Goal: Transaction & Acquisition: Purchase product/service

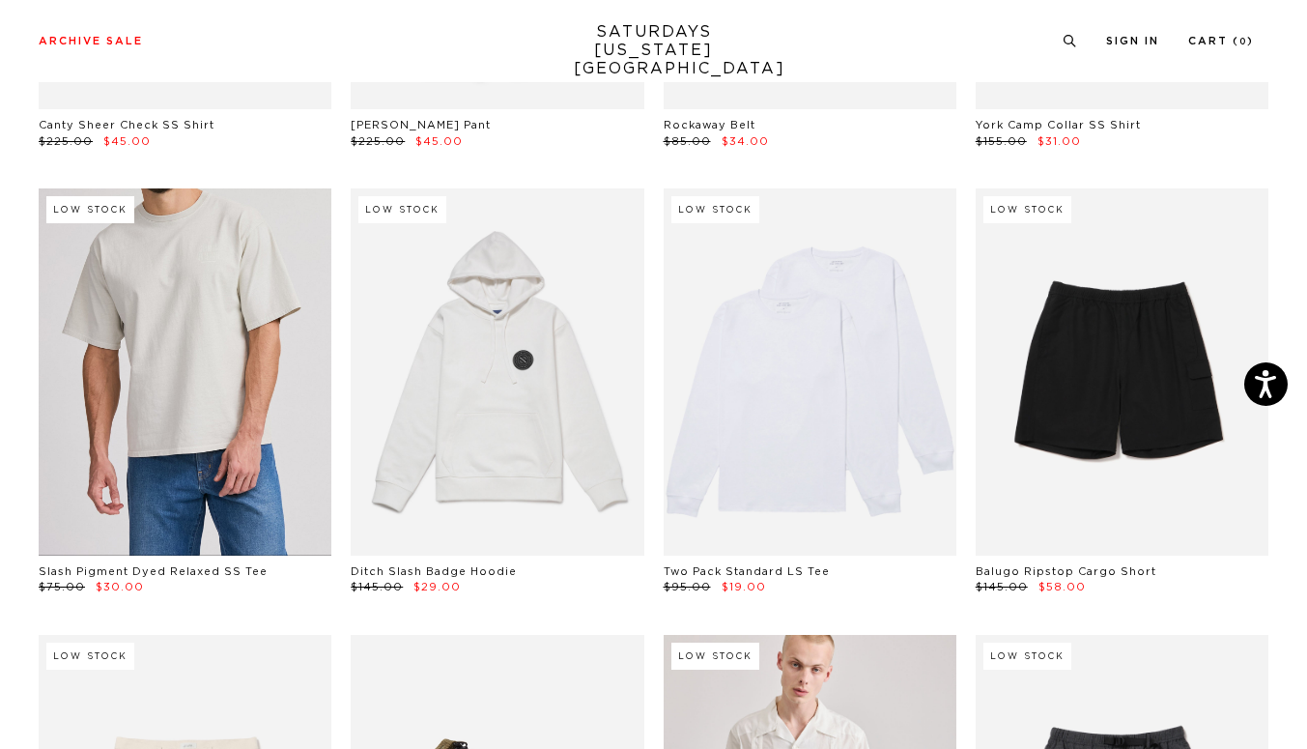
scroll to position [1794, 4]
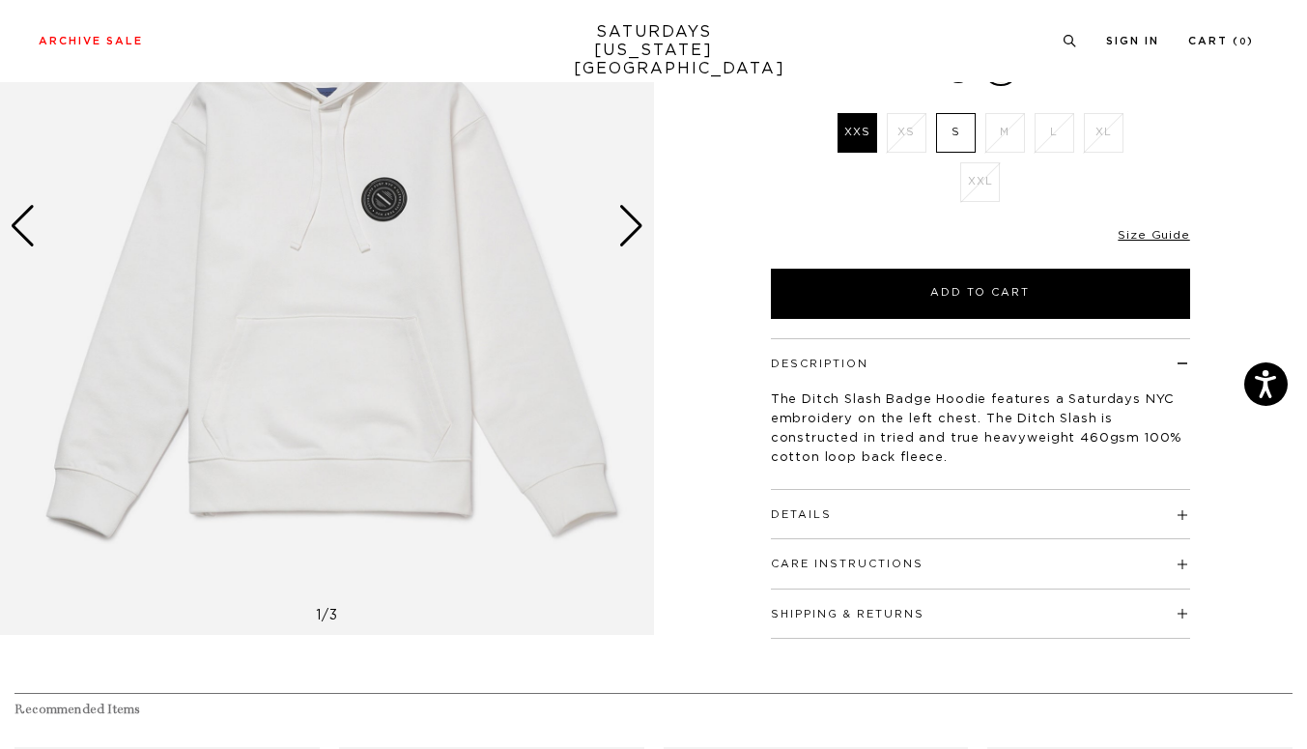
scroll to position [281, 0]
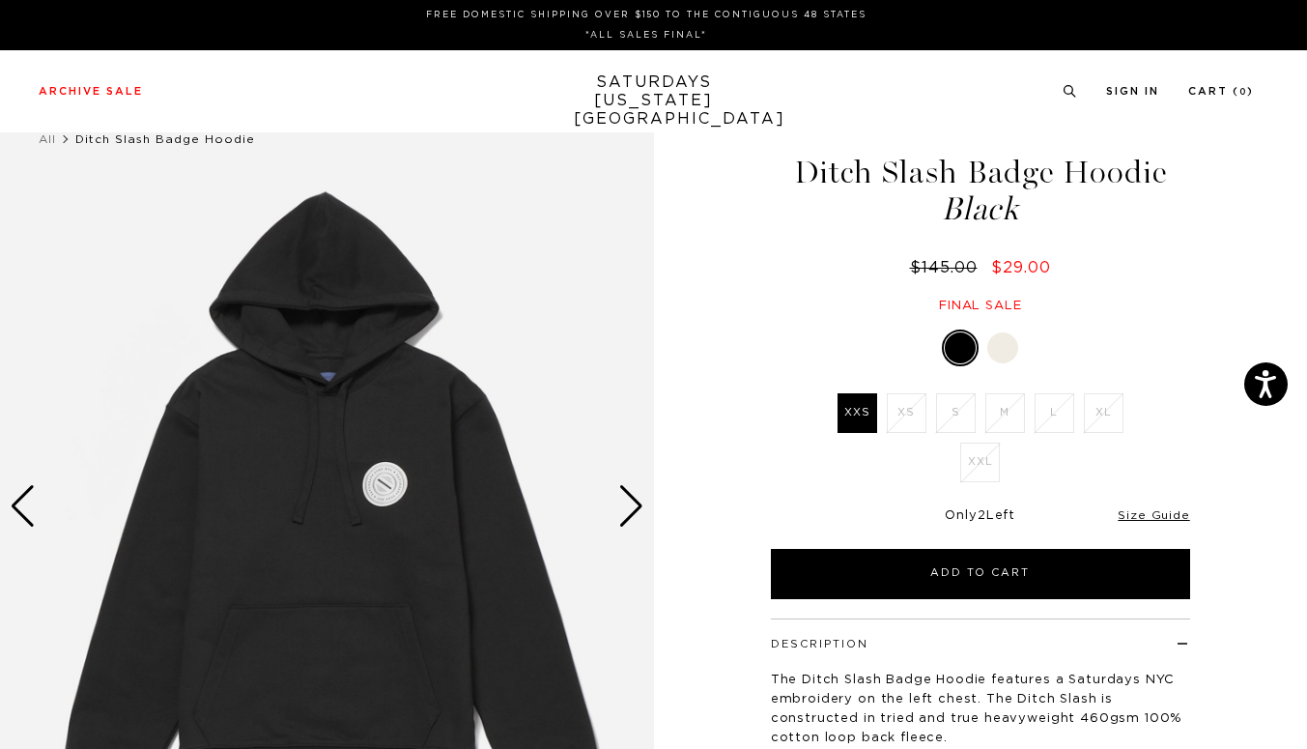
click at [1015, 346] on div at bounding box center [1002, 347] width 31 height 31
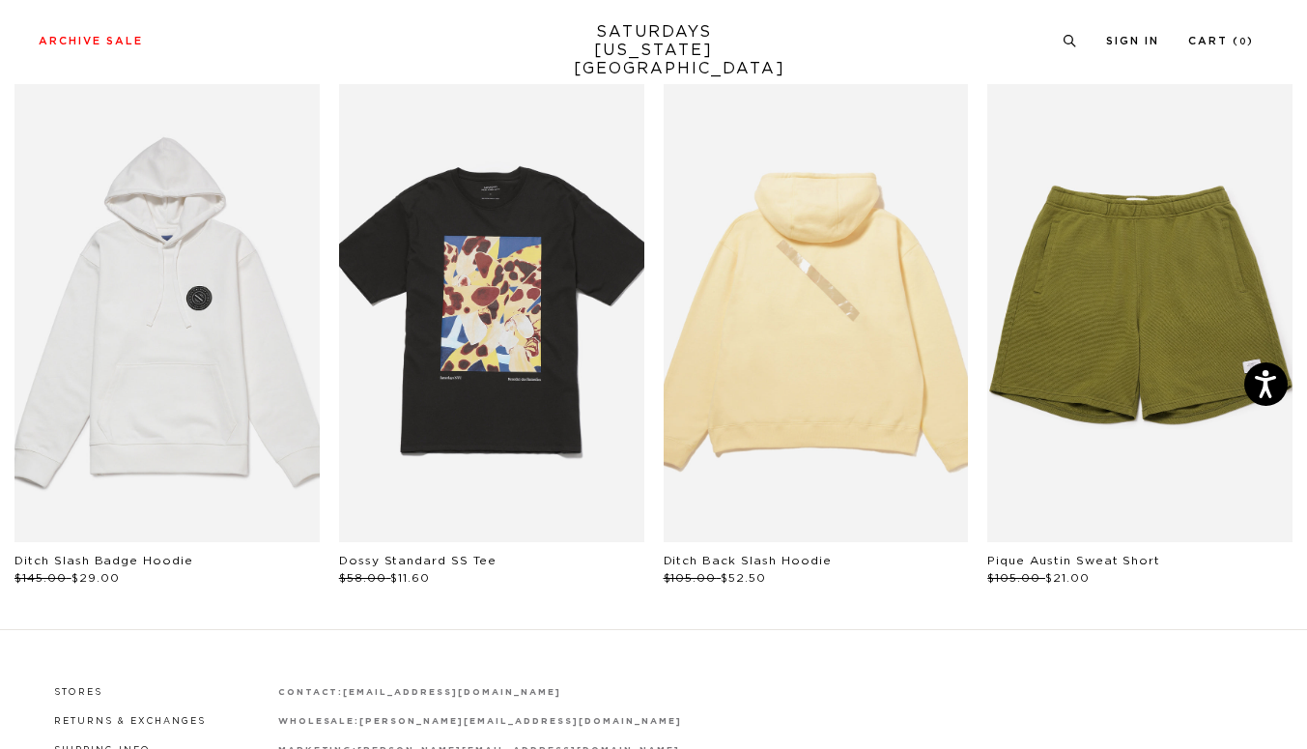
scroll to position [939, 0]
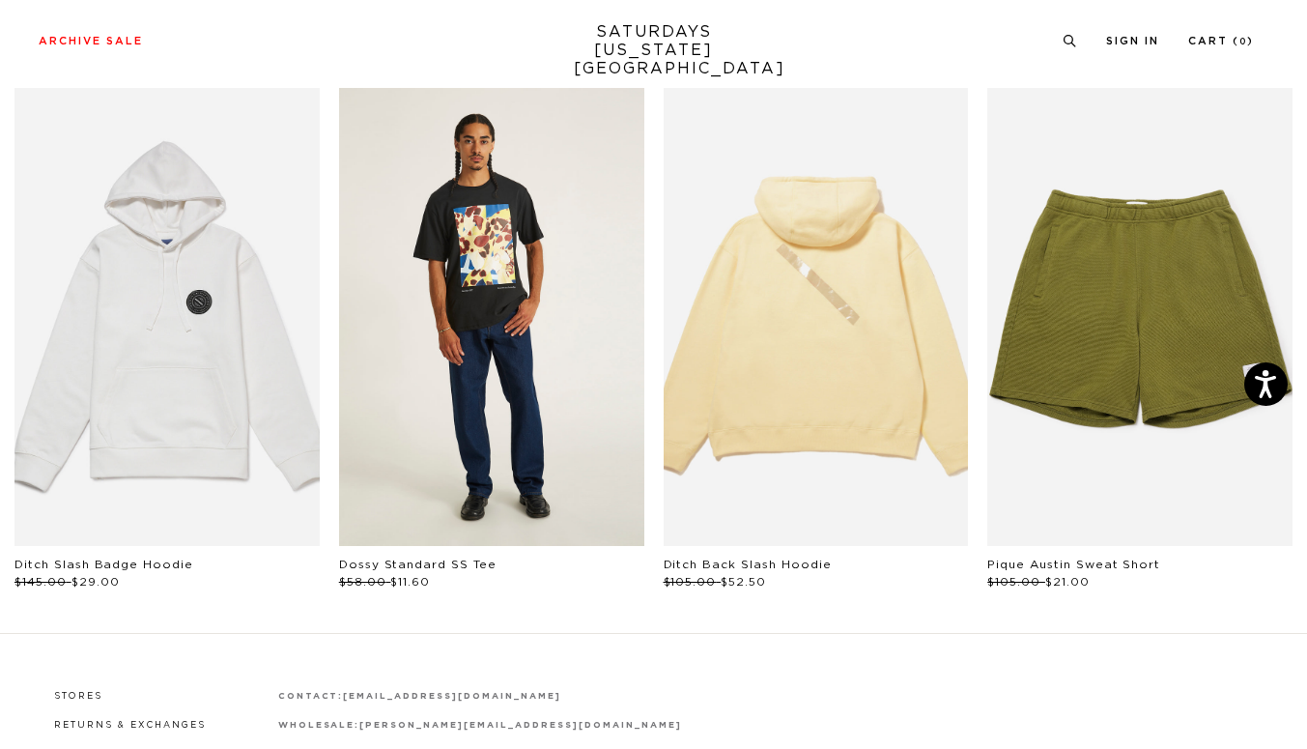
click at [491, 378] on link "files/M32429ST04-BLACK_03.jpg" at bounding box center [491, 317] width 305 height 458
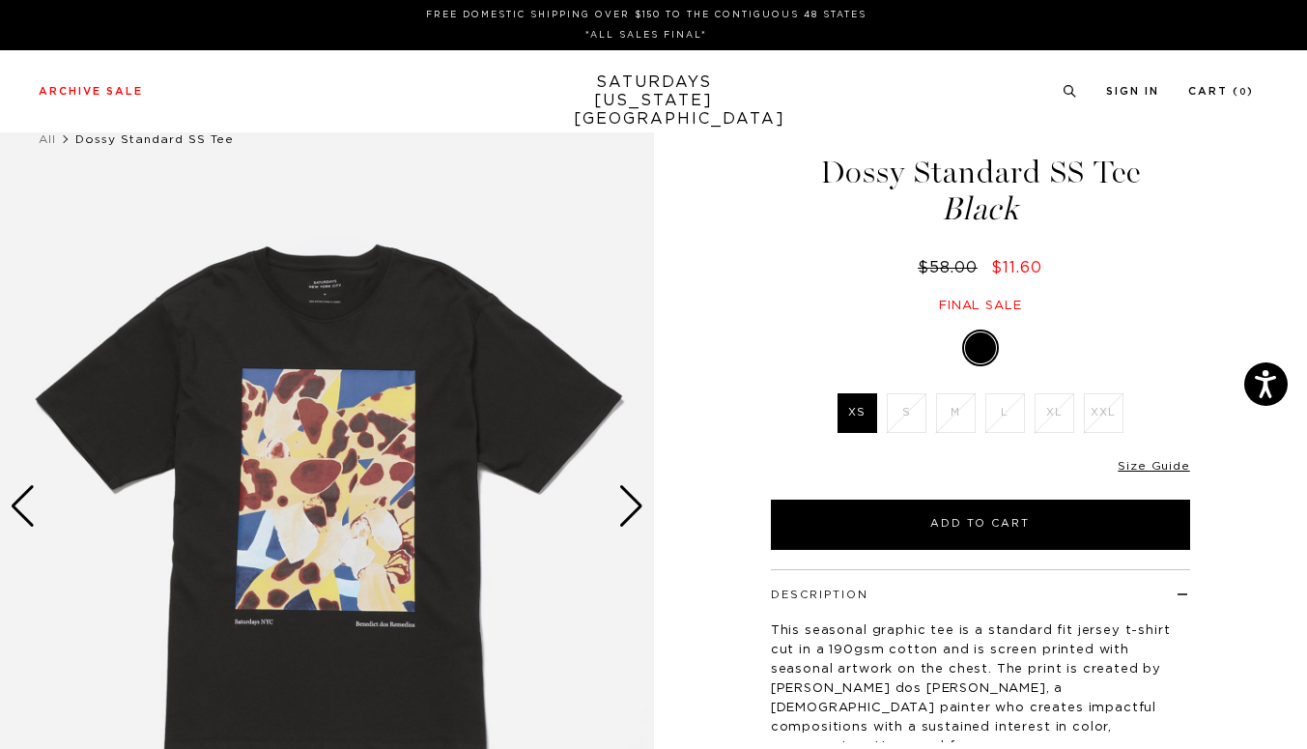
click at [633, 510] on div "Next slide" at bounding box center [631, 506] width 26 height 43
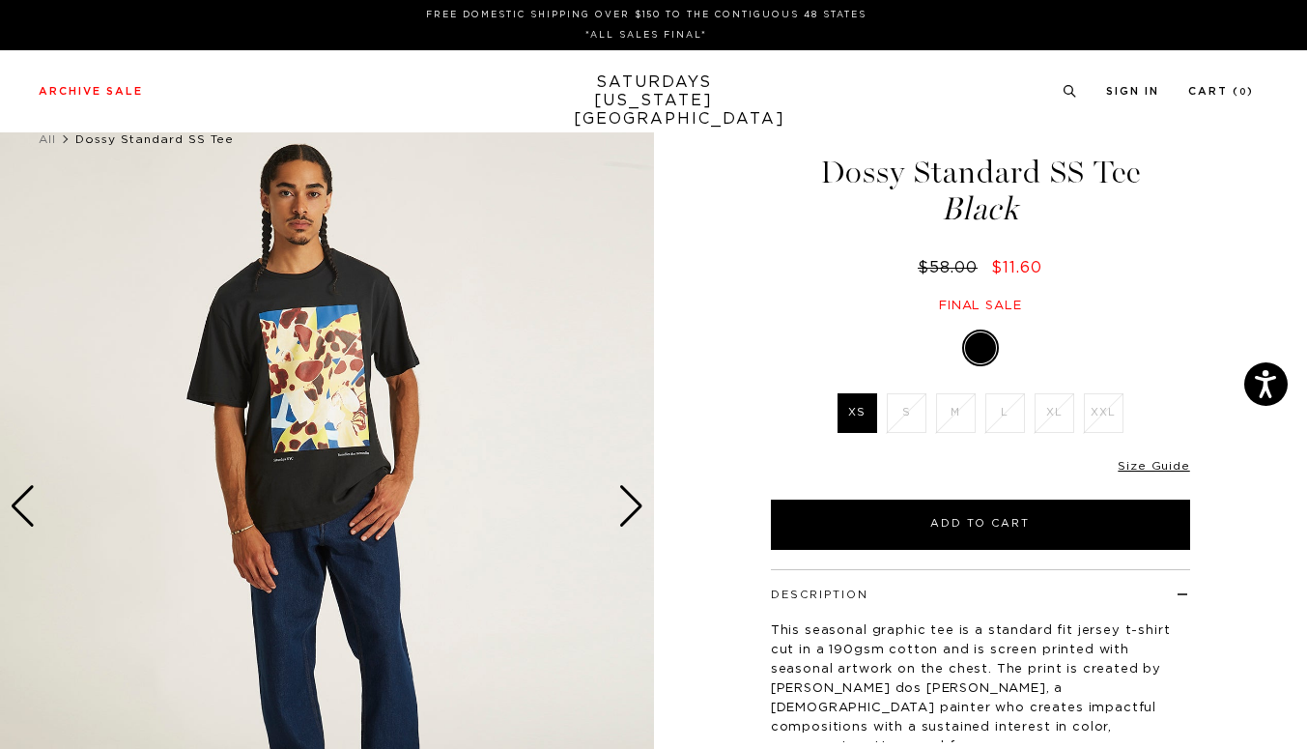
click at [633, 510] on div "Next slide" at bounding box center [631, 506] width 26 height 43
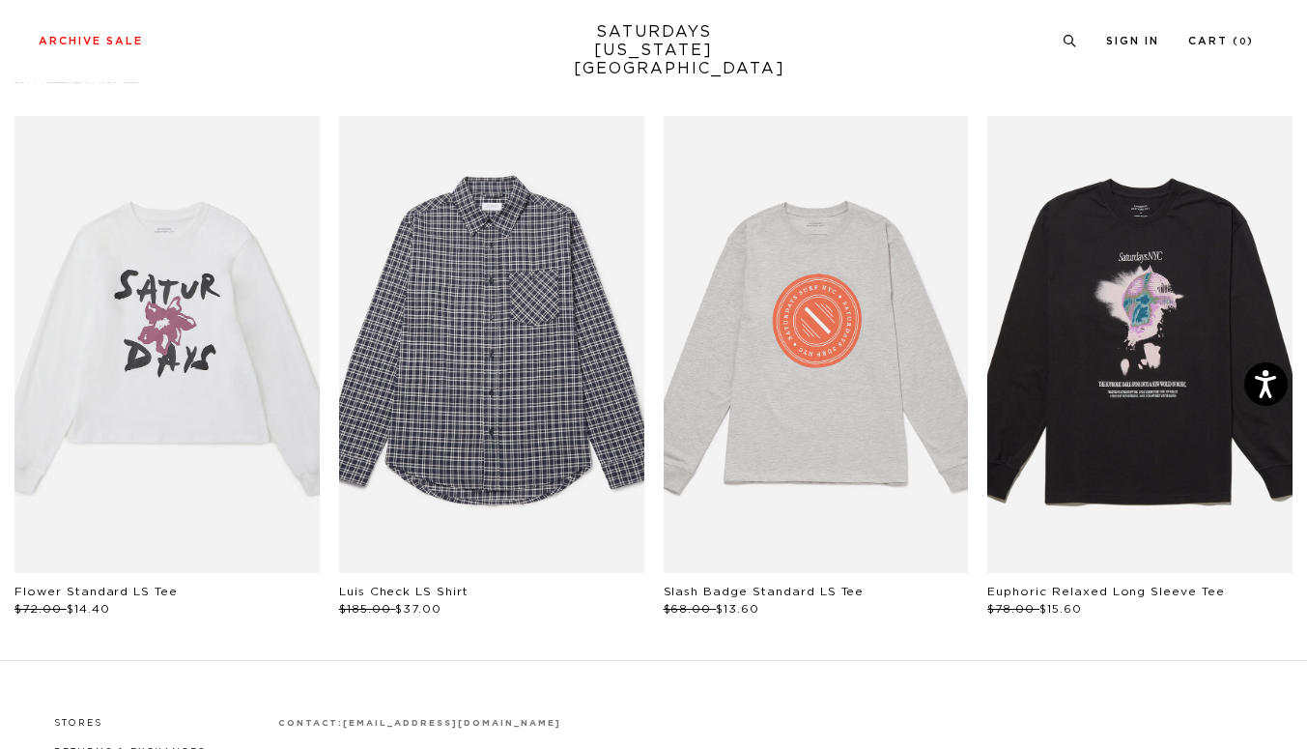
scroll to position [914, 0]
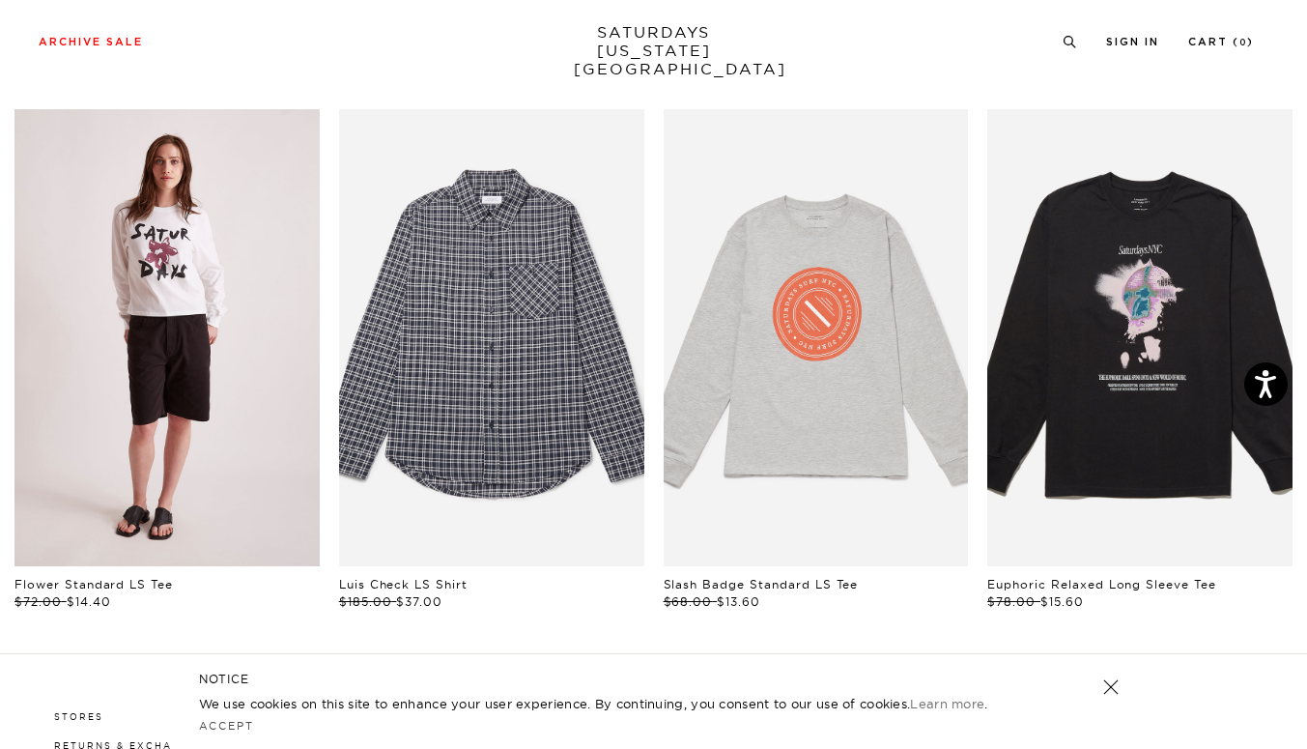
click at [241, 371] on link "files/W22429LT01-WHITE_04.jpg" at bounding box center [166, 338] width 305 height 458
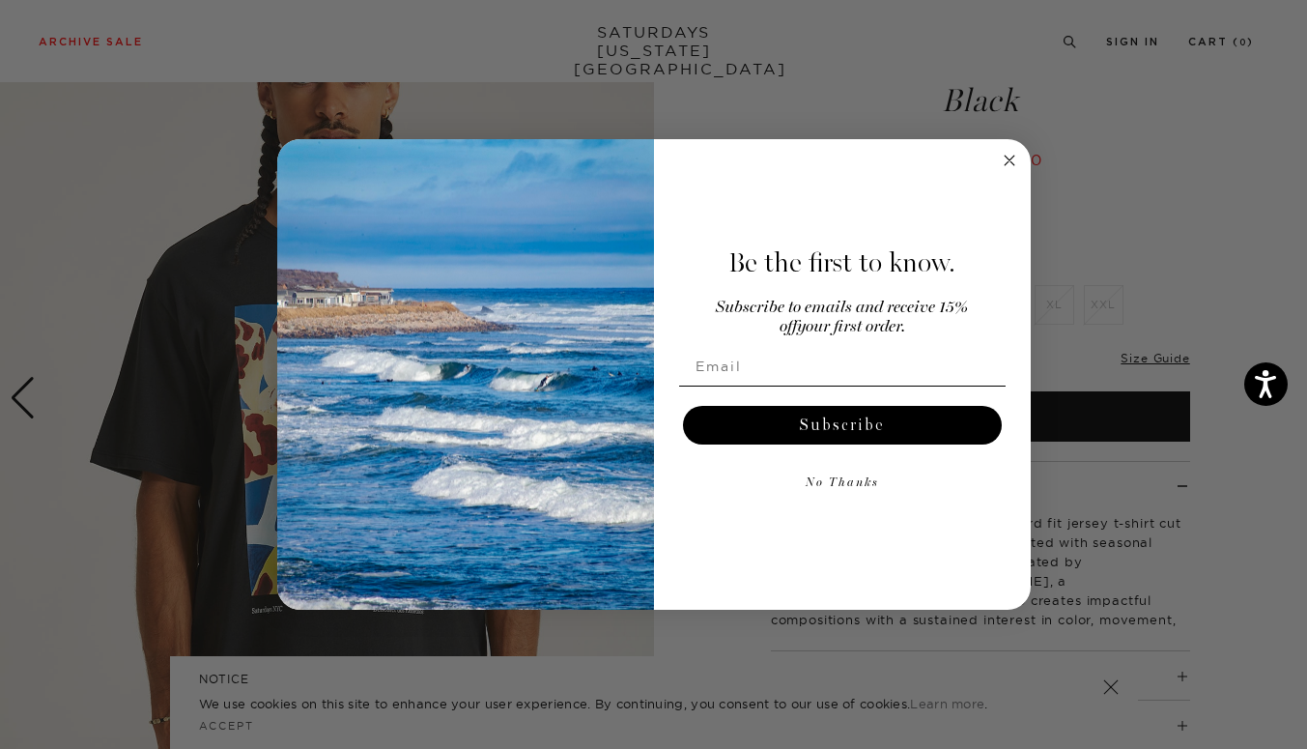
scroll to position [101, 0]
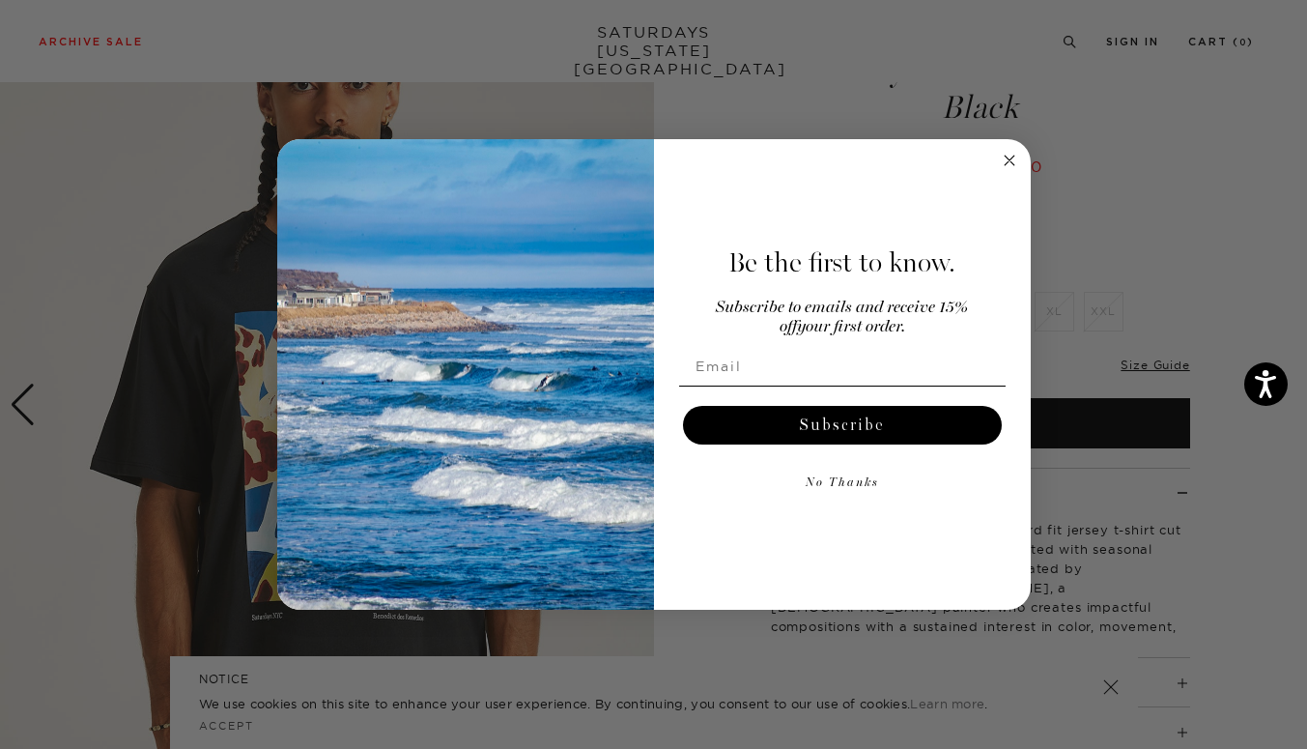
click at [1005, 166] on circle "Close dialog" at bounding box center [1009, 160] width 22 height 22
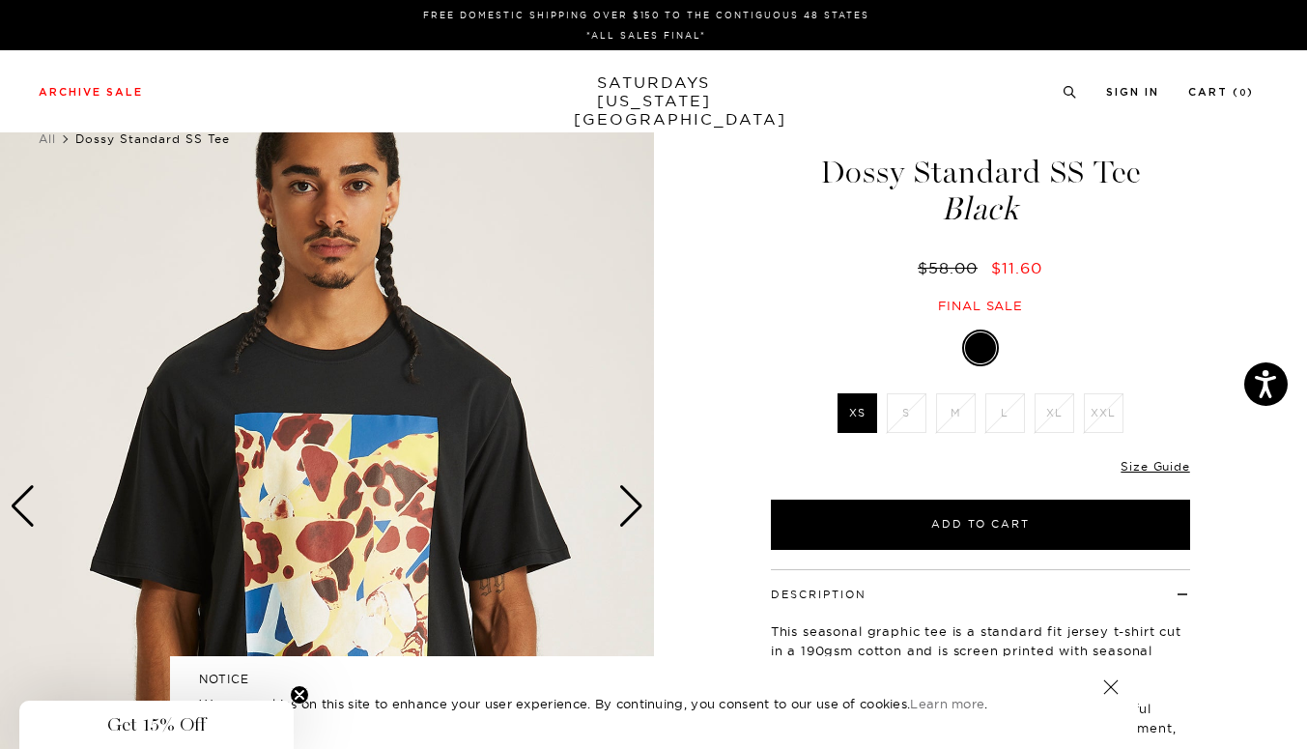
scroll to position [0, 0]
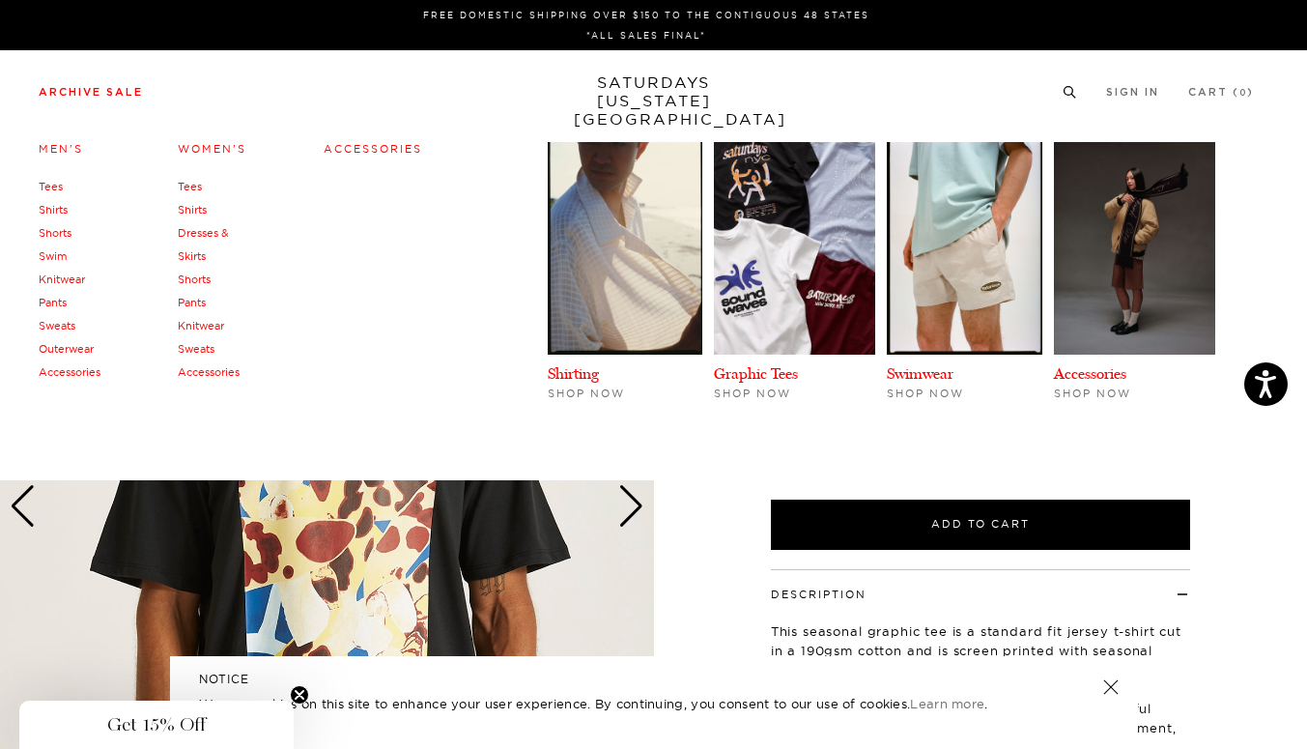
click at [98, 89] on link "Archive Sale" at bounding box center [91, 92] width 104 height 11
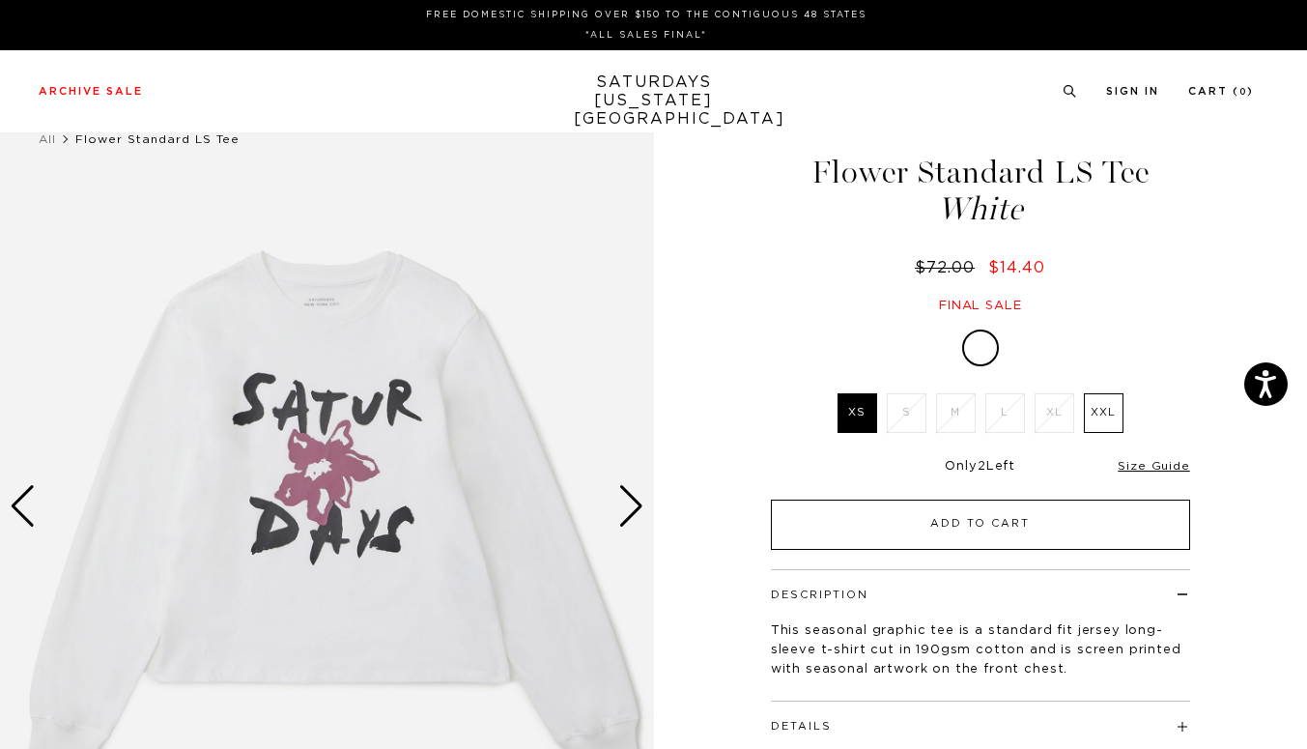
click at [1073, 525] on button "Add to Cart" at bounding box center [980, 524] width 419 height 50
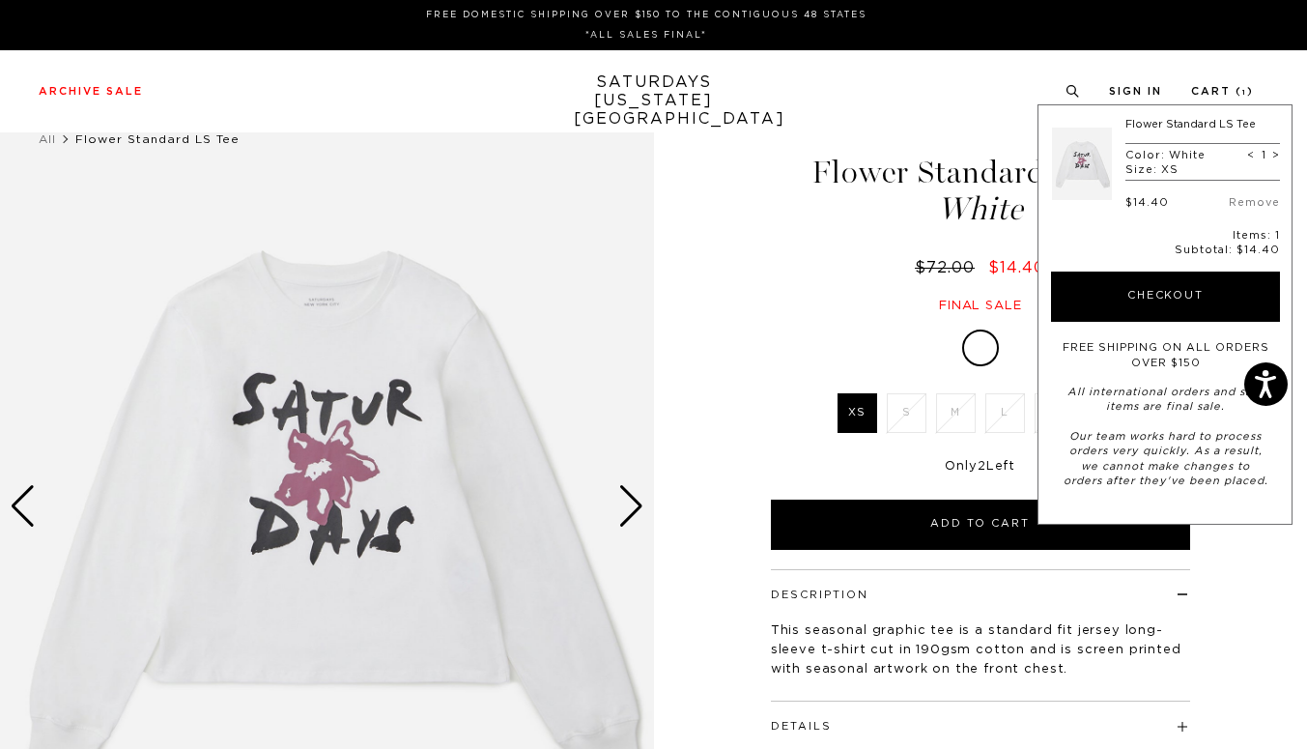
click at [1252, 154] on span "<" at bounding box center [1251, 156] width 8 height 14
type input "0"
click at [851, 322] on div "Flower Standard LS Tee White $72.00 $14.40 Final sale Flower Standard LS Tee Wh…" at bounding box center [980, 506] width 483 height 817
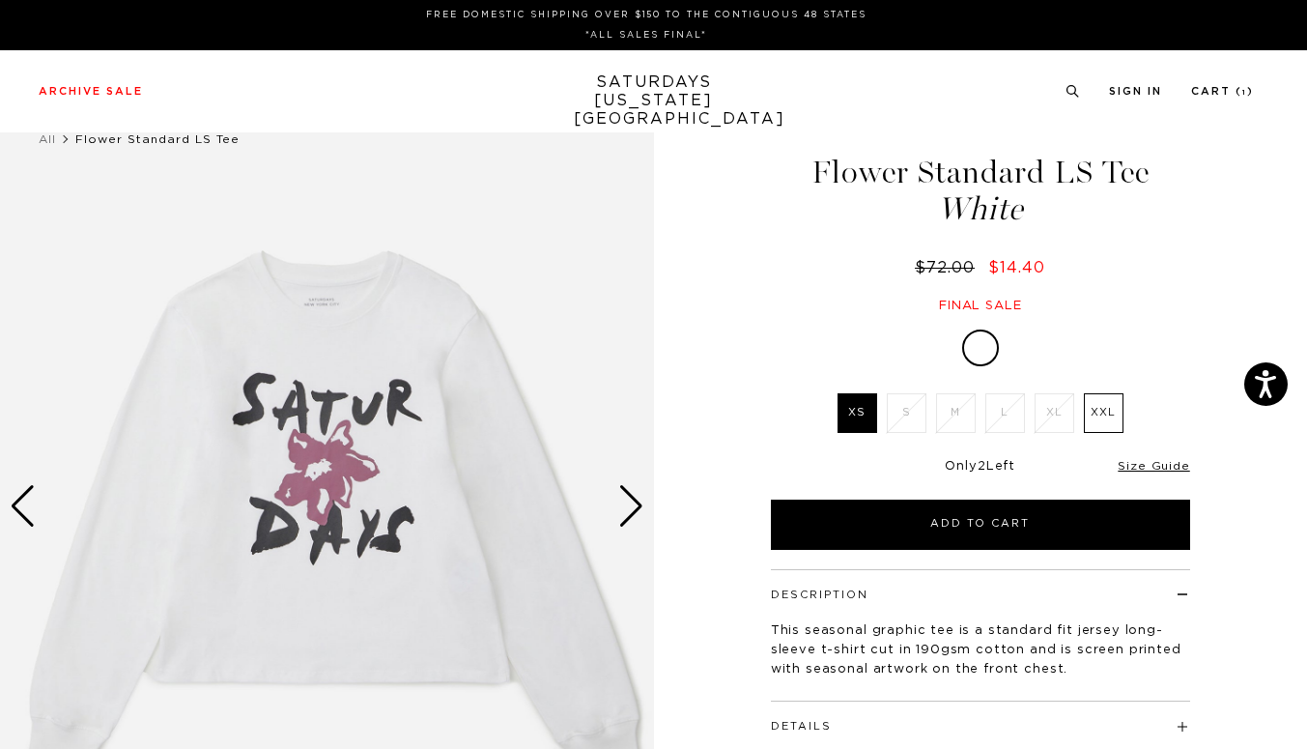
click at [1106, 402] on label "XXL" at bounding box center [1104, 413] width 40 height 40
click at [0, 0] on input "XXL" at bounding box center [0, 0] width 0 height 0
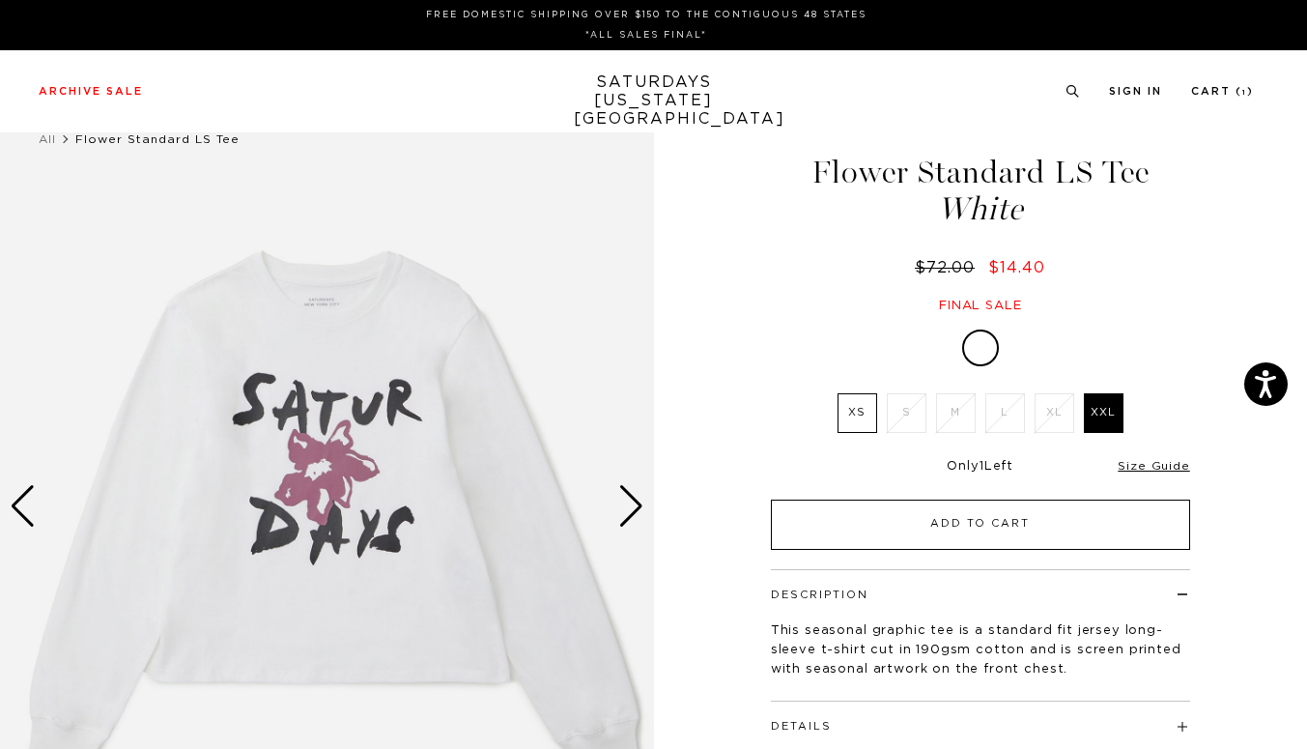
click at [1017, 539] on button "Add to Cart" at bounding box center [980, 524] width 419 height 50
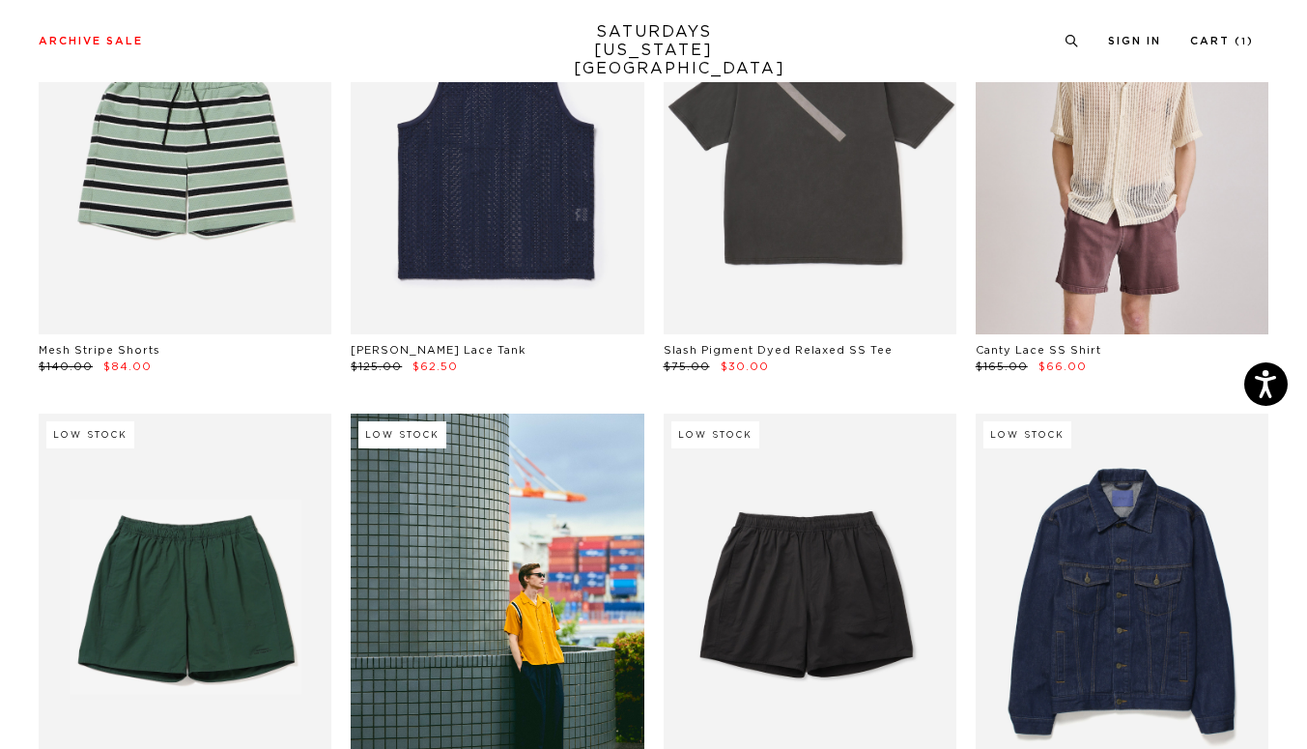
scroll to position [685, 1]
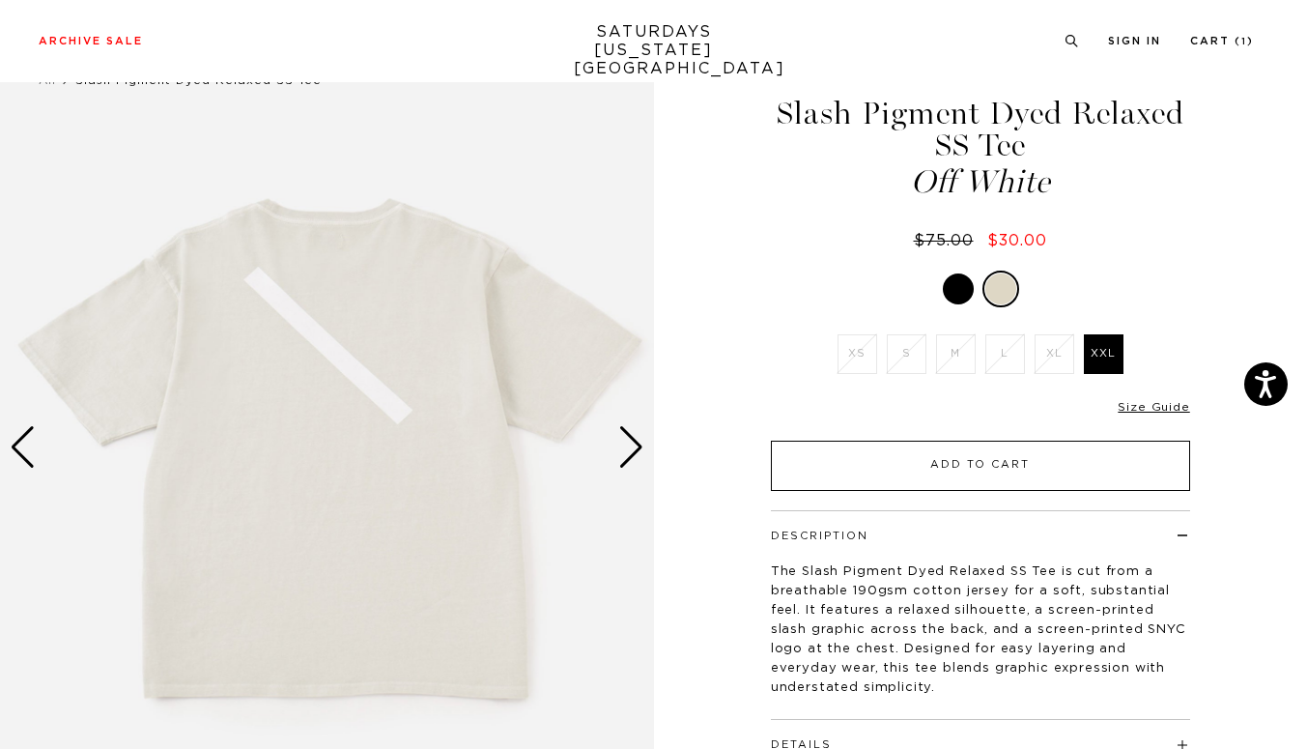
scroll to position [324, 0]
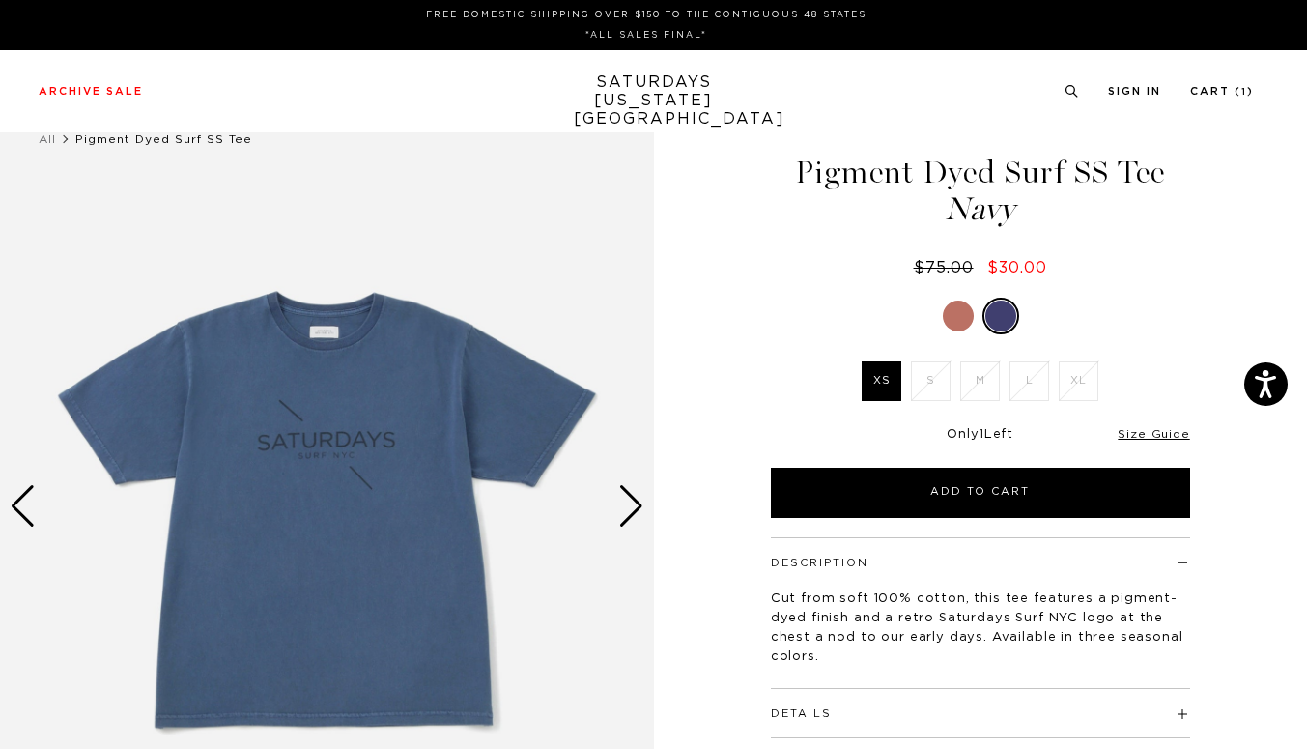
click at [954, 312] on div at bounding box center [958, 315] width 31 height 31
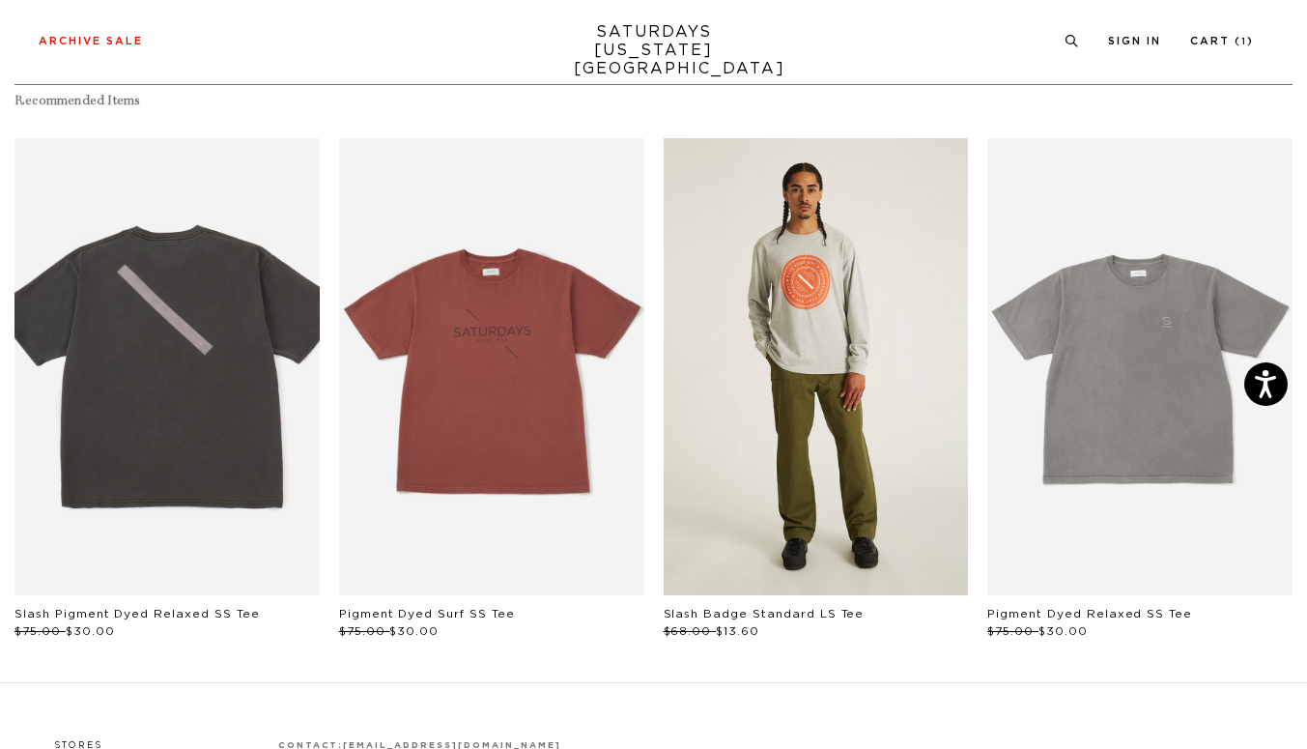
scroll to position [4969, 2]
click at [834, 399] on link "files/M32429LT03-ASH-HEATHER_03.jpg" at bounding box center [816, 367] width 305 height 458
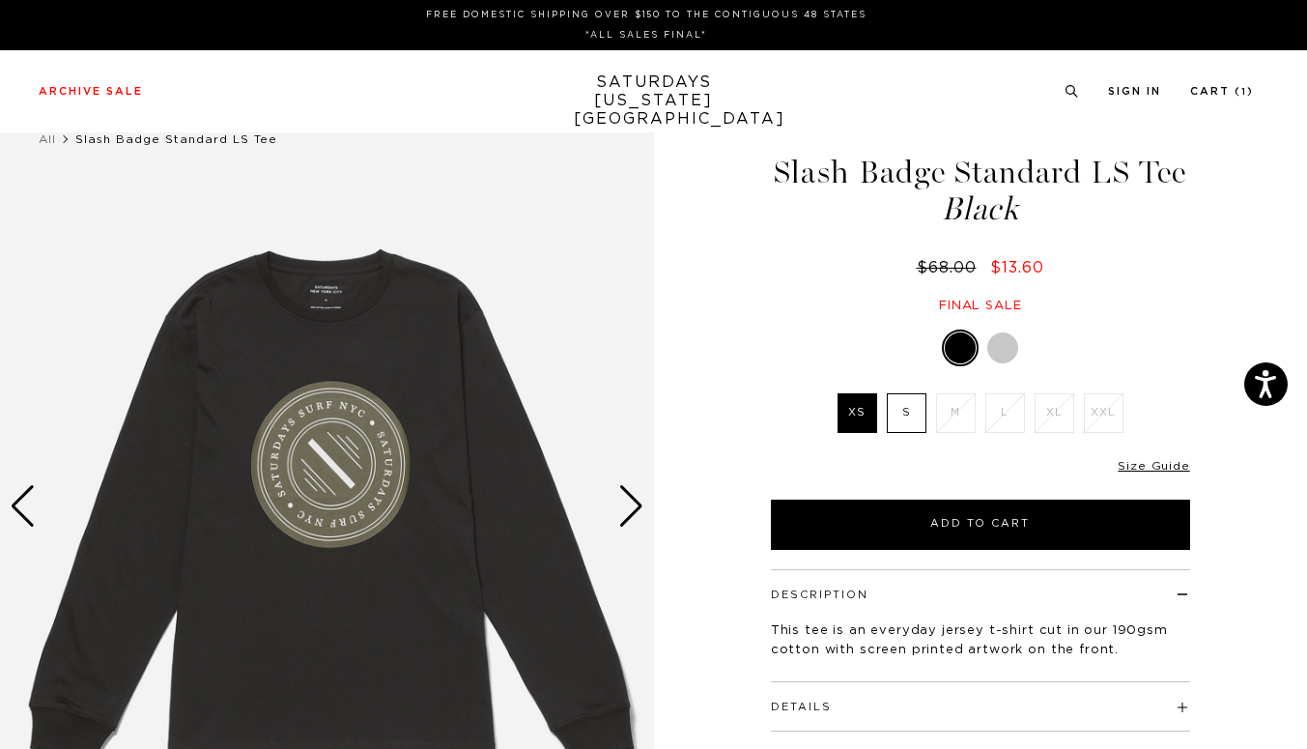
click at [902, 412] on label "S" at bounding box center [907, 413] width 40 height 40
click at [0, 0] on input "S" at bounding box center [0, 0] width 0 height 0
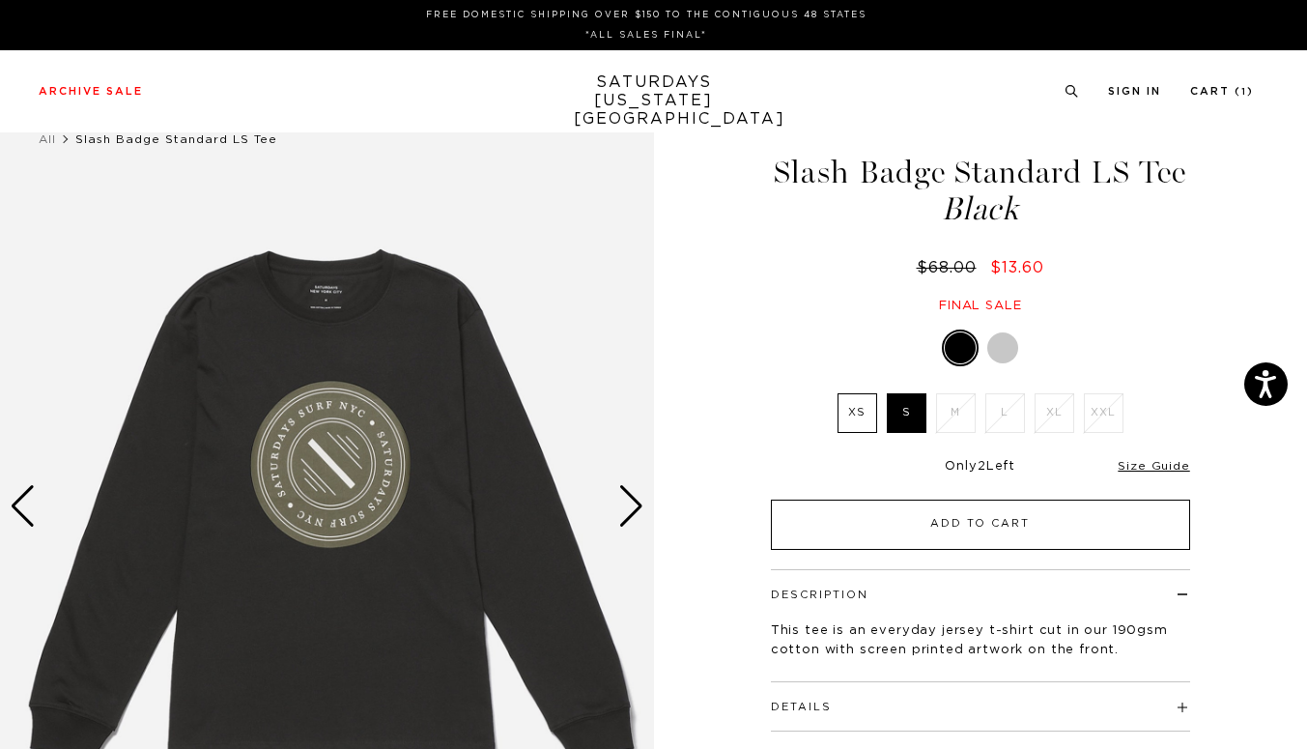
click at [923, 521] on button "Add to Cart" at bounding box center [980, 524] width 419 height 50
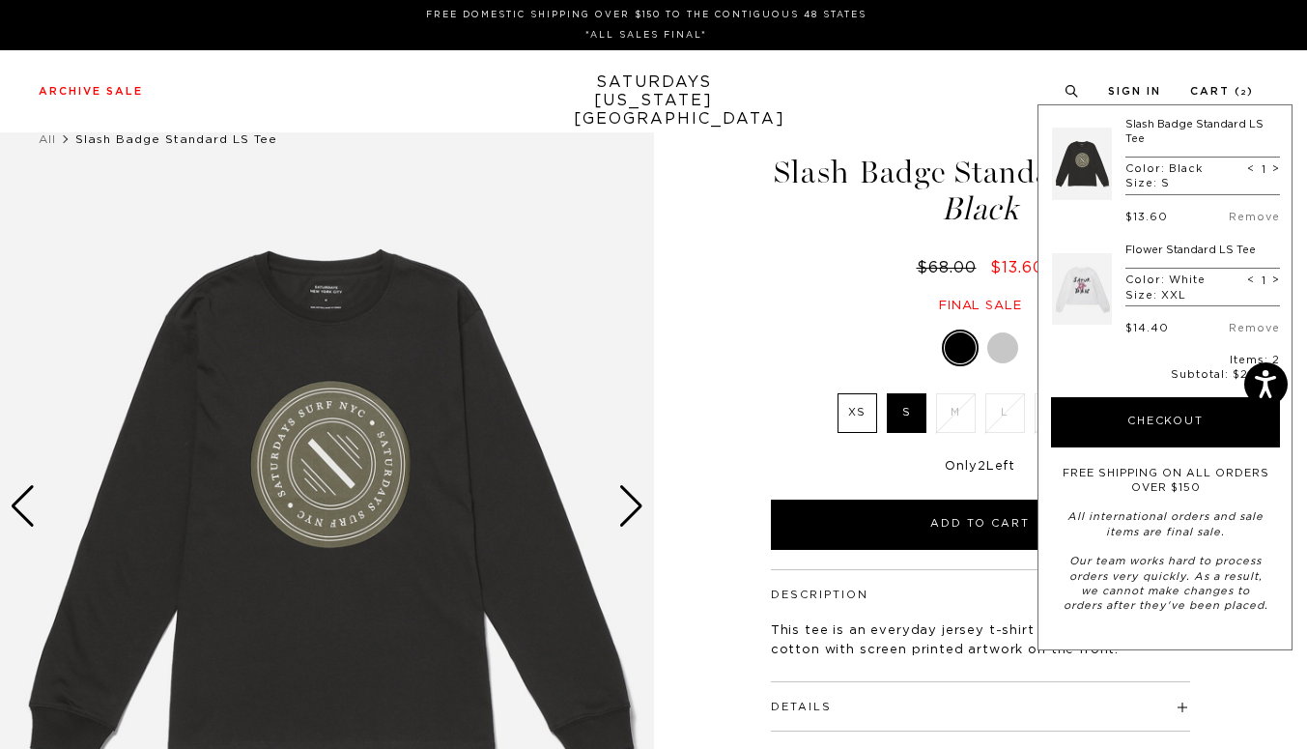
click at [1249, 162] on span "<" at bounding box center [1251, 169] width 8 height 14
type input "0"
click at [1251, 162] on span "<" at bounding box center [1251, 169] width 8 height 14
type input "0"
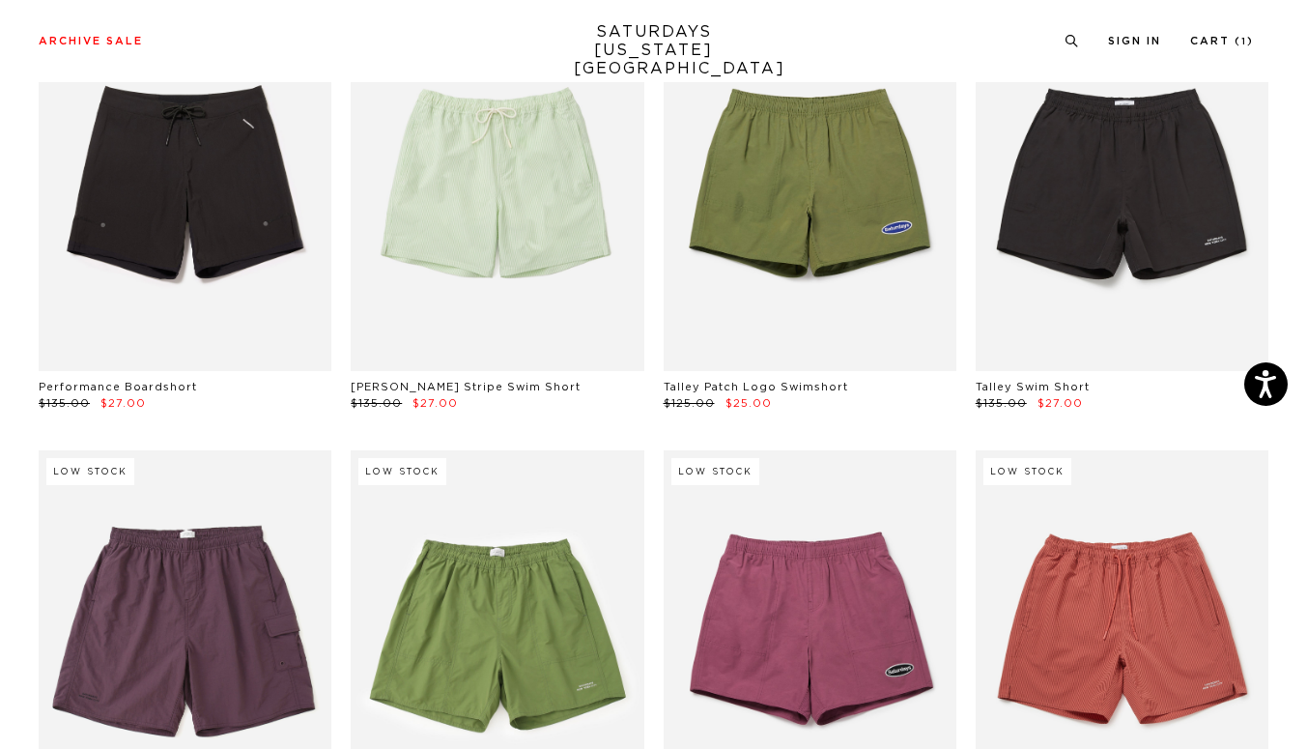
scroll to position [639, 7]
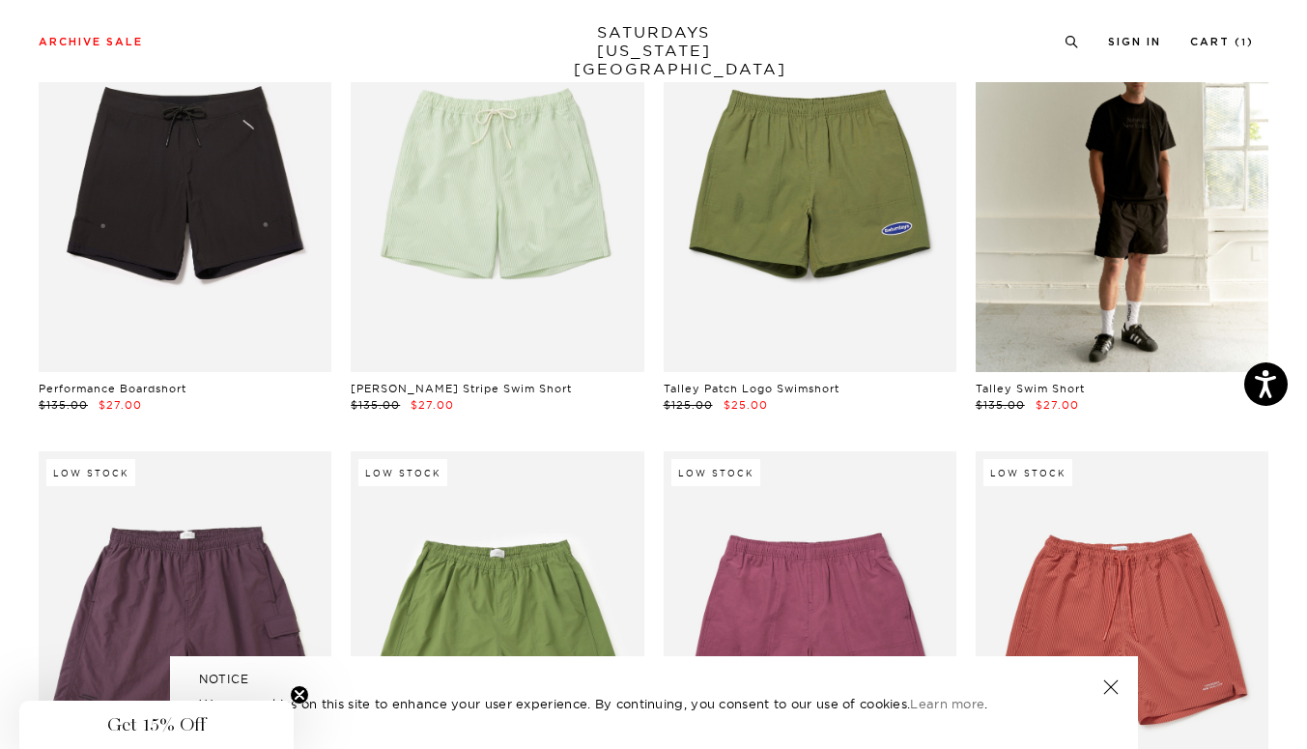
click at [1133, 205] on link at bounding box center [1122, 189] width 293 height 366
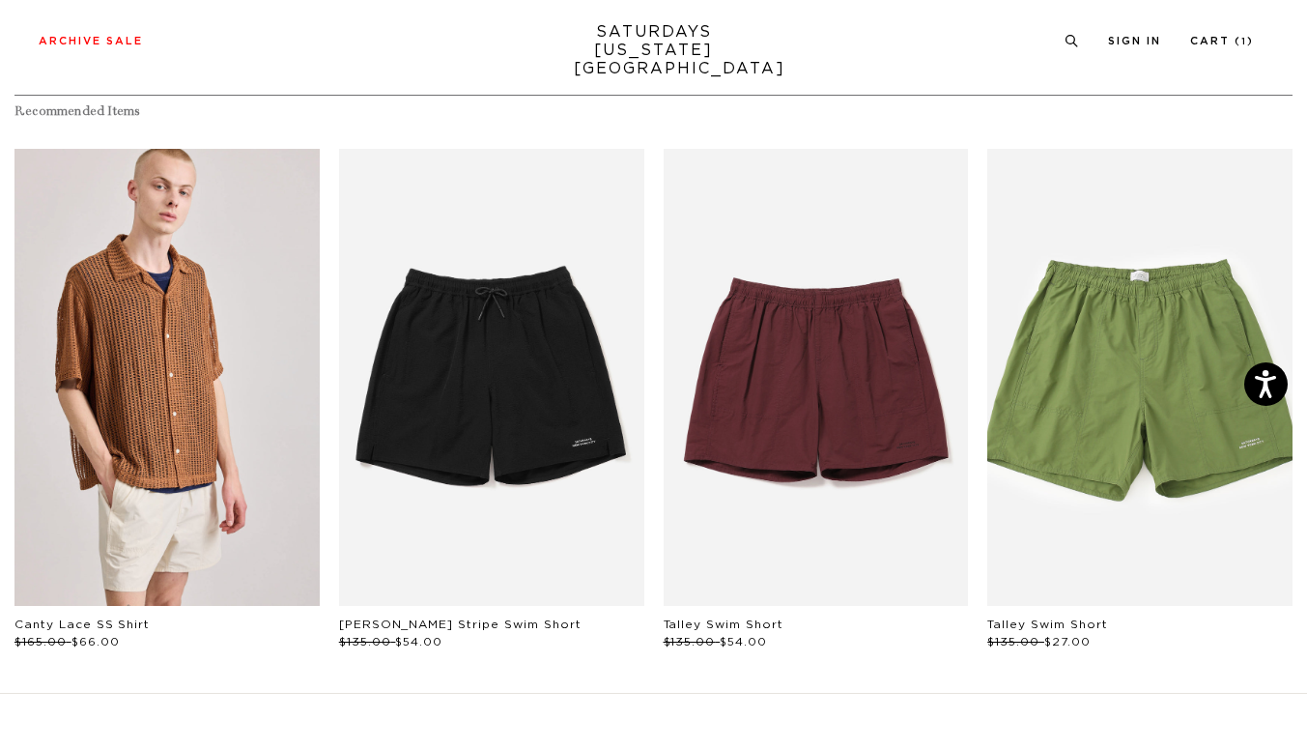
scroll to position [874, 6]
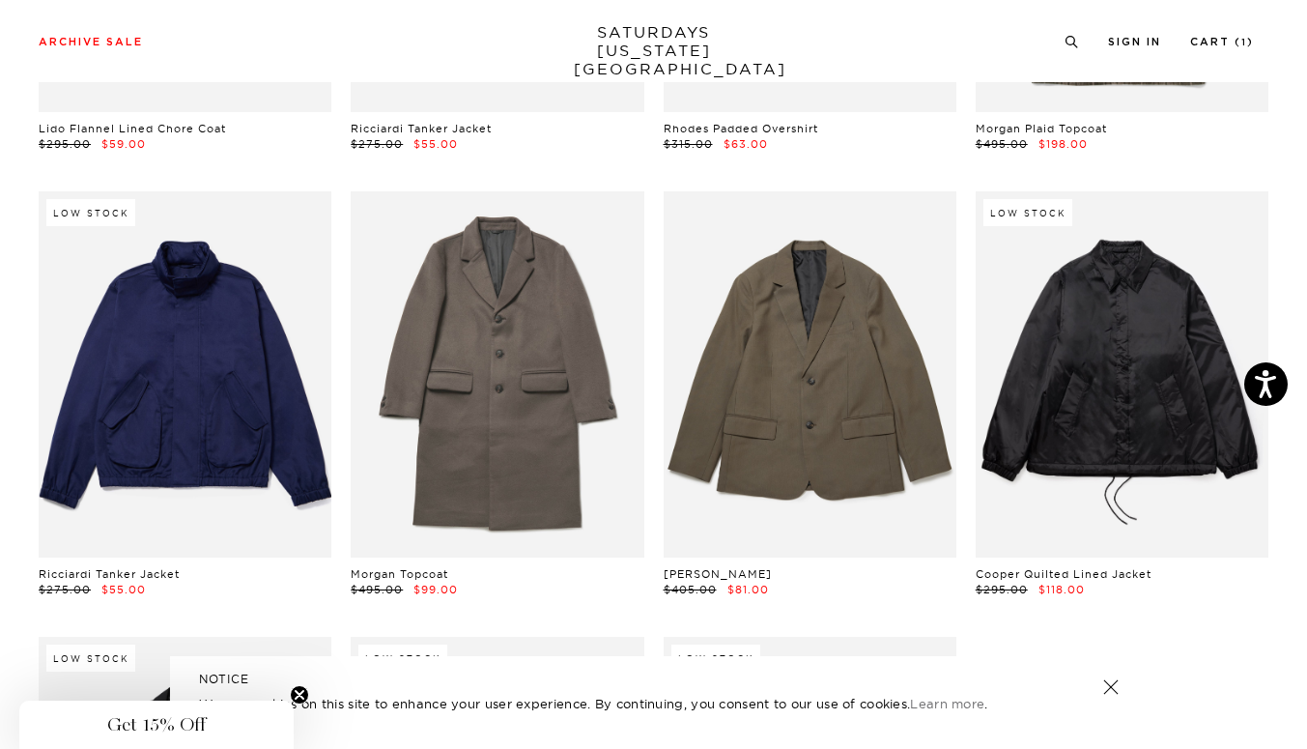
scroll to position [2232, 10]
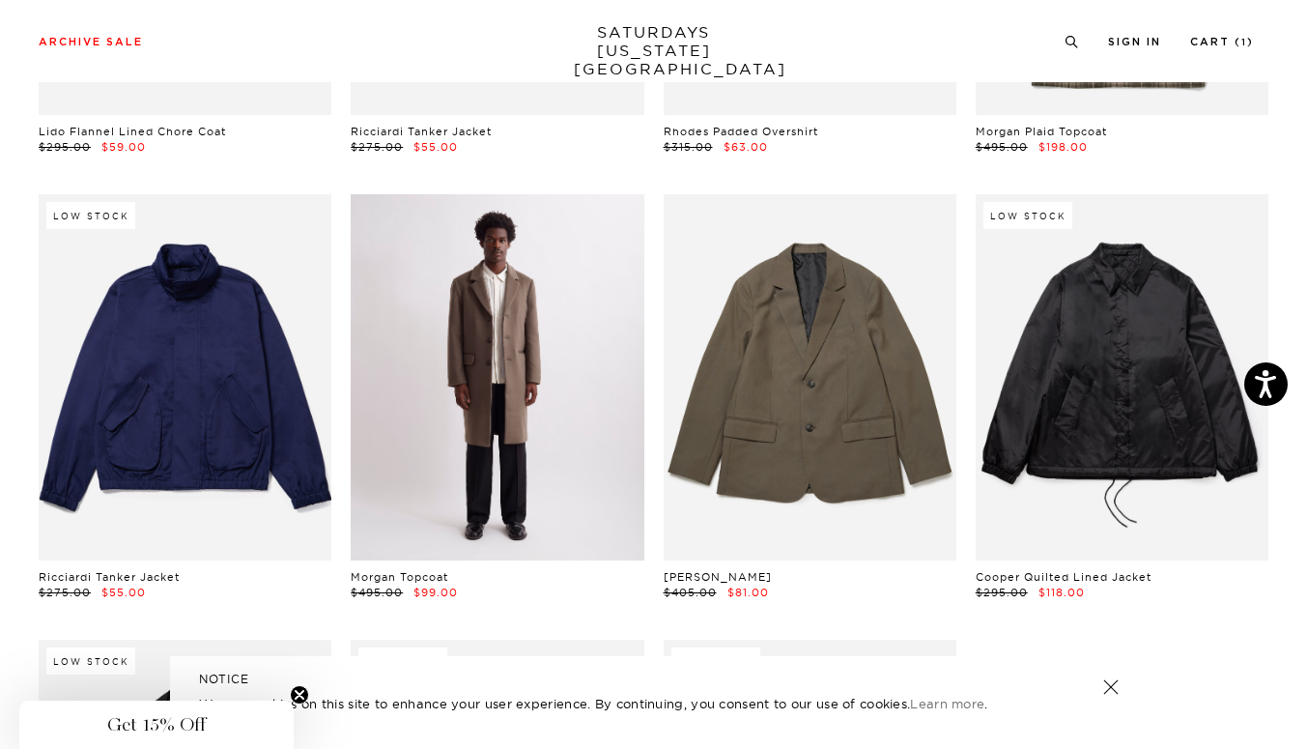
click at [493, 374] on link at bounding box center [497, 377] width 293 height 366
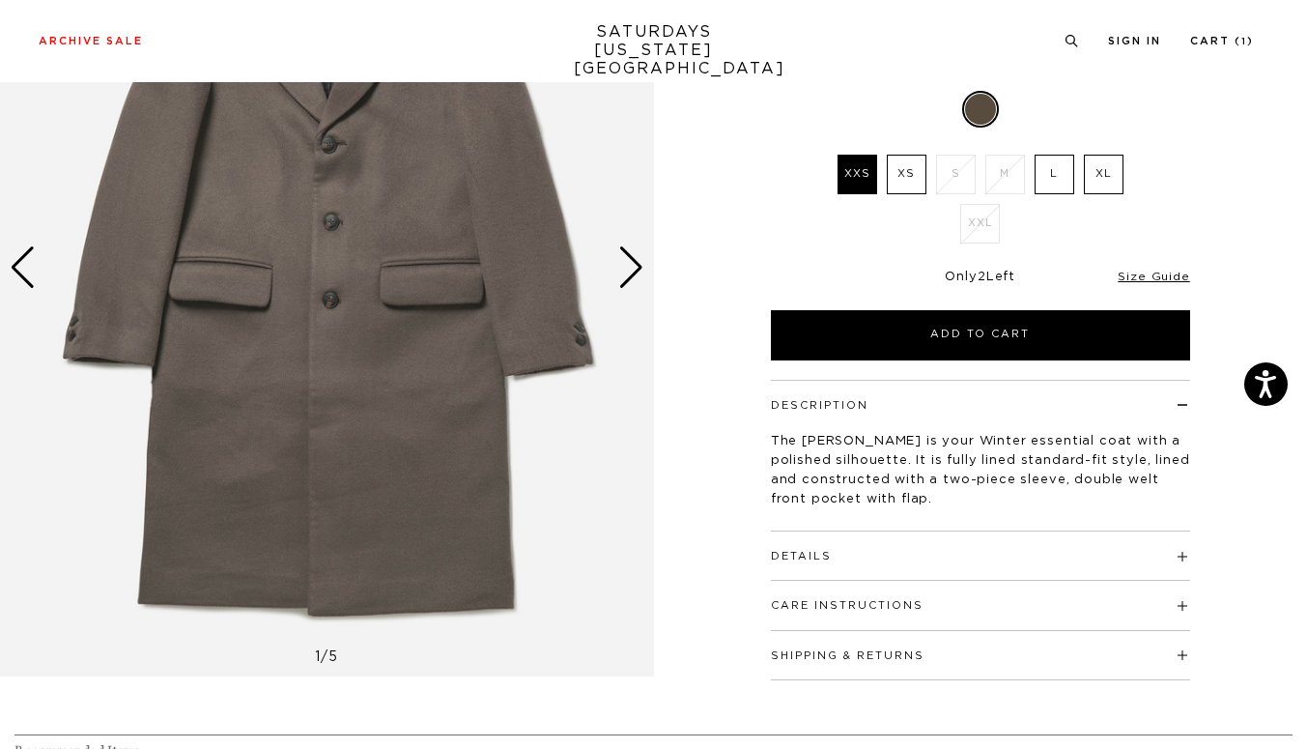
scroll to position [238, 0]
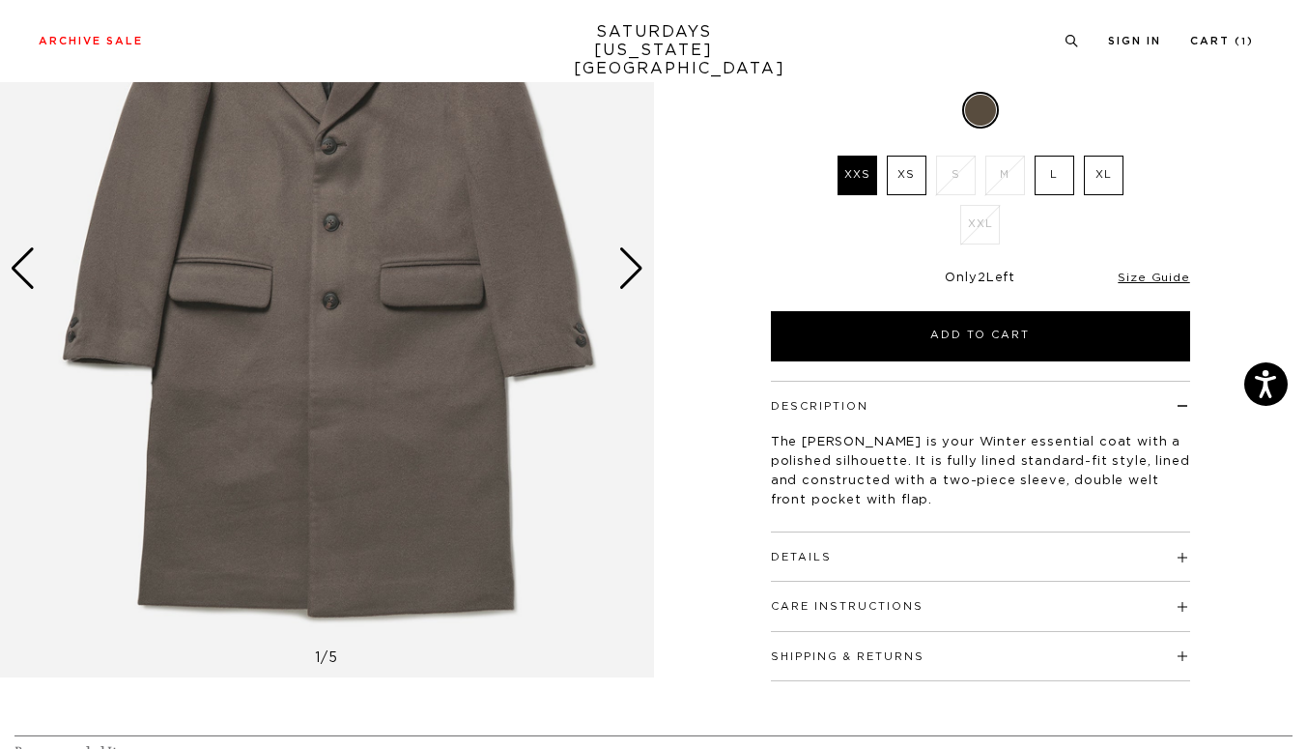
click at [641, 270] on div "Next slide" at bounding box center [631, 268] width 26 height 43
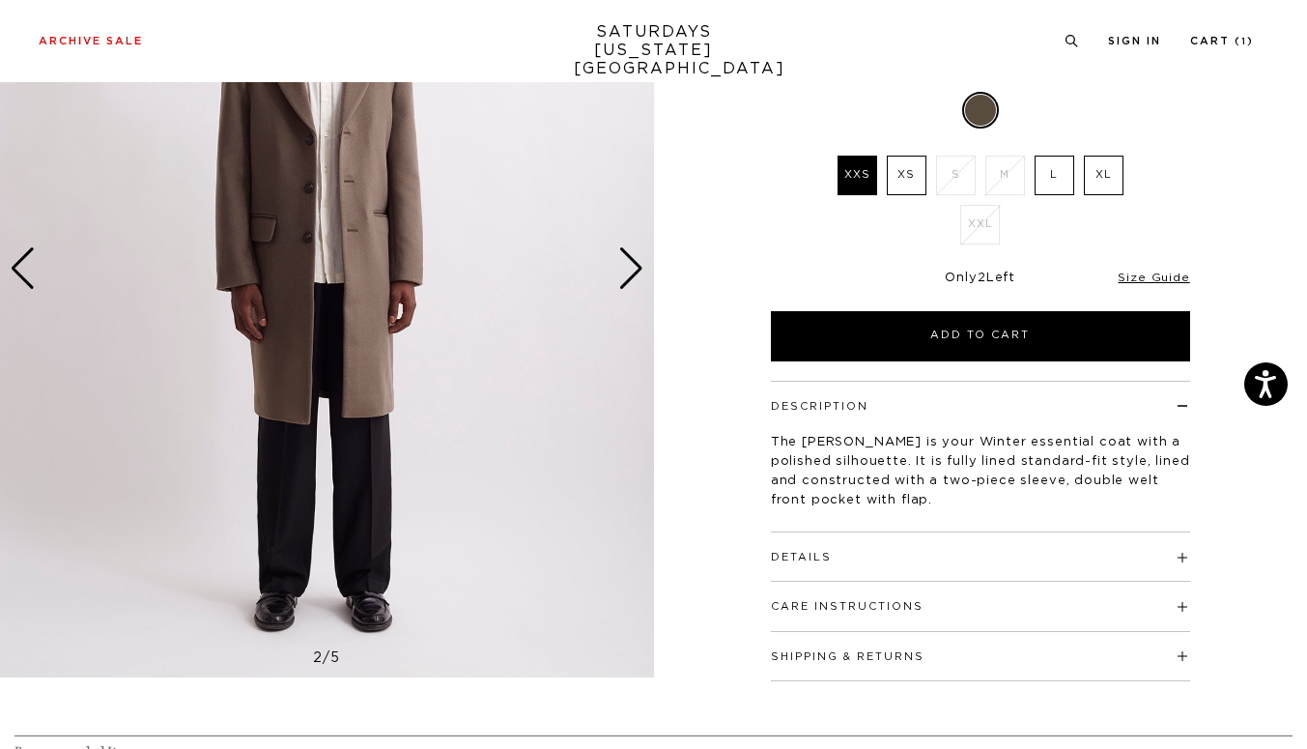
click at [636, 266] on div "Next slide" at bounding box center [631, 268] width 26 height 43
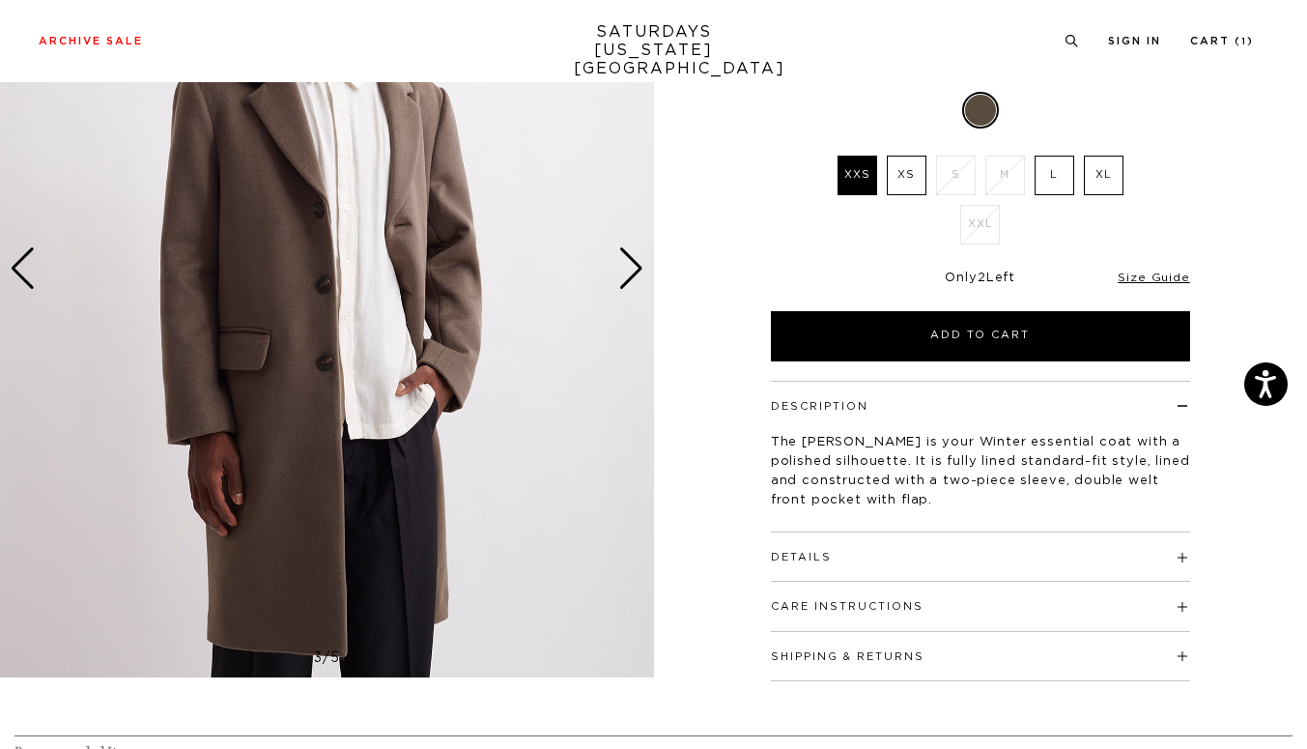
click at [636, 265] on div "Next slide" at bounding box center [631, 268] width 26 height 43
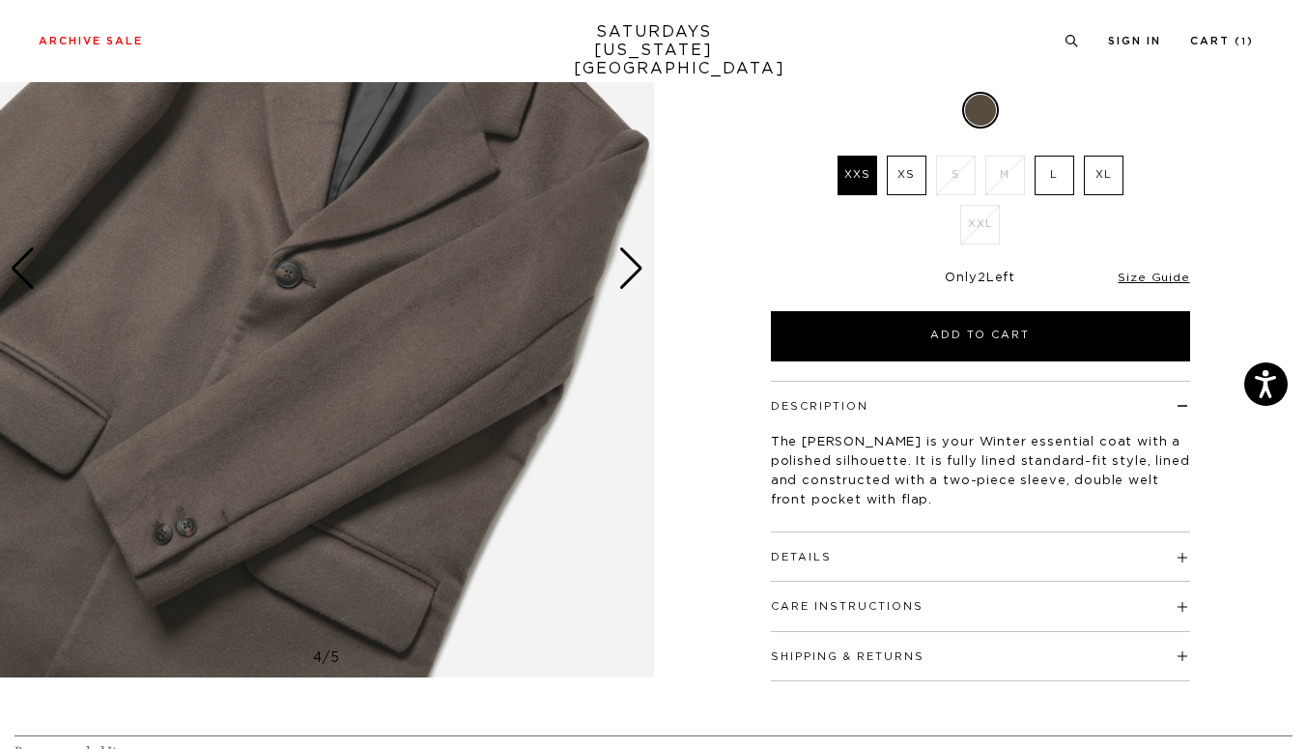
click at [636, 264] on div "Next slide" at bounding box center [631, 268] width 26 height 43
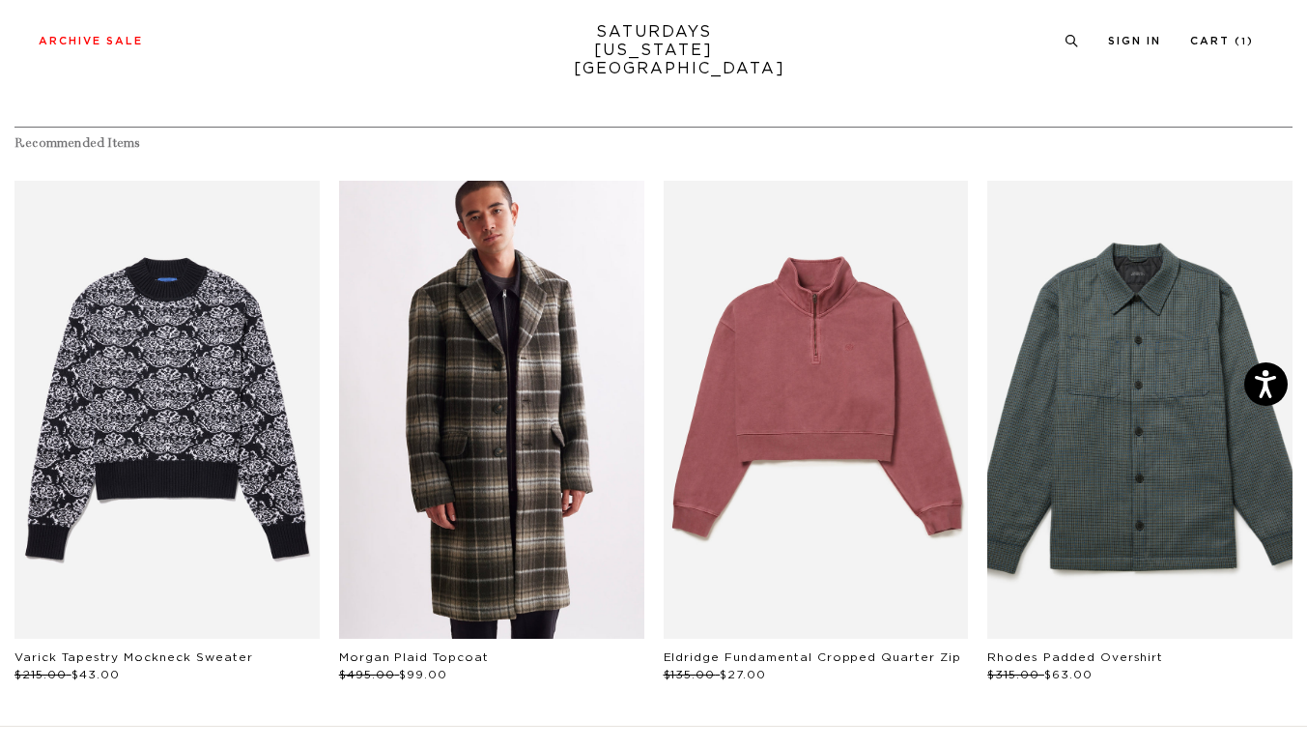
scroll to position [850, 5]
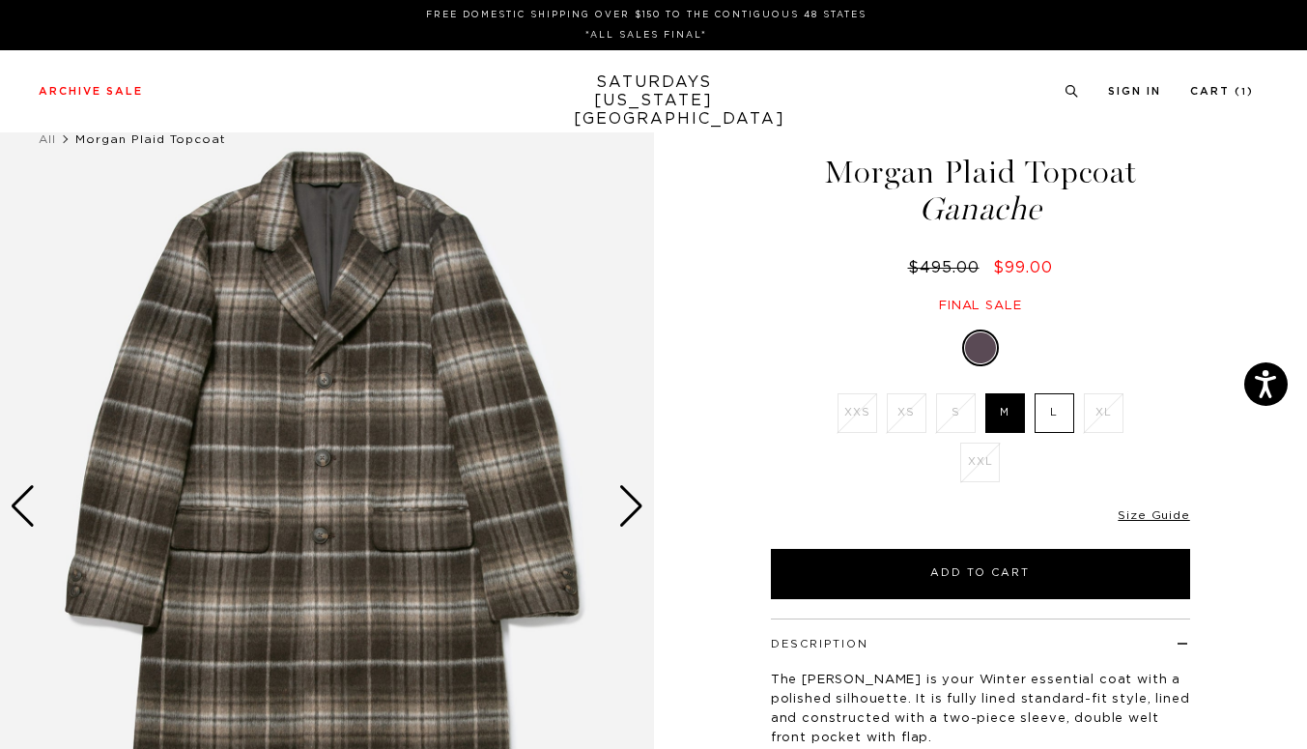
scroll to position [0, 2]
click at [1042, 408] on label "L" at bounding box center [1055, 413] width 40 height 40
click at [0, 0] on input "L" at bounding box center [0, 0] width 0 height 0
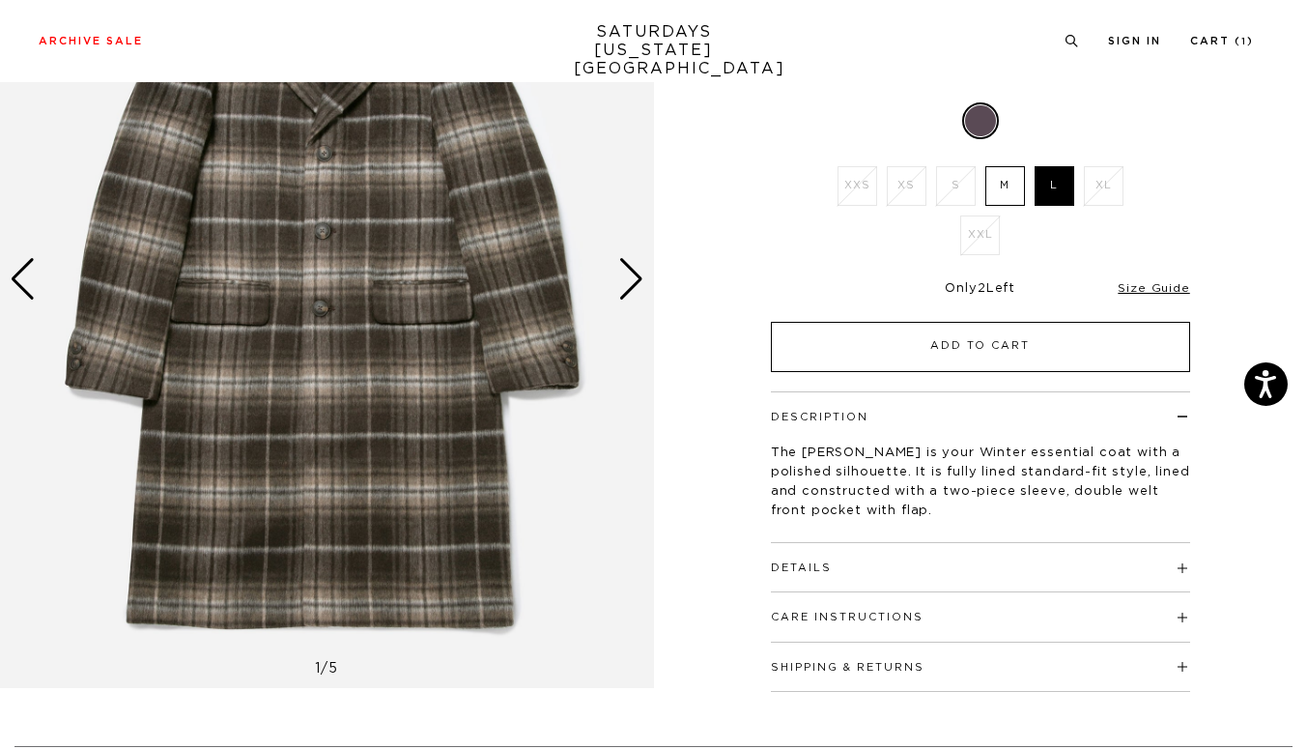
scroll to position [229, 0]
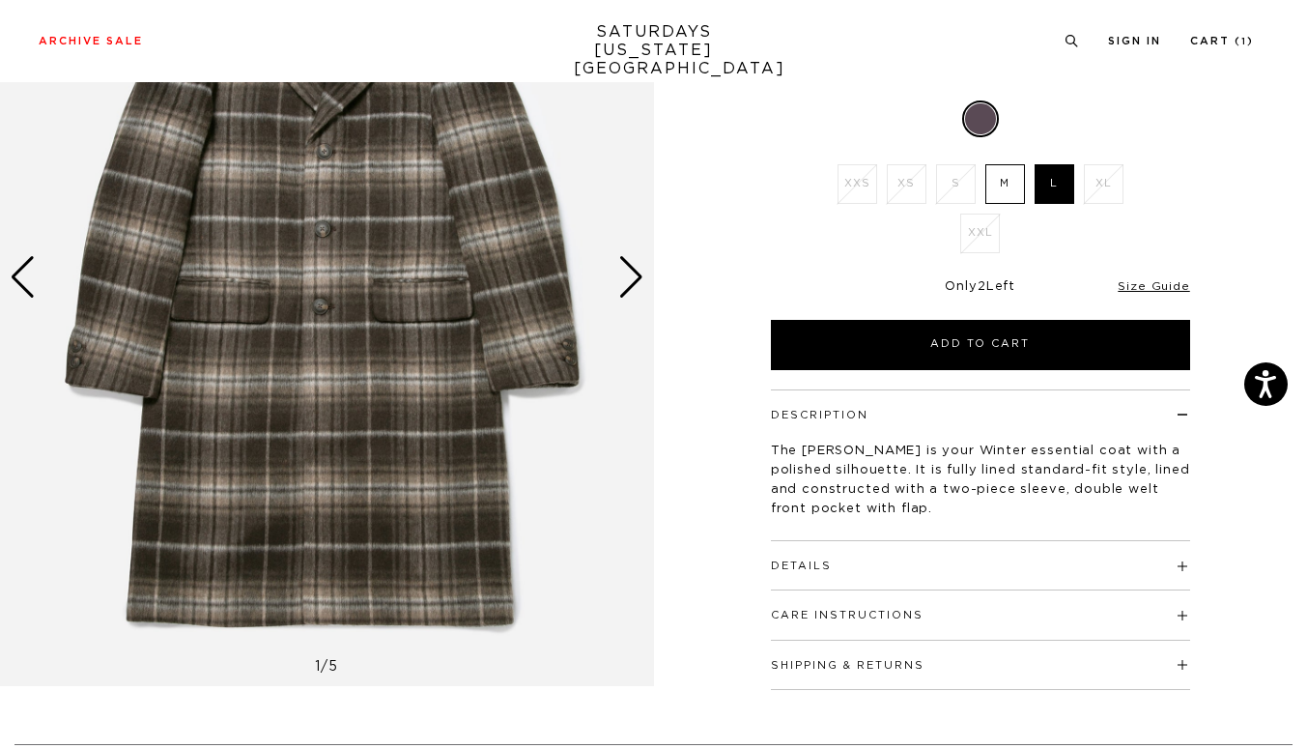
click at [963, 567] on h4 "Details" at bounding box center [980, 557] width 419 height 32
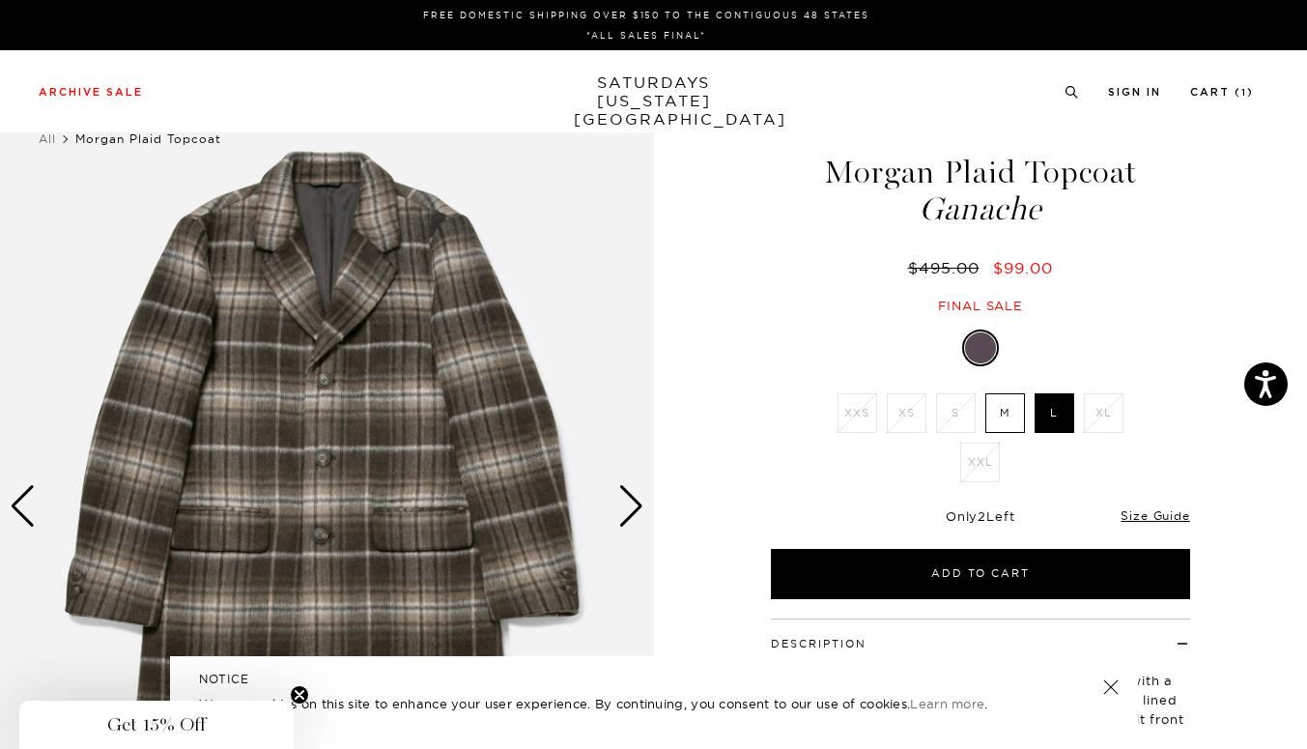
scroll to position [59, 0]
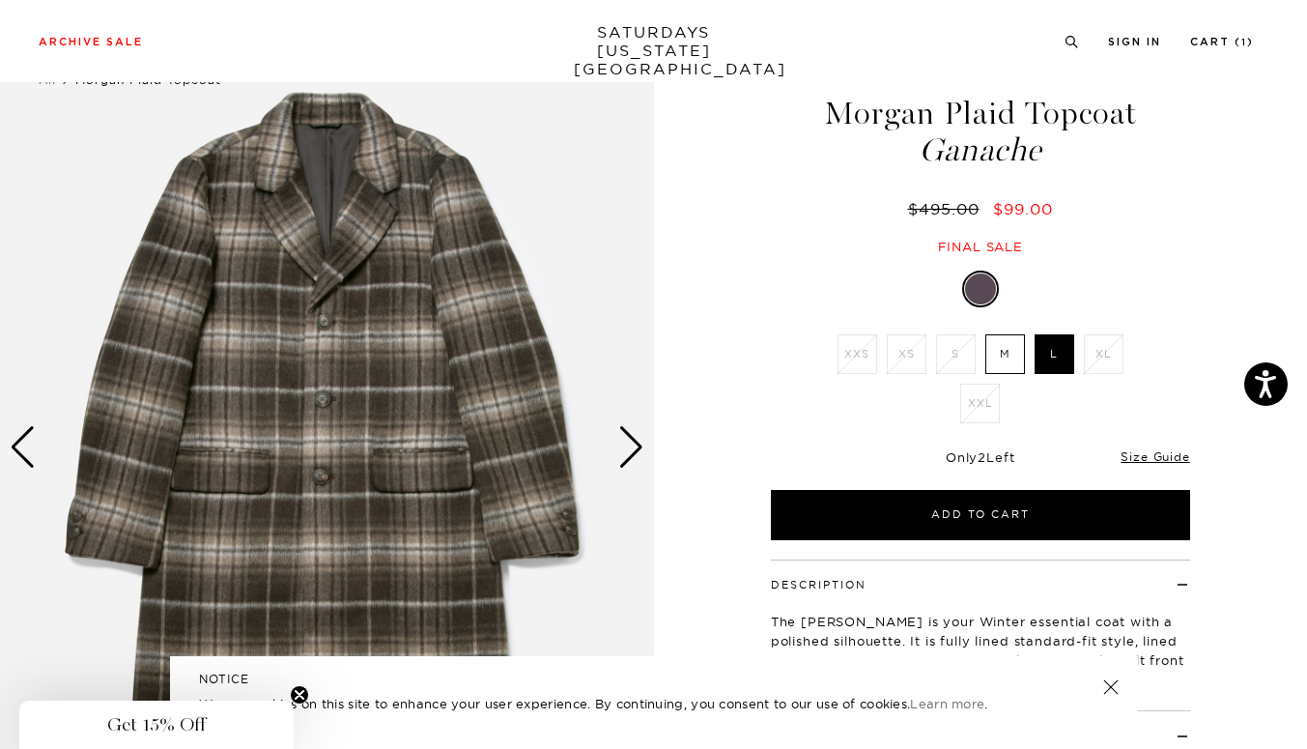
click at [20, 444] on div "Previous slide" at bounding box center [23, 447] width 26 height 43
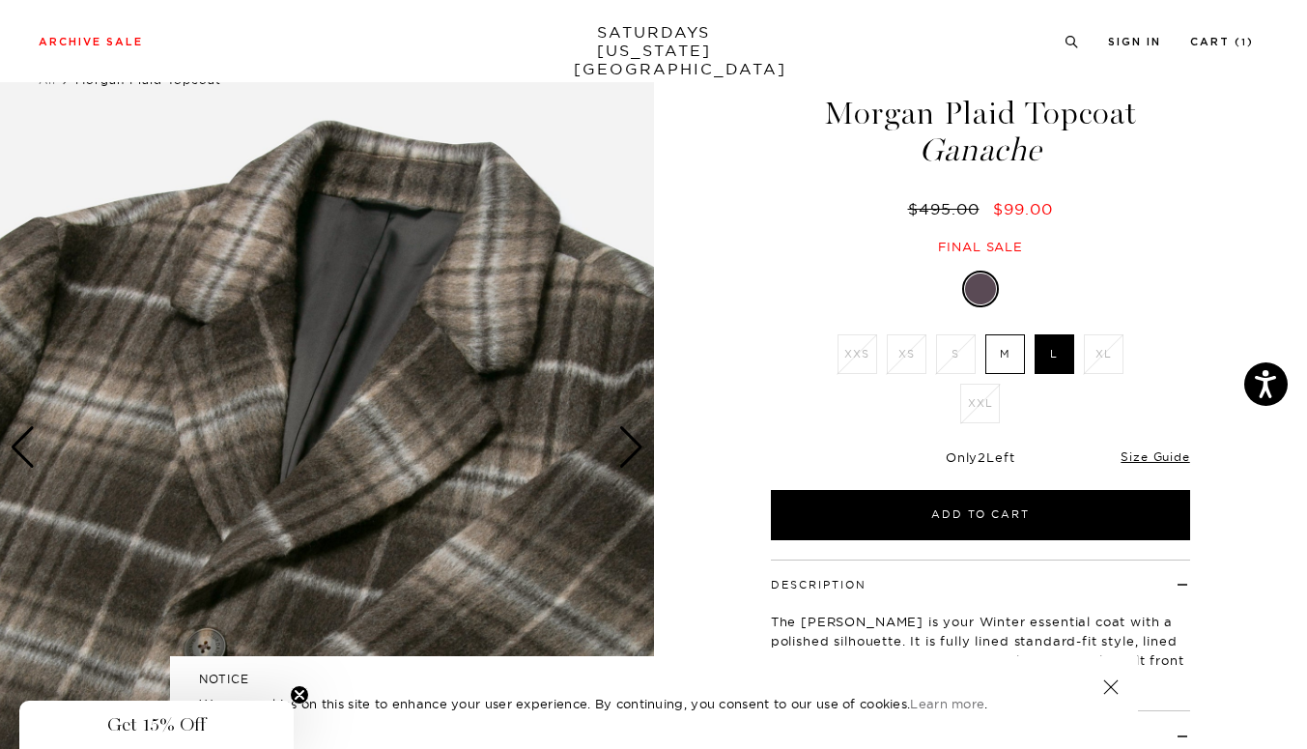
click at [21, 445] on div "Previous slide" at bounding box center [23, 447] width 26 height 43
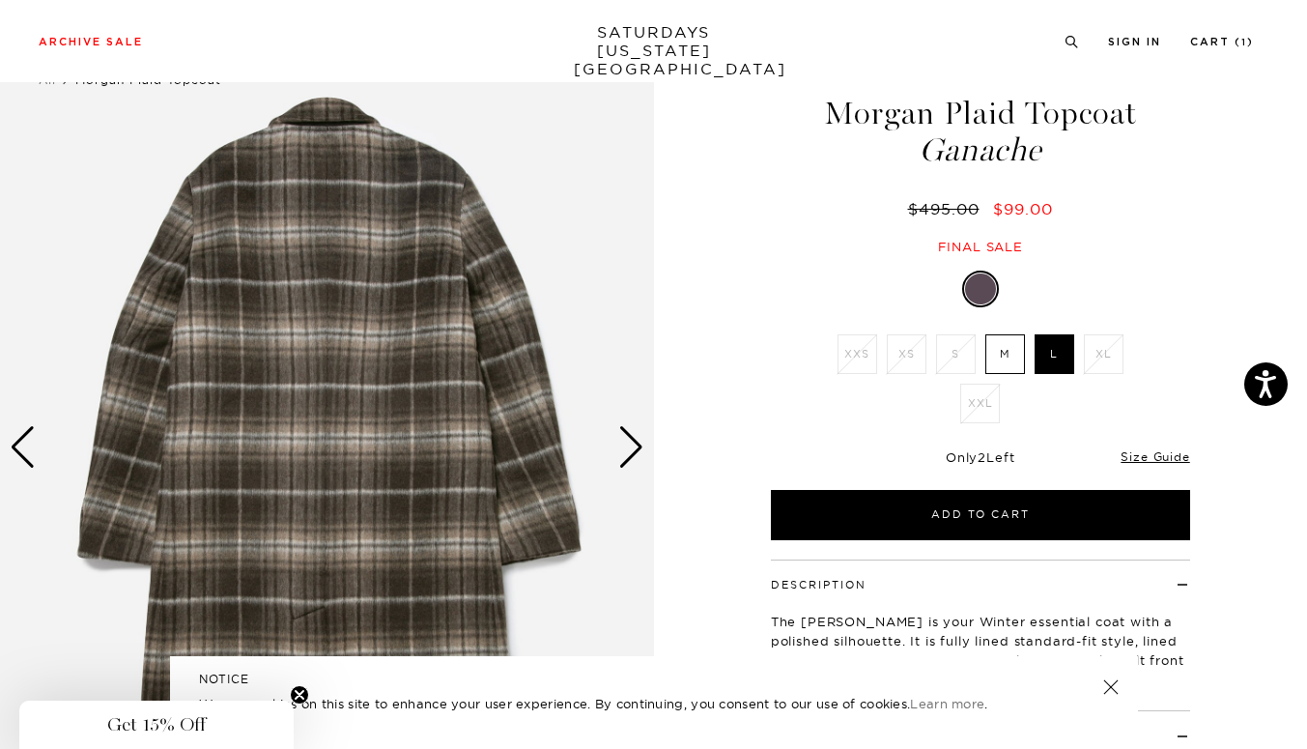
click at [22, 445] on div "Previous slide" at bounding box center [23, 447] width 26 height 43
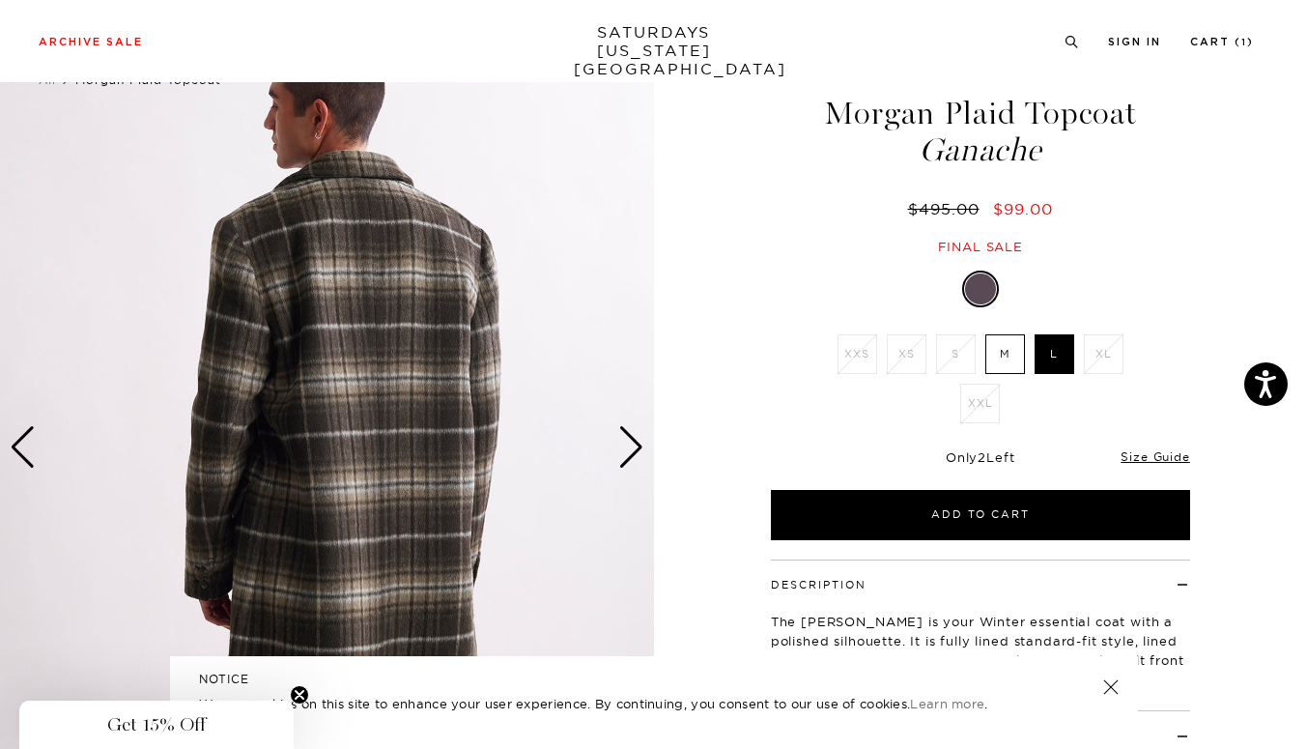
click at [24, 445] on div "Previous slide" at bounding box center [23, 447] width 26 height 43
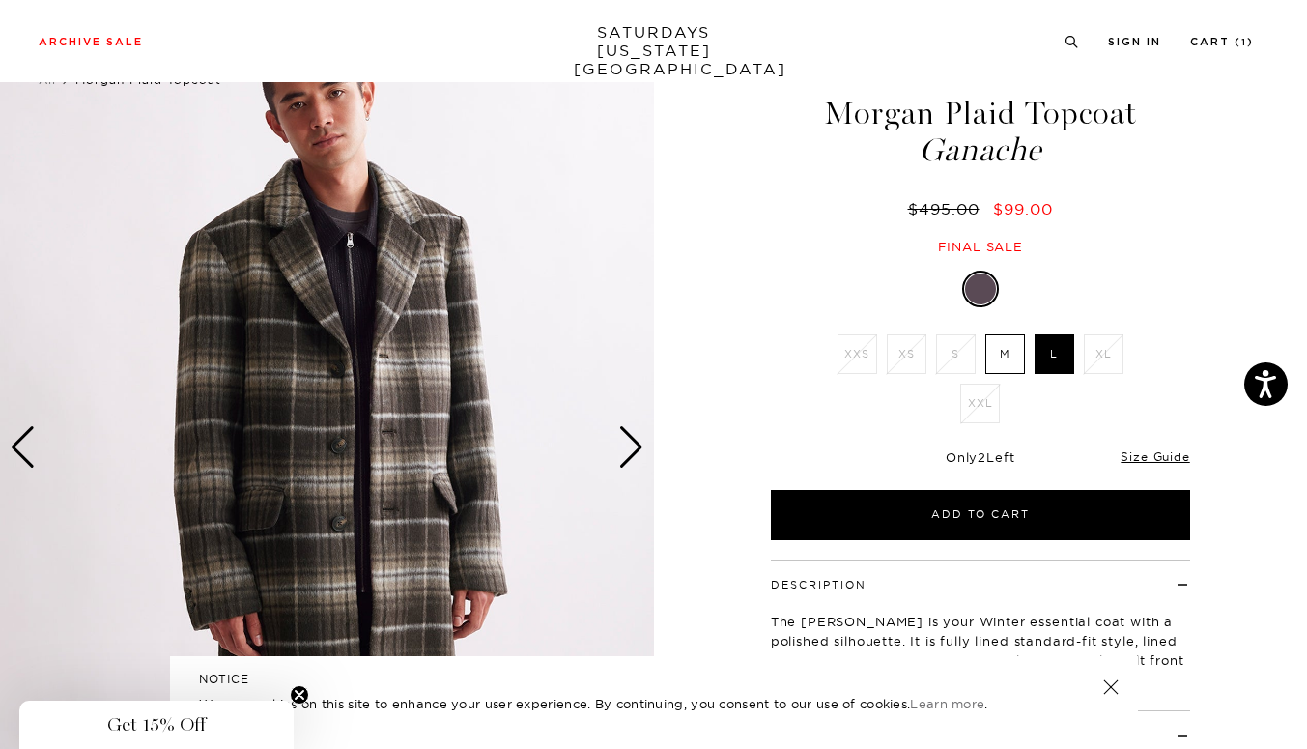
click at [24, 444] on div "Previous slide" at bounding box center [23, 447] width 26 height 43
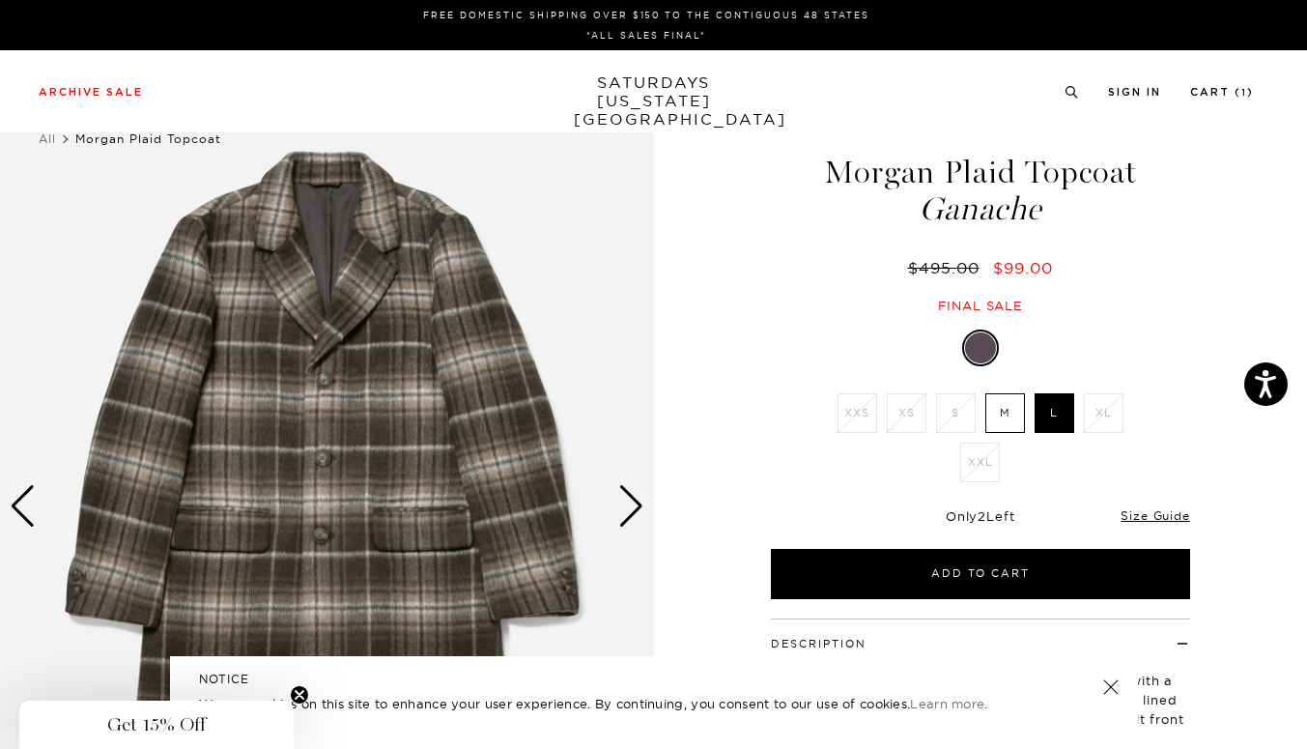
scroll to position [0, 0]
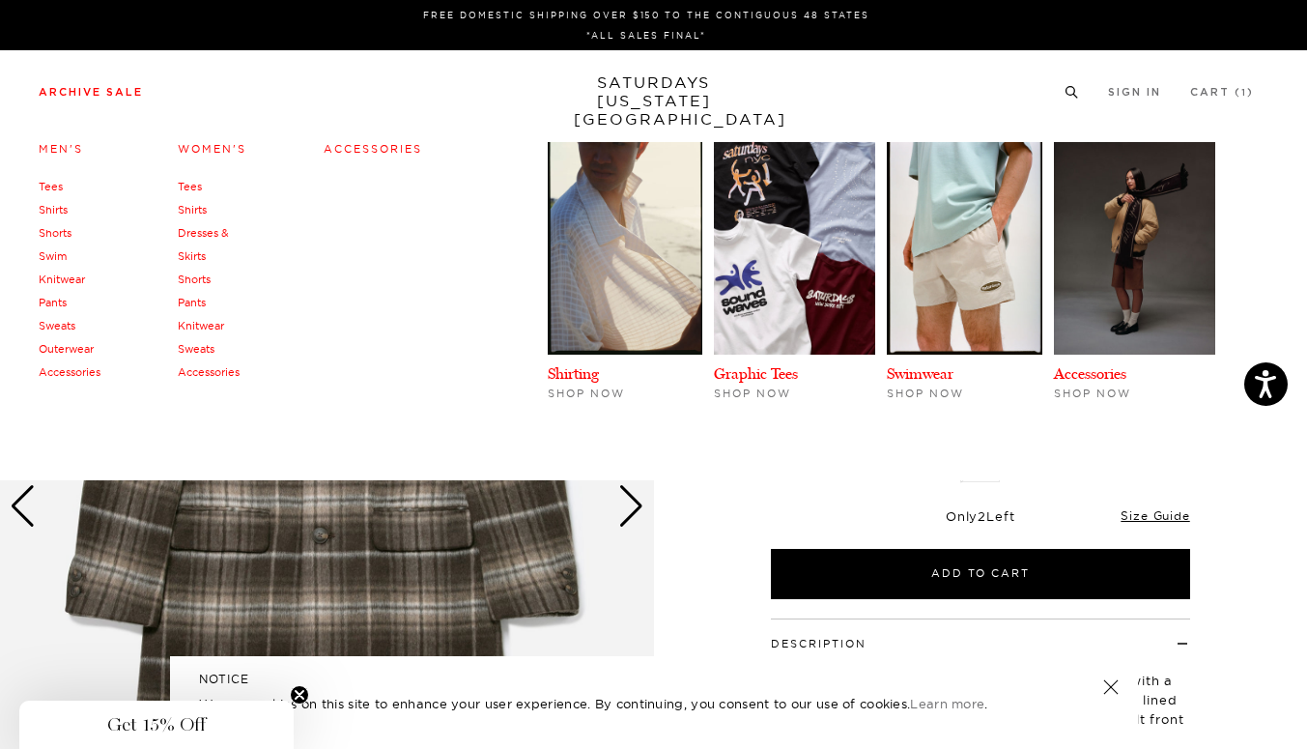
click at [202, 229] on link "Dresses & Skirts" at bounding box center [203, 244] width 51 height 37
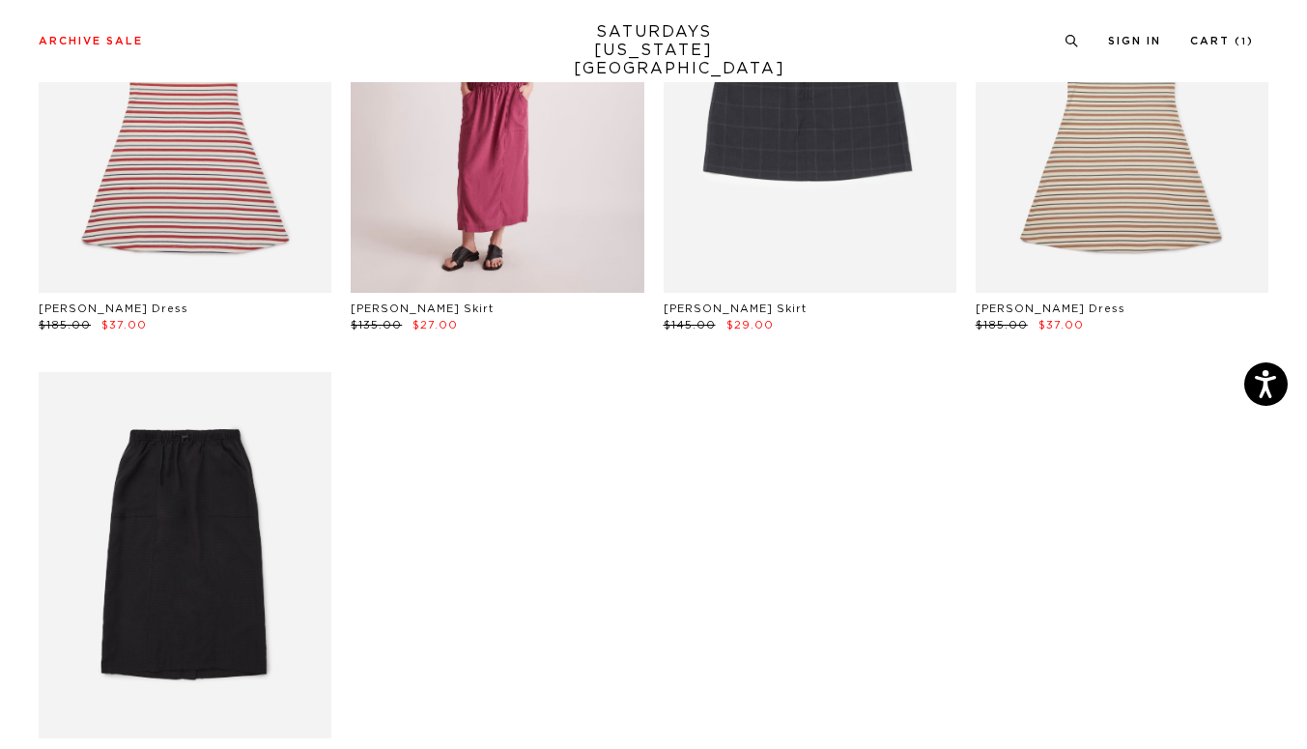
scroll to position [277, 0]
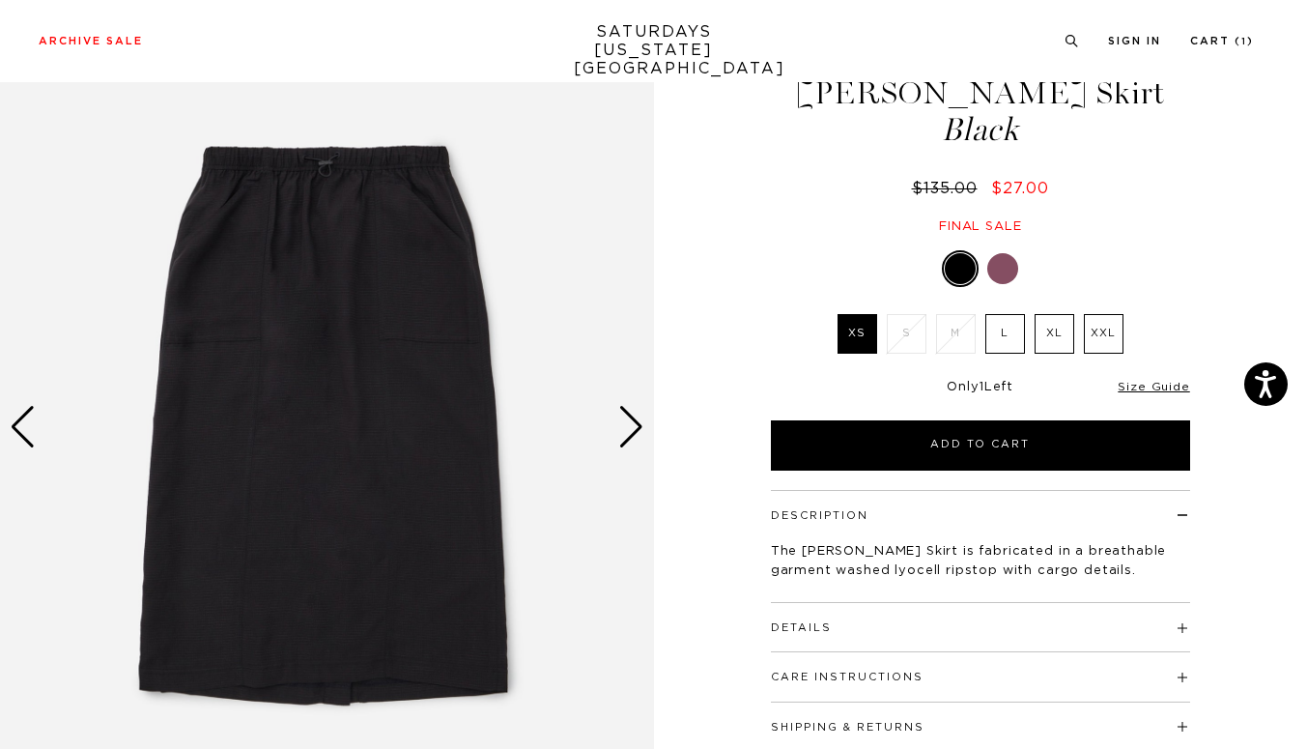
scroll to position [75, 1]
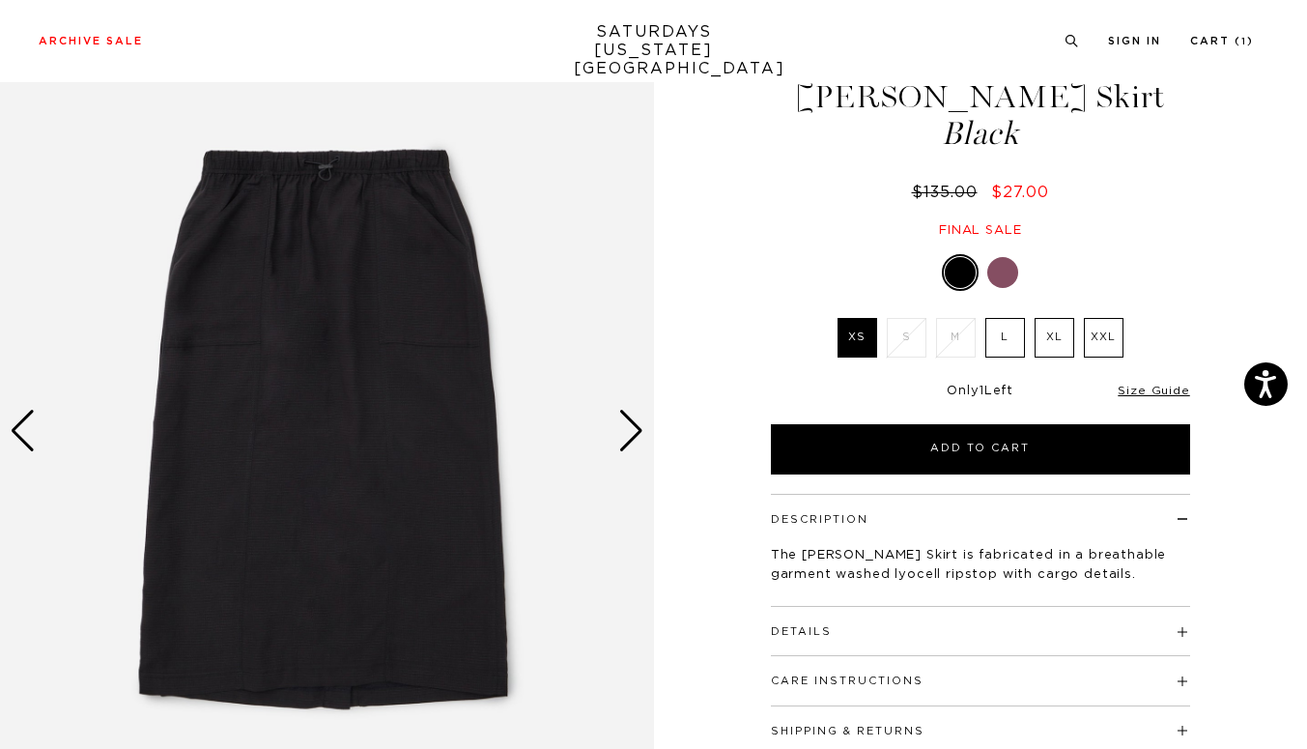
click at [637, 432] on div "Next slide" at bounding box center [631, 431] width 26 height 43
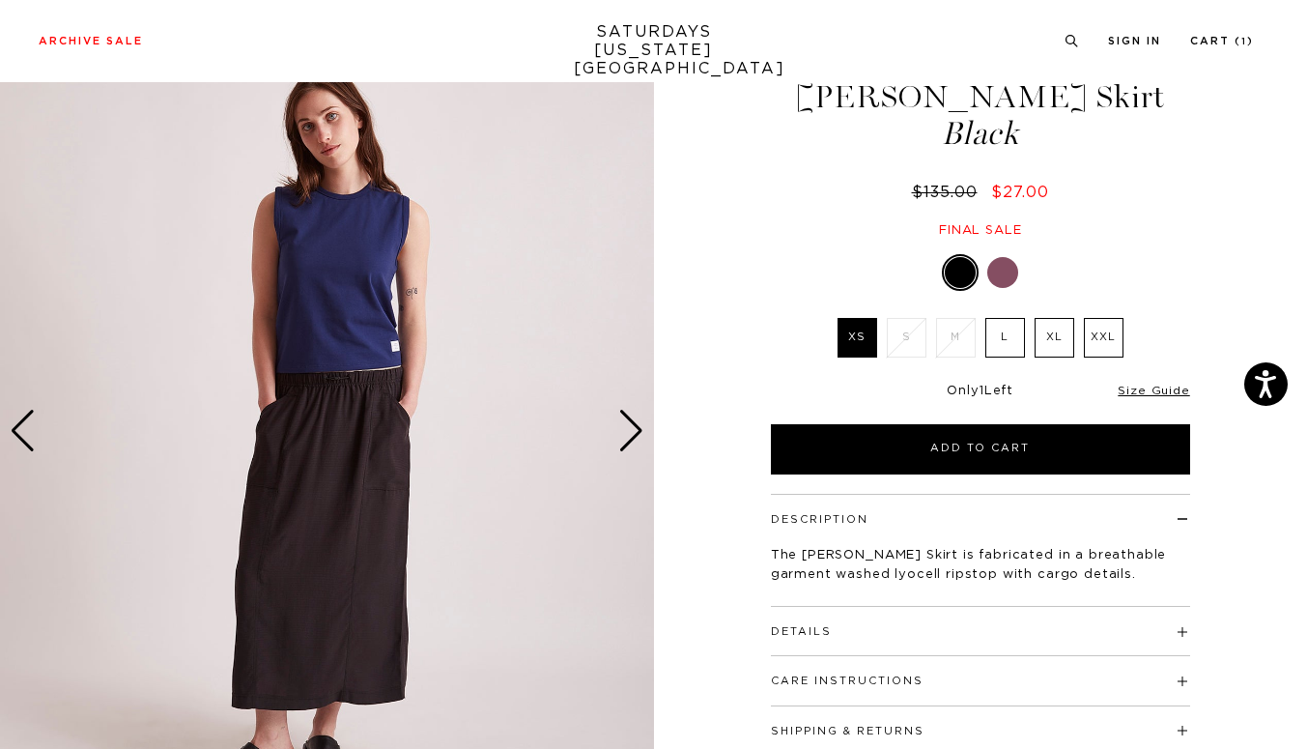
click at [637, 432] on div "Next slide" at bounding box center [631, 431] width 26 height 43
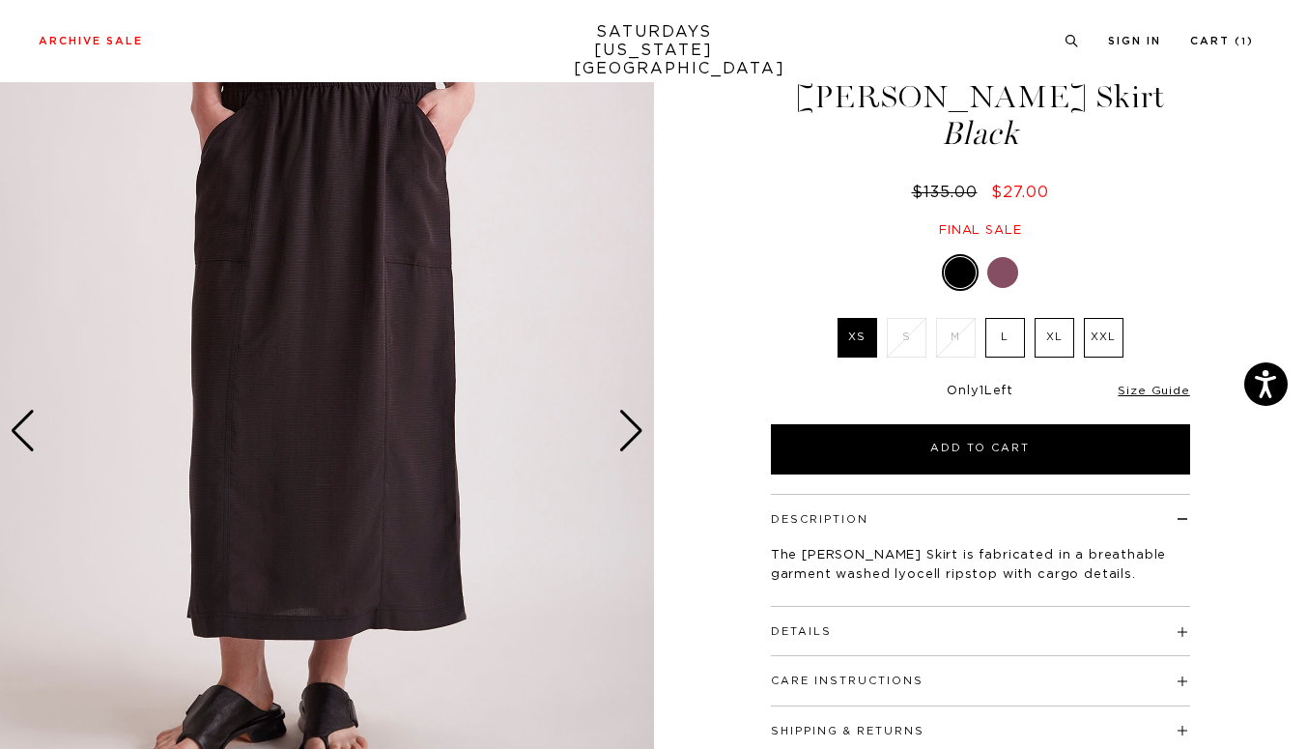
click at [636, 431] on div "Next slide" at bounding box center [631, 431] width 26 height 43
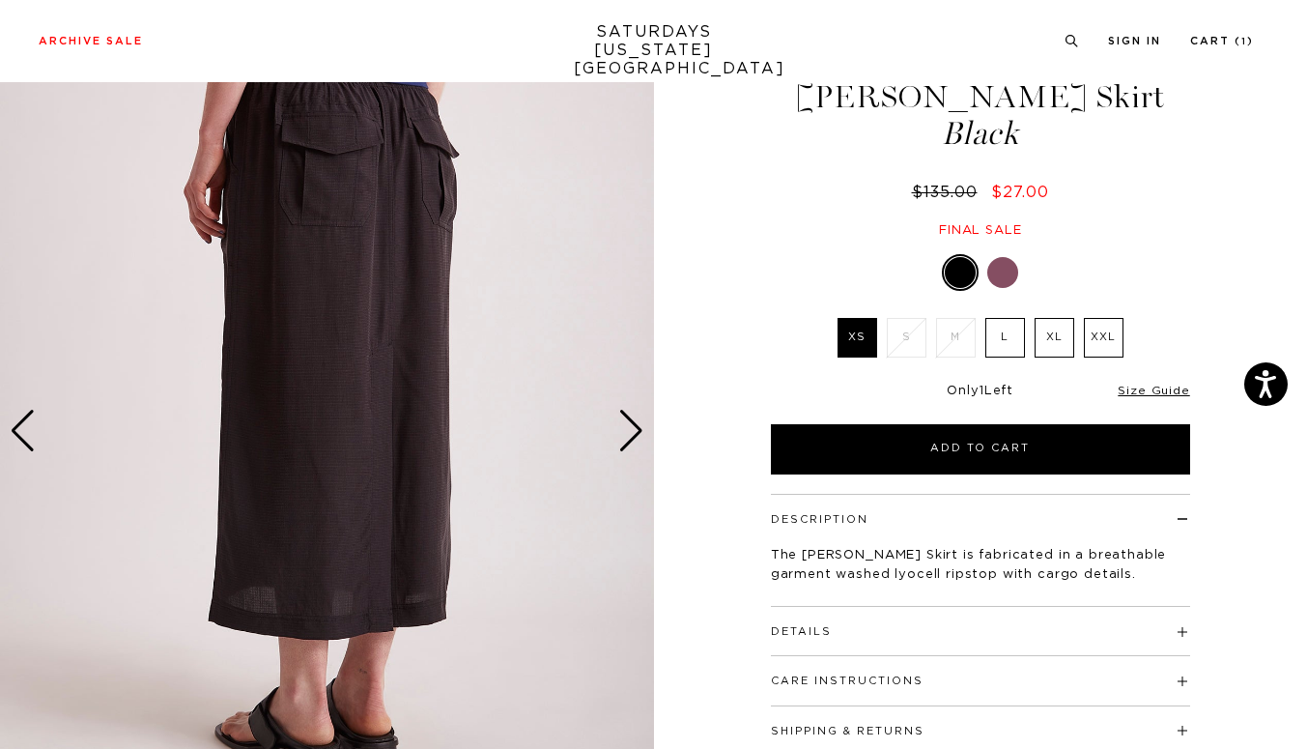
click at [636, 431] on div "Next slide" at bounding box center [631, 431] width 26 height 43
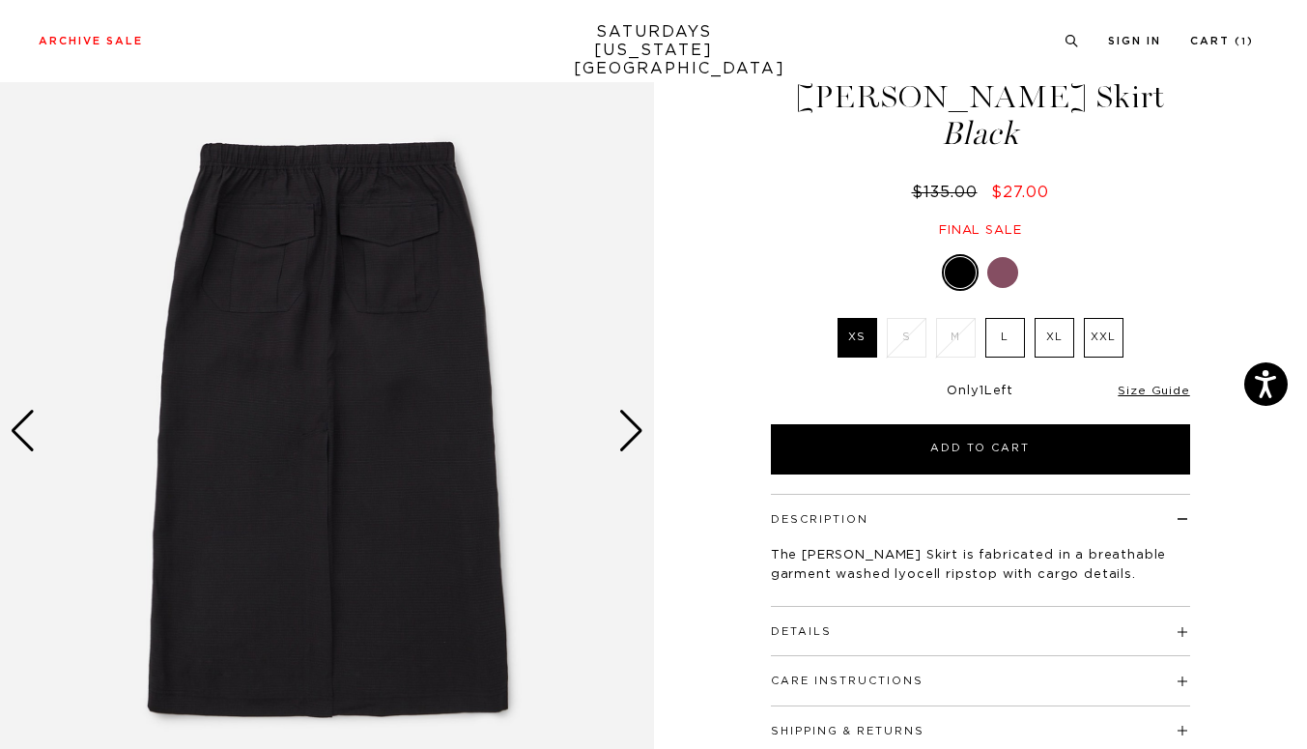
click at [636, 431] on div "Next slide" at bounding box center [631, 431] width 26 height 43
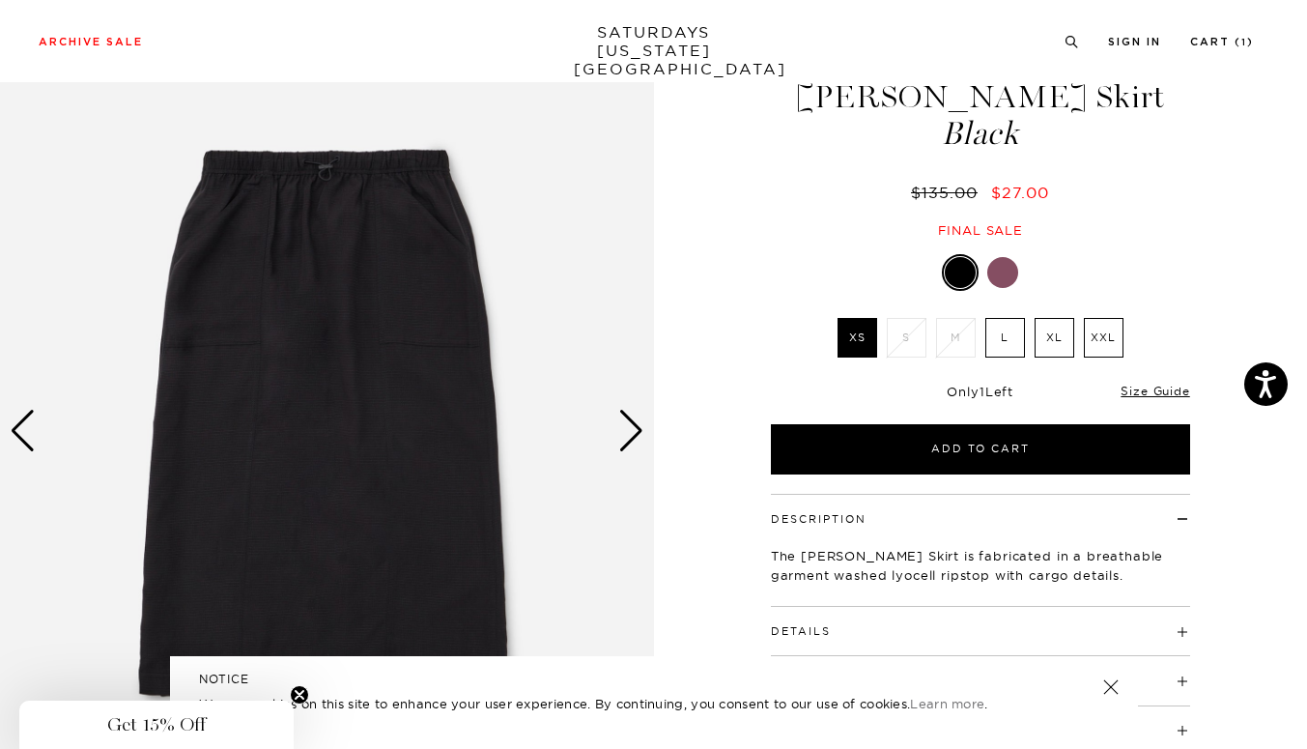
click at [813, 627] on button "Details" at bounding box center [801, 631] width 60 height 11
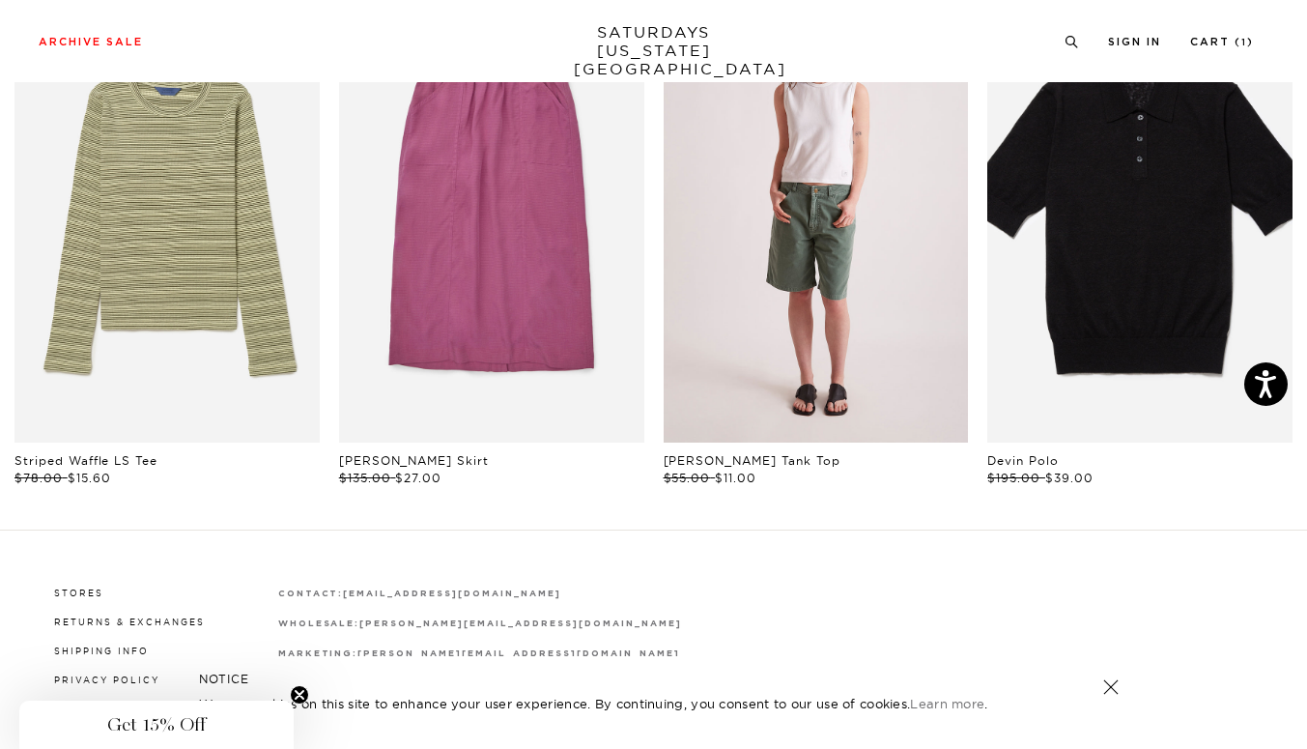
scroll to position [1128, 2]
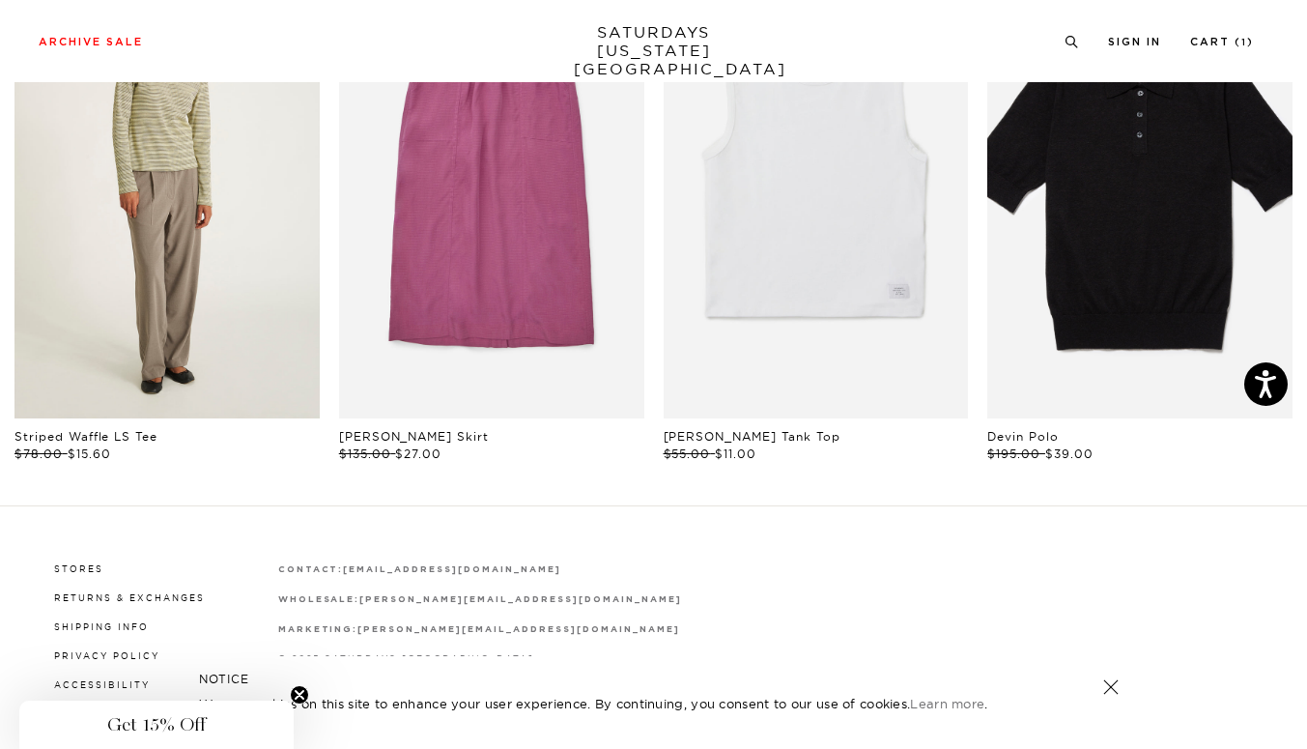
click at [178, 150] on link "files/WF2429LT01-FRENCH-VANILLA_05.jpg" at bounding box center [166, 189] width 305 height 458
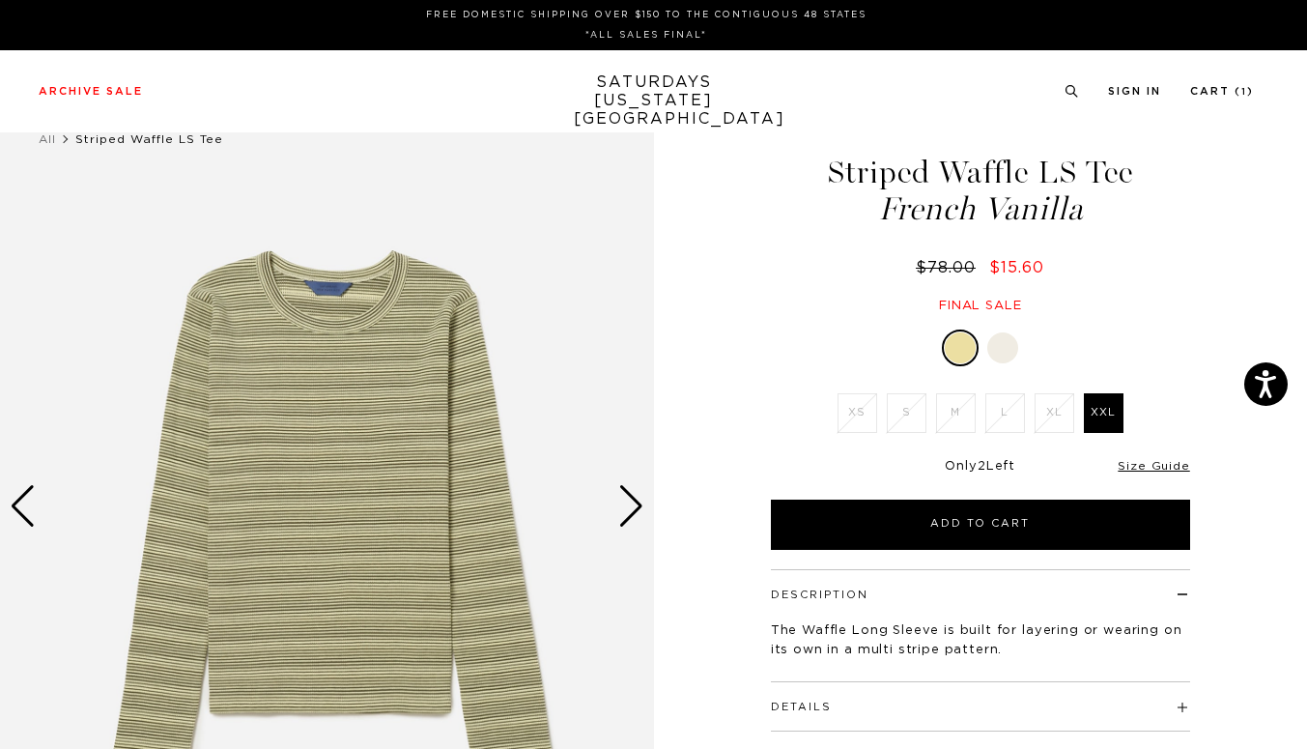
click at [1102, 412] on label "XXL" at bounding box center [1104, 413] width 40 height 40
click at [0, 0] on input "XXL" at bounding box center [0, 0] width 0 height 0
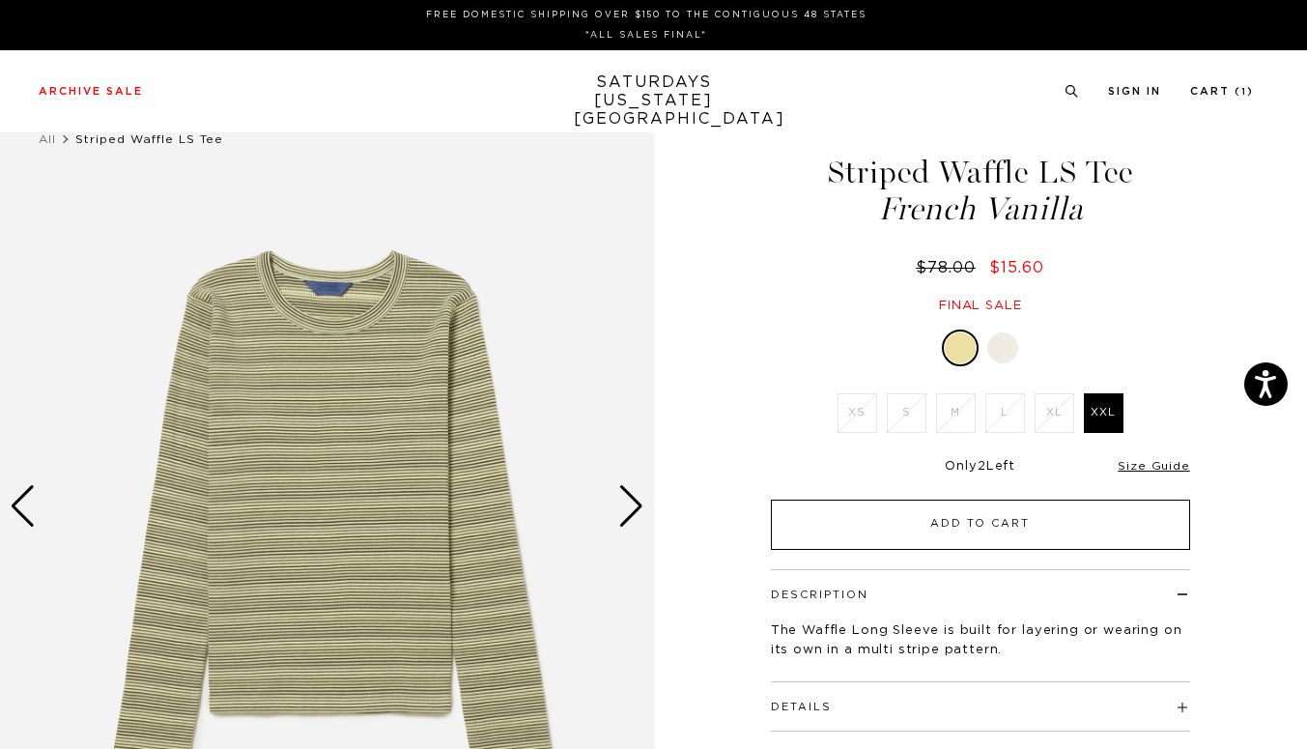
click at [996, 519] on button "Add to Cart" at bounding box center [980, 524] width 419 height 50
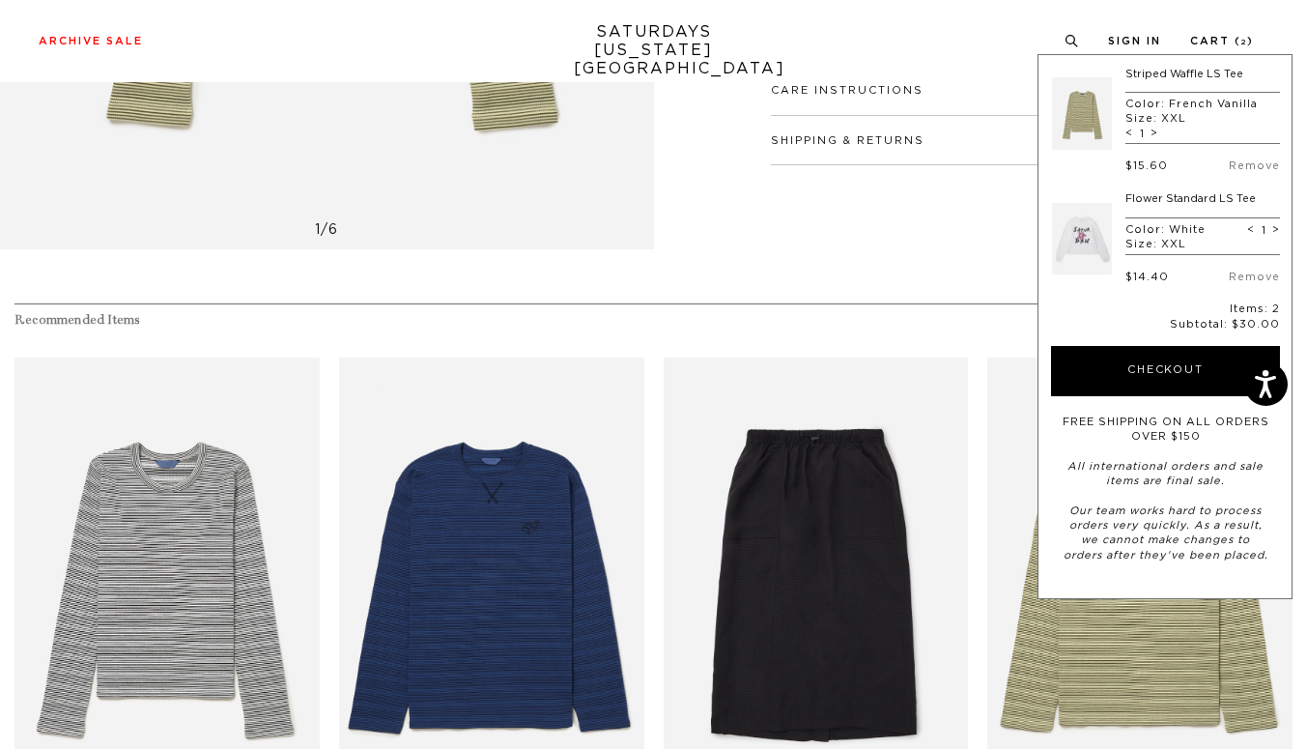
scroll to position [777, 0]
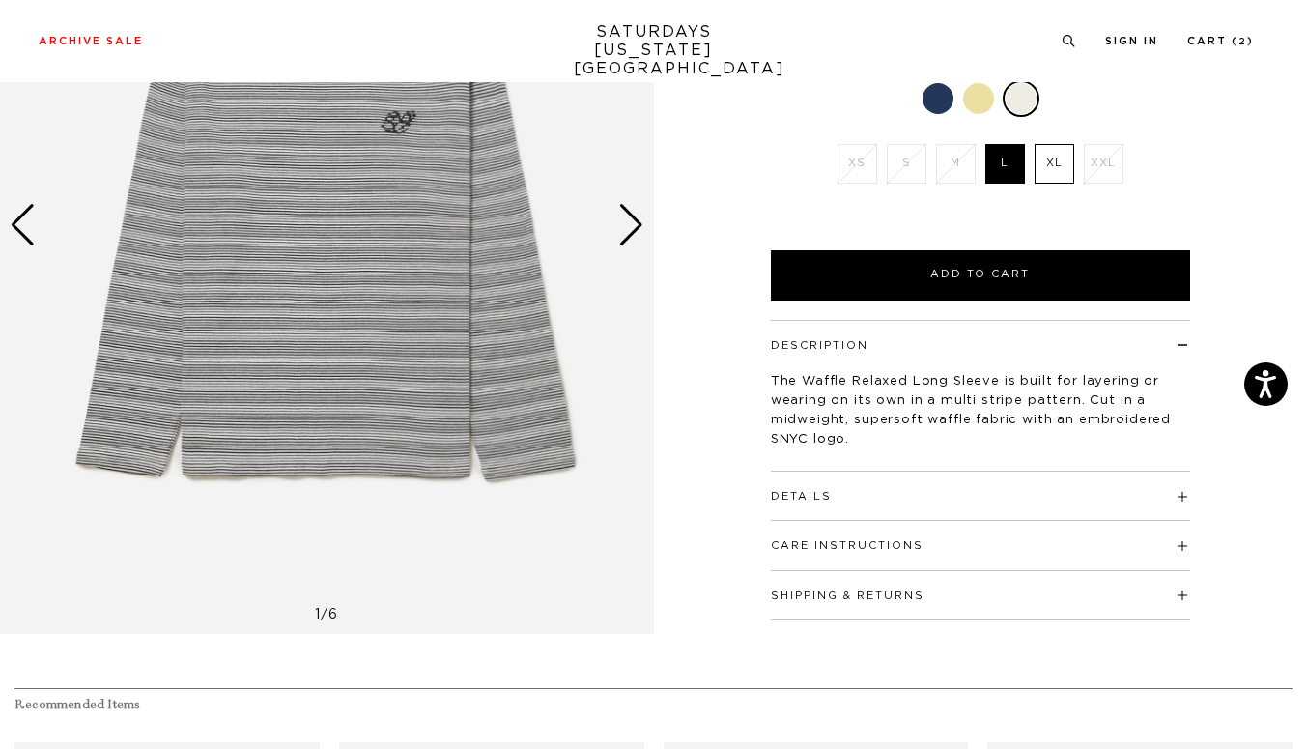
scroll to position [288, 0]
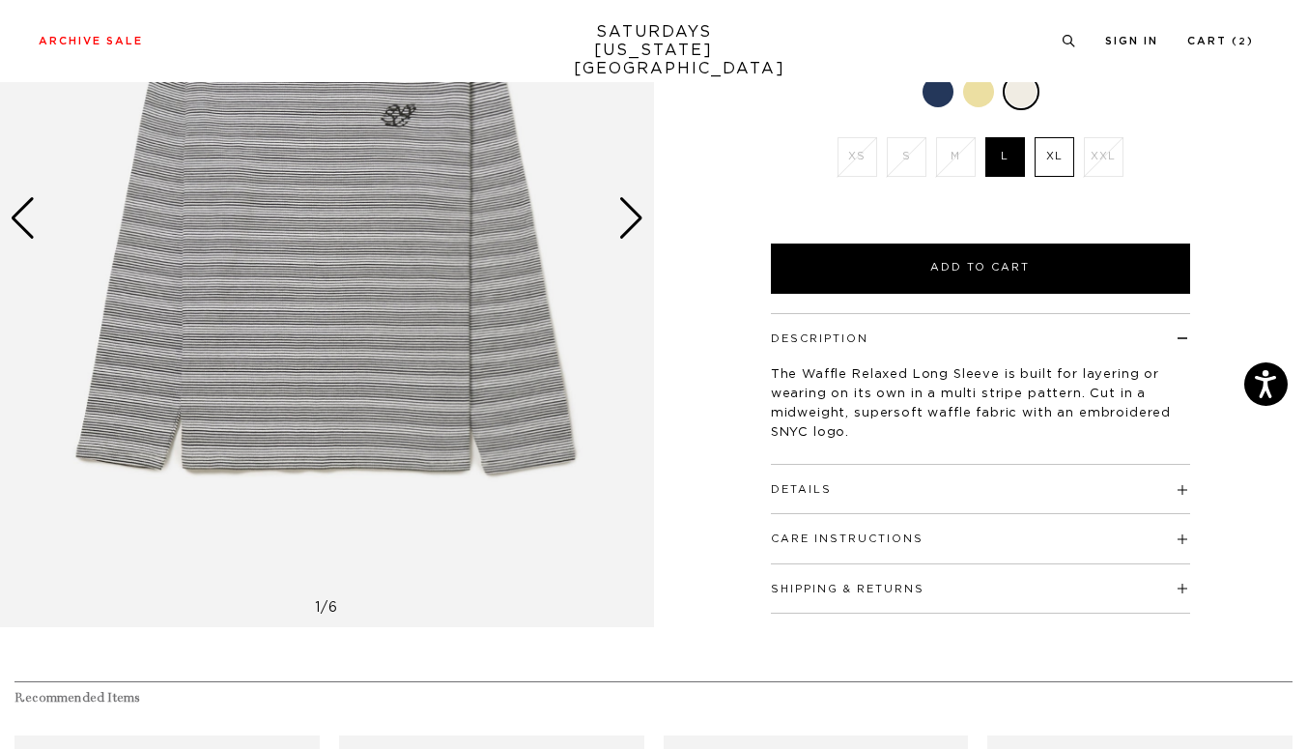
click at [627, 207] on div "Next slide" at bounding box center [631, 218] width 26 height 43
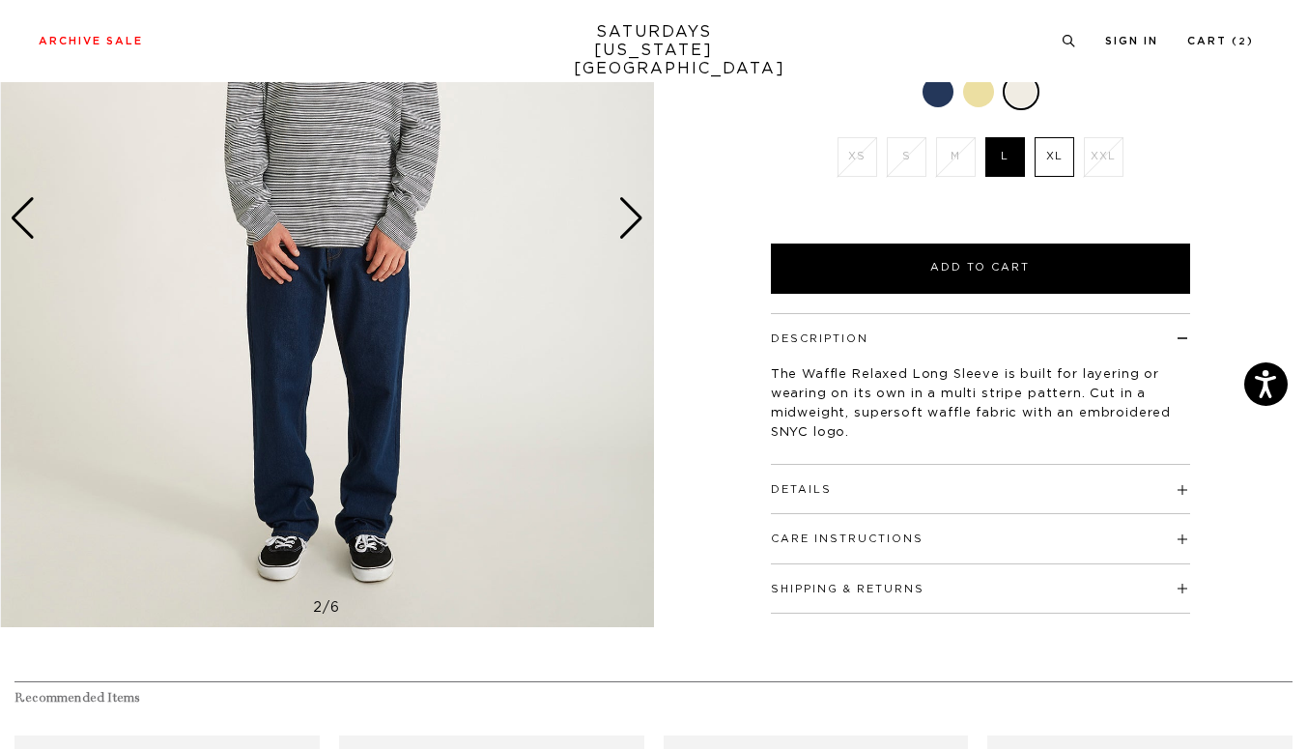
click at [628, 207] on div "Next slide" at bounding box center [631, 218] width 26 height 43
click at [627, 206] on div "Next slide" at bounding box center [631, 218] width 26 height 43
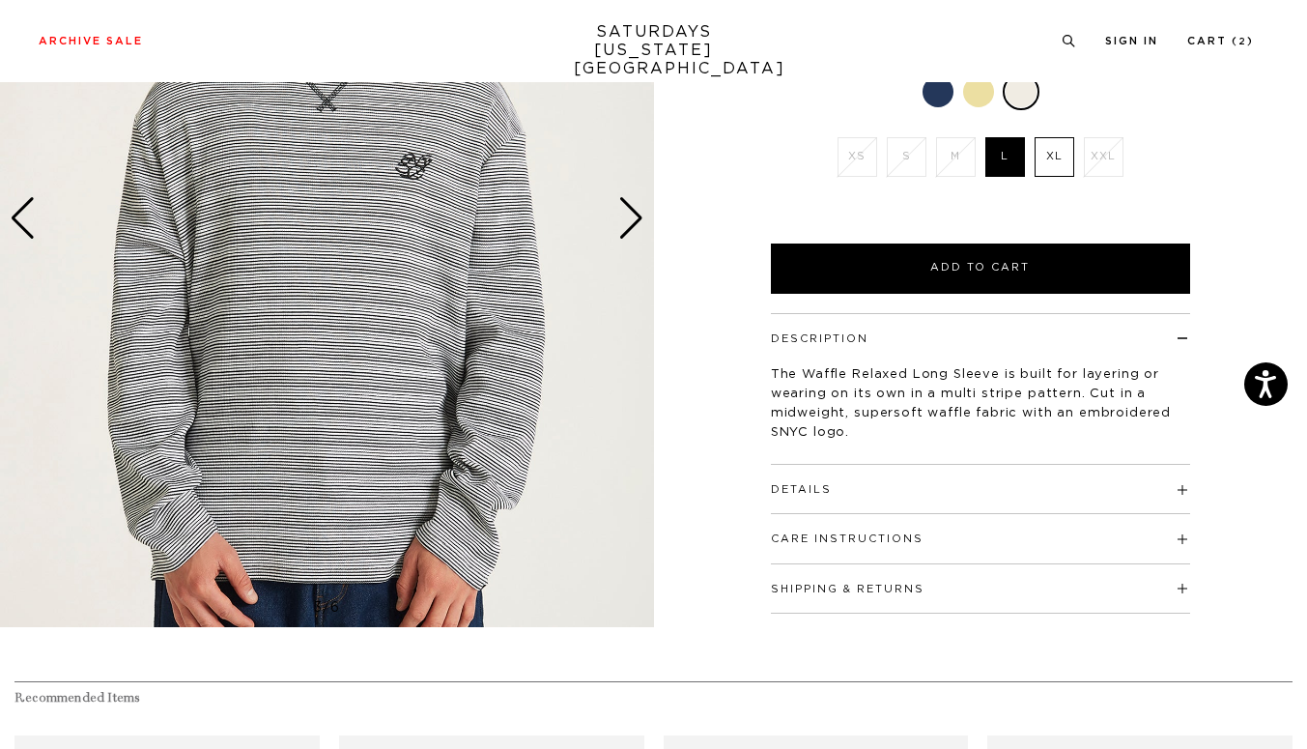
click at [629, 207] on div "Next slide" at bounding box center [631, 218] width 26 height 43
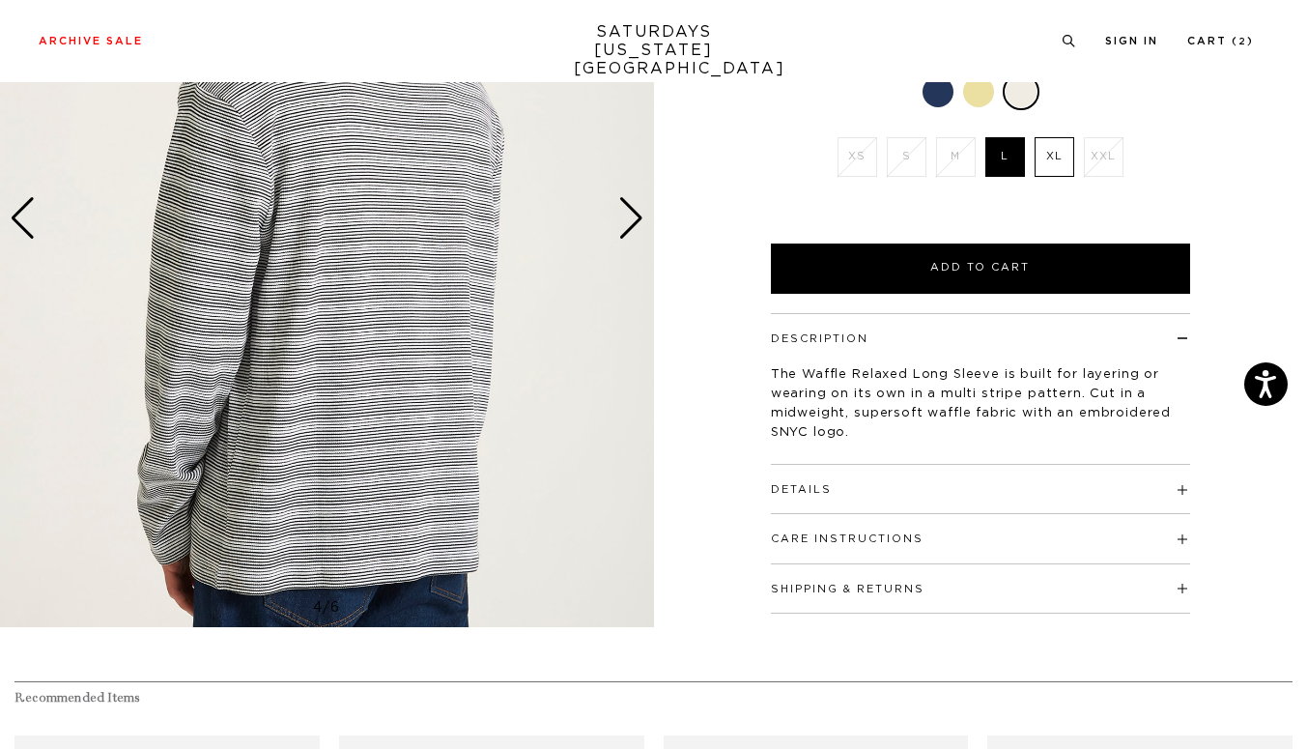
click at [629, 208] on div "Next slide" at bounding box center [631, 218] width 26 height 43
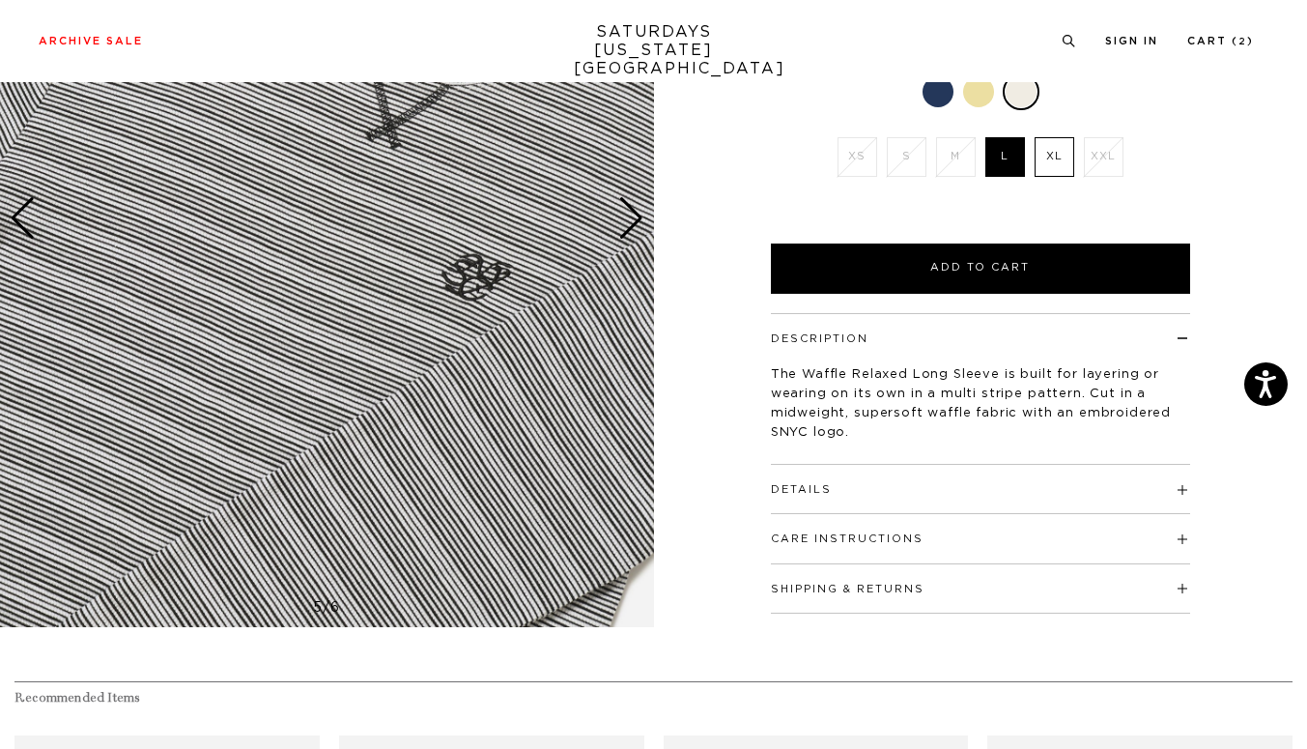
click at [630, 207] on div "Next slide" at bounding box center [631, 218] width 26 height 43
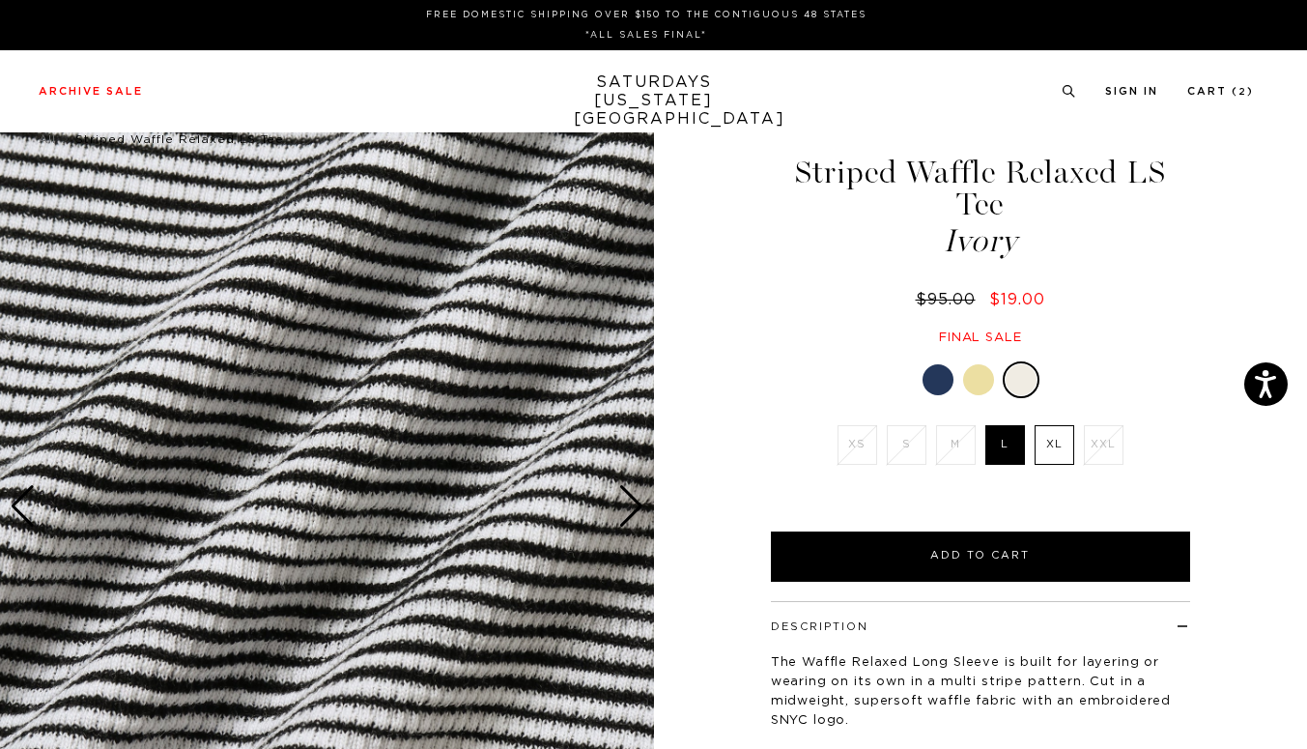
scroll to position [-45, 0]
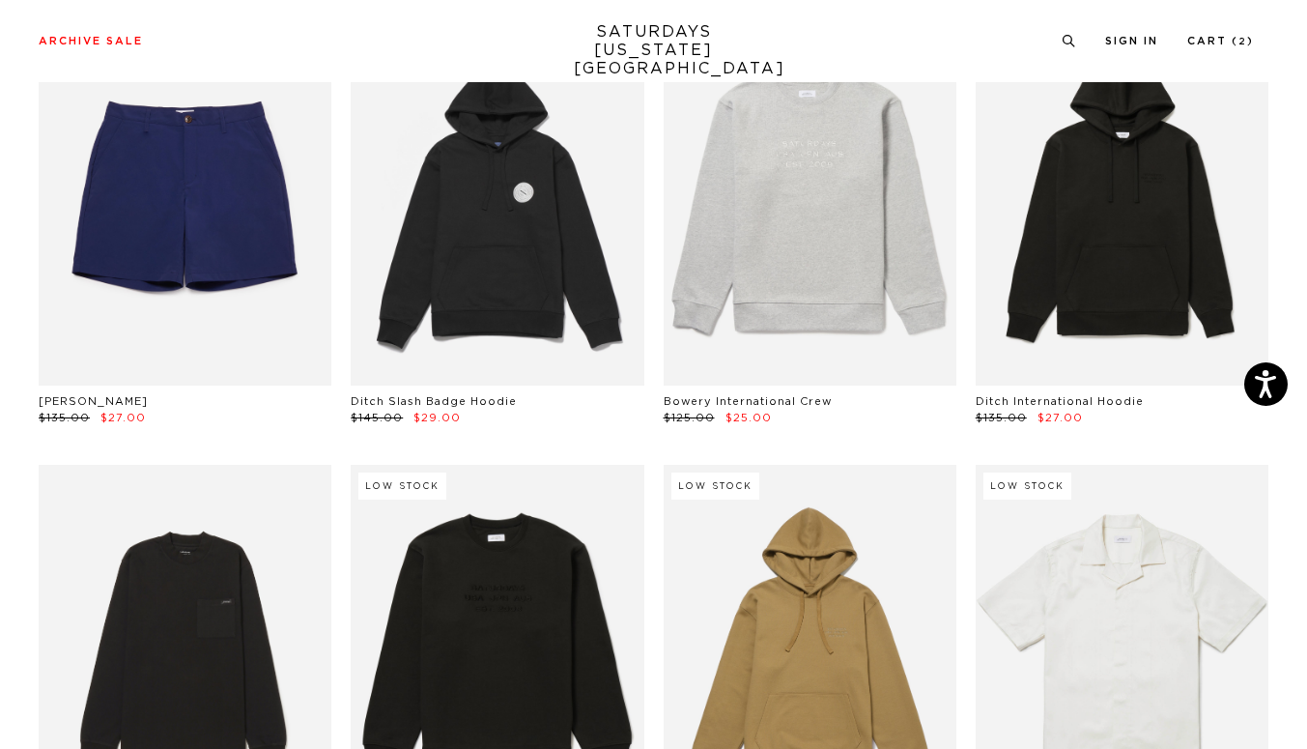
scroll to position [7753, 0]
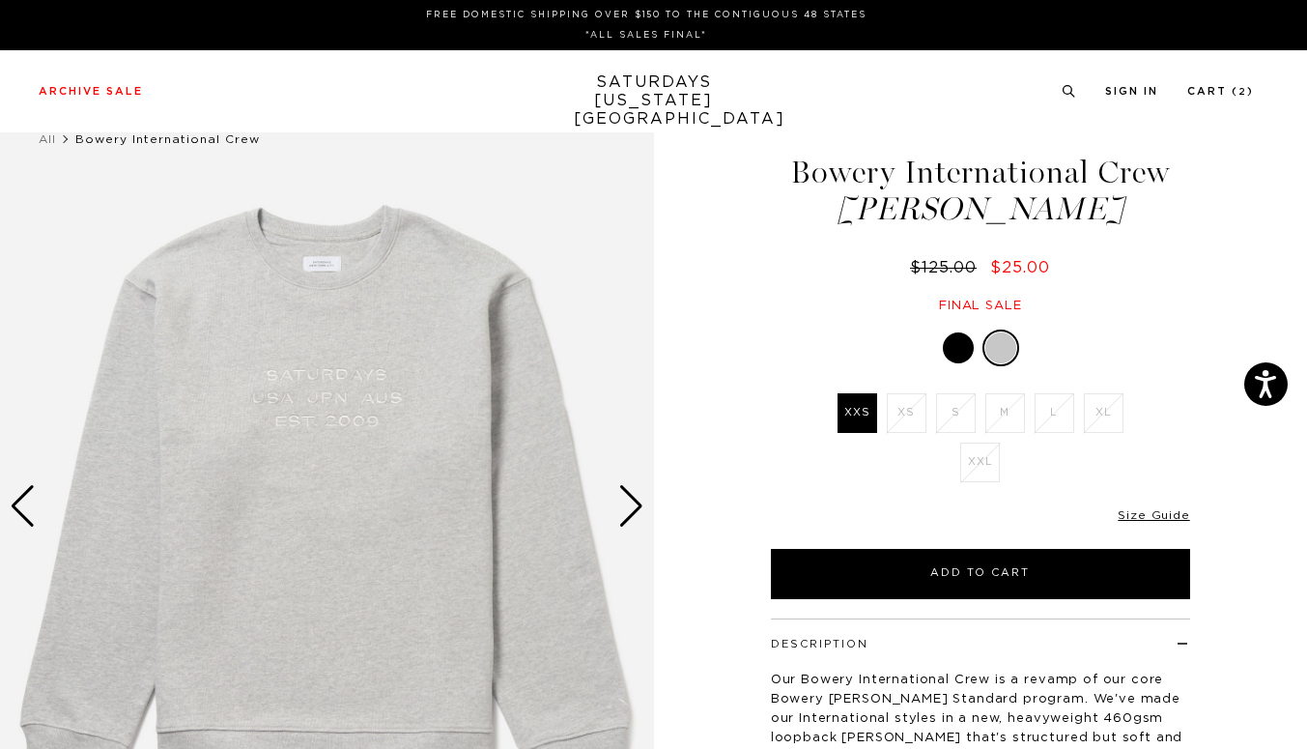
click at [951, 344] on div at bounding box center [958, 347] width 31 height 31
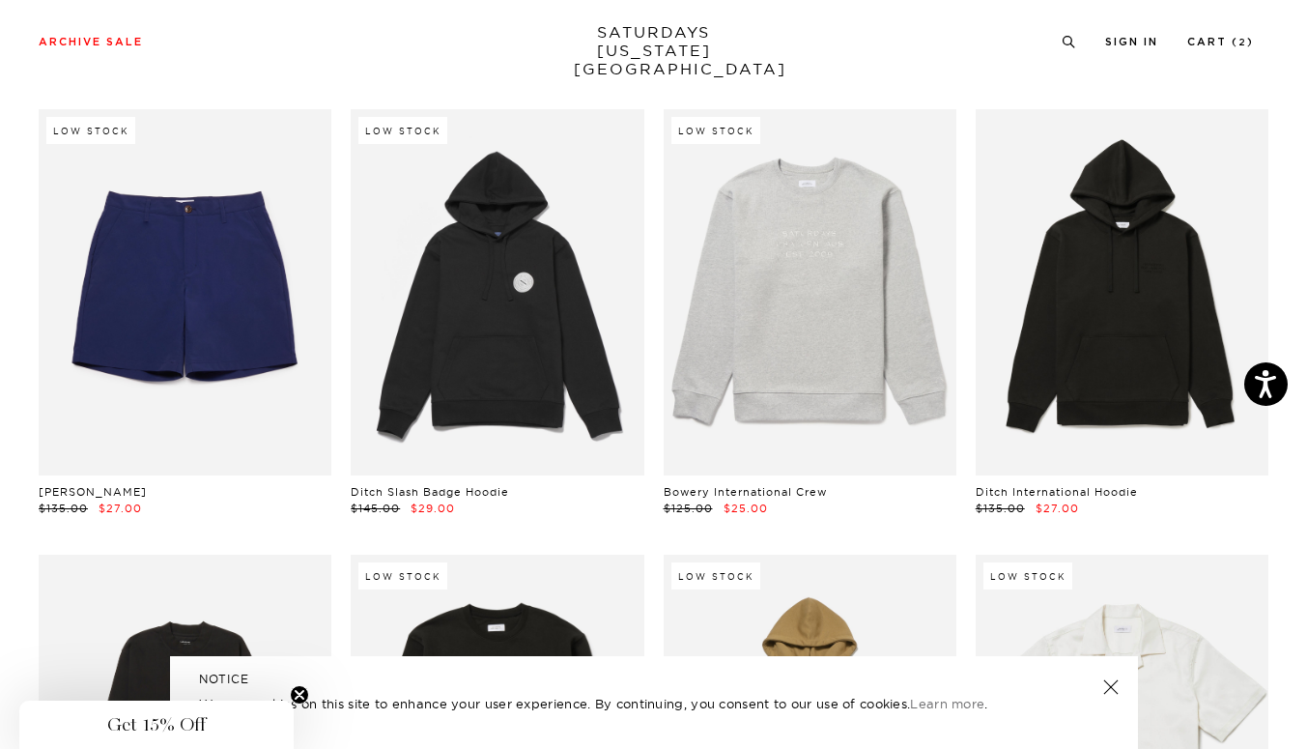
scroll to position [7663, 2]
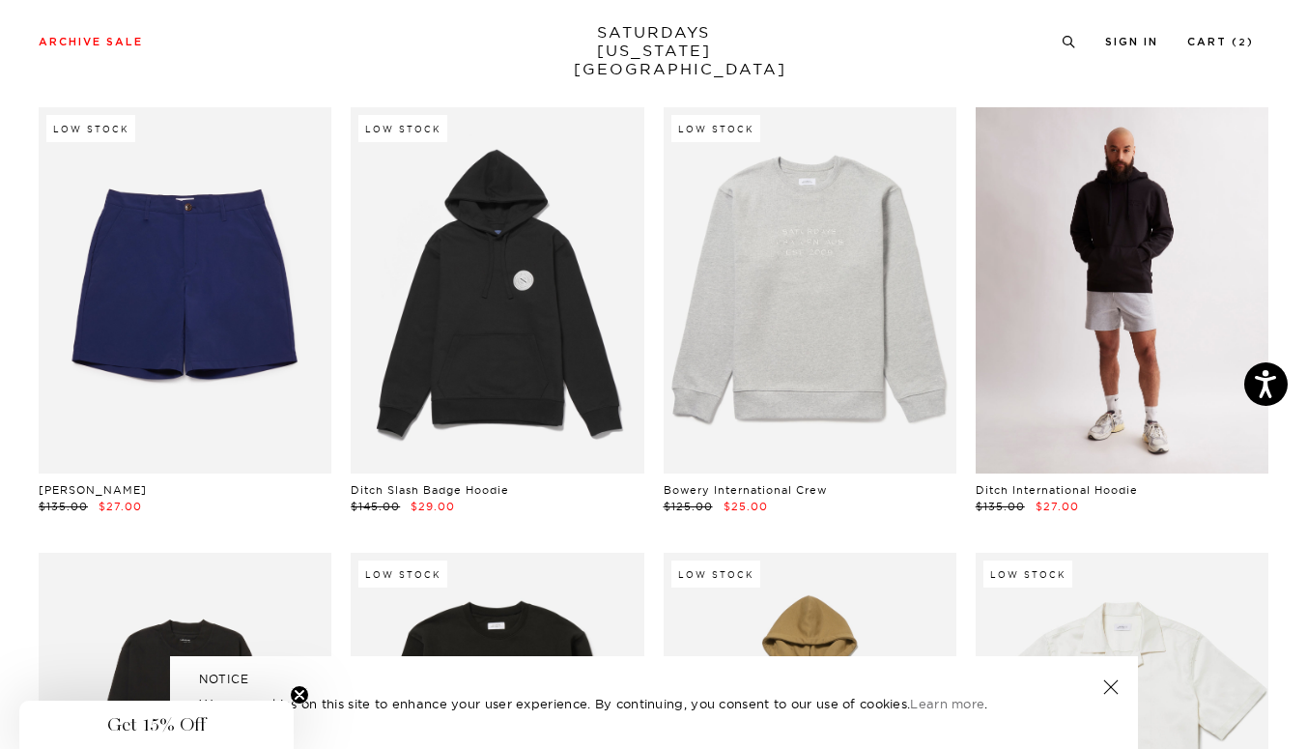
click at [1108, 306] on link at bounding box center [1122, 290] width 293 height 366
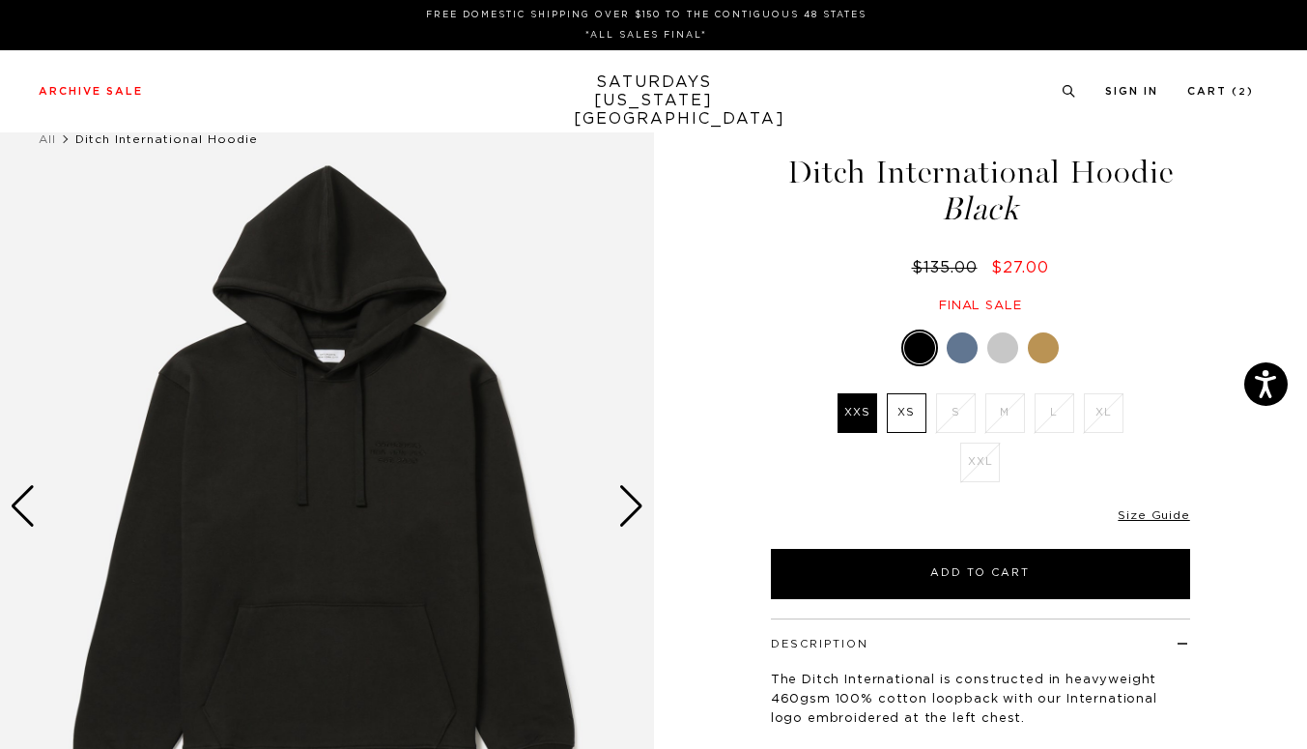
scroll to position [0, 2]
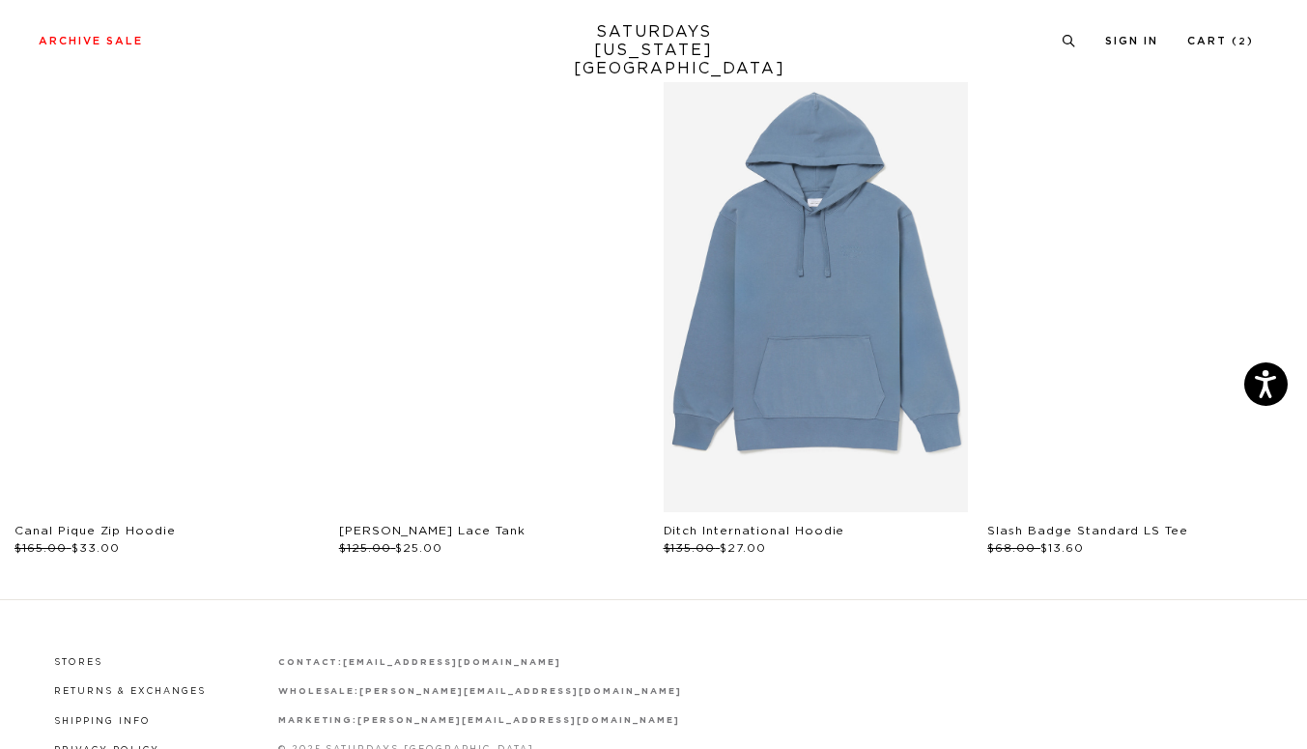
scroll to position [970, 0]
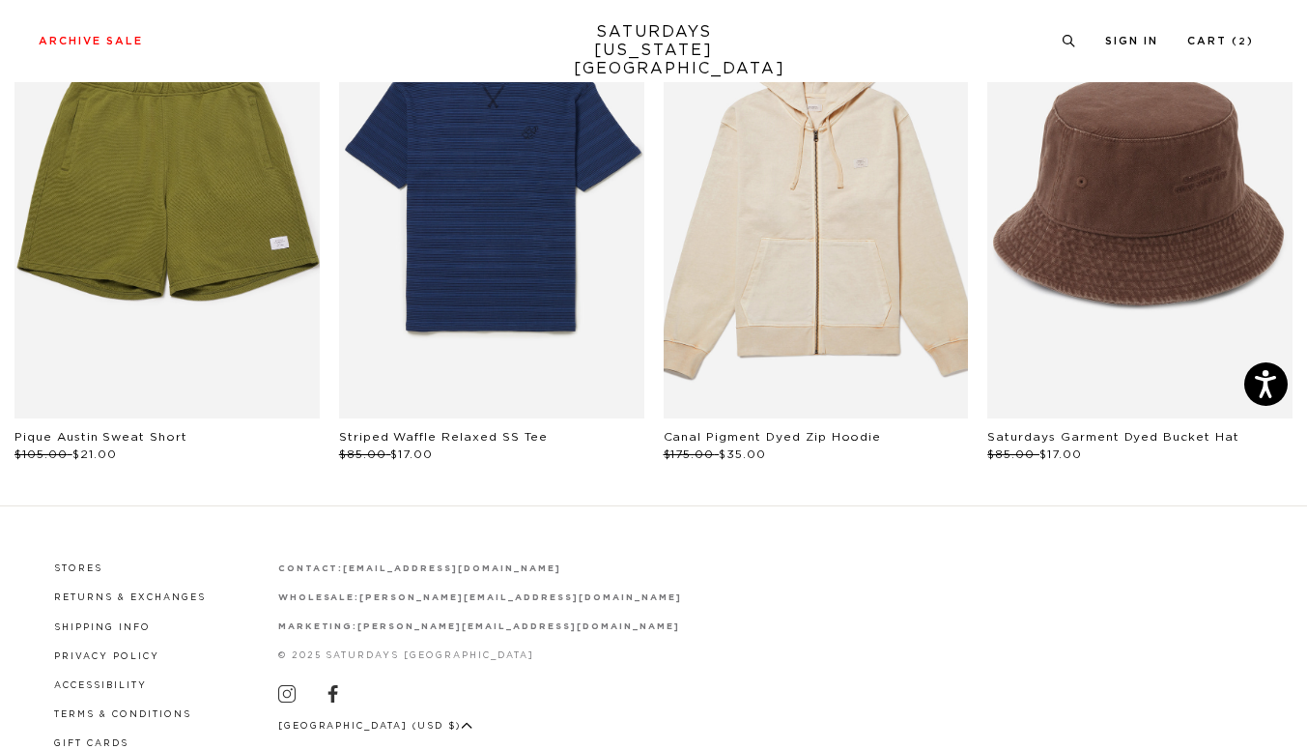
scroll to position [1079, 0]
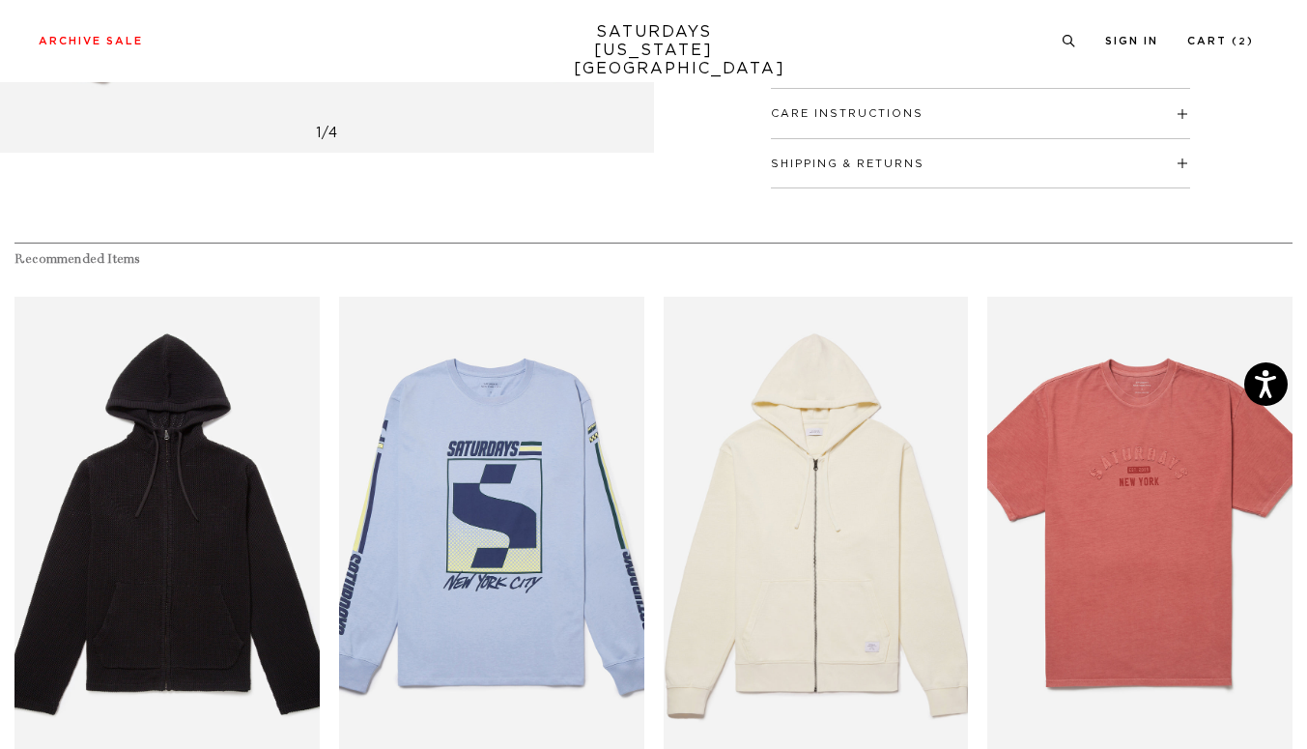
scroll to position [763, 0]
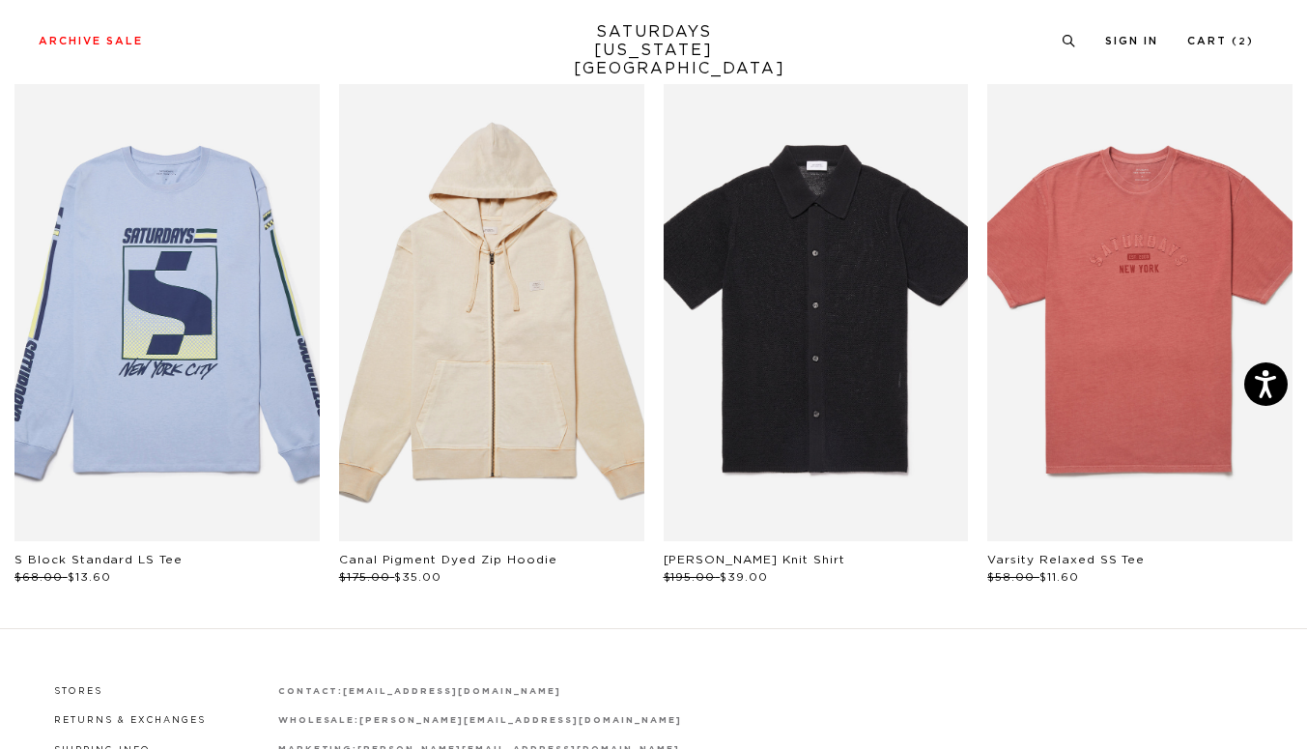
scroll to position [939, 12]
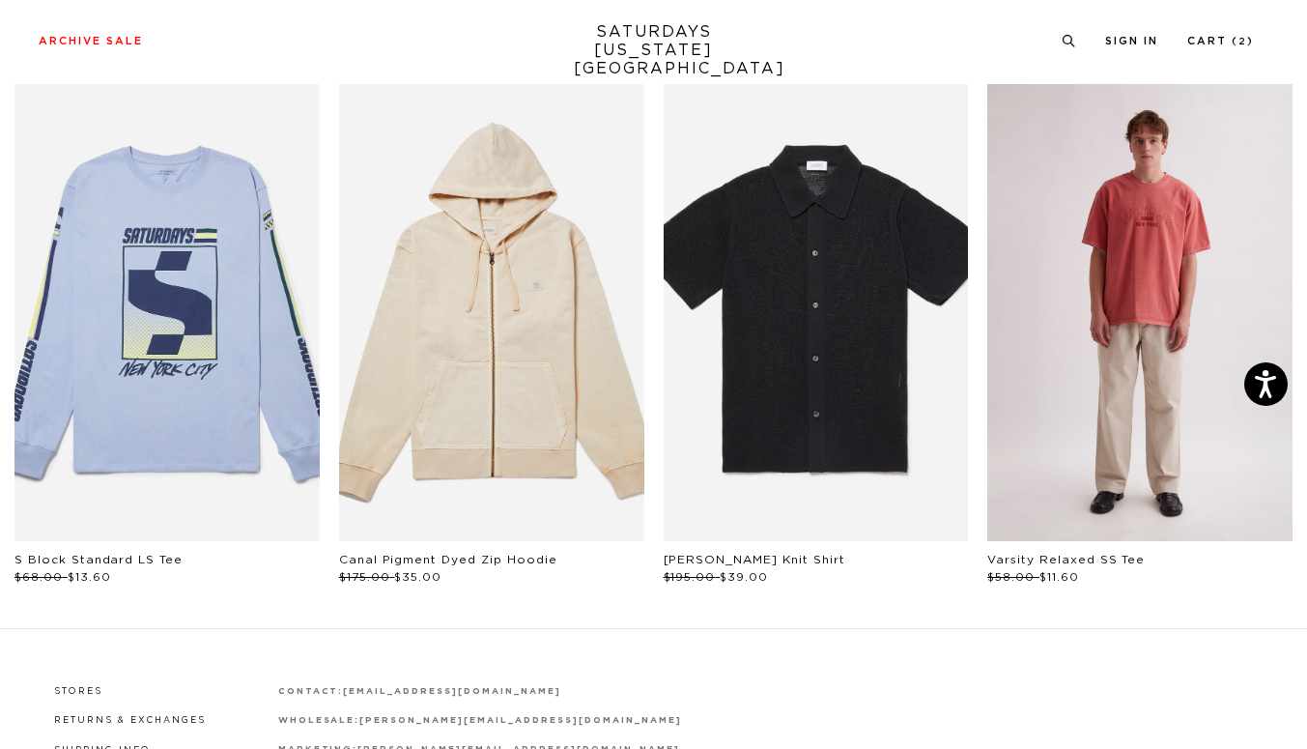
click at [1271, 319] on link "files/MS2429ST01-MINERAL-RED_01.jpg" at bounding box center [1139, 313] width 305 height 458
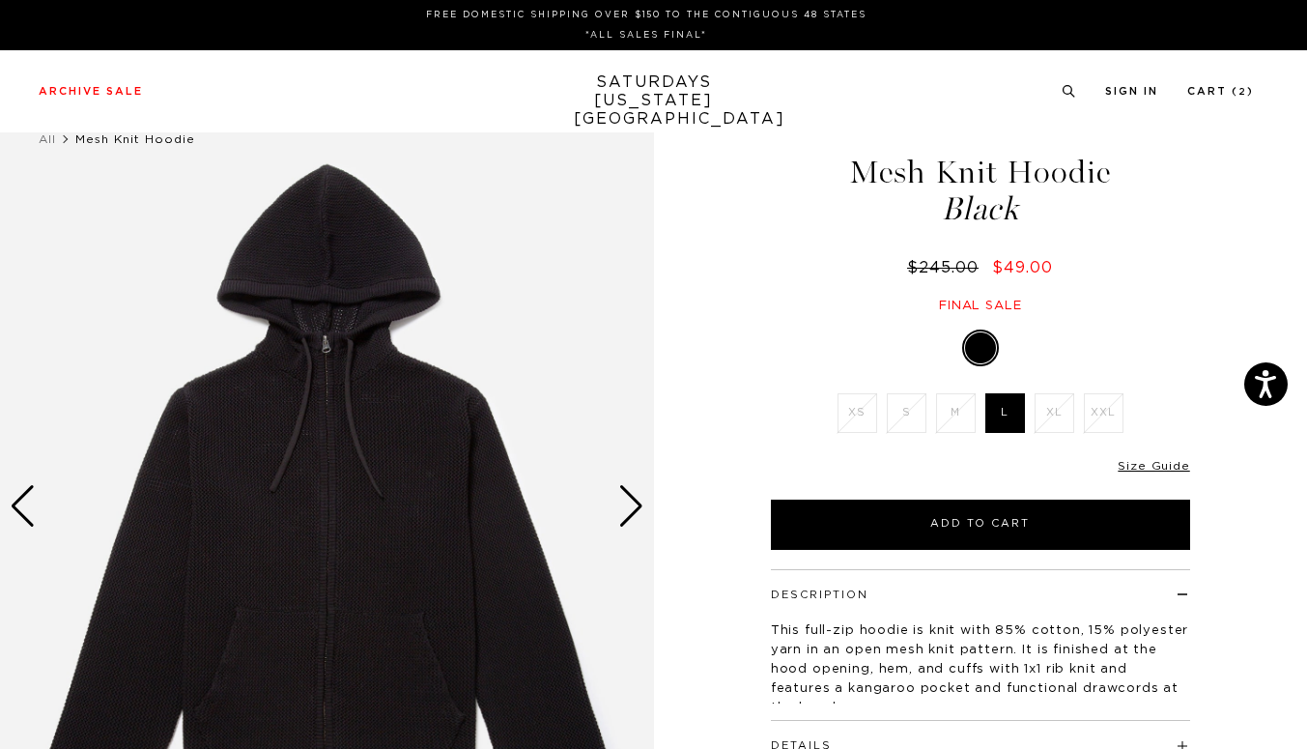
scroll to position [0, 12]
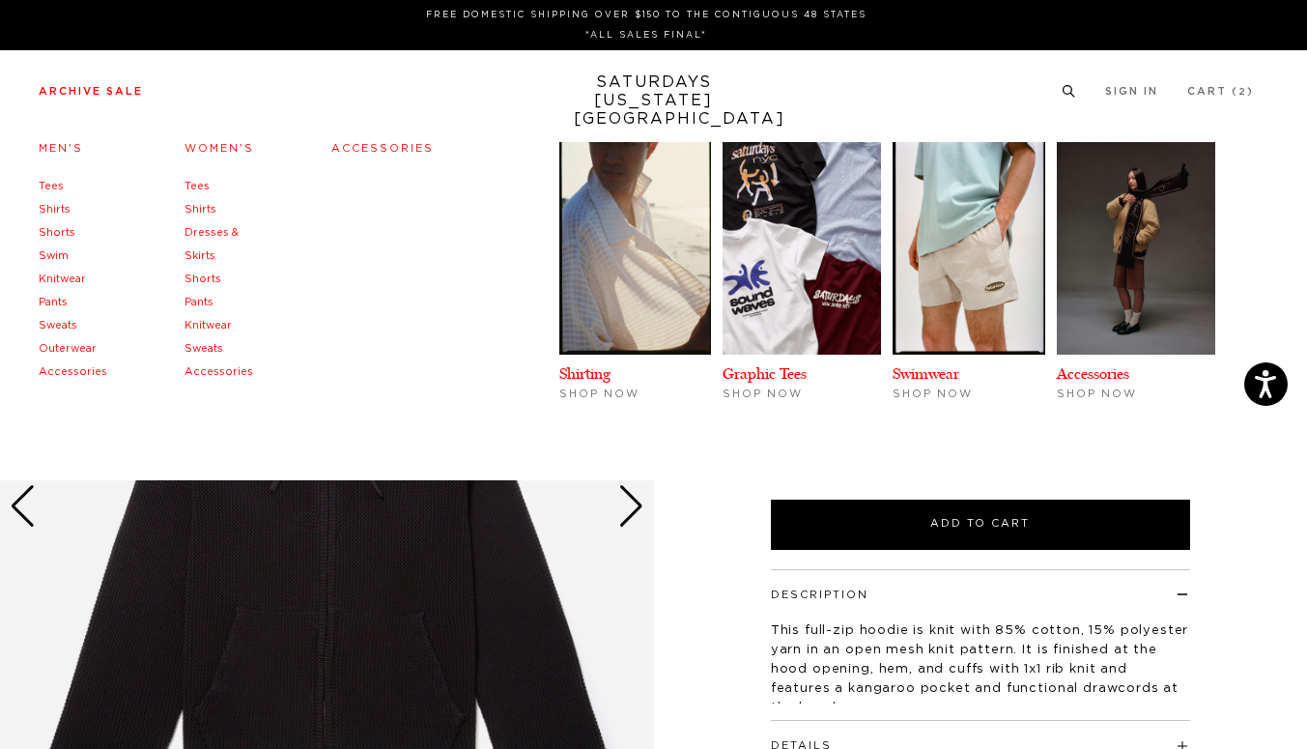
drag, startPoint x: 121, startPoint y: 91, endPoint x: 145, endPoint y: 132, distance: 48.0
click at [204, 349] on link "Sweats" at bounding box center [204, 348] width 39 height 11
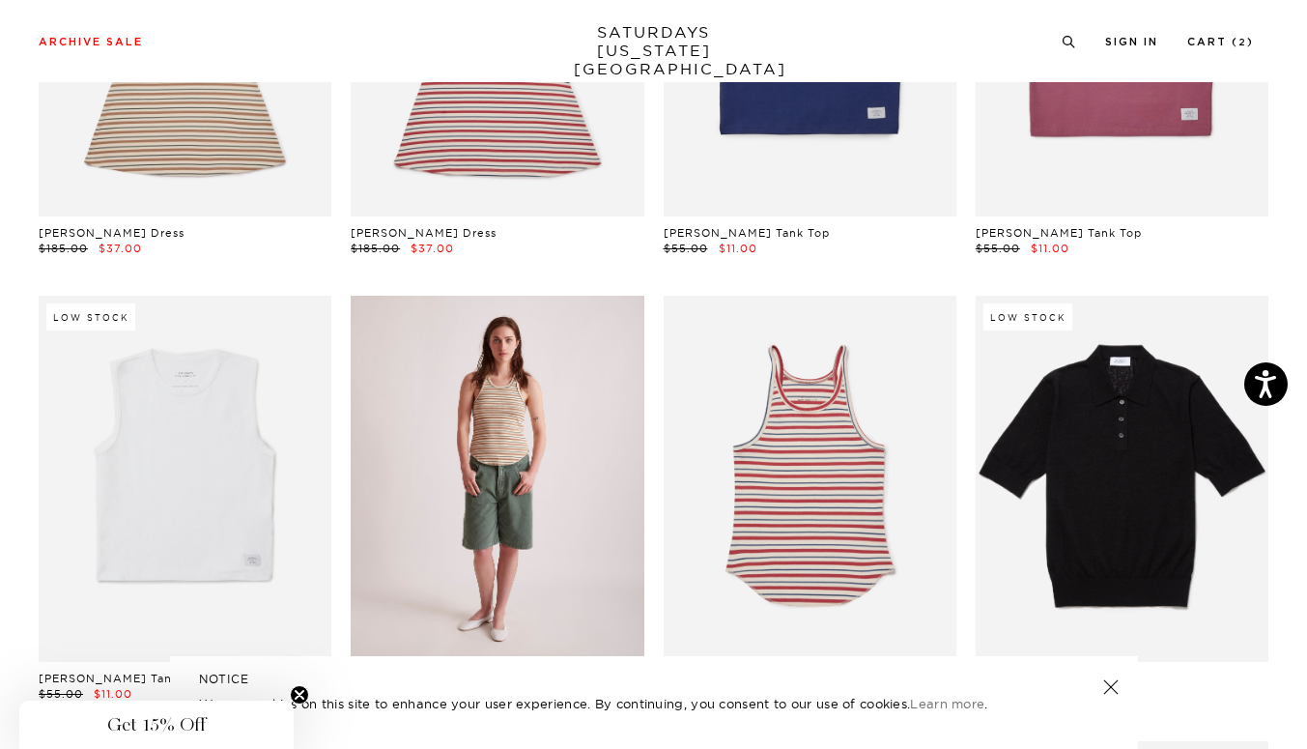
scroll to position [3015, 7]
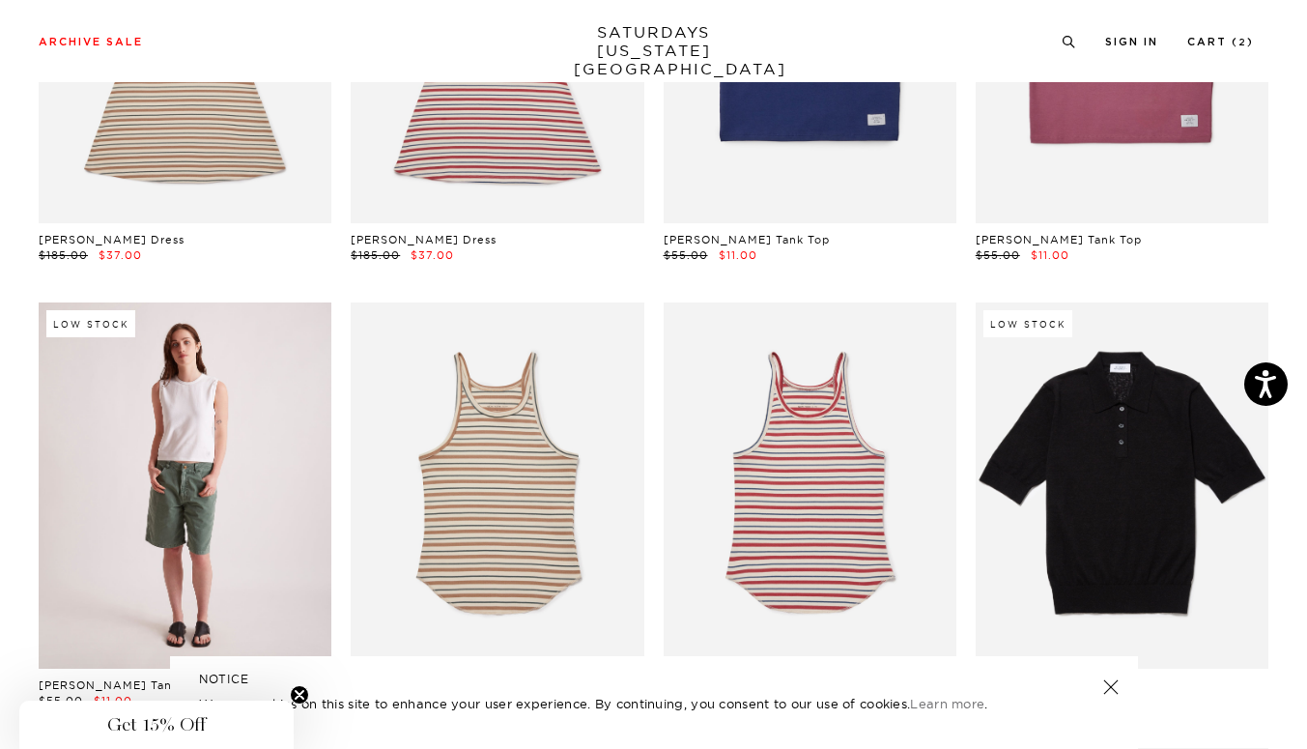
click at [224, 500] on link at bounding box center [185, 485] width 293 height 366
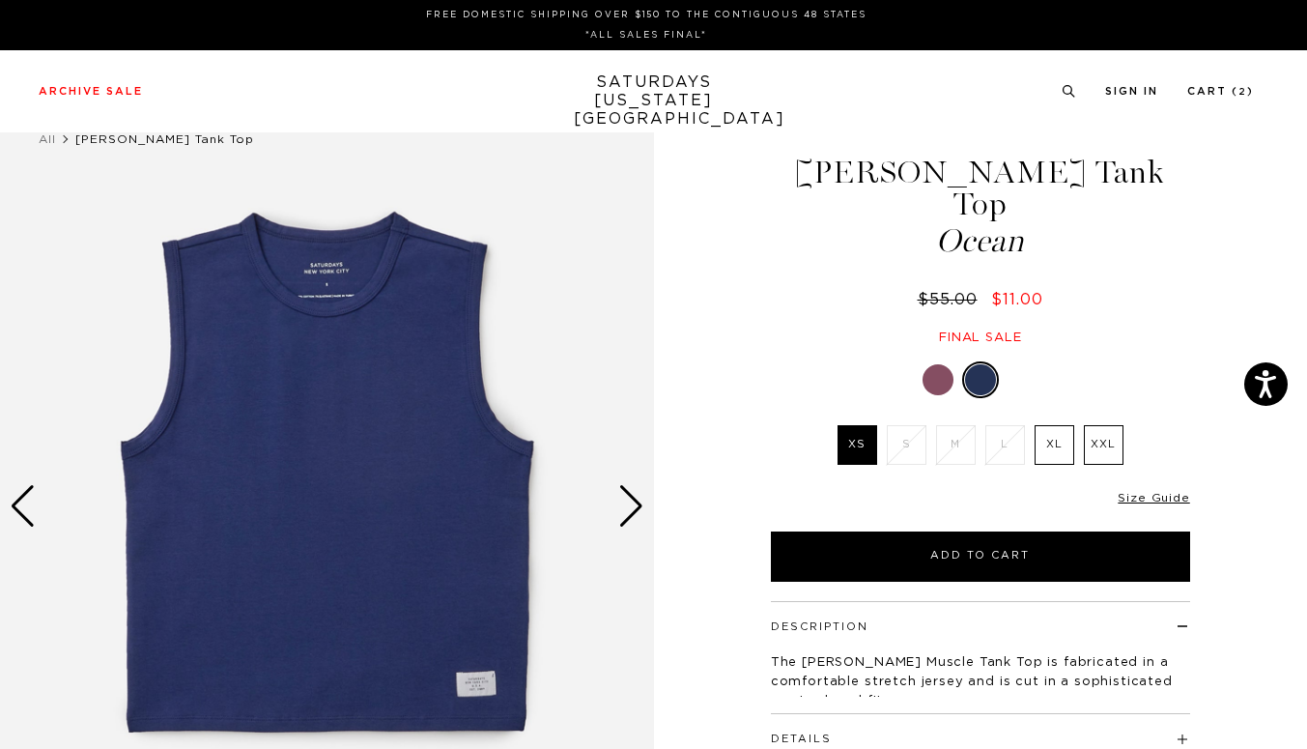
click at [1047, 426] on label "XL" at bounding box center [1055, 445] width 40 height 40
click at [0, 0] on input "XL" at bounding box center [0, 0] width 0 height 0
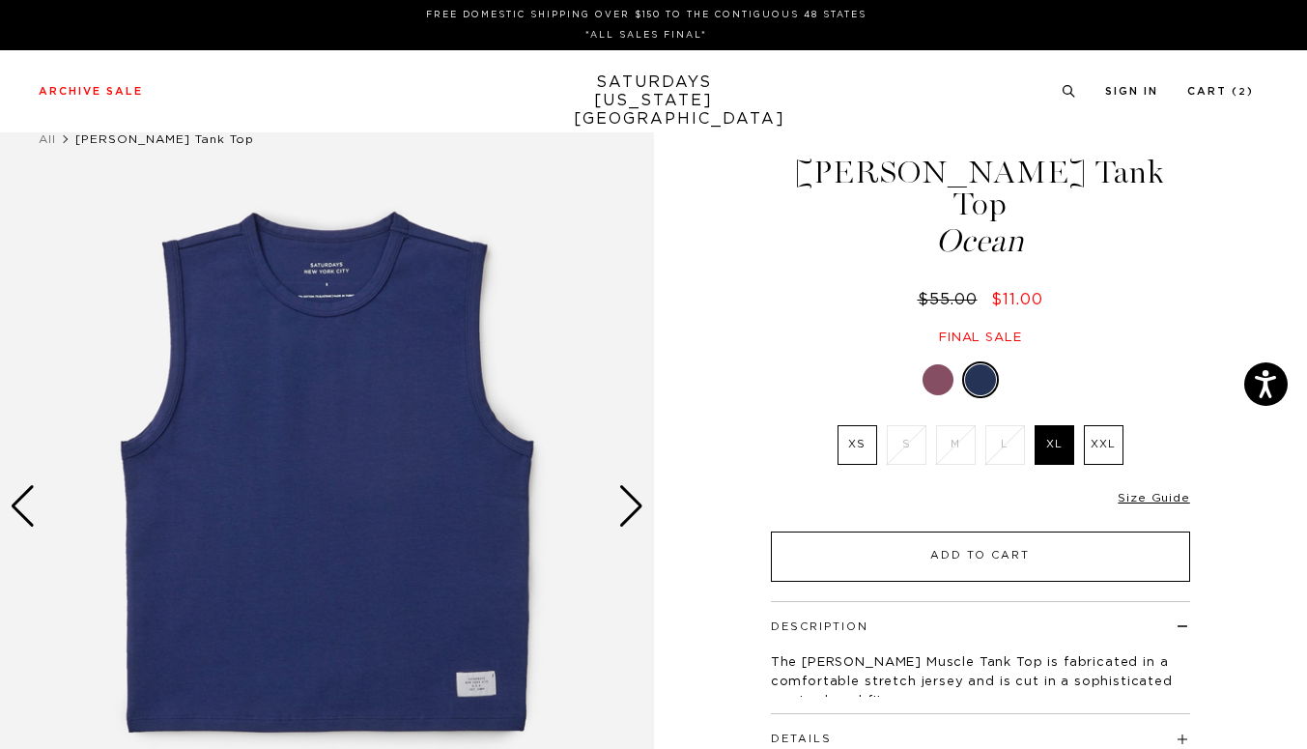
click at [1007, 531] on button "Add to Cart" at bounding box center [980, 556] width 419 height 50
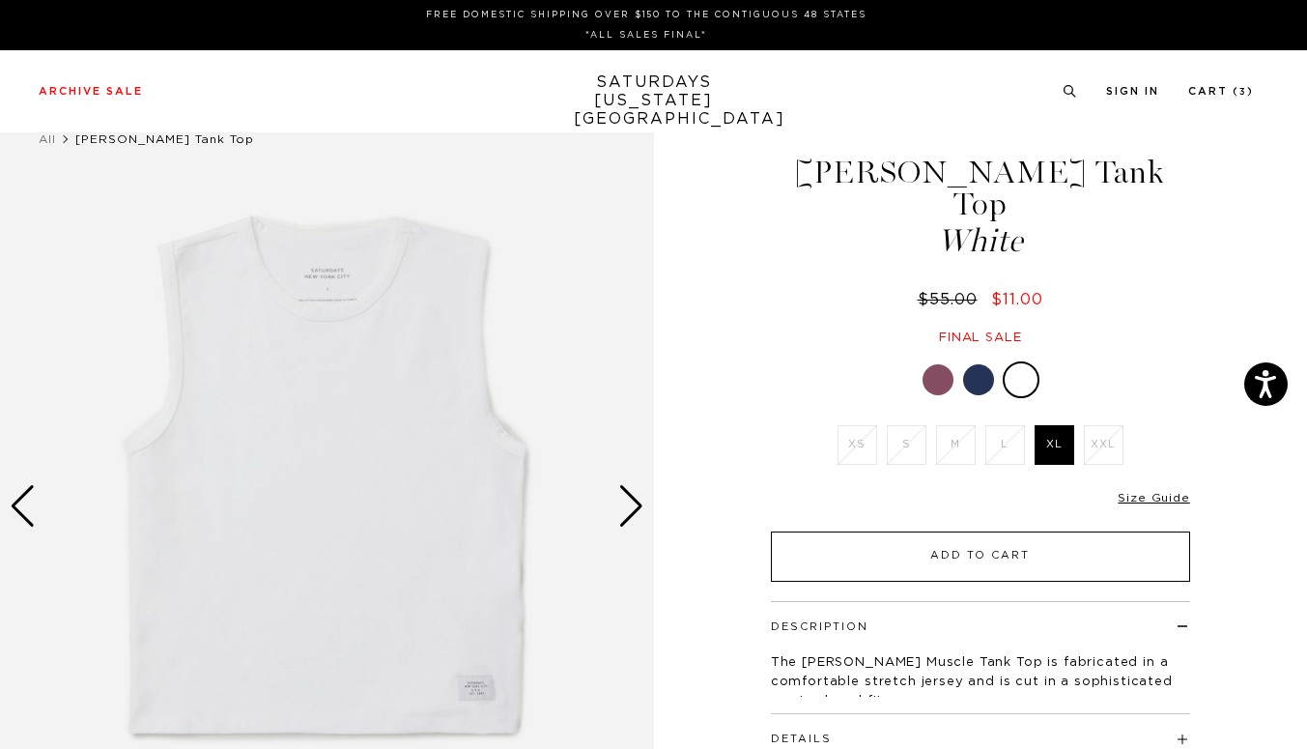
click at [1019, 531] on button "Add to Cart" at bounding box center [980, 556] width 419 height 50
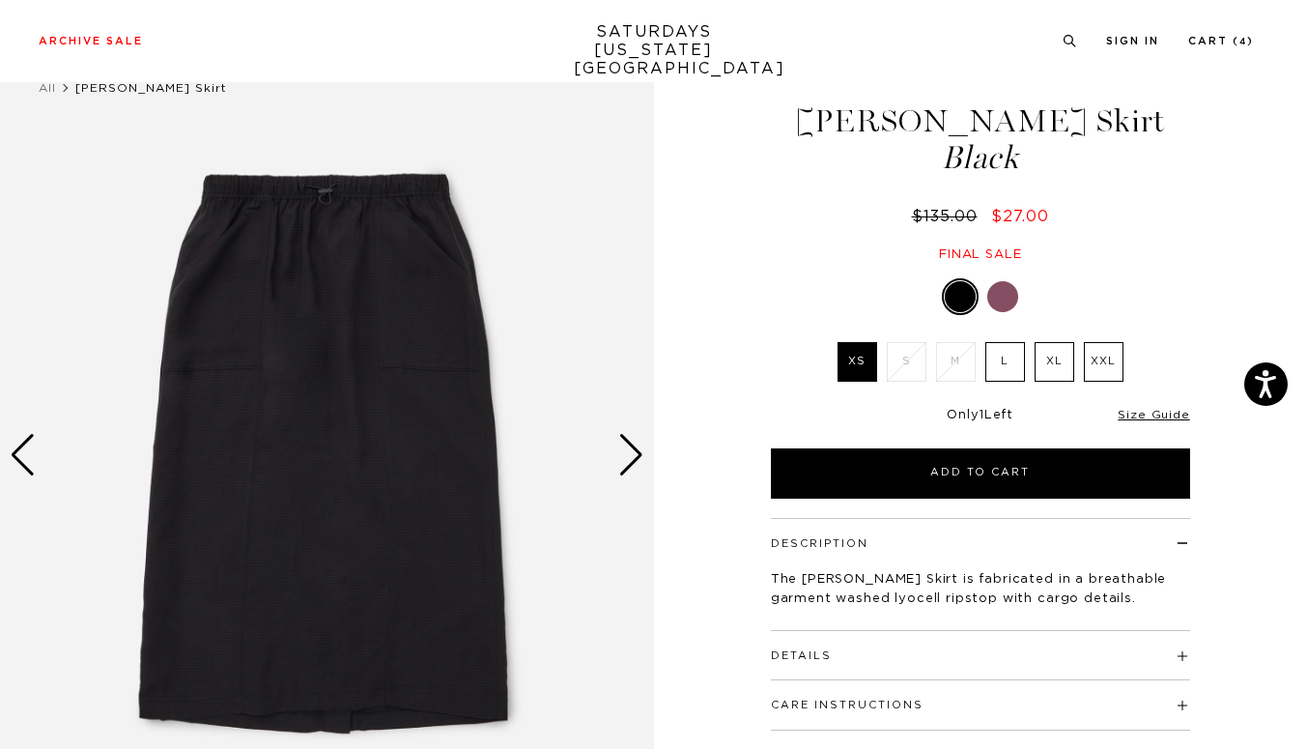
scroll to position [35, 3]
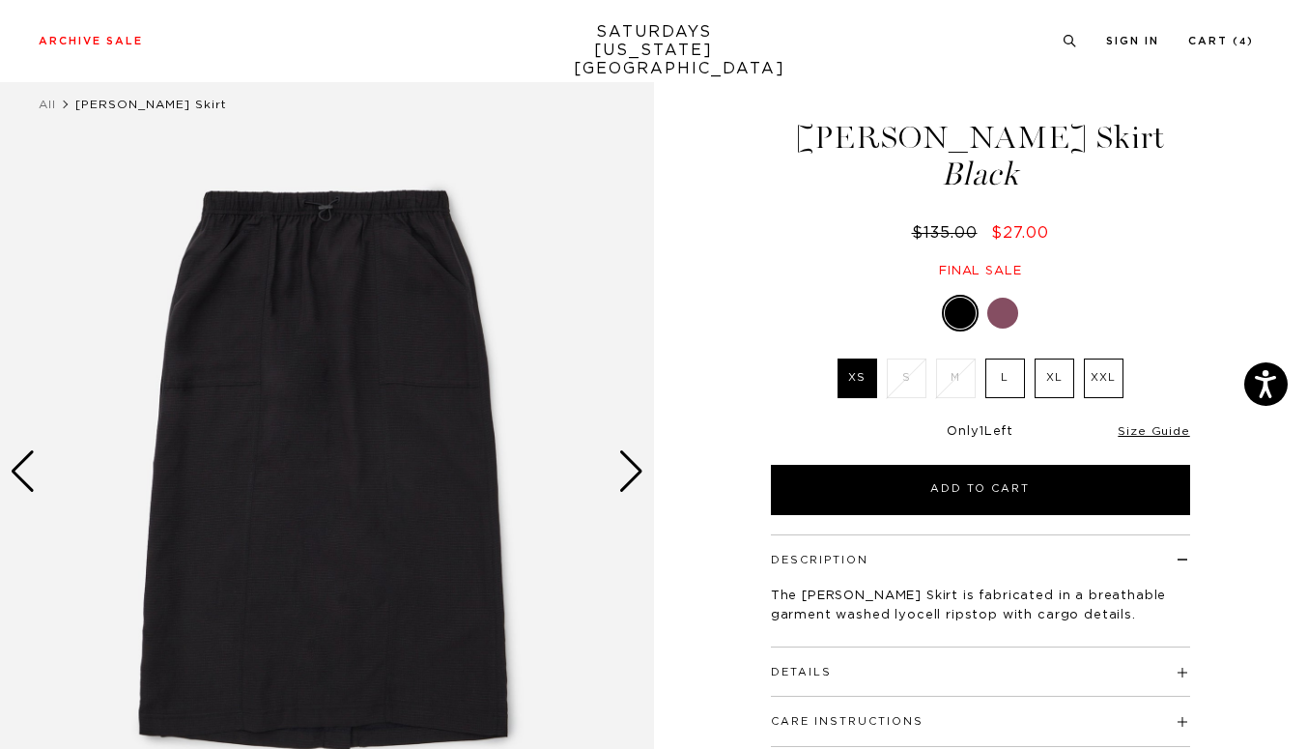
click at [631, 471] on div "Next slide" at bounding box center [631, 471] width 26 height 43
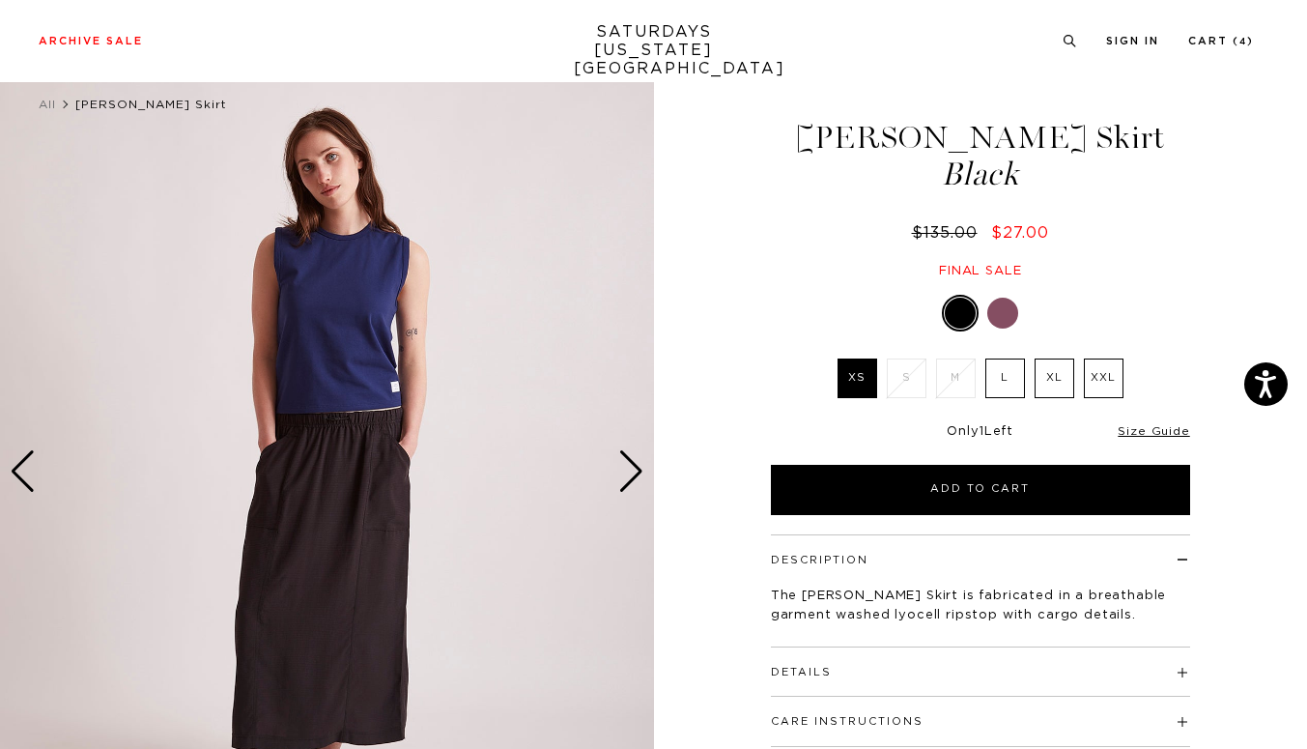
click at [632, 471] on div "Next slide" at bounding box center [631, 471] width 26 height 43
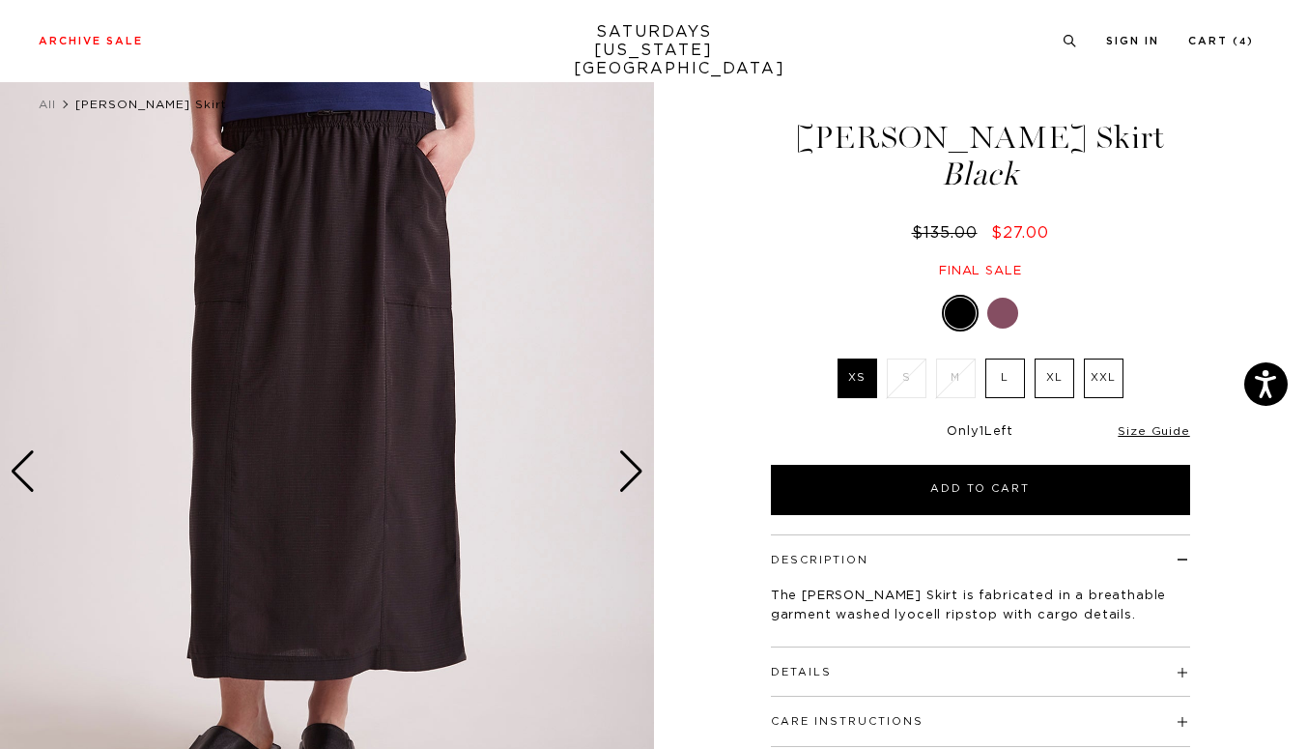
click at [633, 472] on div "Next slide" at bounding box center [631, 471] width 26 height 43
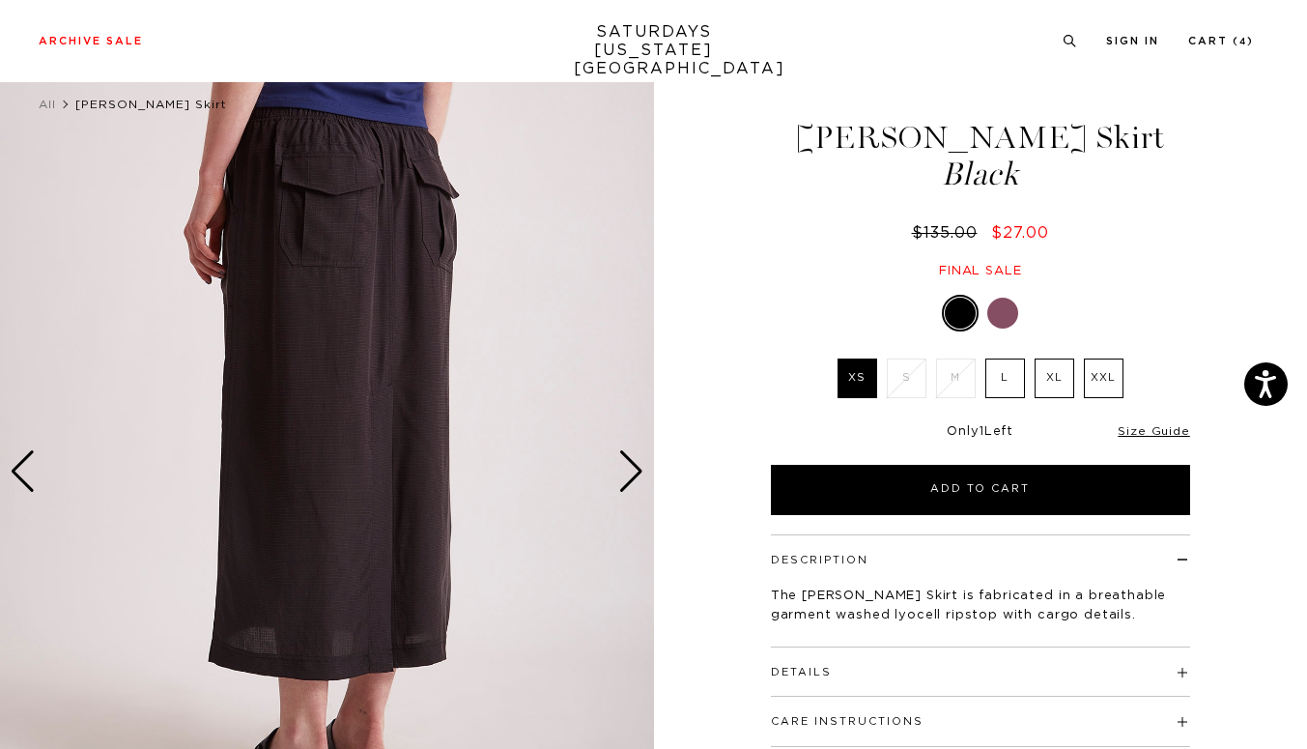
click at [634, 472] on div "Next slide" at bounding box center [631, 471] width 26 height 43
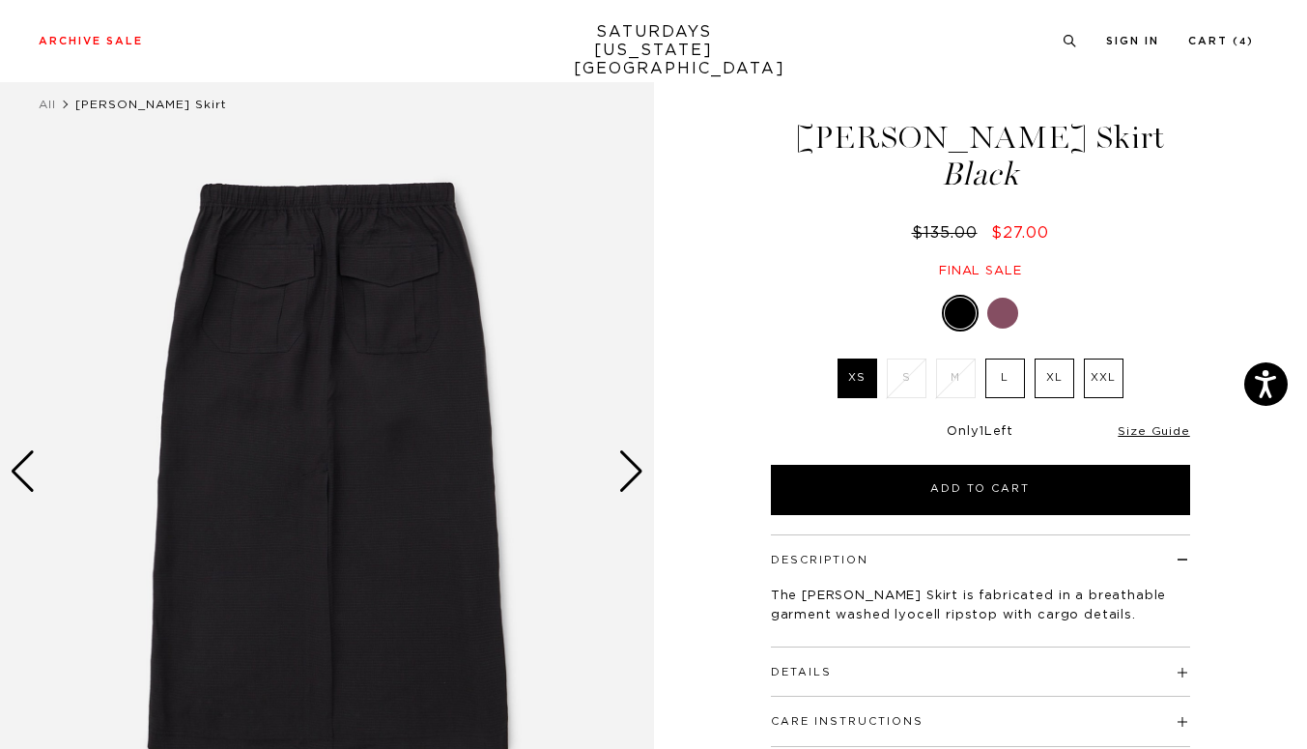
click at [634, 472] on div "Next slide" at bounding box center [631, 471] width 26 height 43
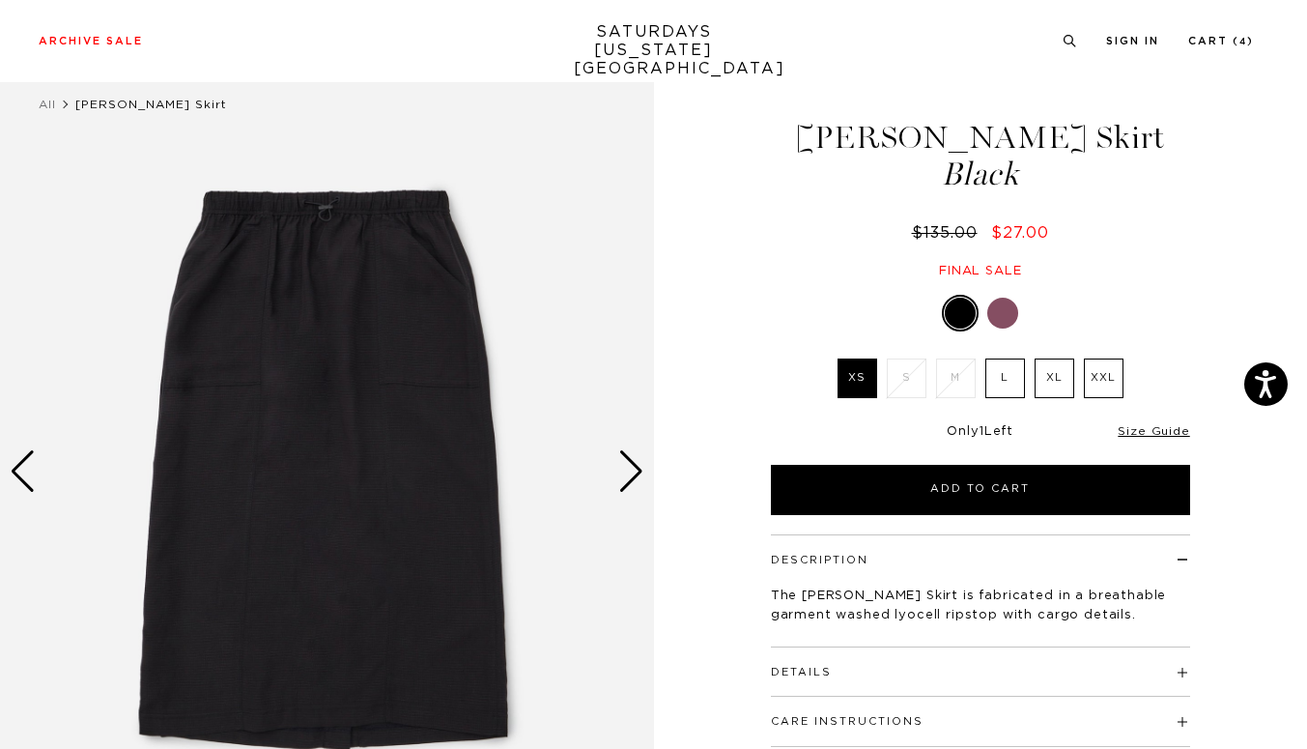
click at [634, 472] on div "Next slide" at bounding box center [631, 471] width 26 height 43
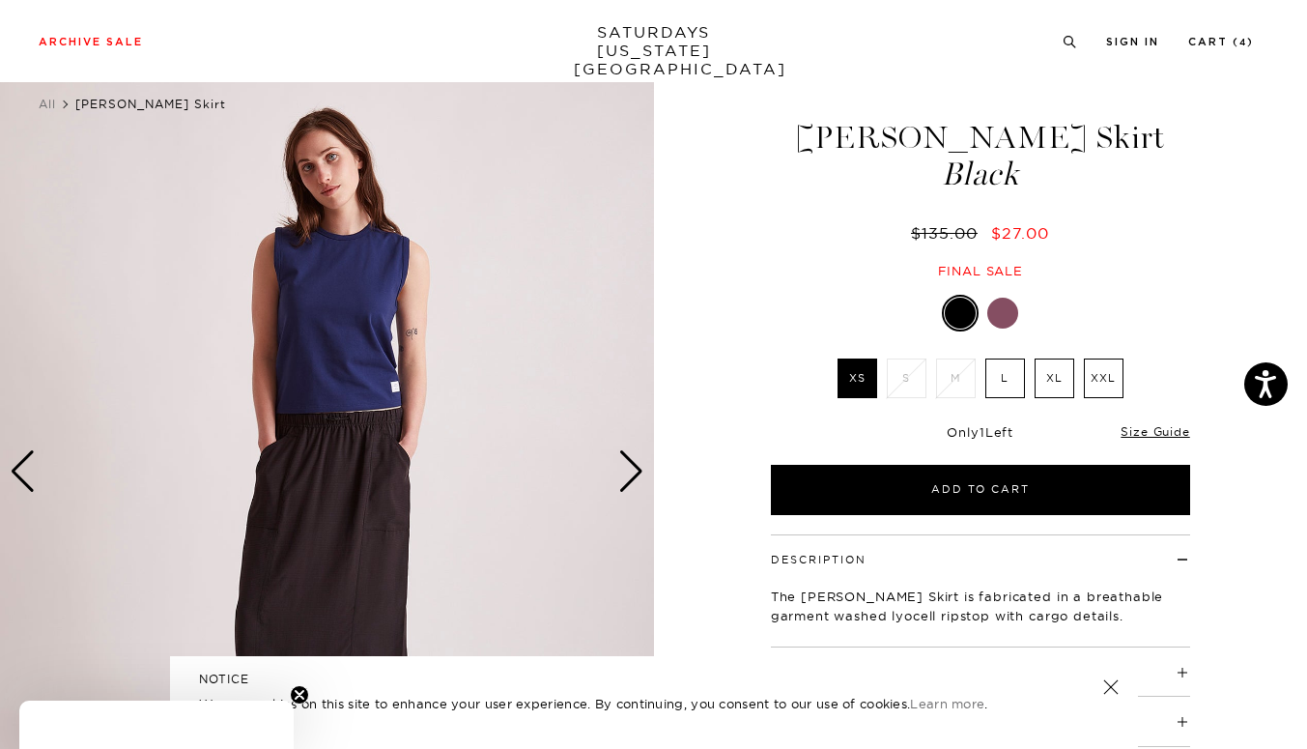
click at [634, 472] on div "Next slide" at bounding box center [631, 471] width 26 height 43
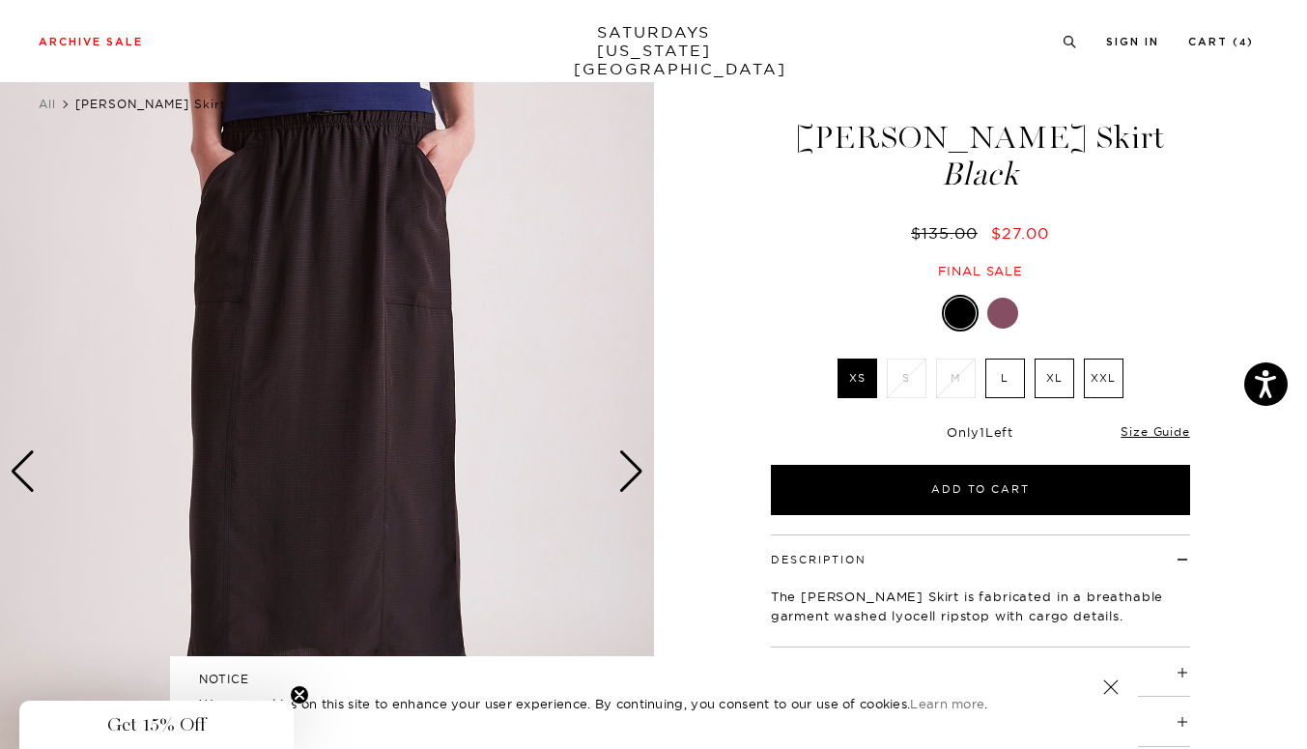
click at [1004, 384] on label "L" at bounding box center [1005, 378] width 40 height 40
click at [0, 0] on input "L" at bounding box center [0, 0] width 0 height 0
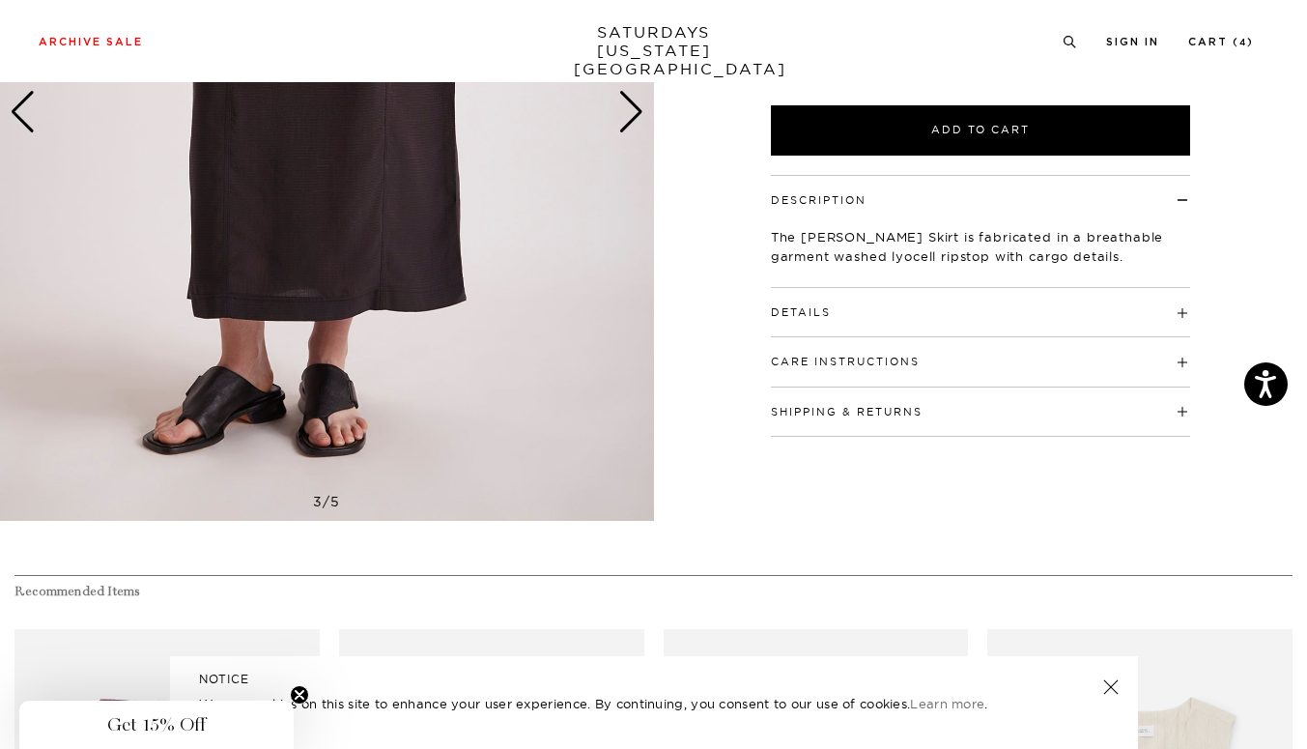
scroll to position [389, 0]
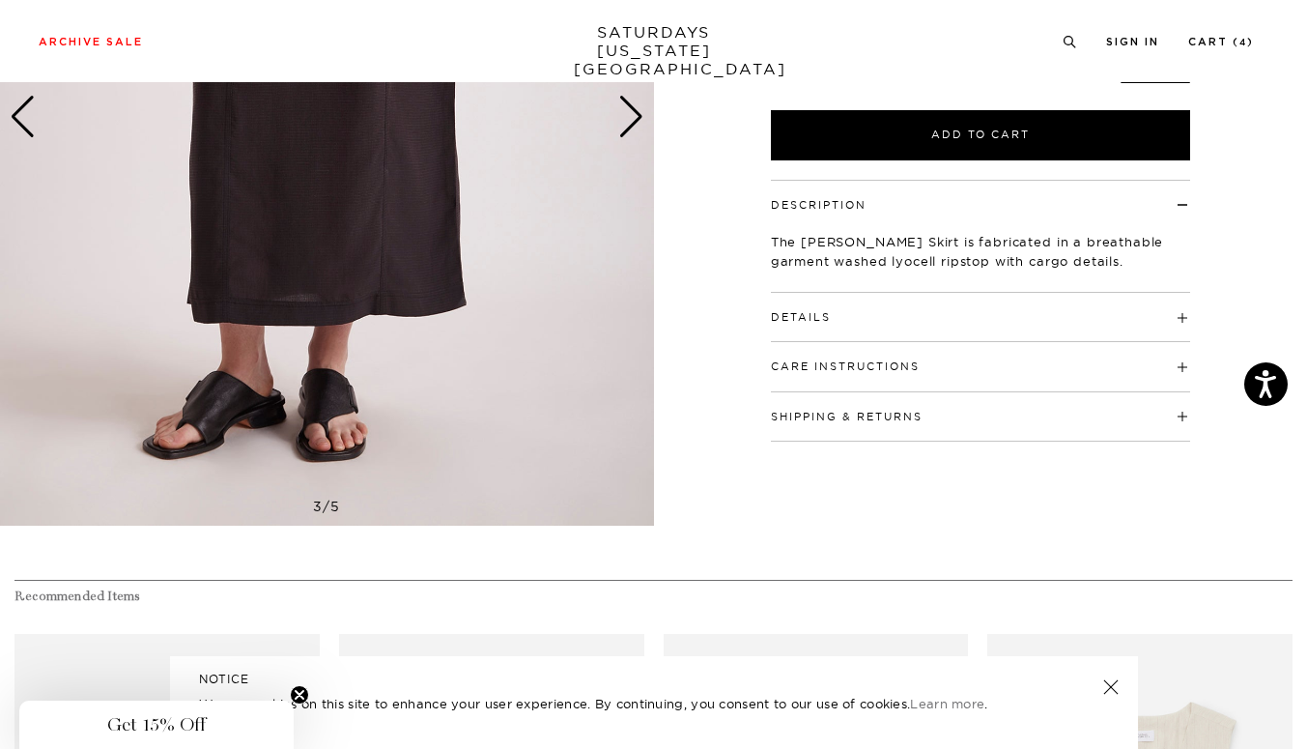
click at [807, 312] on button "Details" at bounding box center [801, 317] width 60 height 11
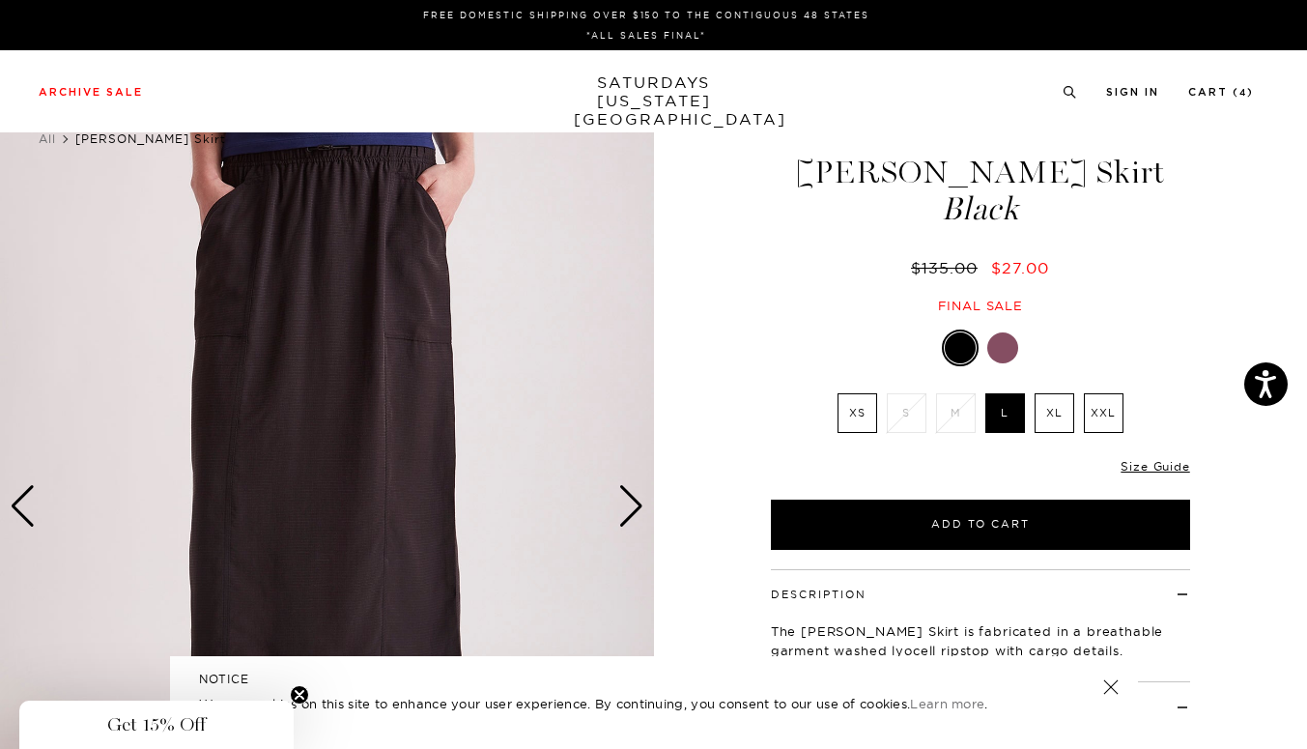
scroll to position [0, 0]
click at [1047, 411] on label "XL" at bounding box center [1055, 413] width 40 height 40
click at [0, 0] on input "XL" at bounding box center [0, 0] width 0 height 0
click at [996, 402] on label "L" at bounding box center [1005, 413] width 40 height 40
click at [0, 0] on input "L" at bounding box center [0, 0] width 0 height 0
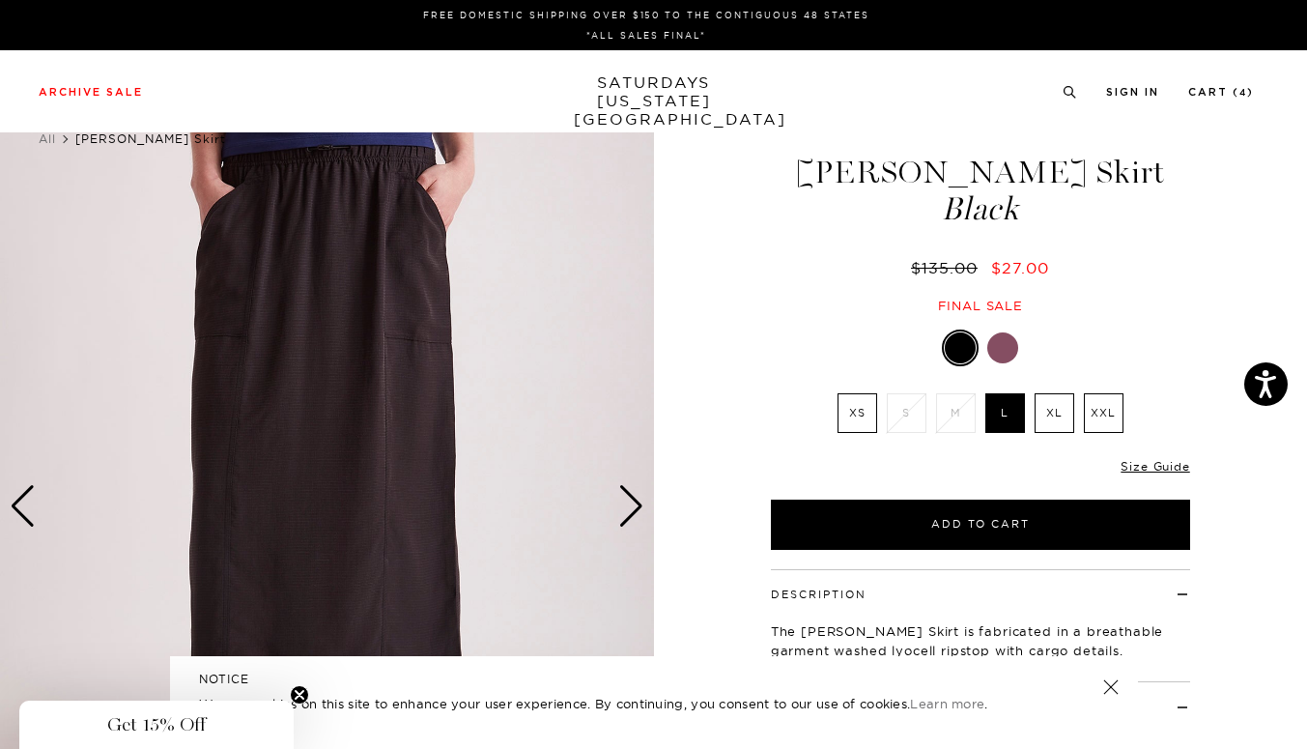
scroll to position [1, 0]
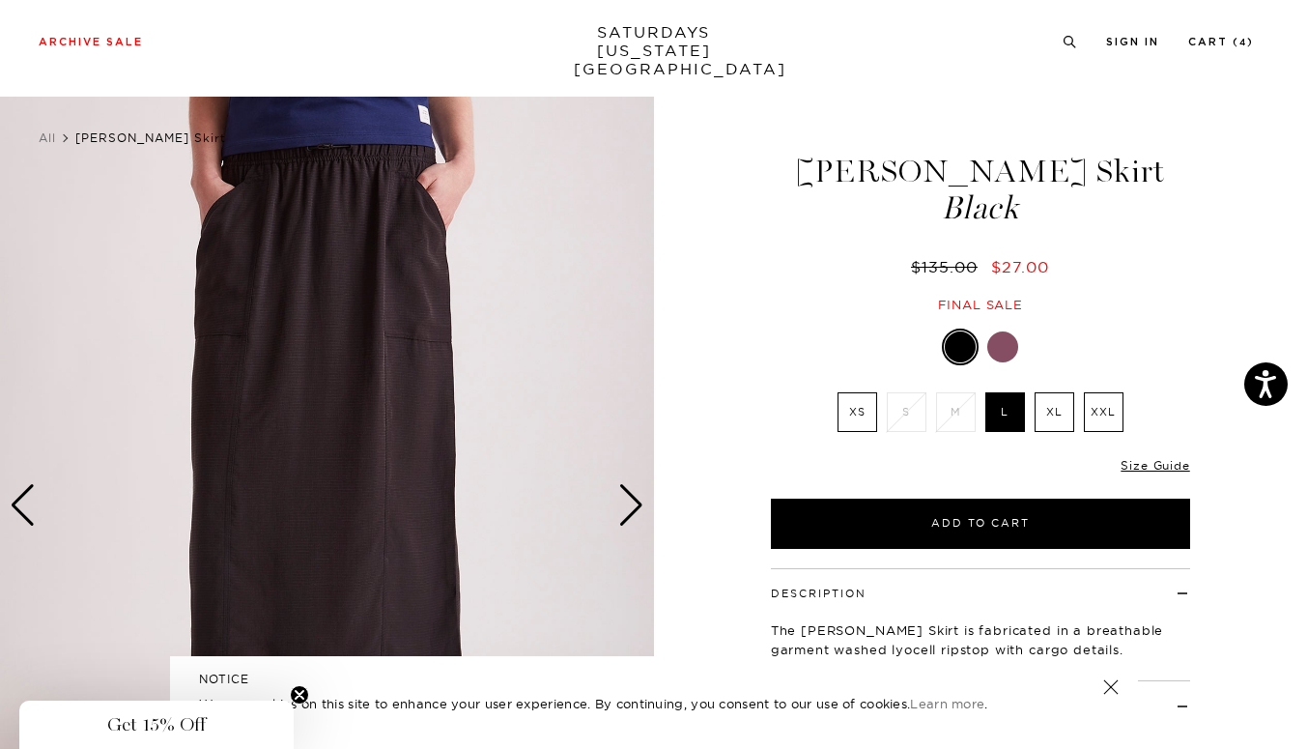
click at [1064, 415] on label "XL" at bounding box center [1055, 412] width 40 height 40
click at [0, 0] on input "XL" at bounding box center [0, 0] width 0 height 0
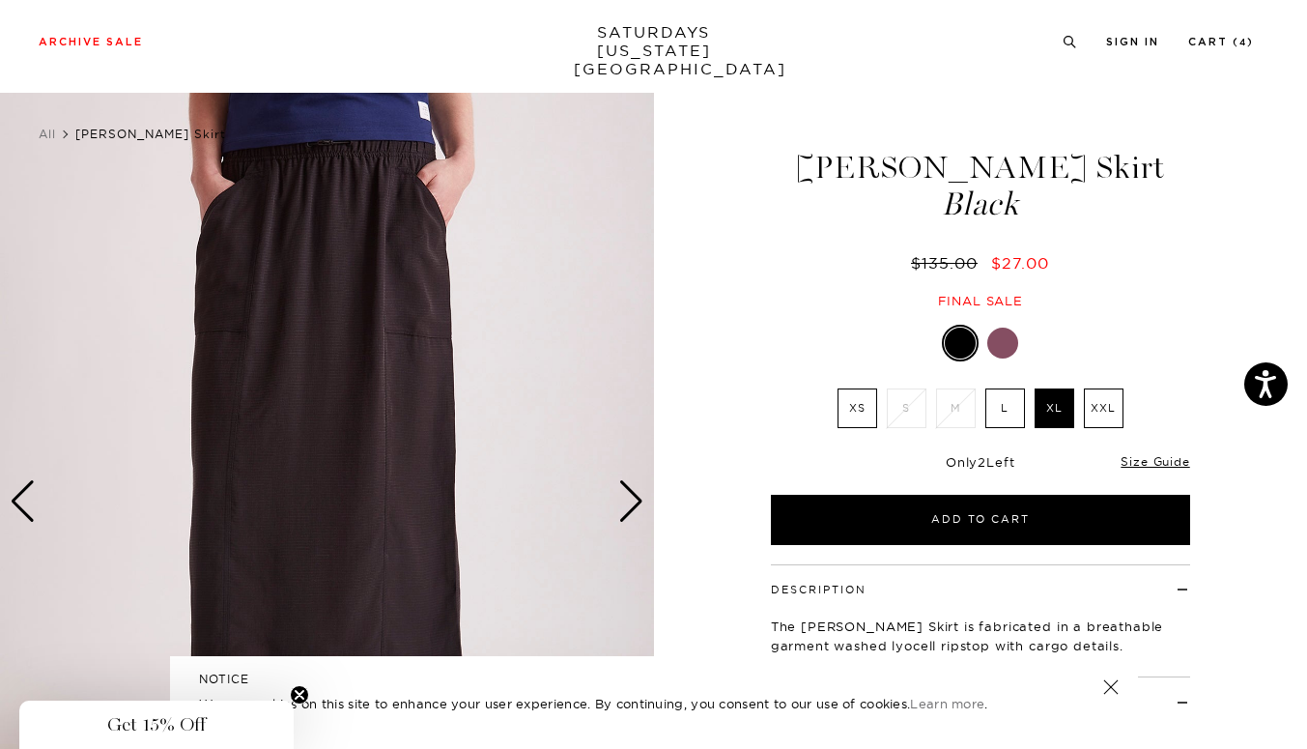
scroll to position [0, 4]
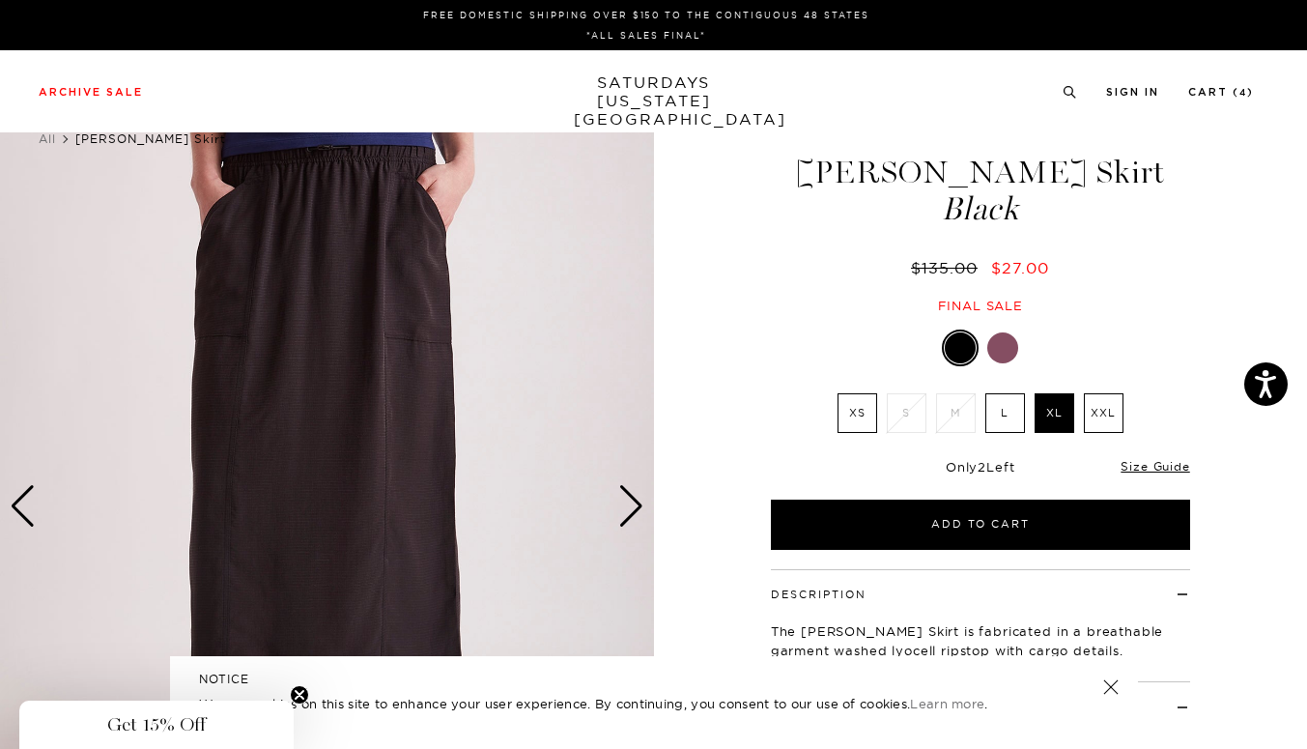
click at [1007, 414] on label "L" at bounding box center [1005, 413] width 40 height 40
click at [0, 0] on input "L" at bounding box center [0, 0] width 0 height 0
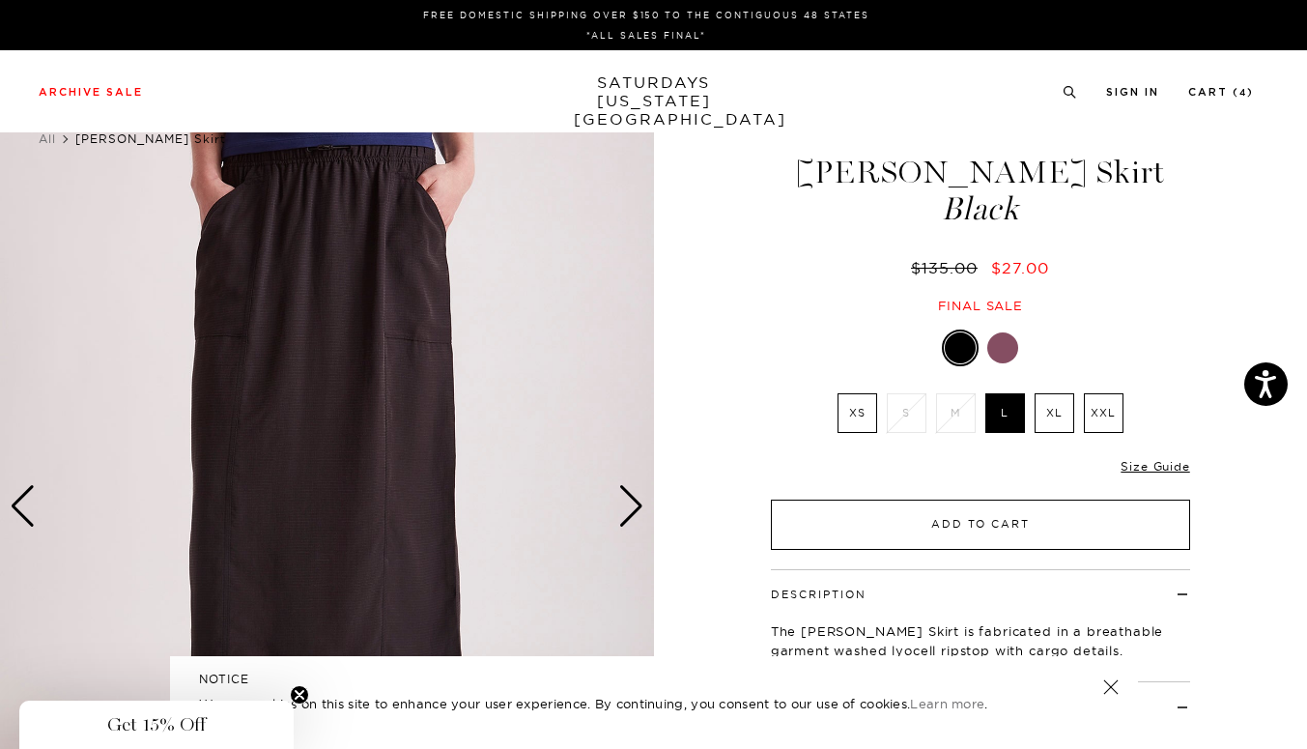
click at [971, 535] on button "Add to Cart" at bounding box center [980, 524] width 419 height 50
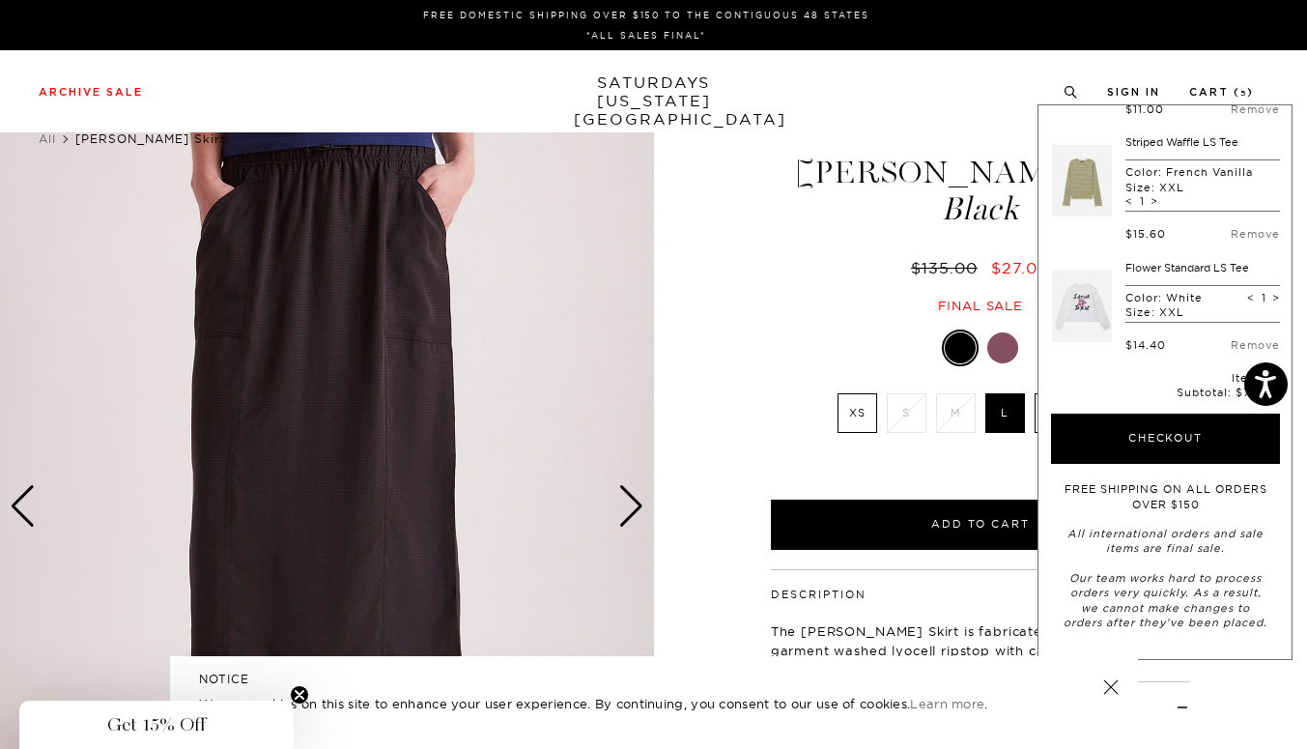
scroll to position [316, 0]
click at [757, 395] on div "Black XS S M L XL XXL XS S M L XL" at bounding box center [980, 439] width 483 height 220
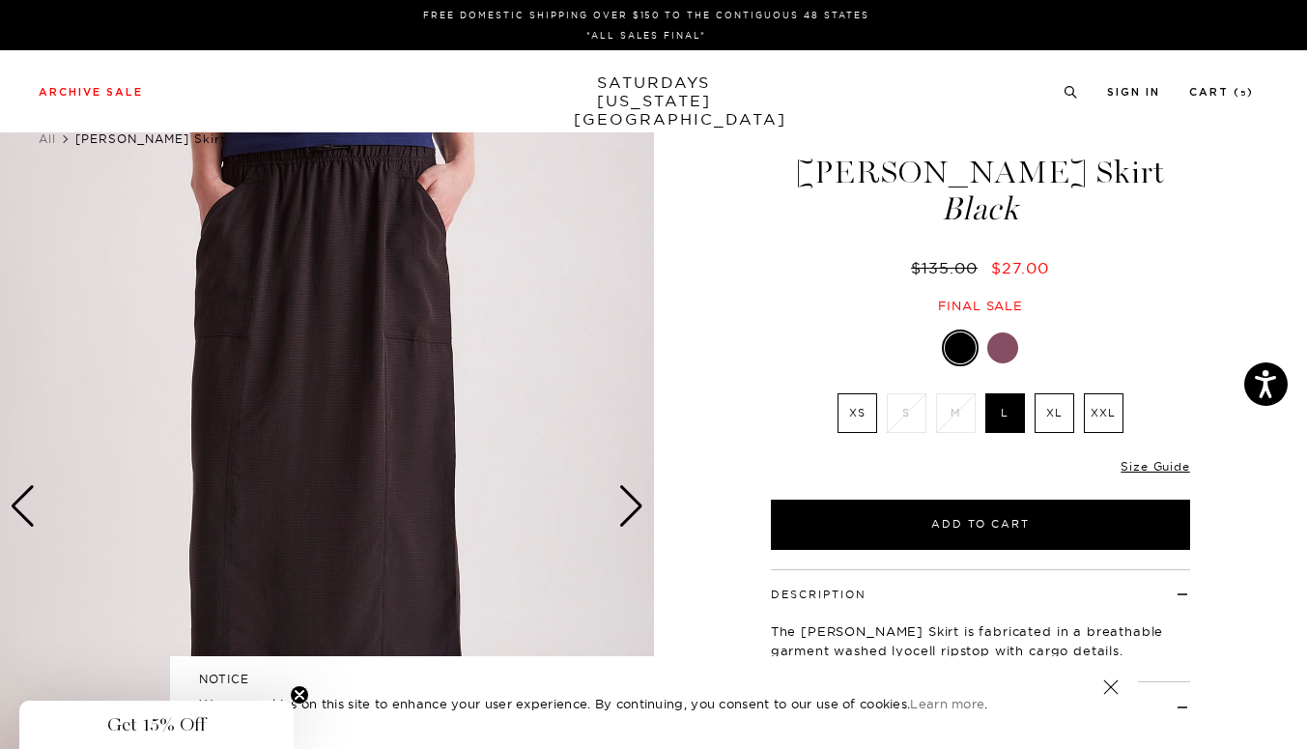
click at [624, 503] on div "Next slide" at bounding box center [631, 506] width 26 height 43
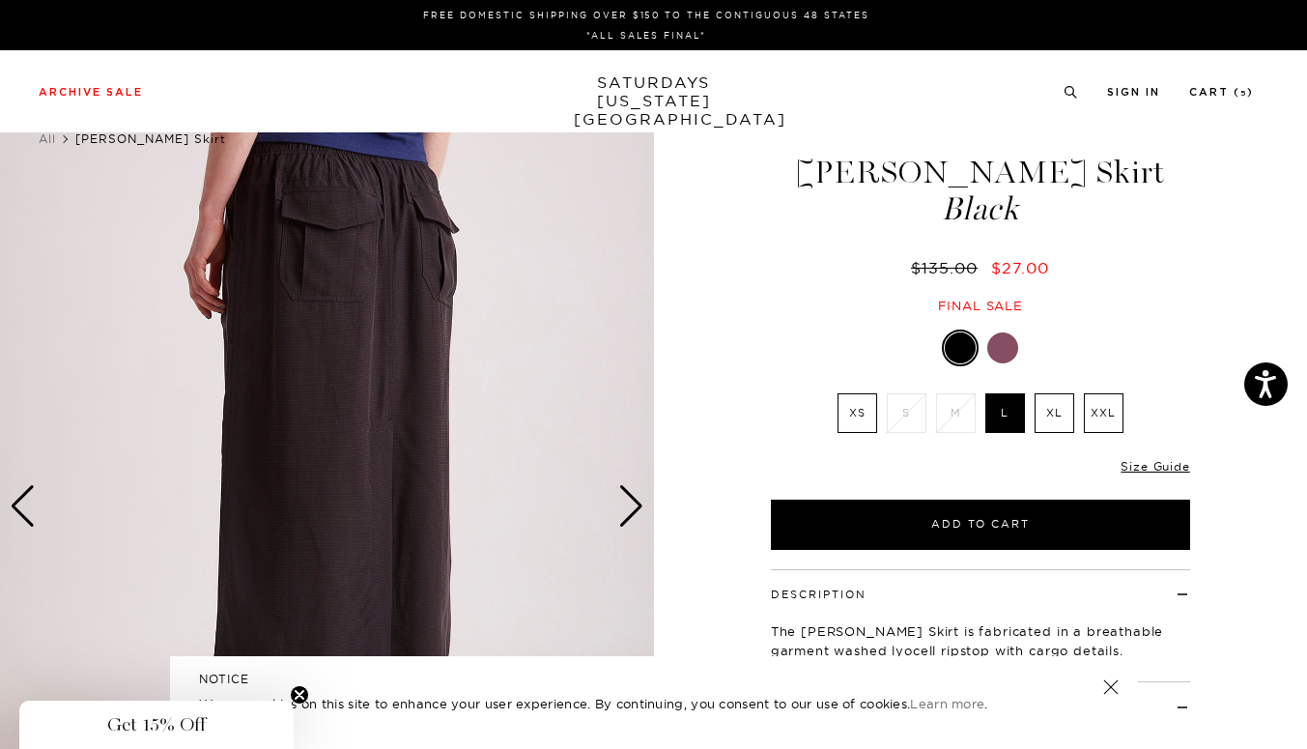
click at [628, 503] on div "Next slide" at bounding box center [631, 506] width 26 height 43
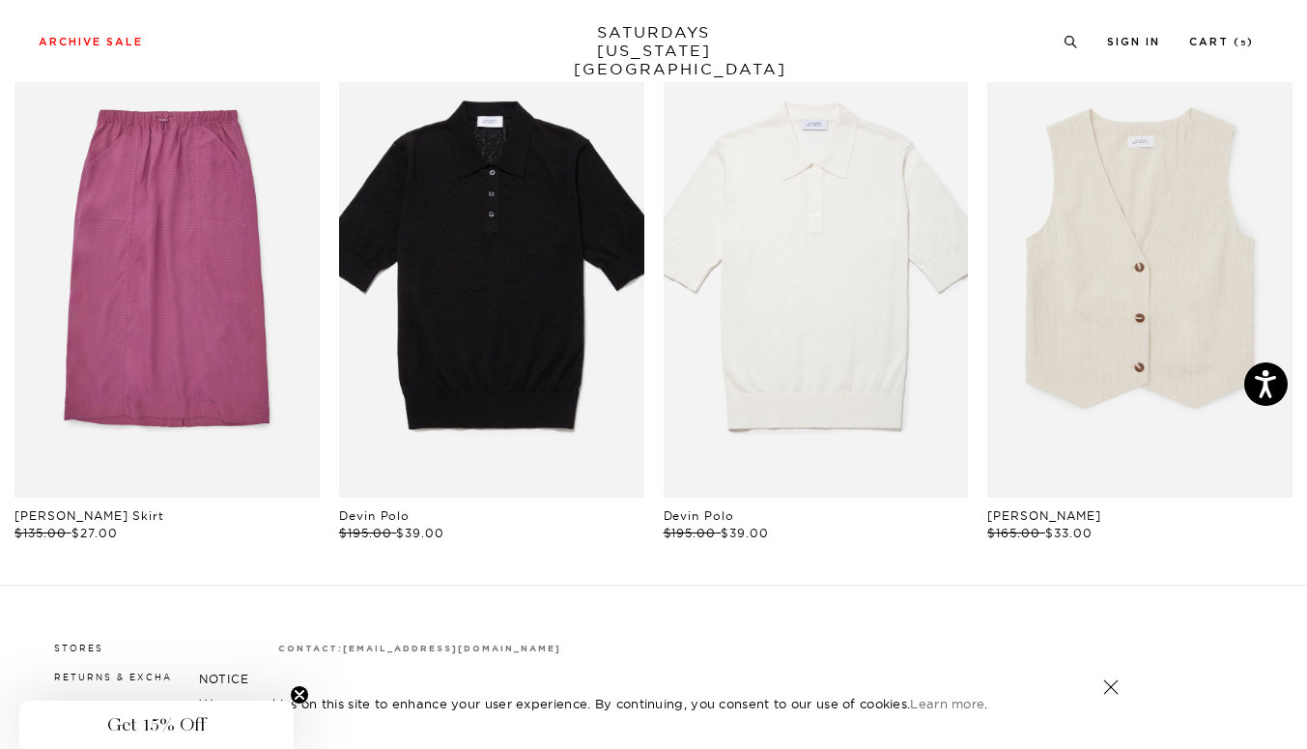
scroll to position [1045, 4]
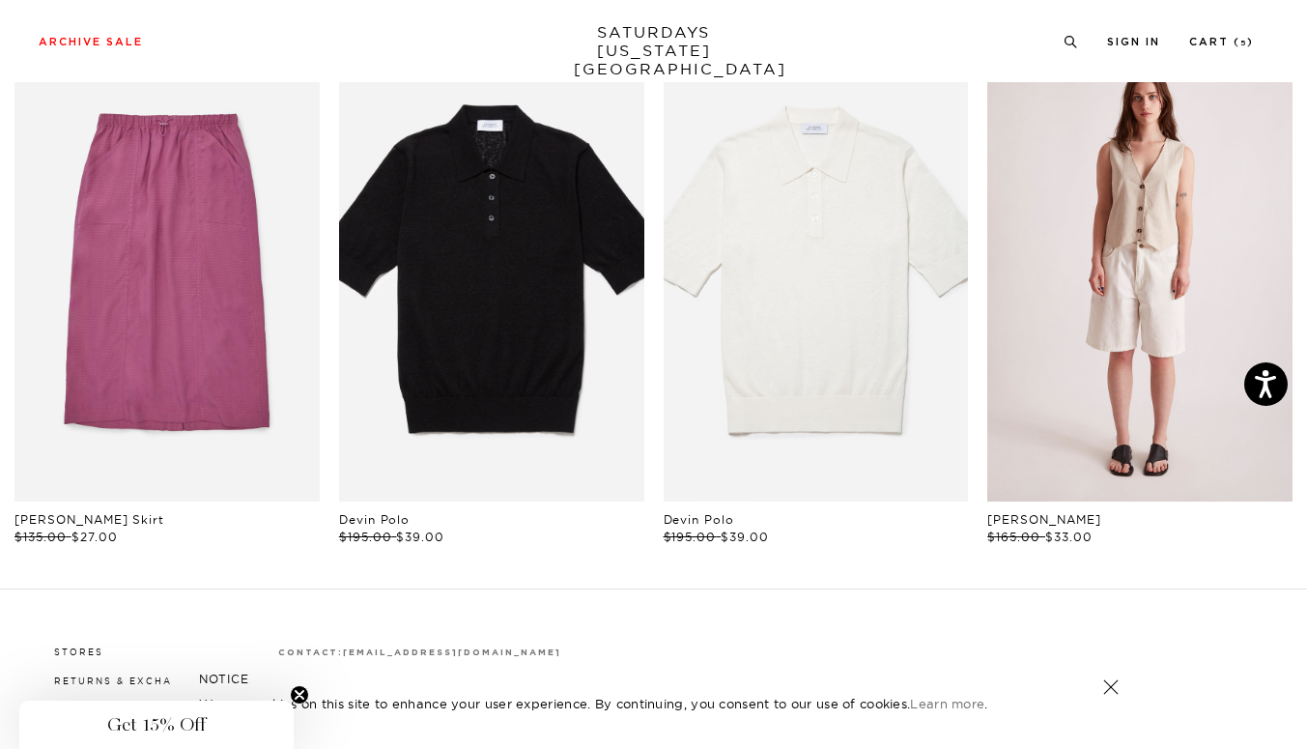
click at [1281, 246] on link "files/W22420VE01-NATURAL_01.jpg" at bounding box center [1139, 272] width 305 height 458
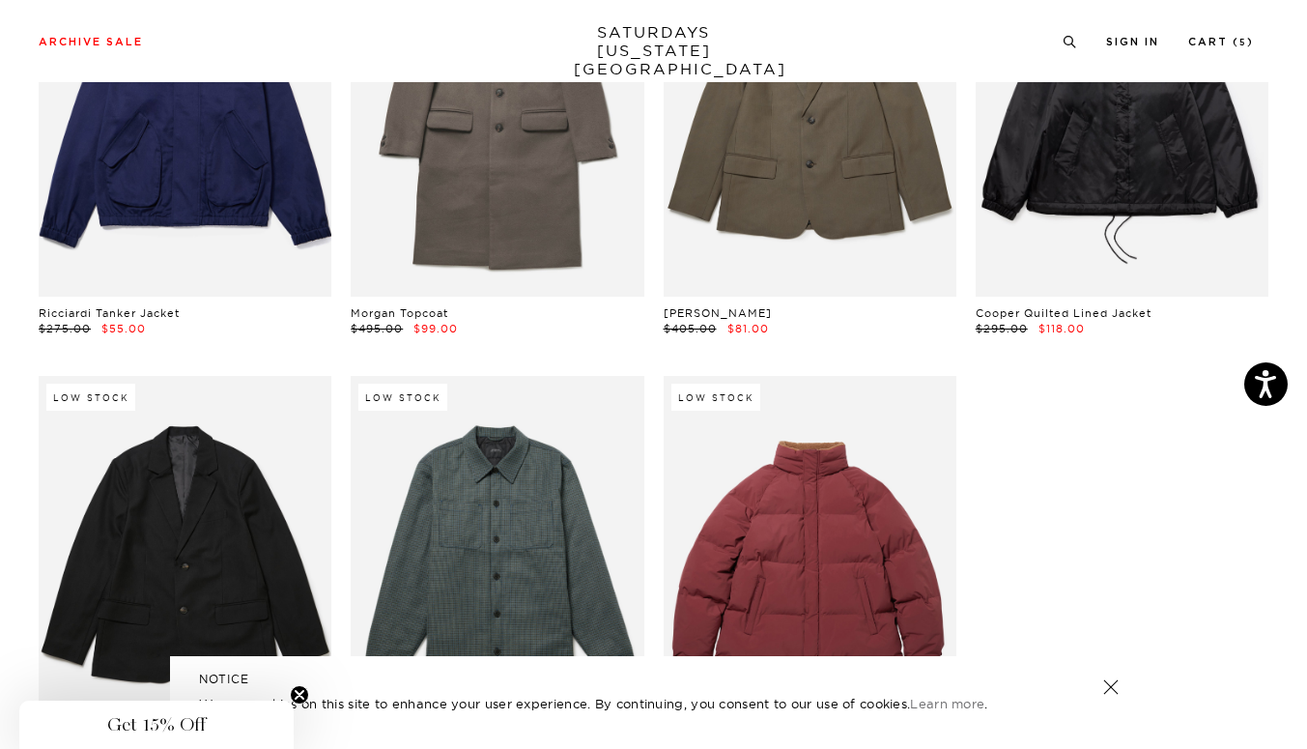
scroll to position [2498, 9]
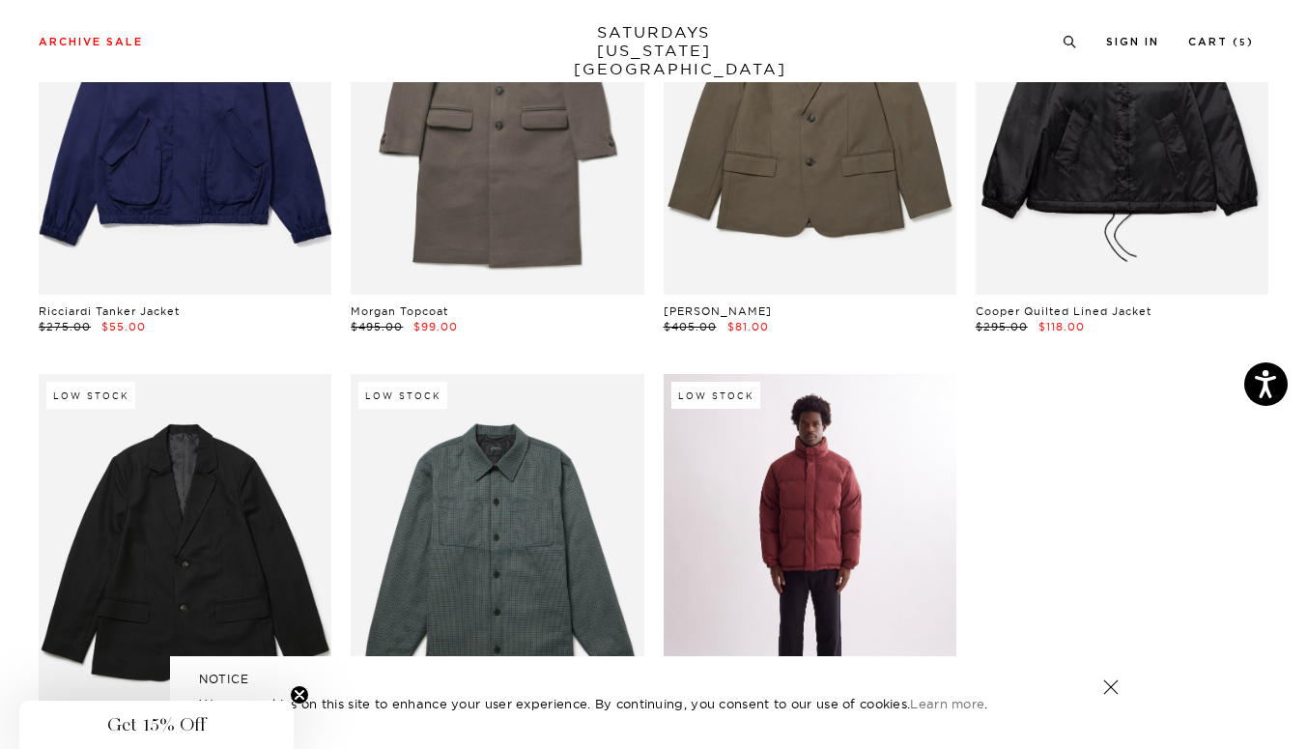
click at [802, 620] on link at bounding box center [810, 557] width 293 height 366
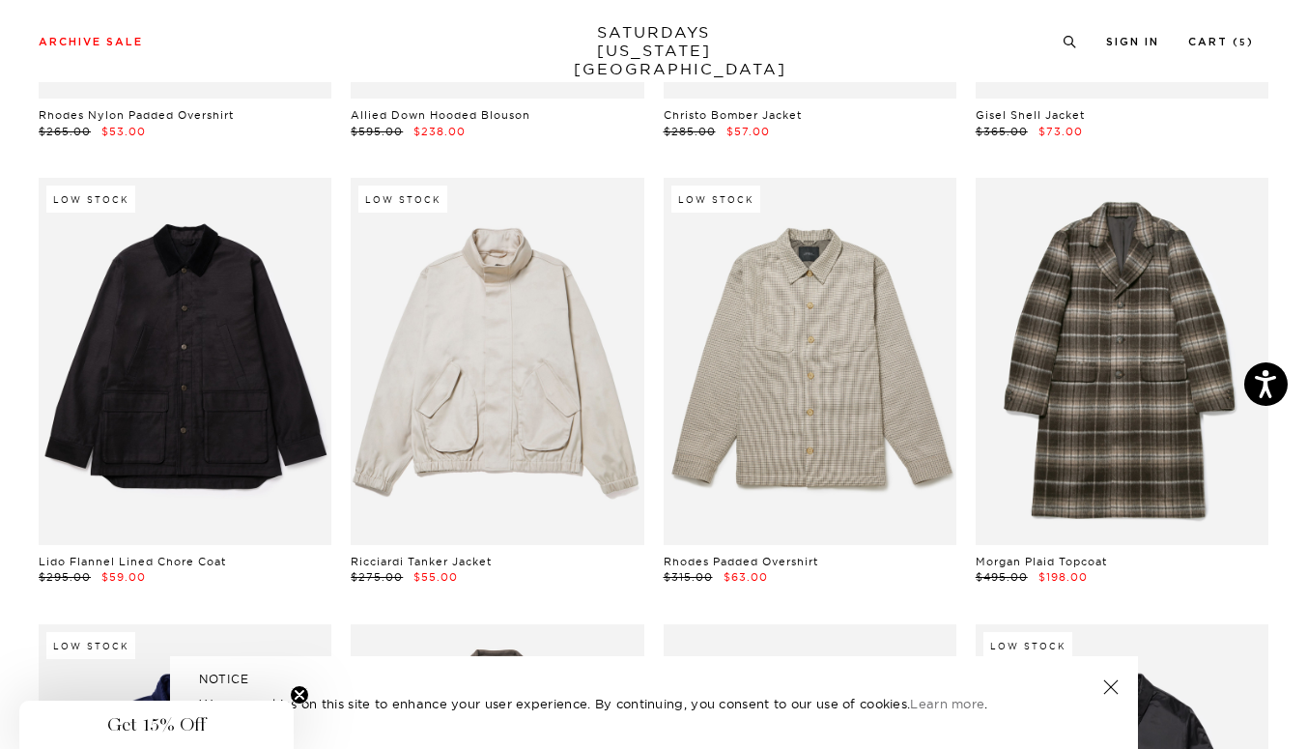
scroll to position [1775, 9]
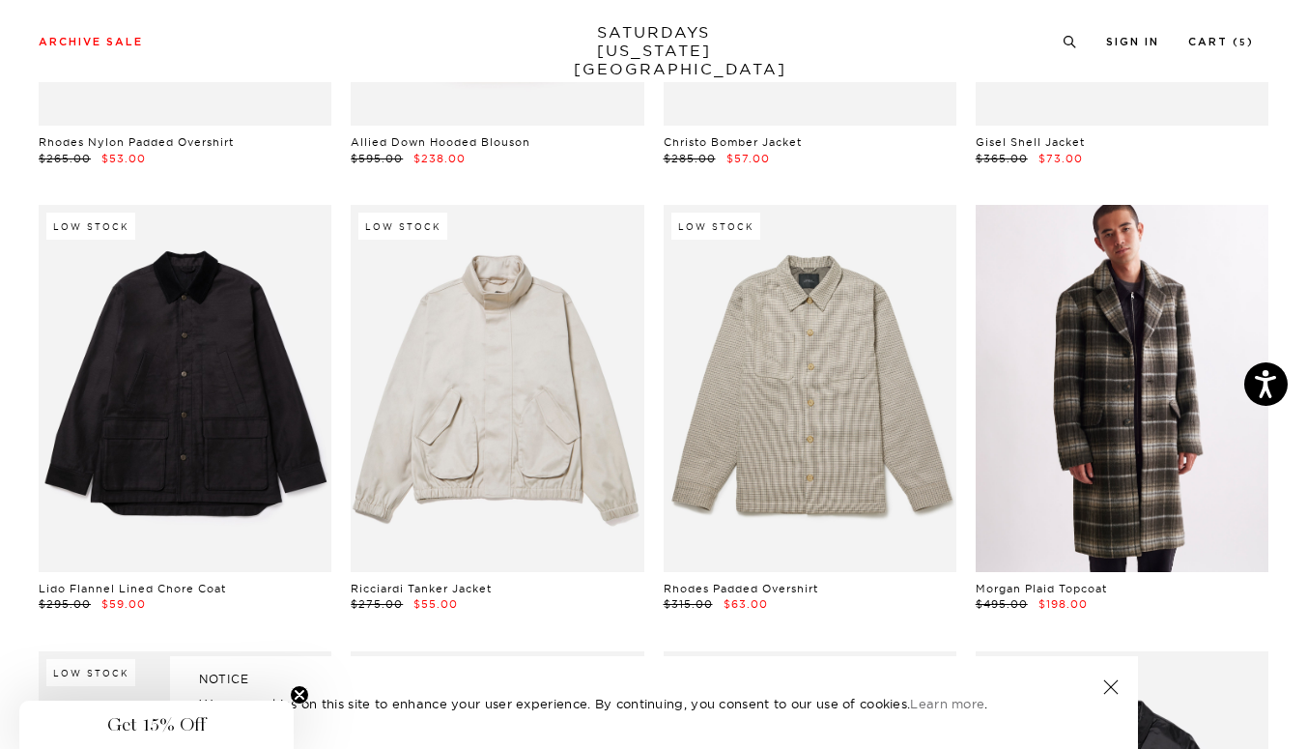
click at [1150, 286] on link at bounding box center [1122, 388] width 293 height 366
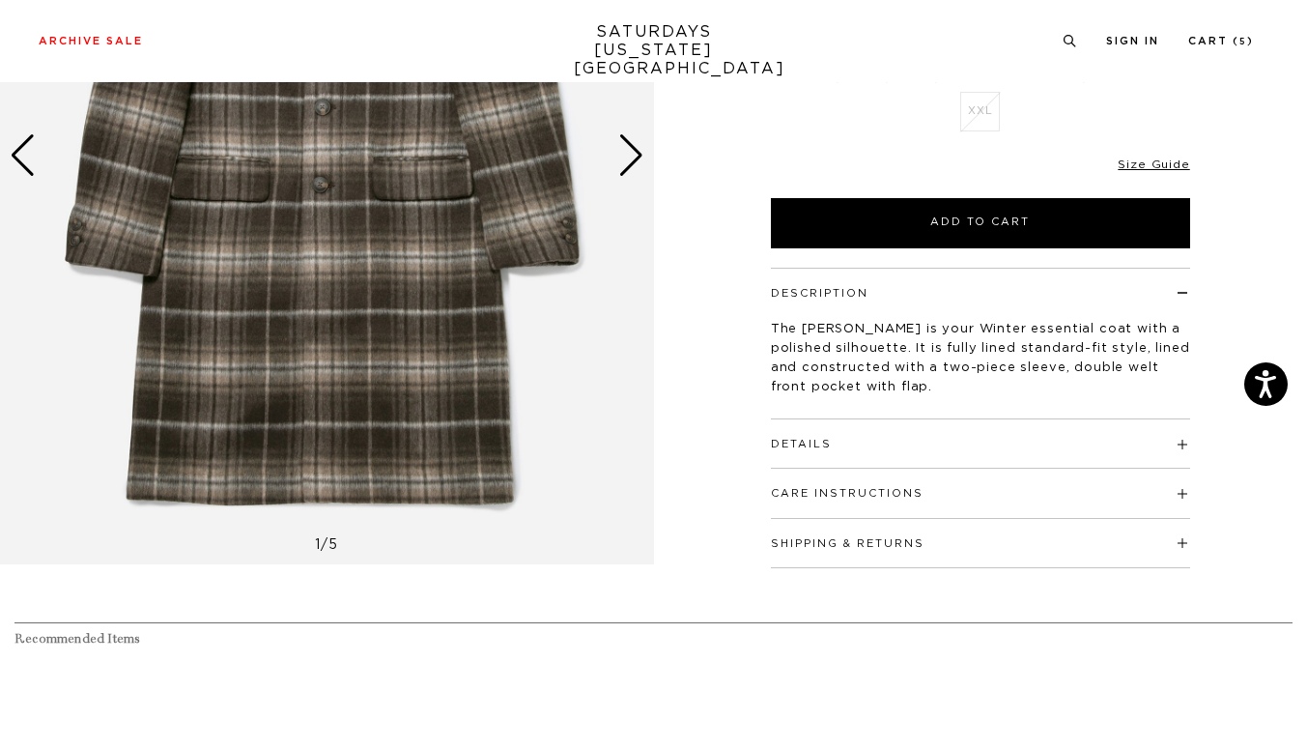
scroll to position [341, 0]
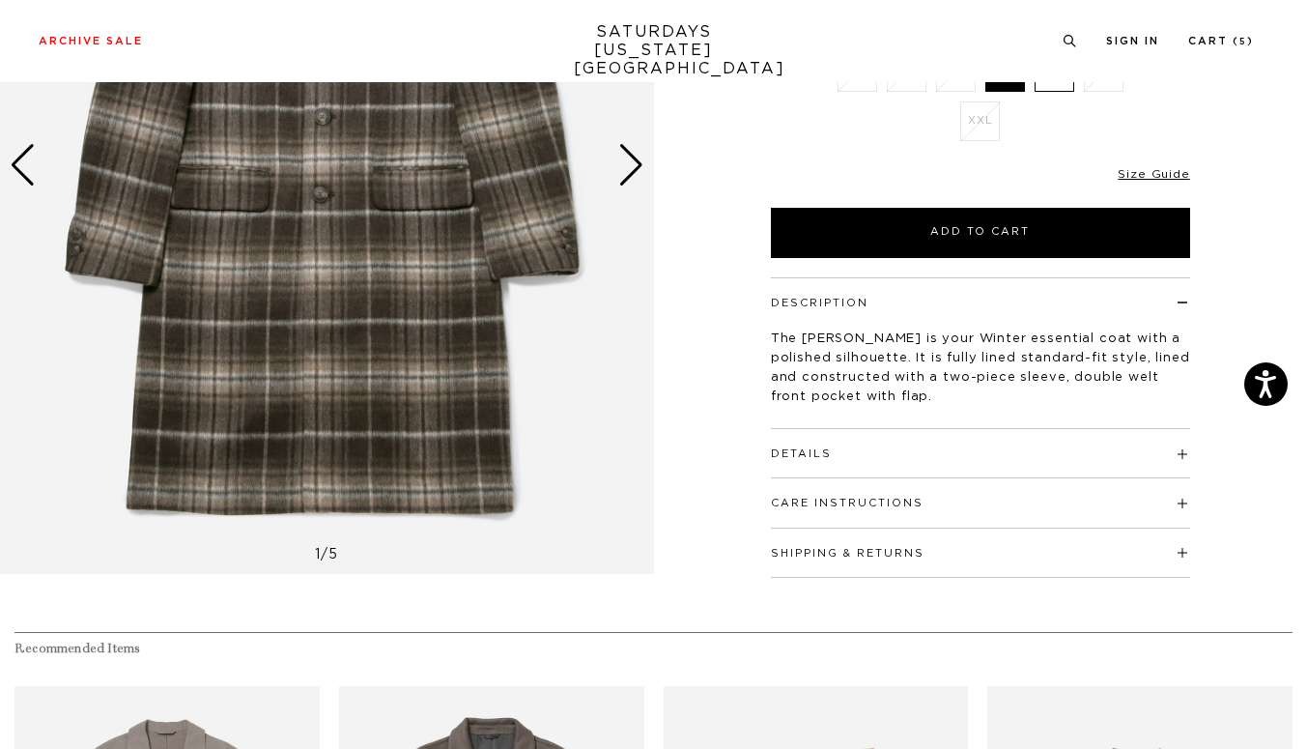
click at [647, 168] on img at bounding box center [327, 165] width 654 height 817
click at [631, 166] on div "Next slide" at bounding box center [631, 165] width 26 height 43
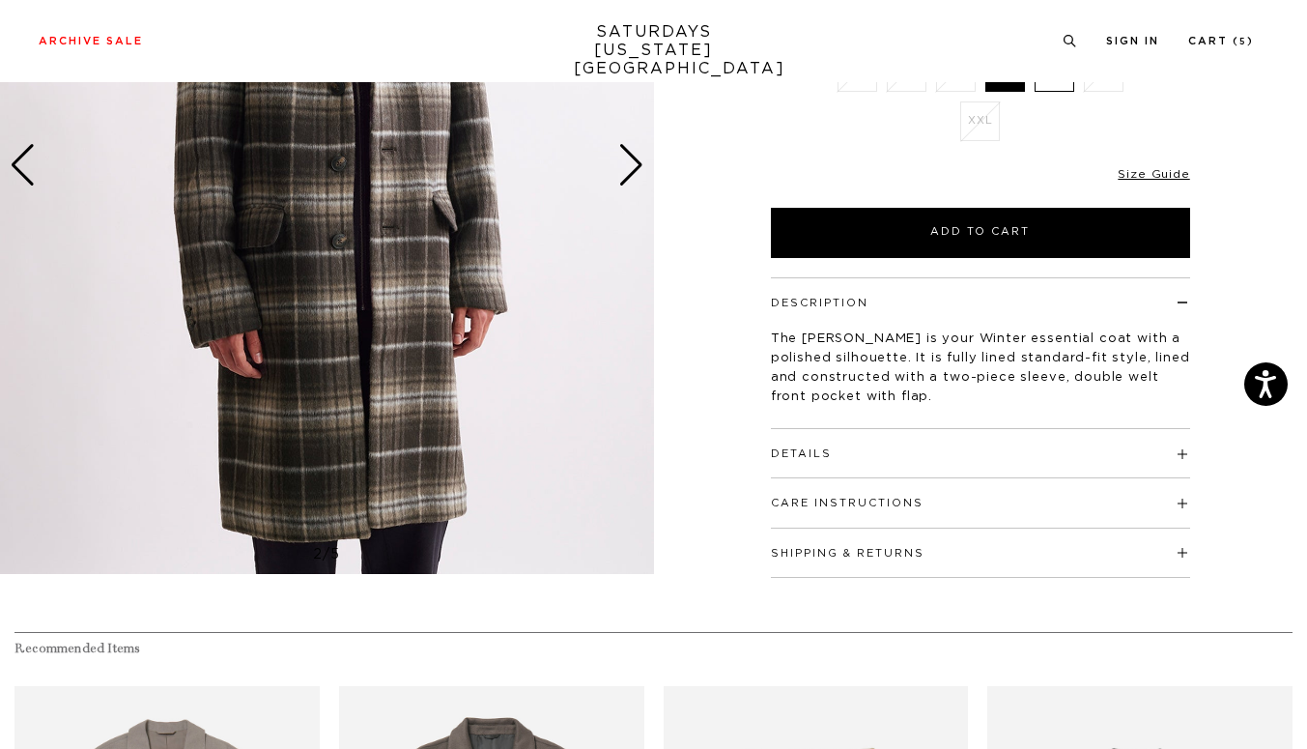
click at [631, 166] on div "Next slide" at bounding box center [631, 165] width 26 height 43
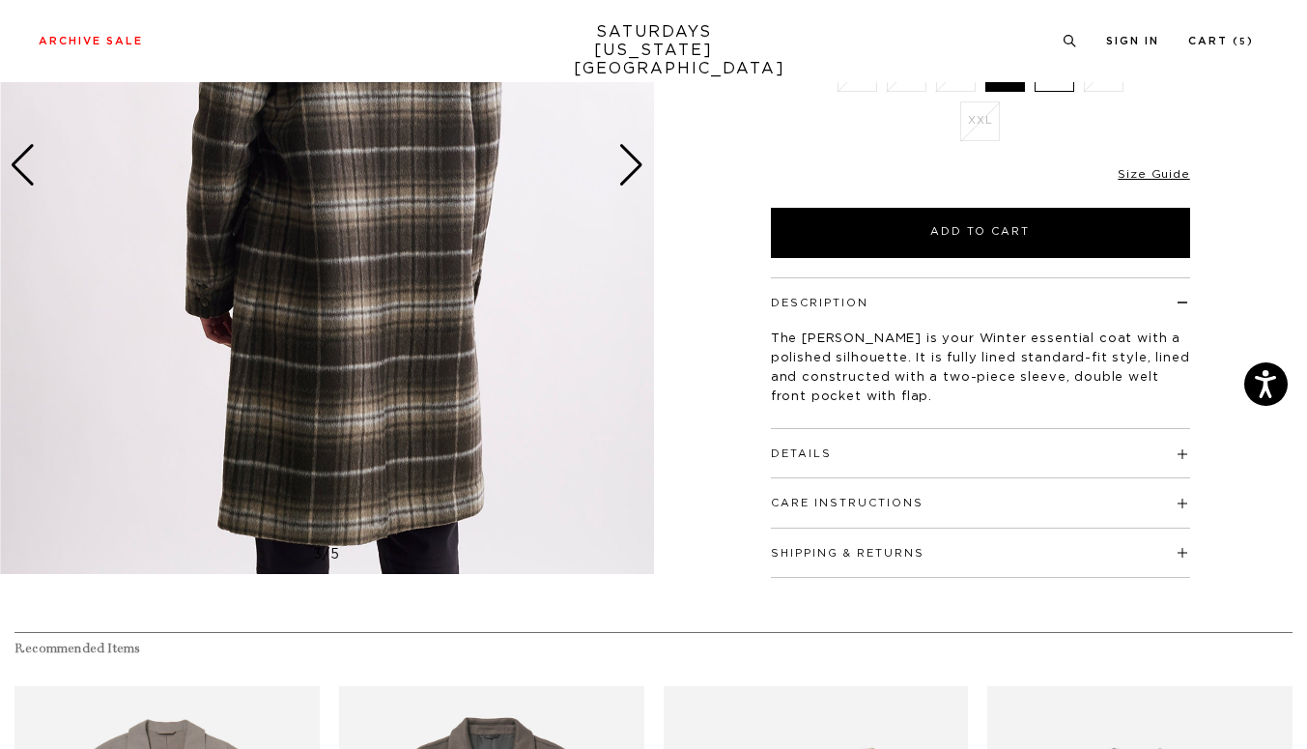
click at [632, 165] on div "Next slide" at bounding box center [631, 165] width 26 height 43
click at [631, 164] on div "Next slide" at bounding box center [631, 165] width 26 height 43
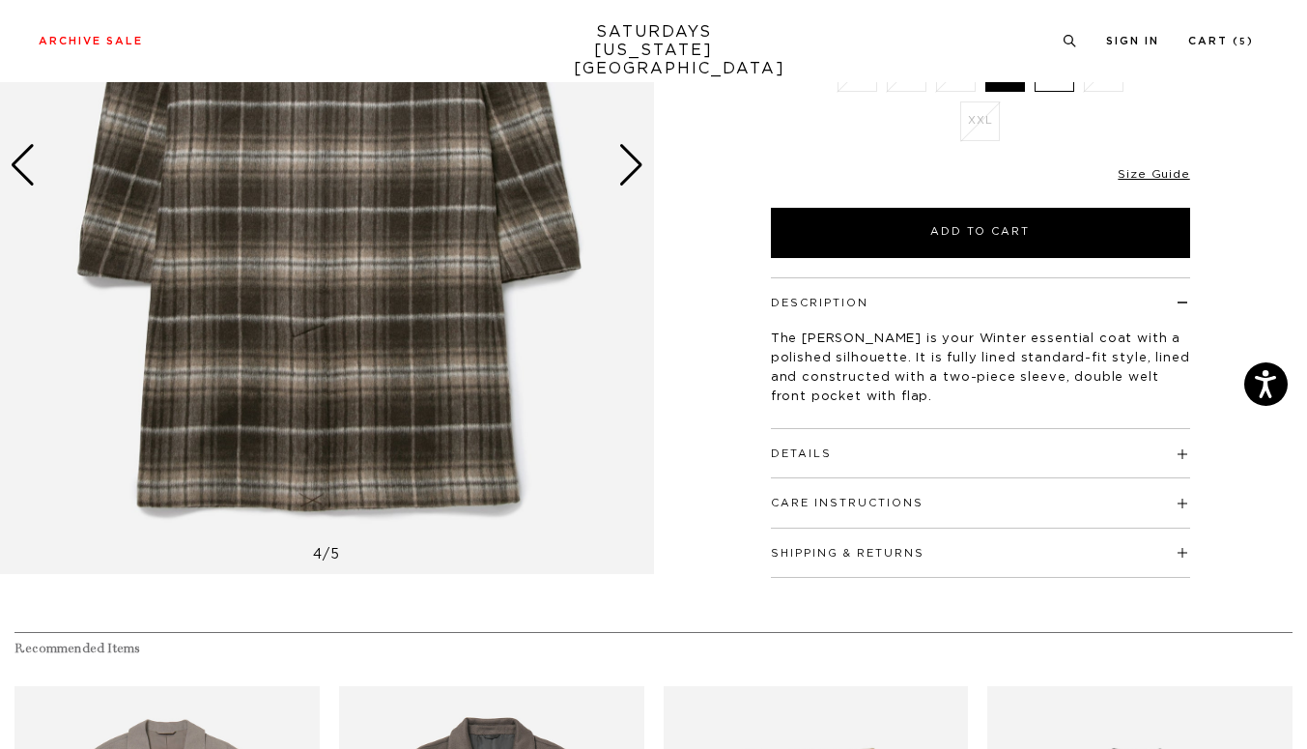
click at [632, 164] on div "Next slide" at bounding box center [631, 165] width 26 height 43
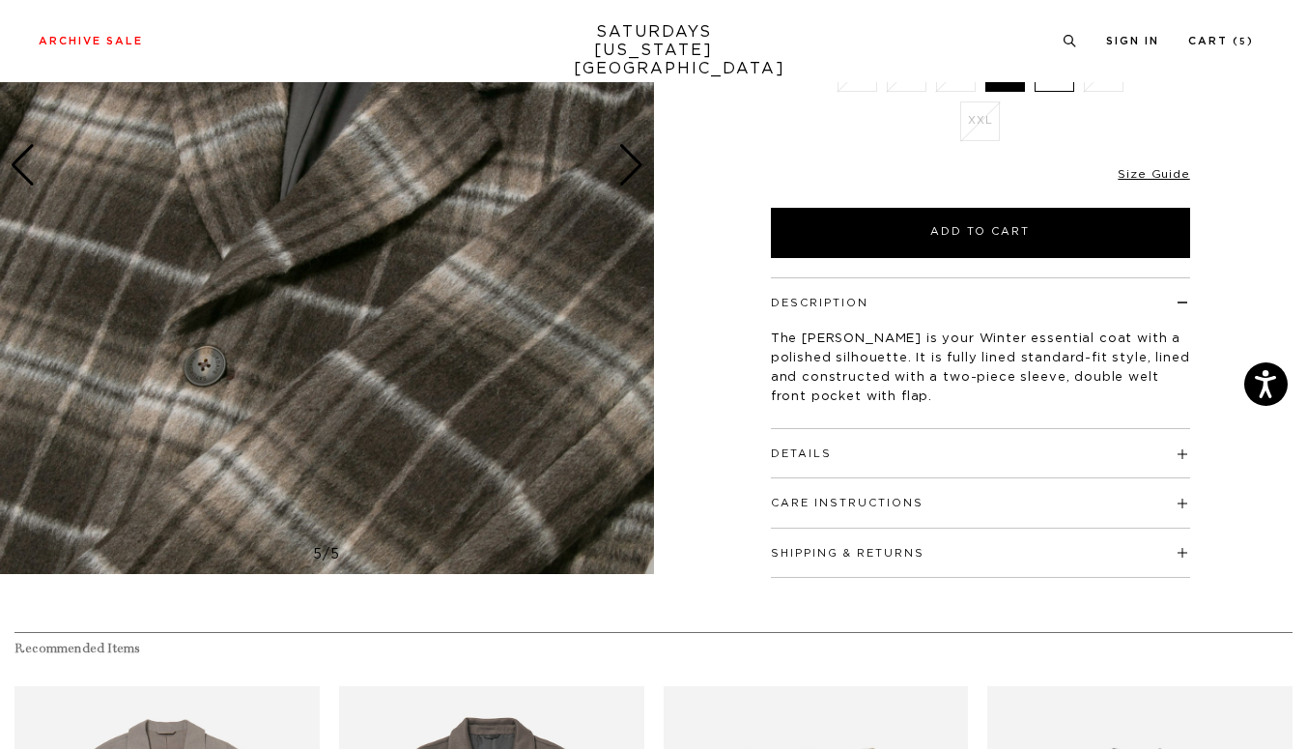
click at [801, 448] on button "Details" at bounding box center [801, 453] width 61 height 11
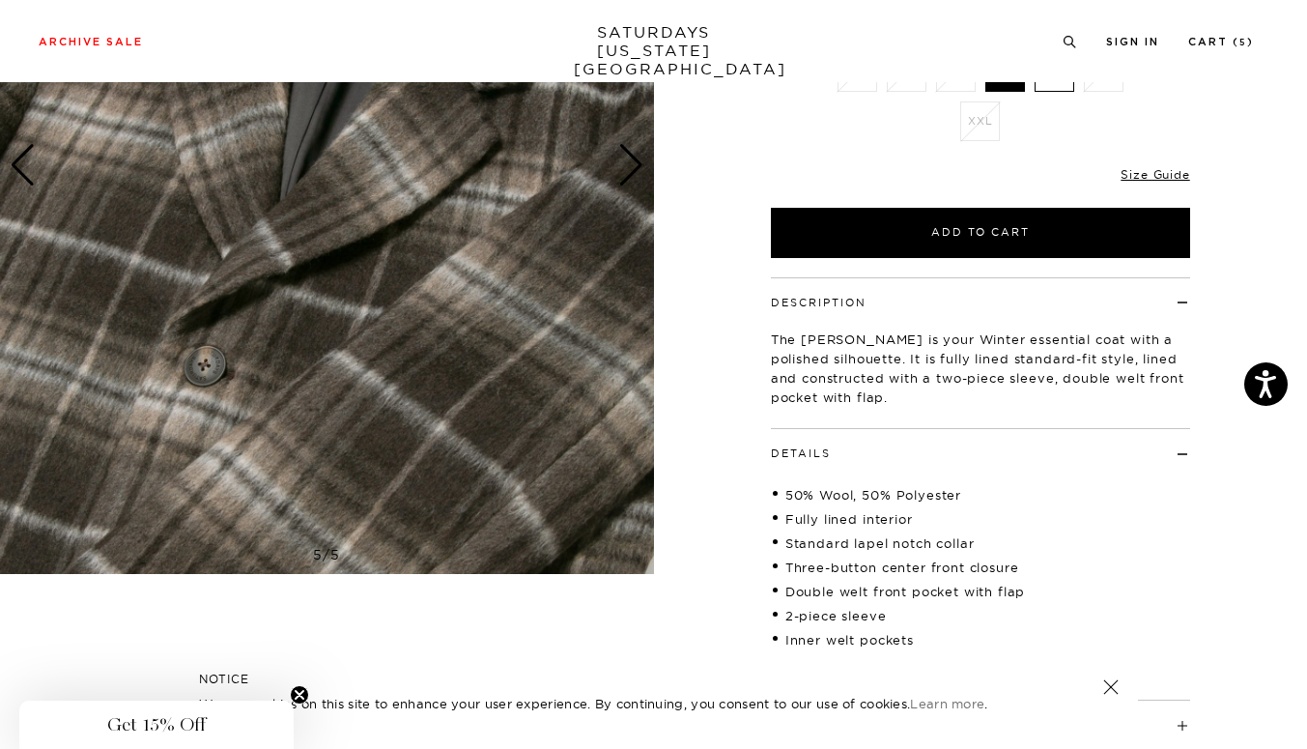
click at [720, 375] on div "5 / 5" at bounding box center [653, 278] width 1307 height 1043
click at [775, 119] on div "Ganache XXS XS S M L XL XXL SELECT A SIZE XXS XS S M L XL XXL ▾ XS" at bounding box center [980, 123] width 483 height 270
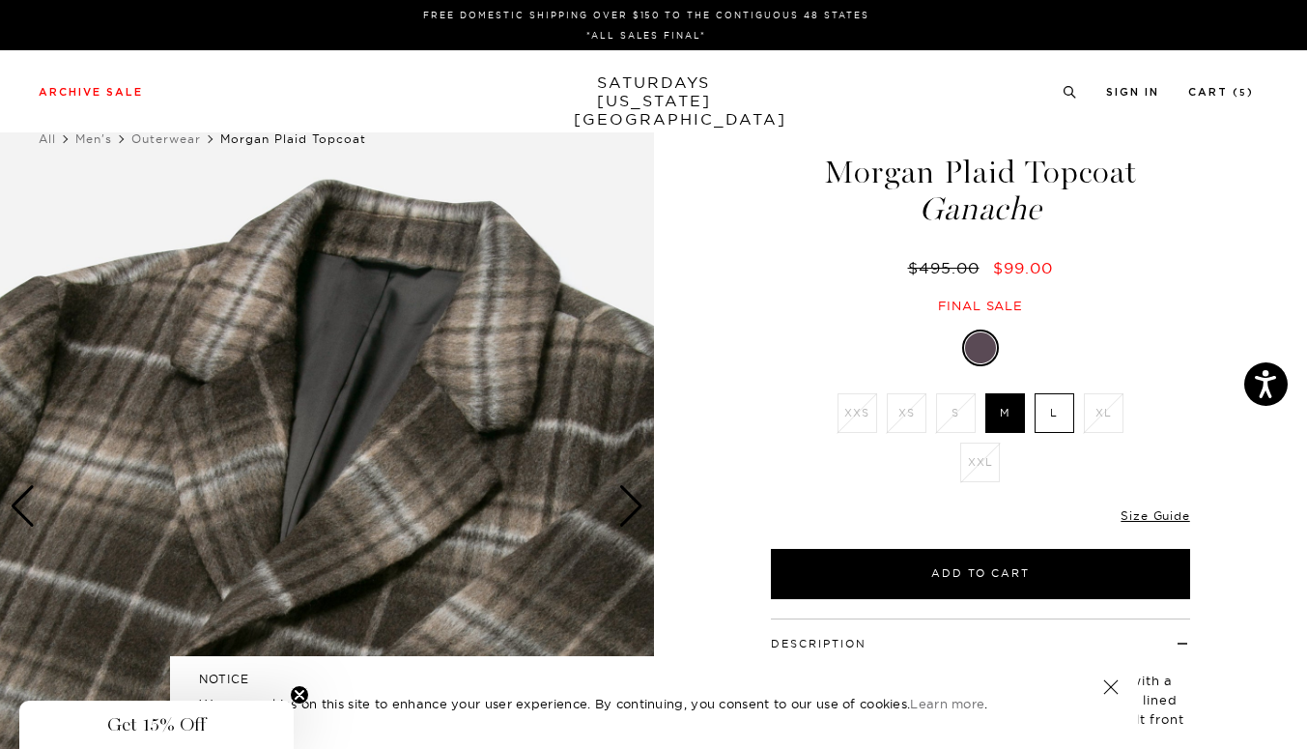
scroll to position [0, 0]
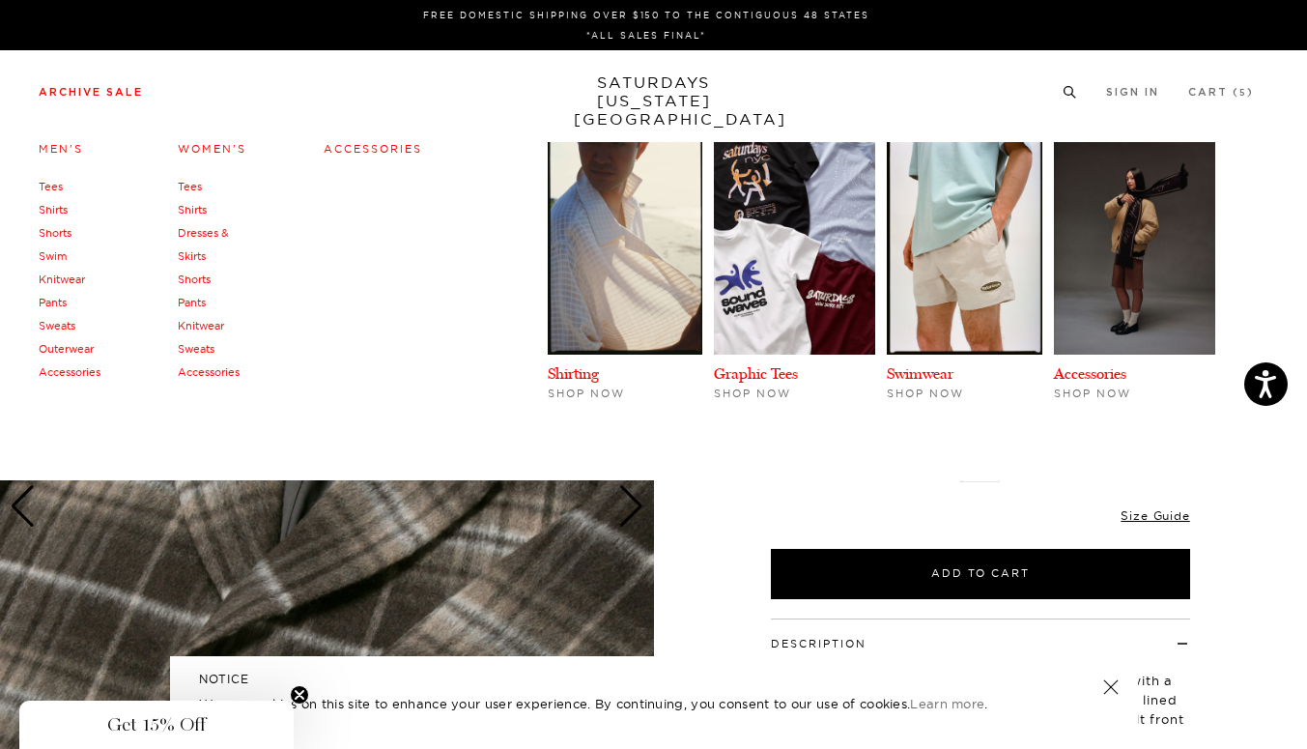
click at [129, 92] on link "Archive Sale" at bounding box center [91, 92] width 104 height 11
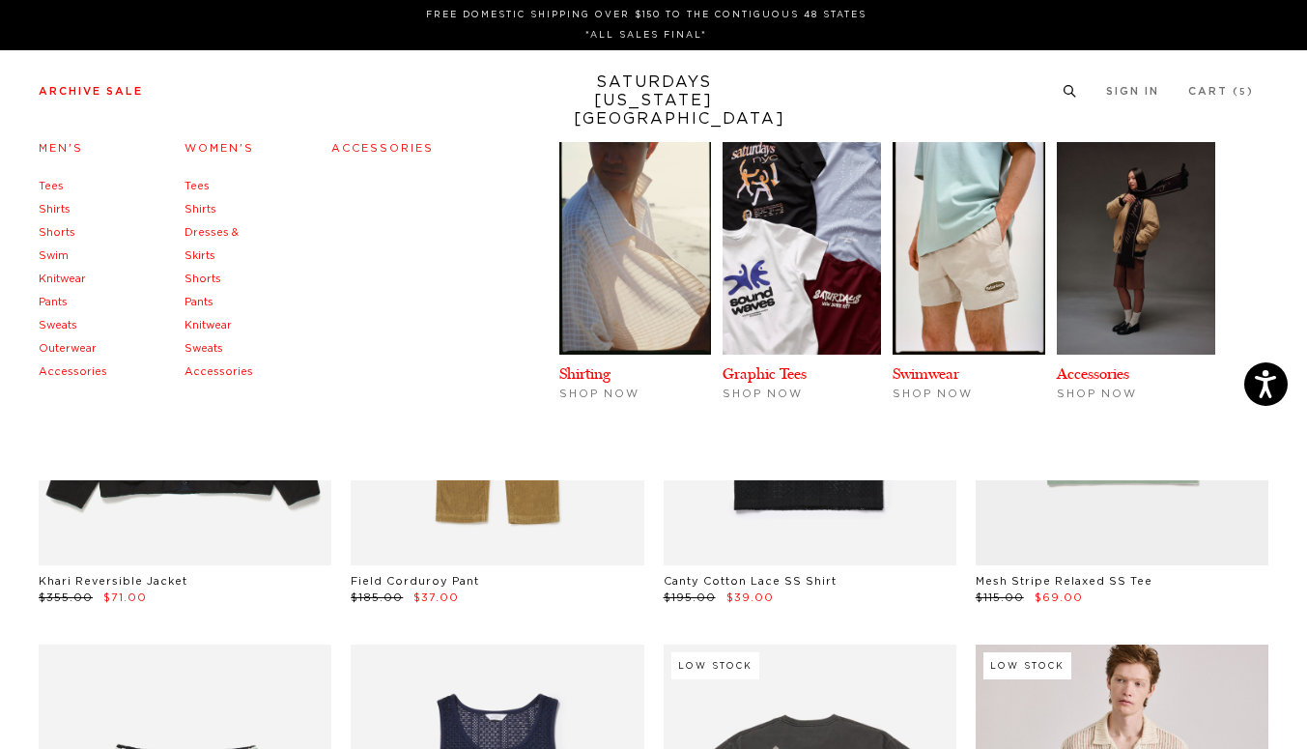
click at [189, 187] on link "Tees" at bounding box center [197, 186] width 25 height 11
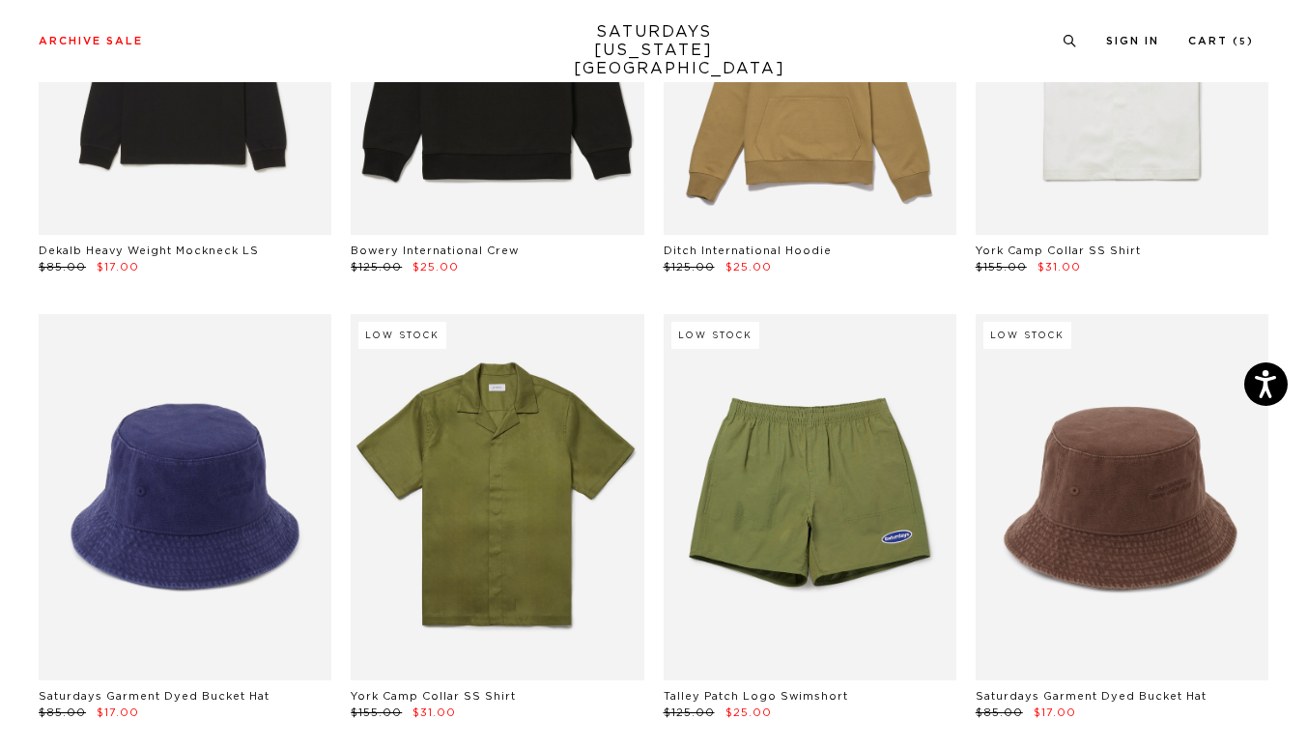
scroll to position [8345, 10]
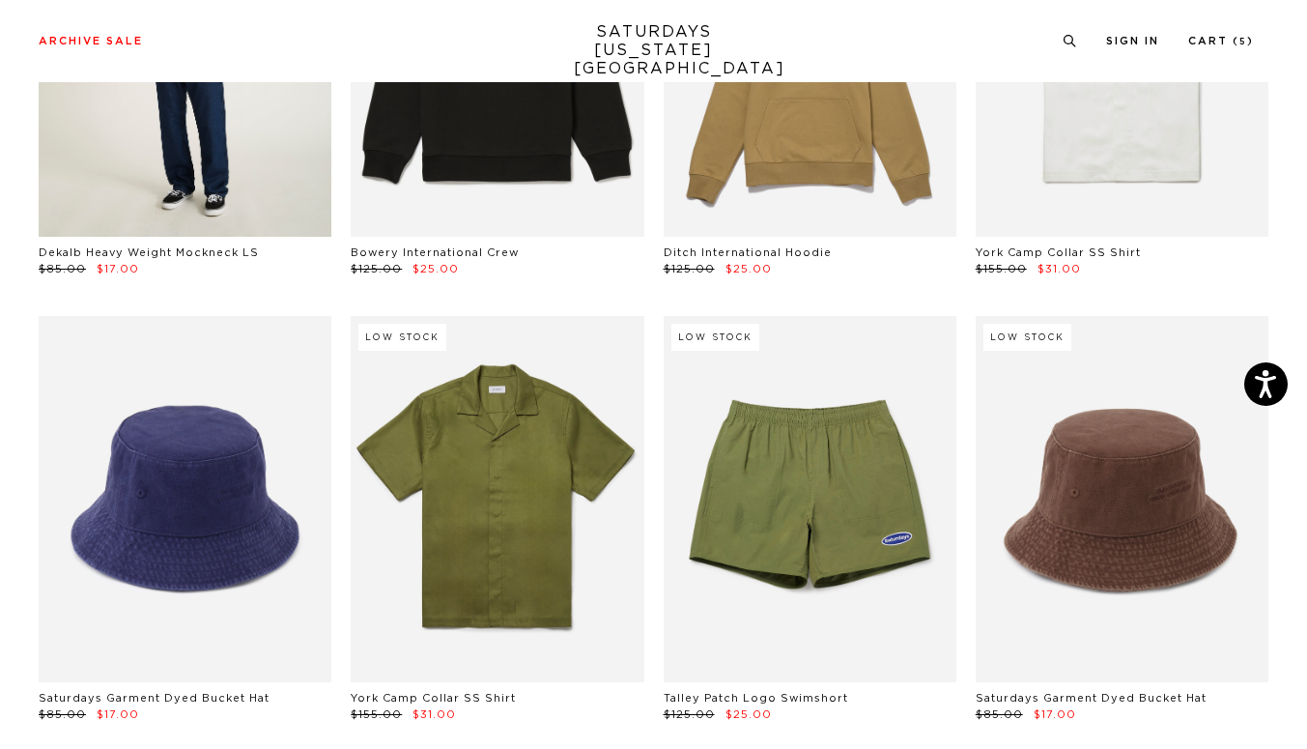
click at [152, 155] on link at bounding box center [185, 54] width 293 height 366
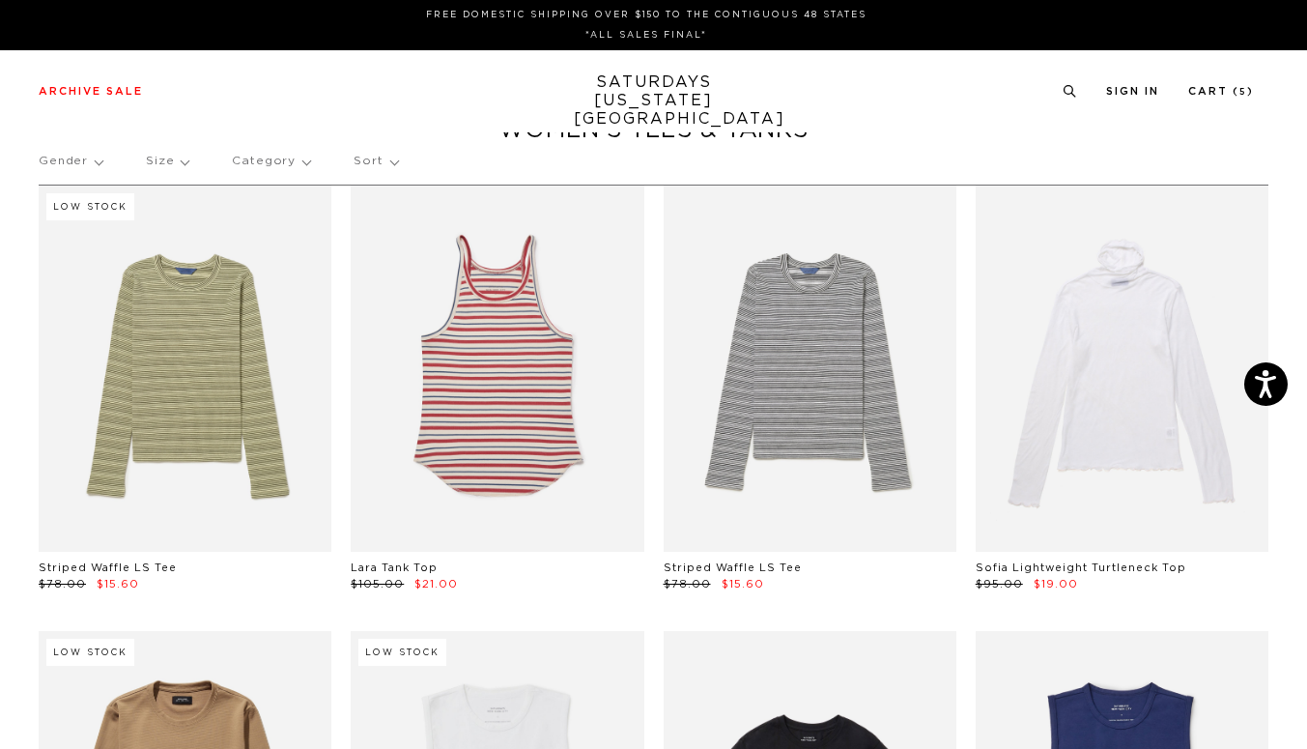
scroll to position [-43, 4]
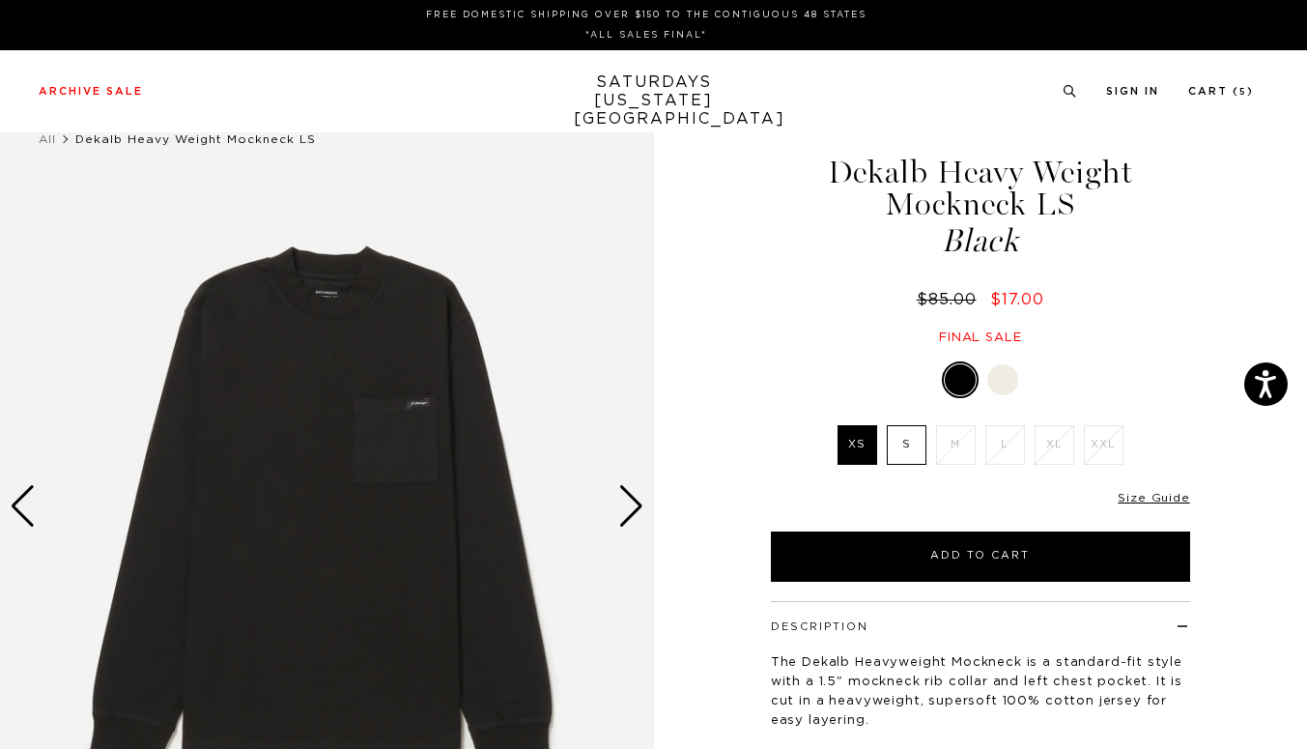
click at [645, 497] on img at bounding box center [327, 506] width 654 height 817
click at [645, 499] on img at bounding box center [327, 506] width 654 height 817
click at [637, 502] on div "Next slide" at bounding box center [631, 506] width 26 height 43
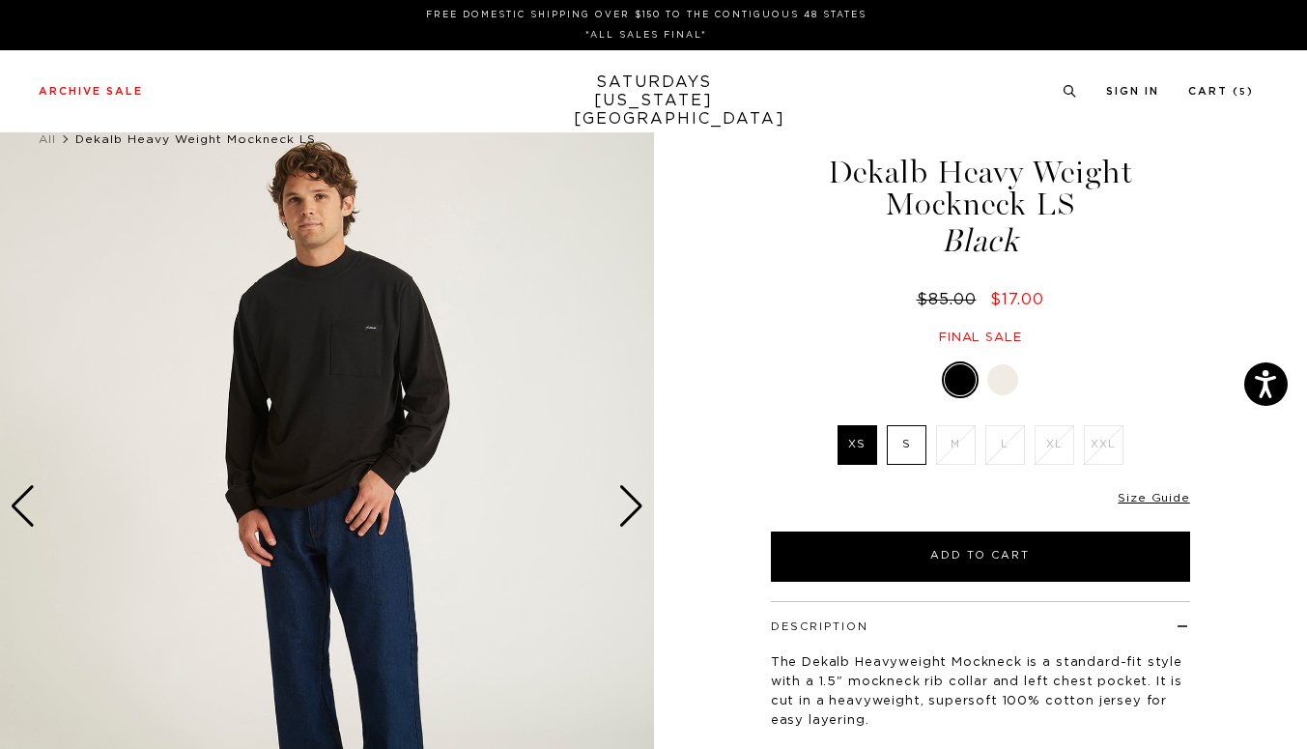
click at [637, 502] on div "Next slide" at bounding box center [631, 506] width 26 height 43
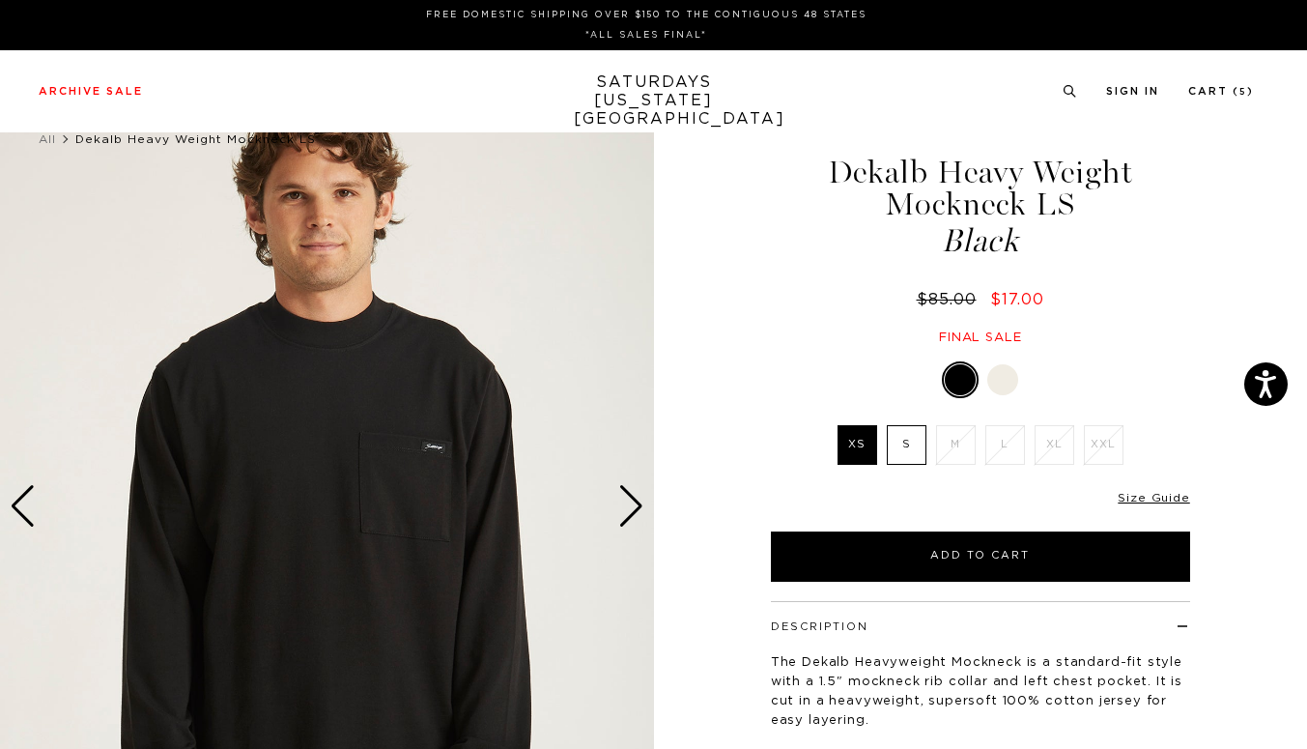
click at [637, 502] on div "Next slide" at bounding box center [631, 506] width 26 height 43
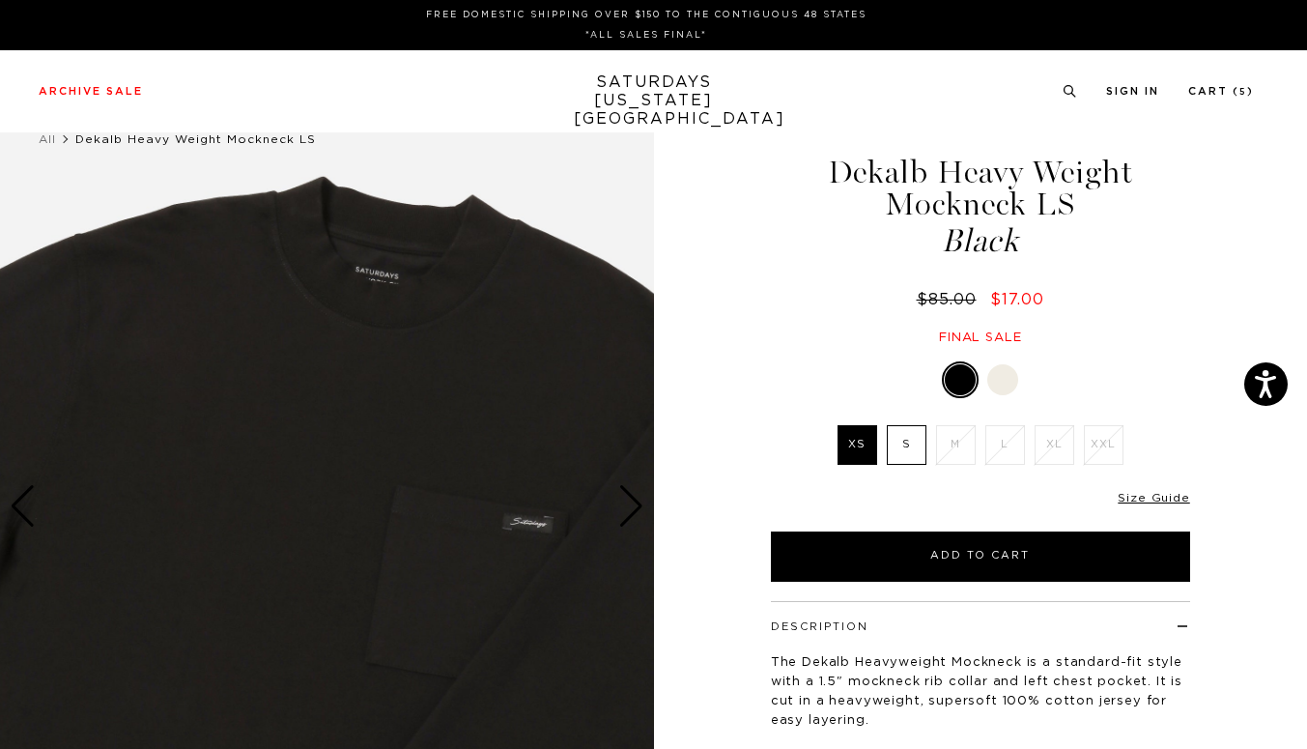
click at [637, 502] on div "Next slide" at bounding box center [631, 506] width 26 height 43
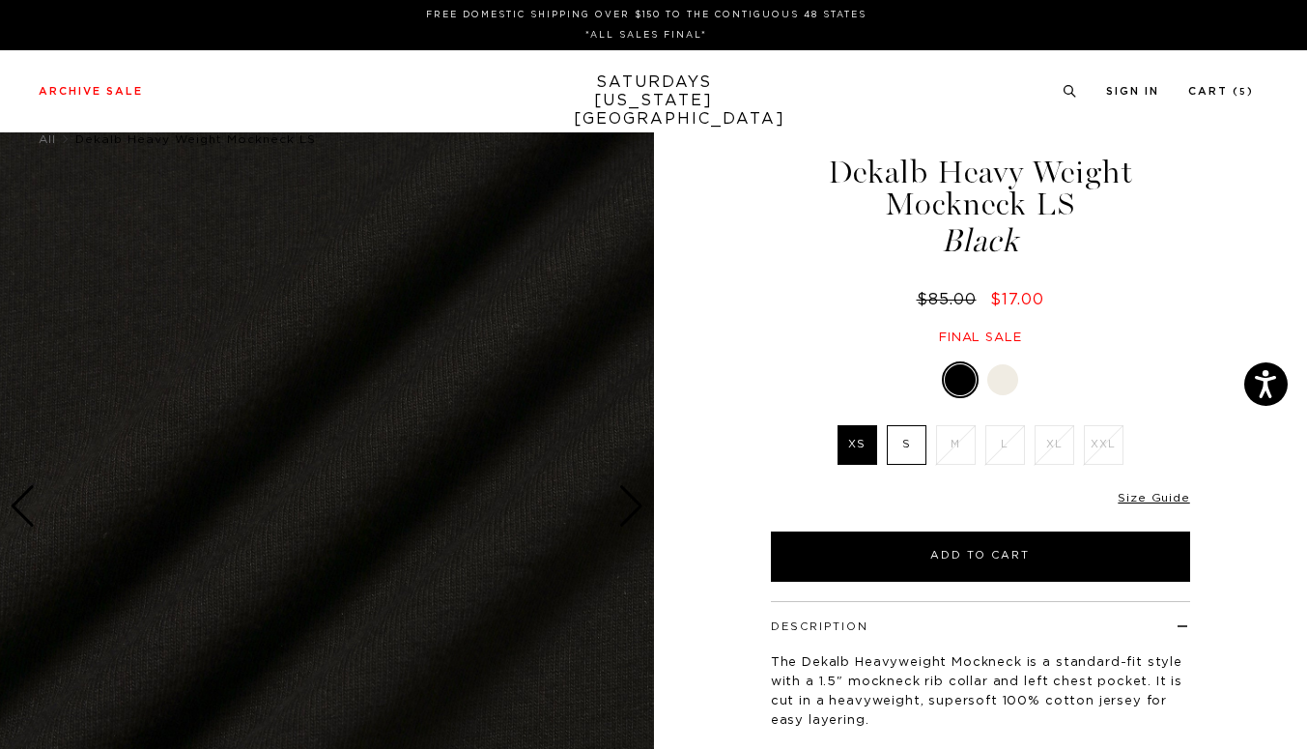
click at [637, 502] on div "Next slide" at bounding box center [631, 506] width 26 height 43
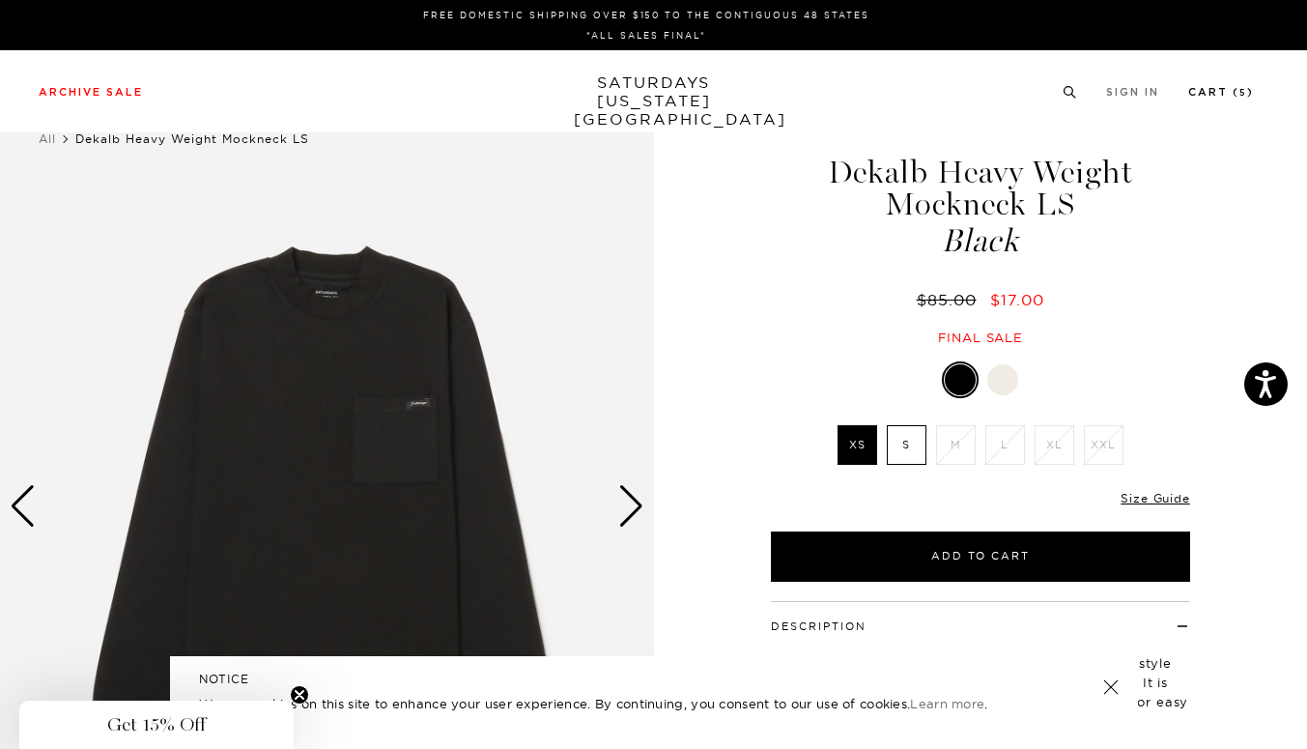
click at [1229, 87] on link "Cart ( 5 )" at bounding box center [1221, 92] width 66 height 11
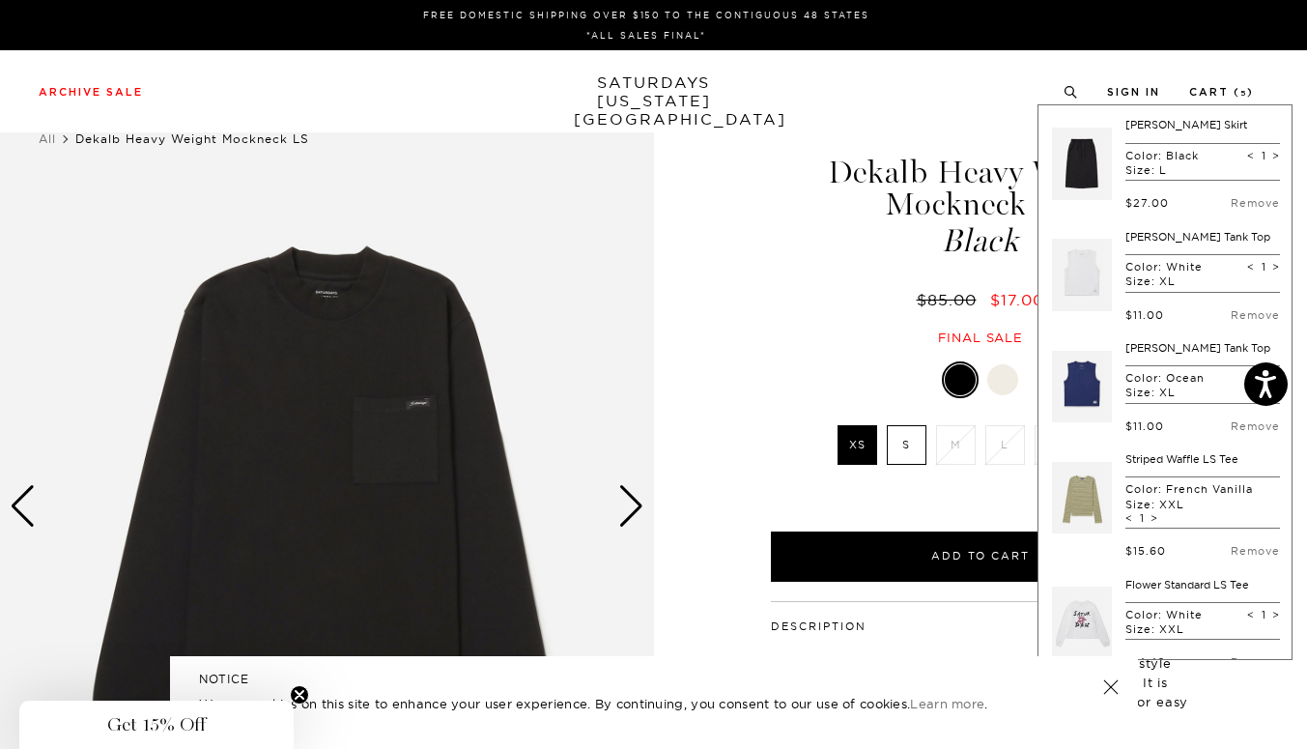
click at [1104, 689] on link at bounding box center [1109, 686] width 27 height 27
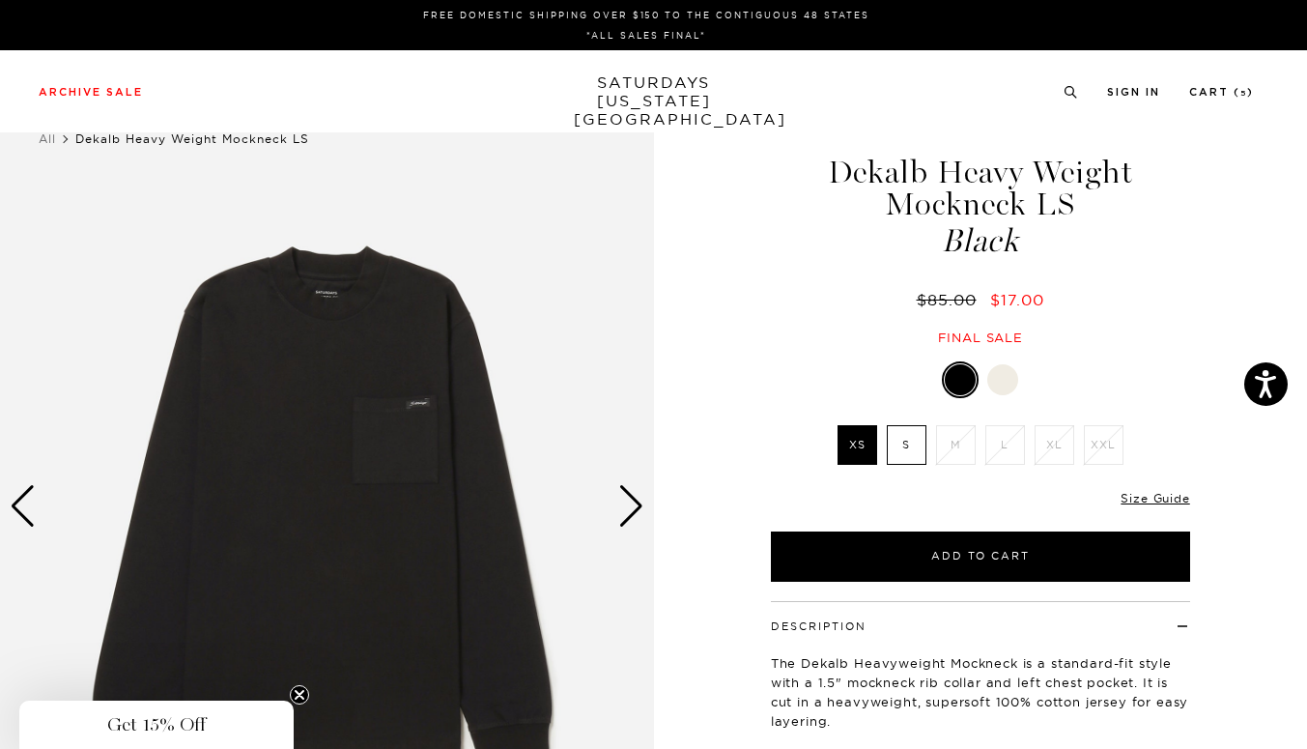
scroll to position [0, 2]
click at [1206, 92] on link "Cart ( 5 )" at bounding box center [1221, 92] width 65 height 11
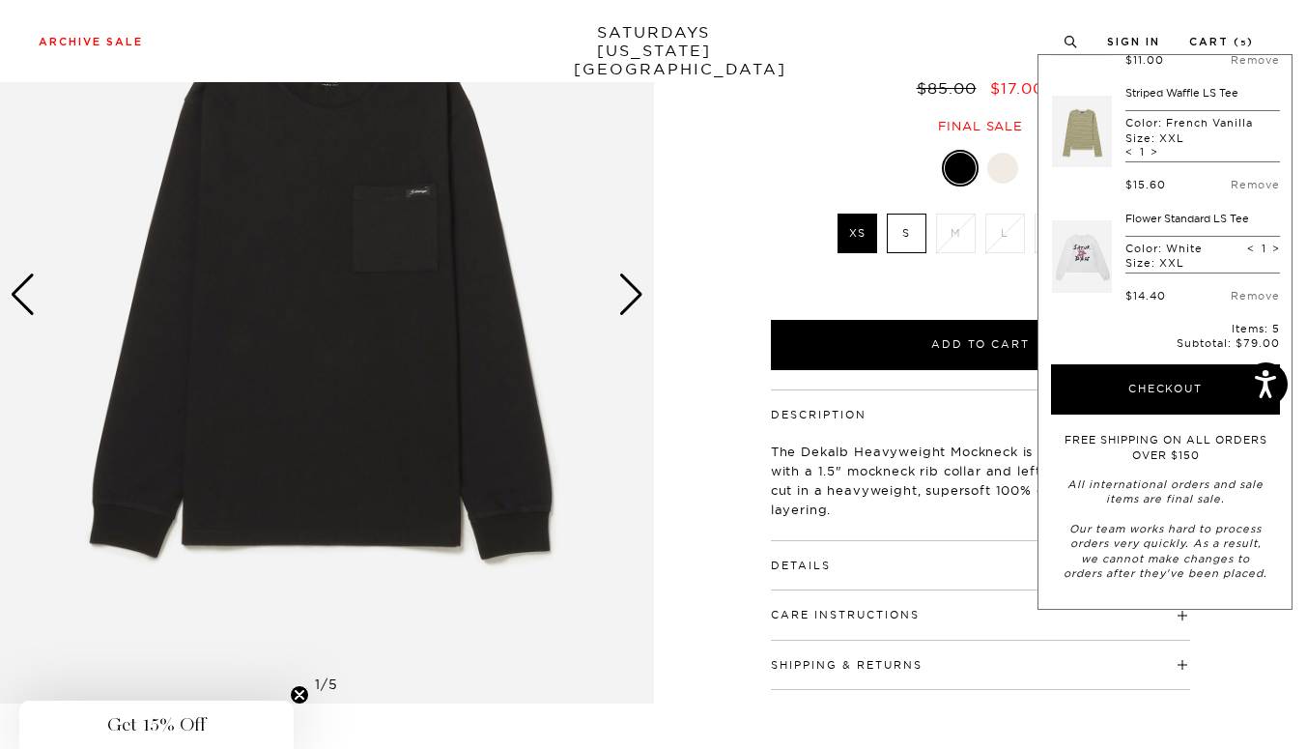
scroll to position [213, 6]
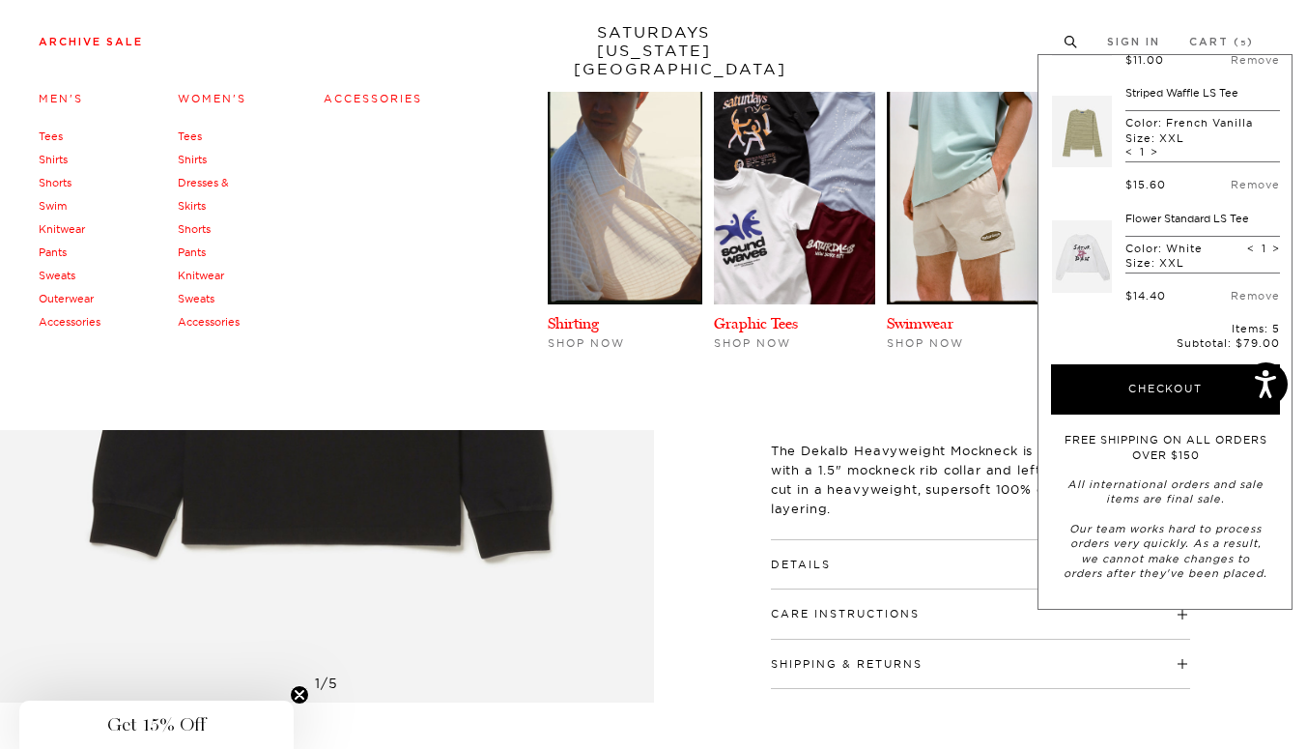
click at [122, 43] on link "Archive Sale" at bounding box center [91, 42] width 104 height 11
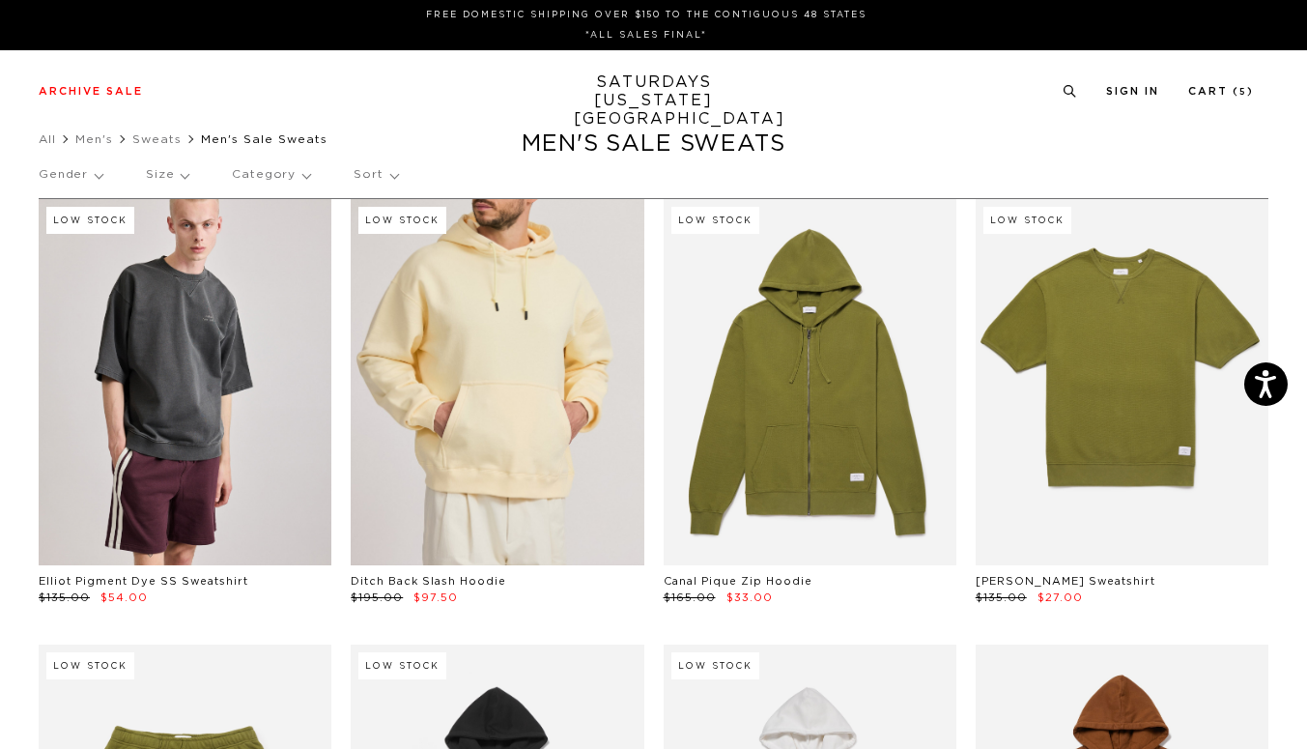
click at [461, 432] on link at bounding box center [497, 382] width 293 height 366
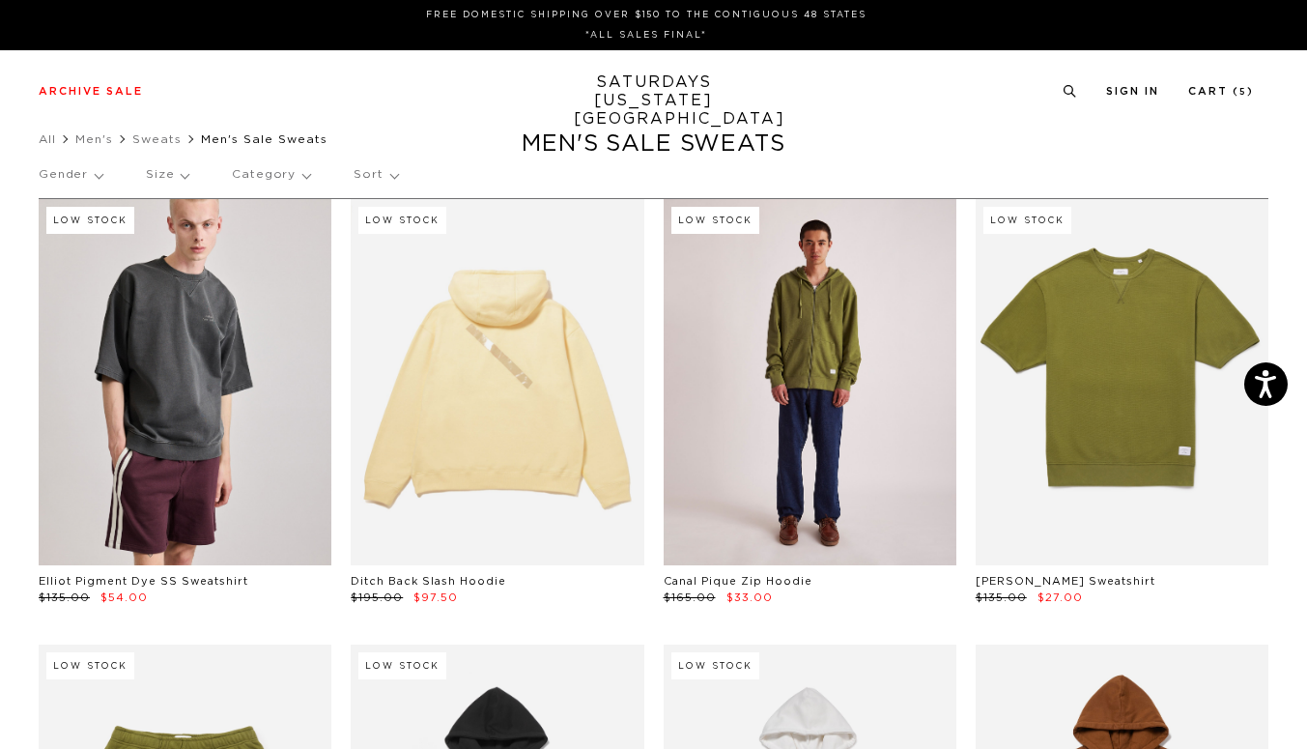
click at [822, 514] on link at bounding box center [810, 382] width 293 height 366
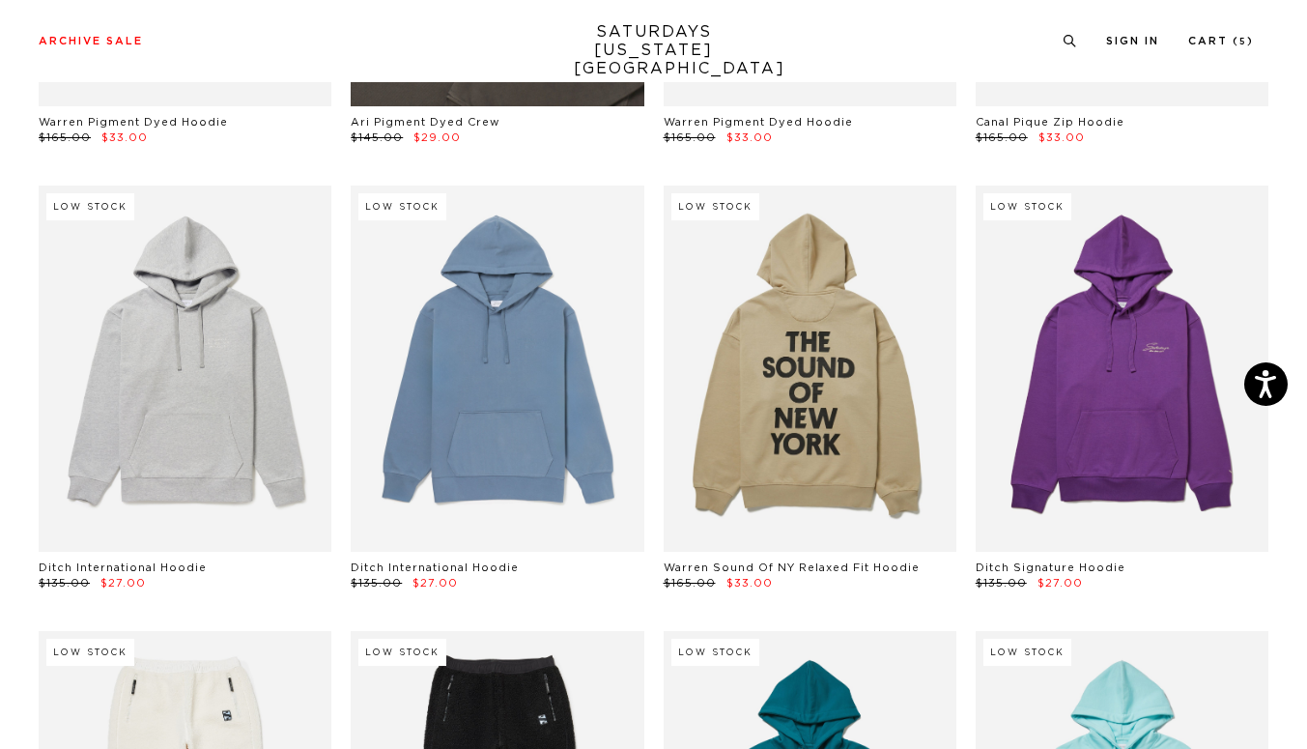
scroll to position [2685, 5]
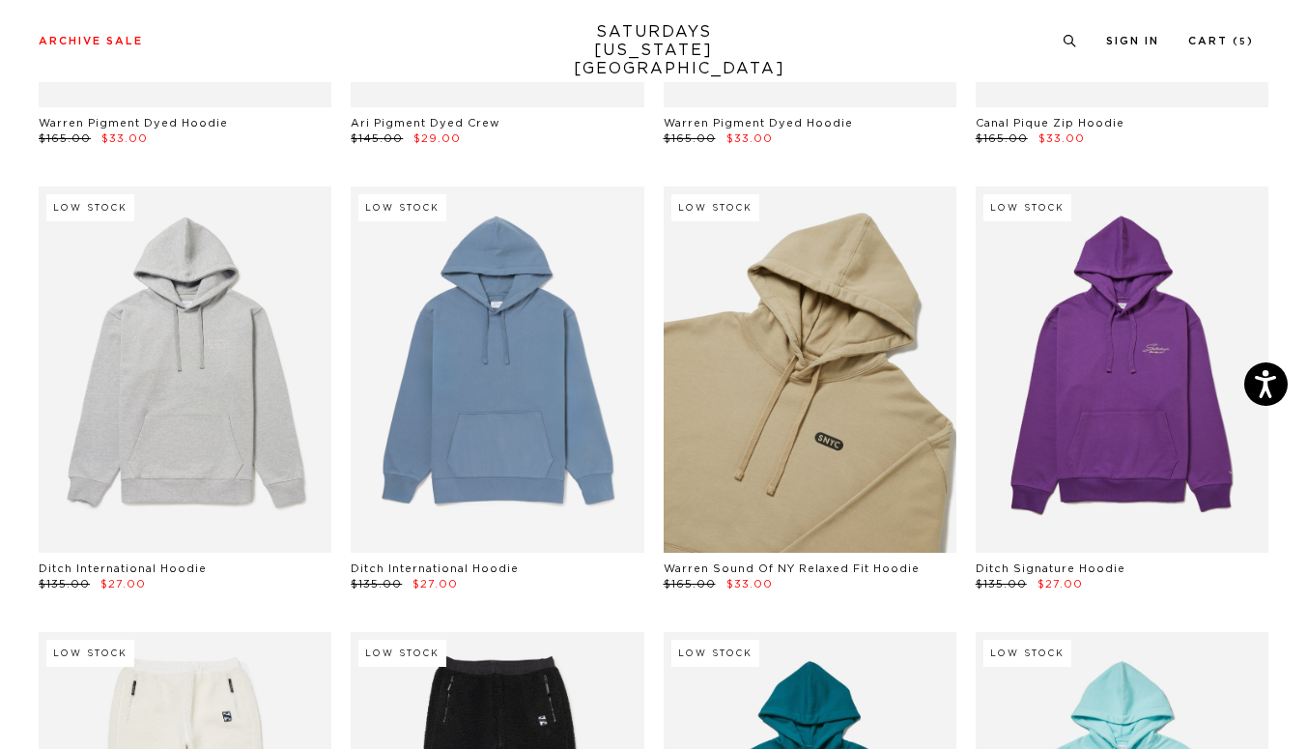
click at [767, 369] on link at bounding box center [810, 369] width 293 height 366
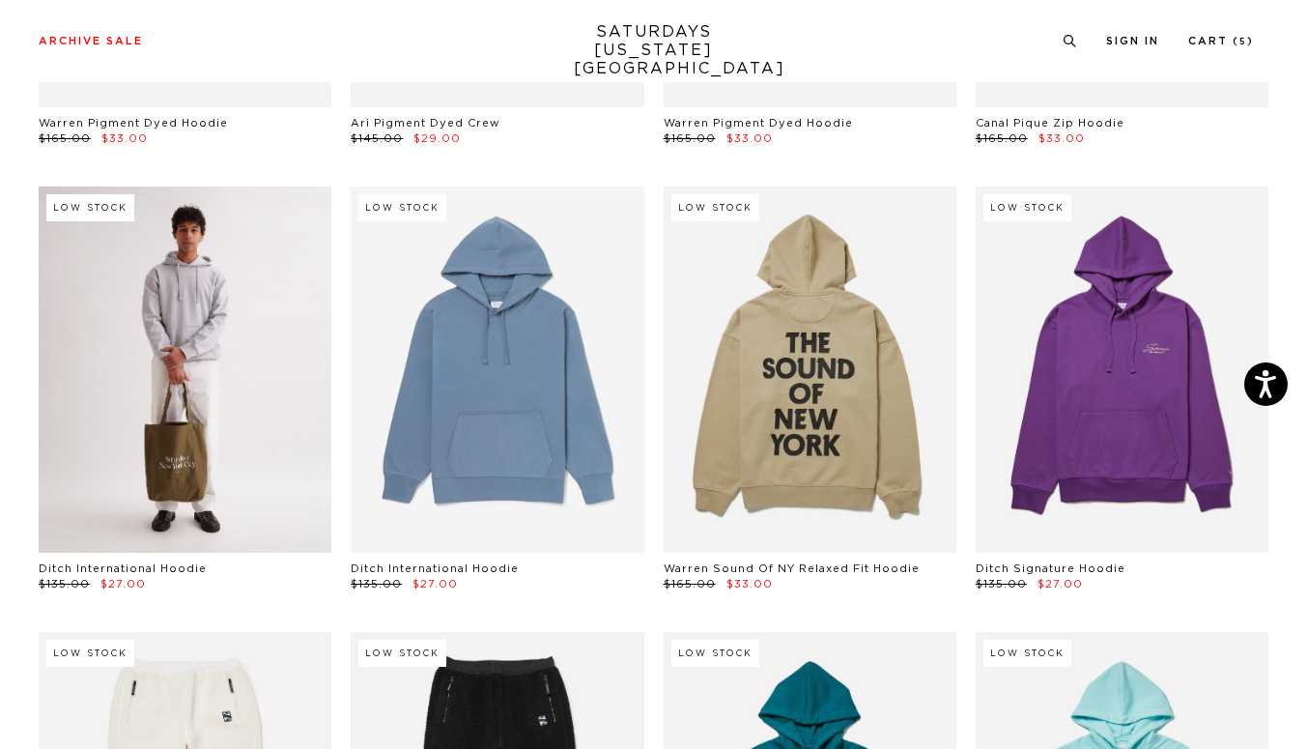
click at [174, 394] on link at bounding box center [185, 369] width 293 height 366
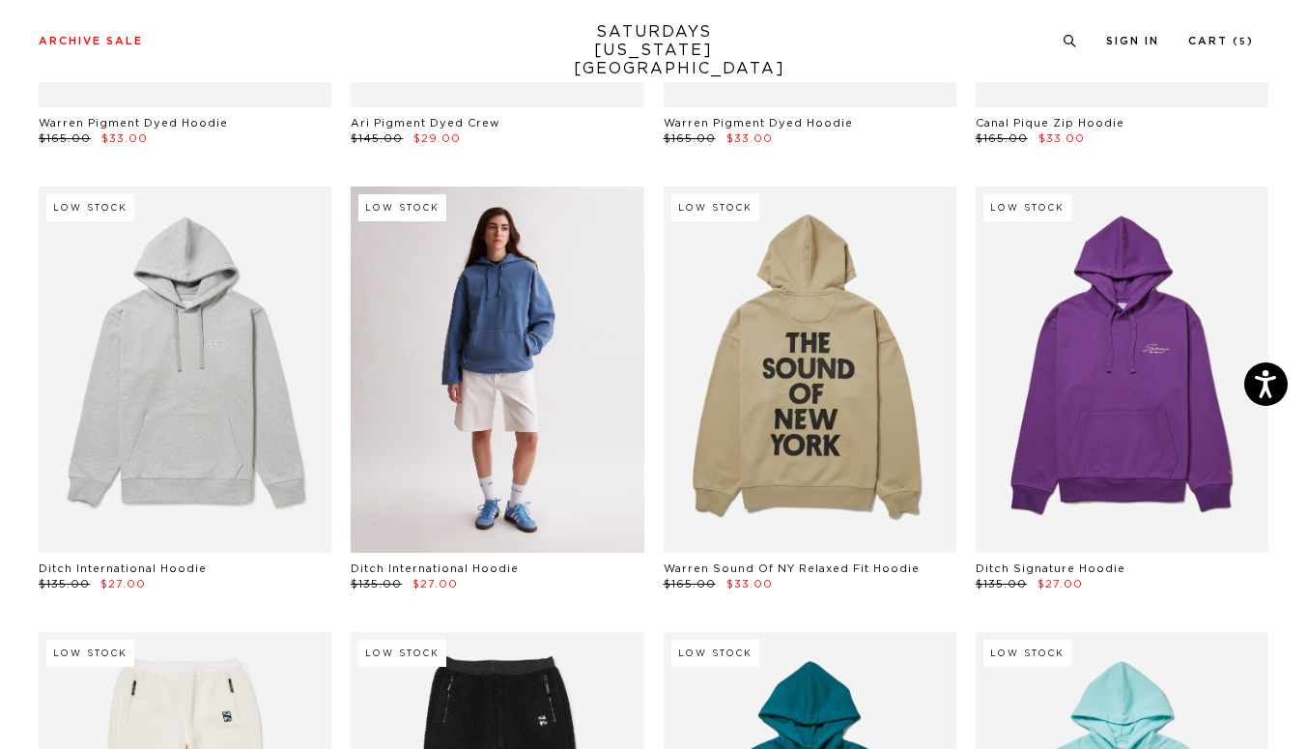
click at [533, 345] on link at bounding box center [497, 369] width 293 height 366
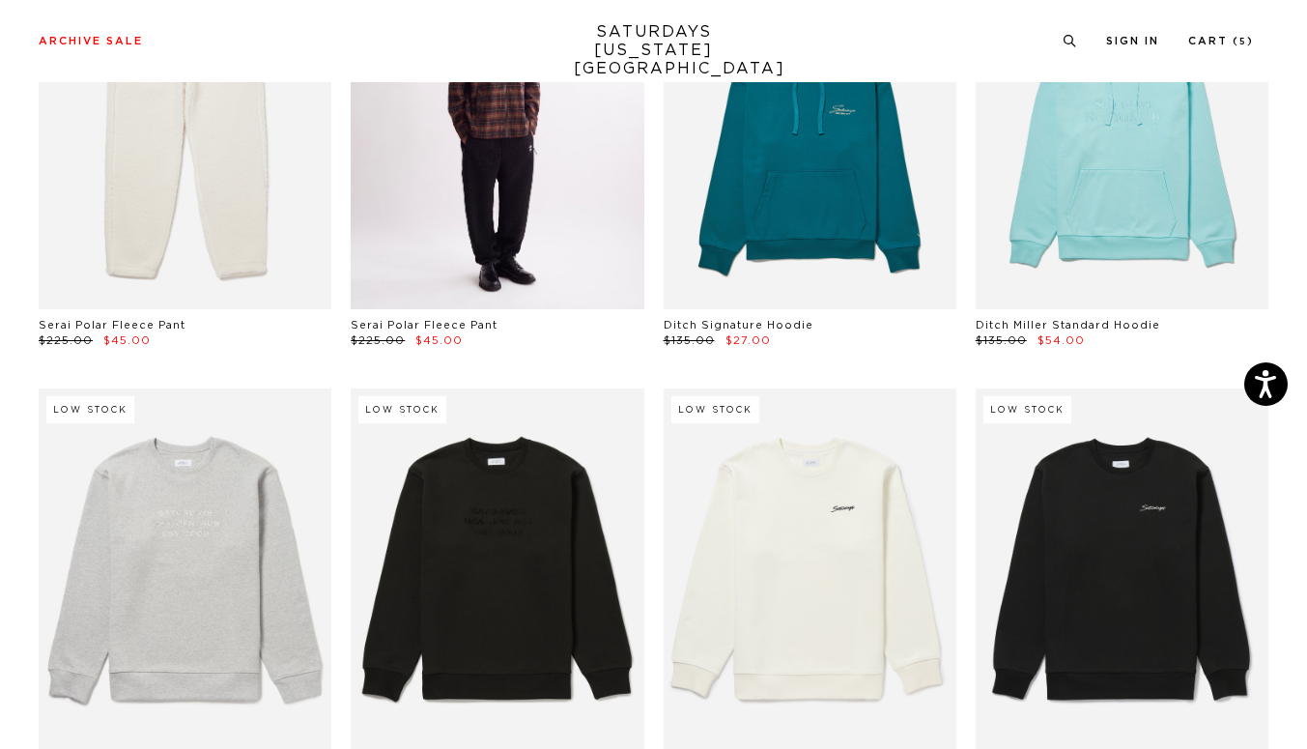
scroll to position [3404, 7]
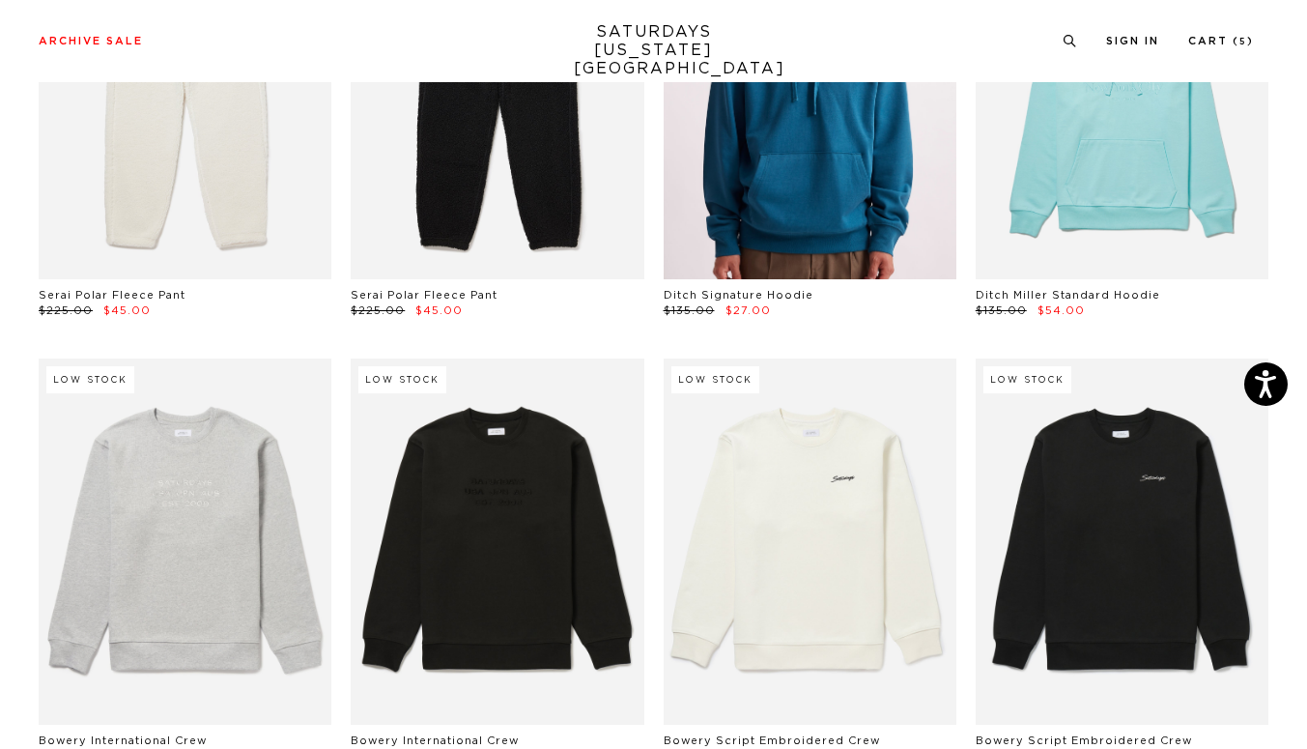
click at [774, 216] on link at bounding box center [810, 96] width 293 height 366
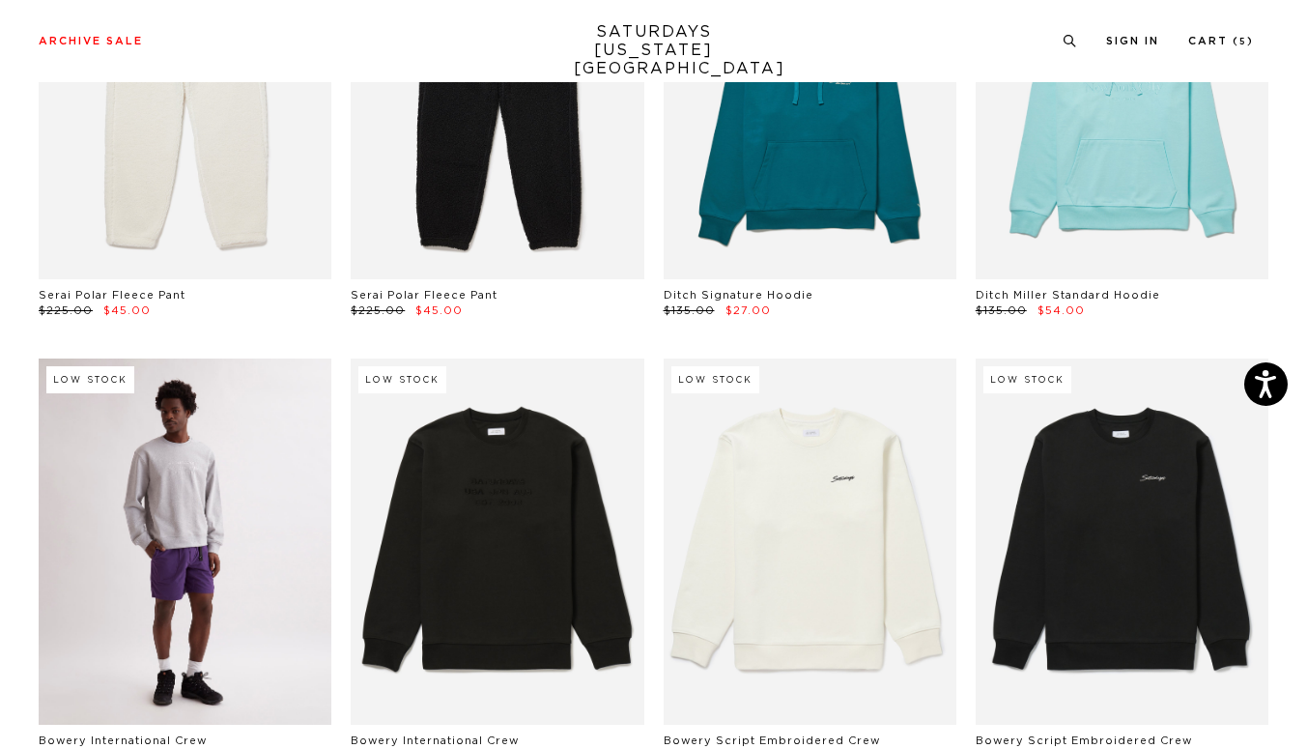
click at [257, 607] on link at bounding box center [185, 541] width 293 height 366
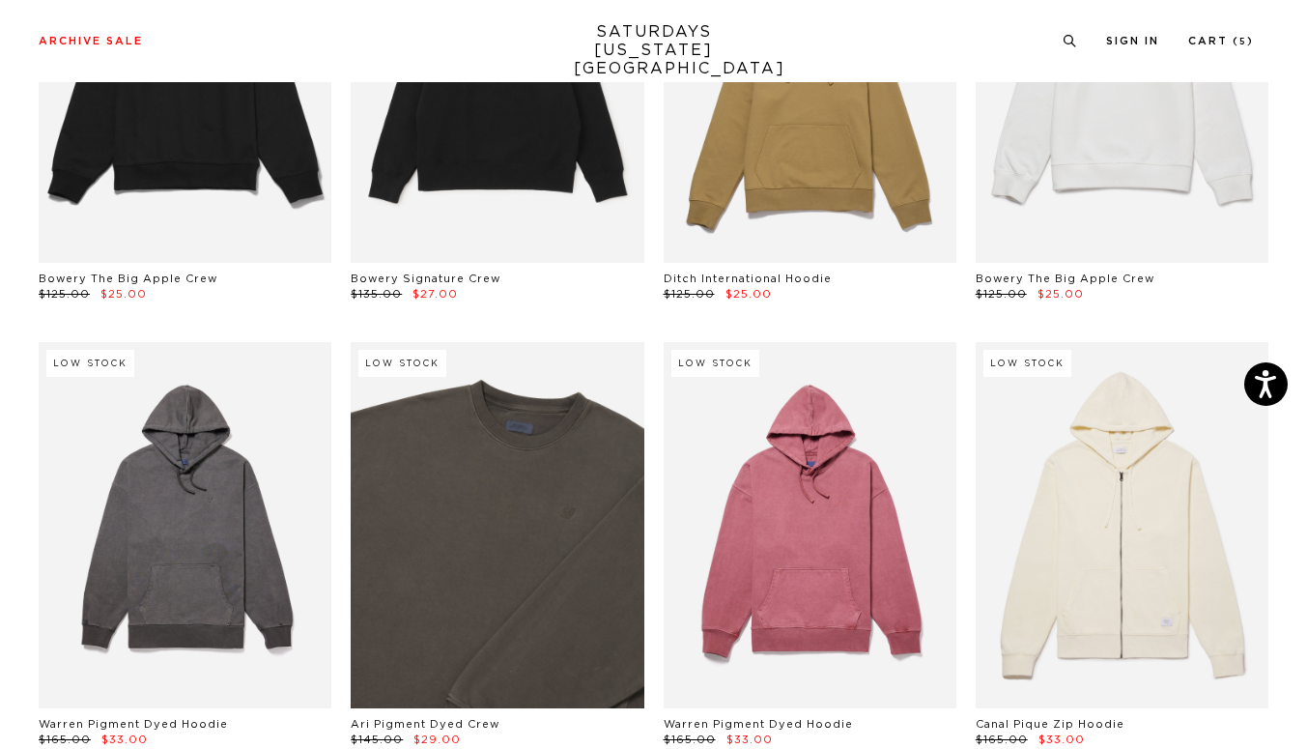
scroll to position [2087, 7]
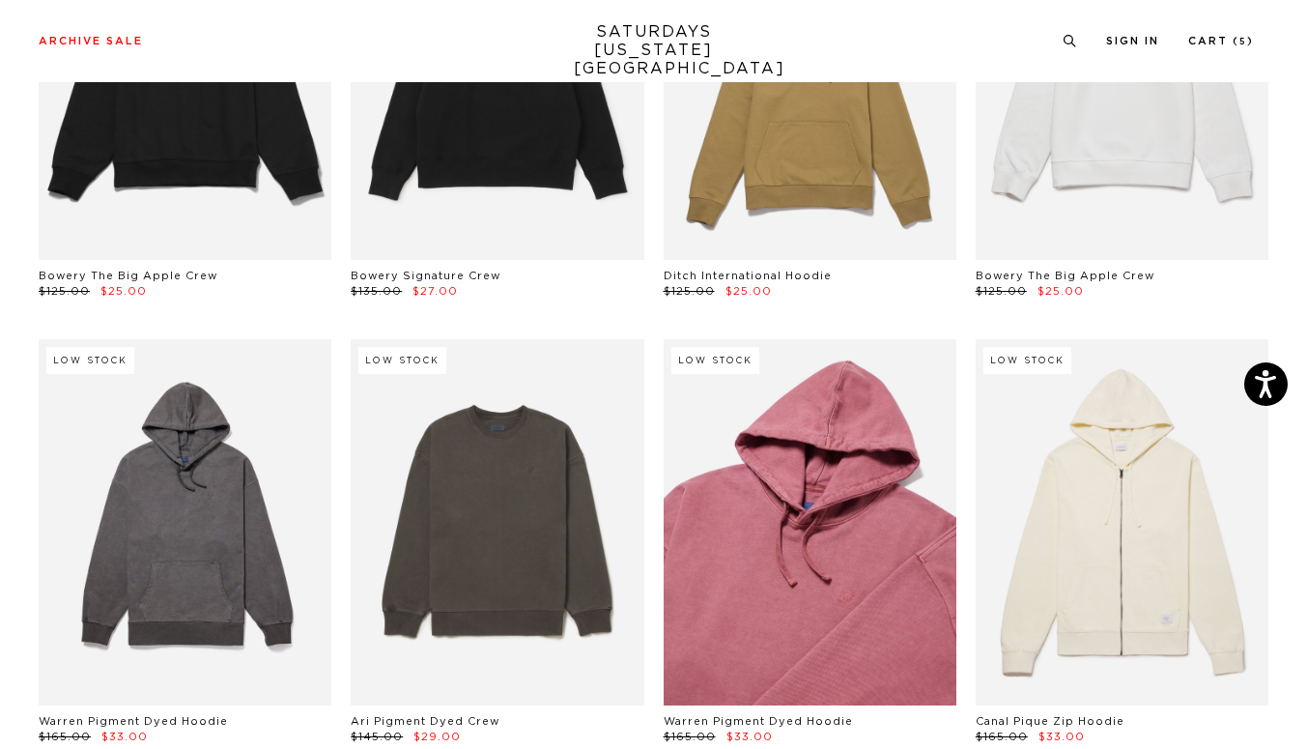
click at [818, 475] on link at bounding box center [810, 522] width 293 height 366
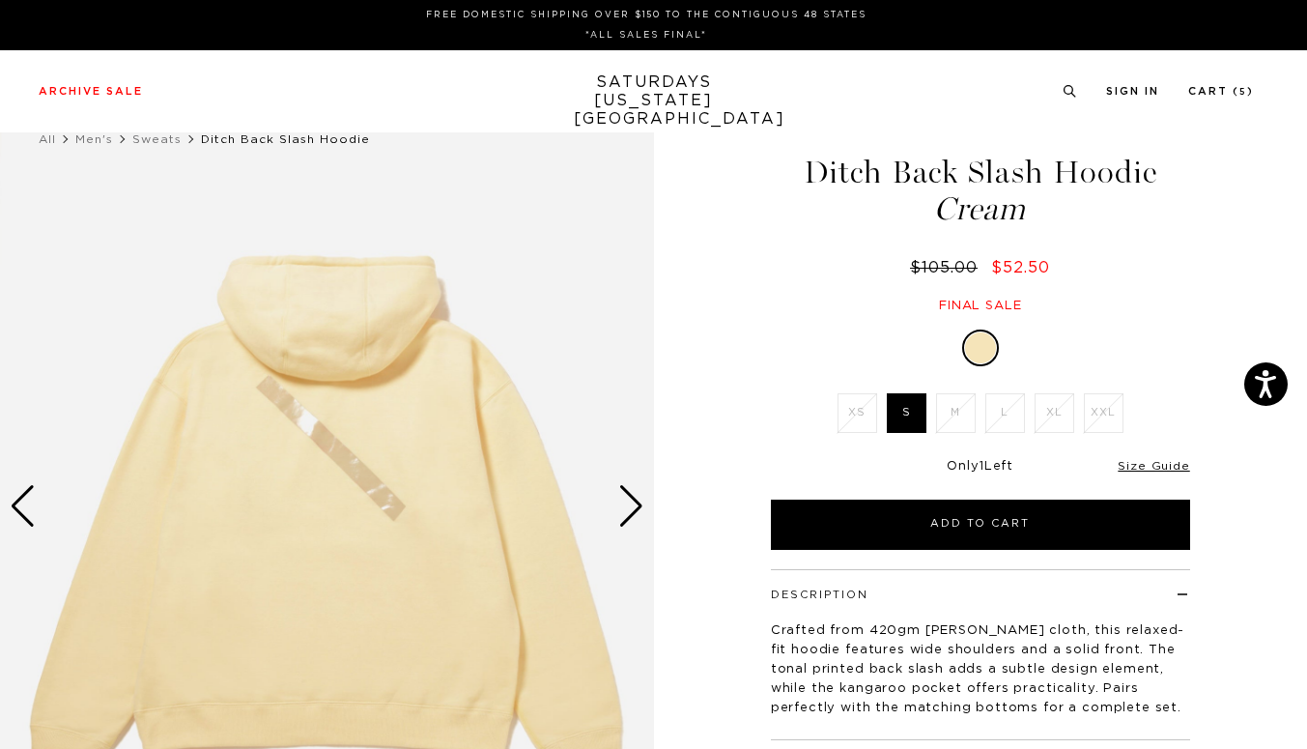
scroll to position [0, 6]
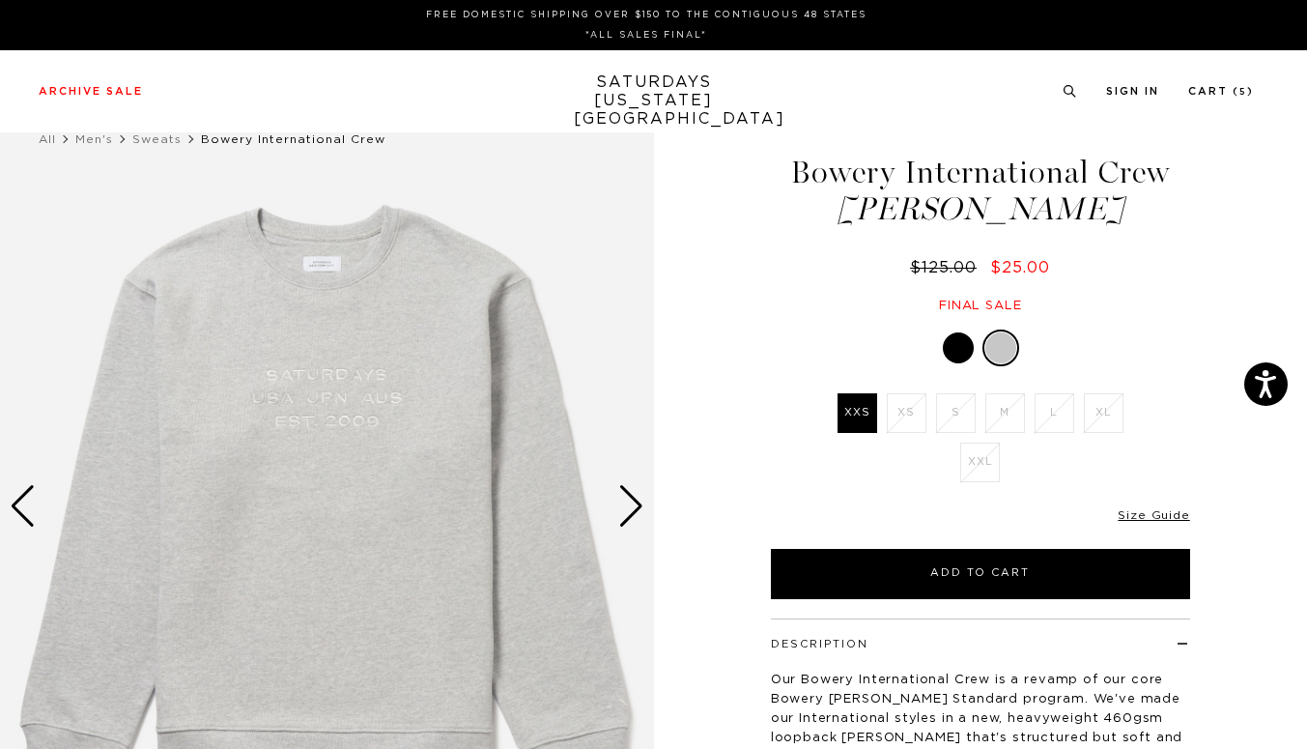
click at [968, 353] on div at bounding box center [958, 347] width 31 height 31
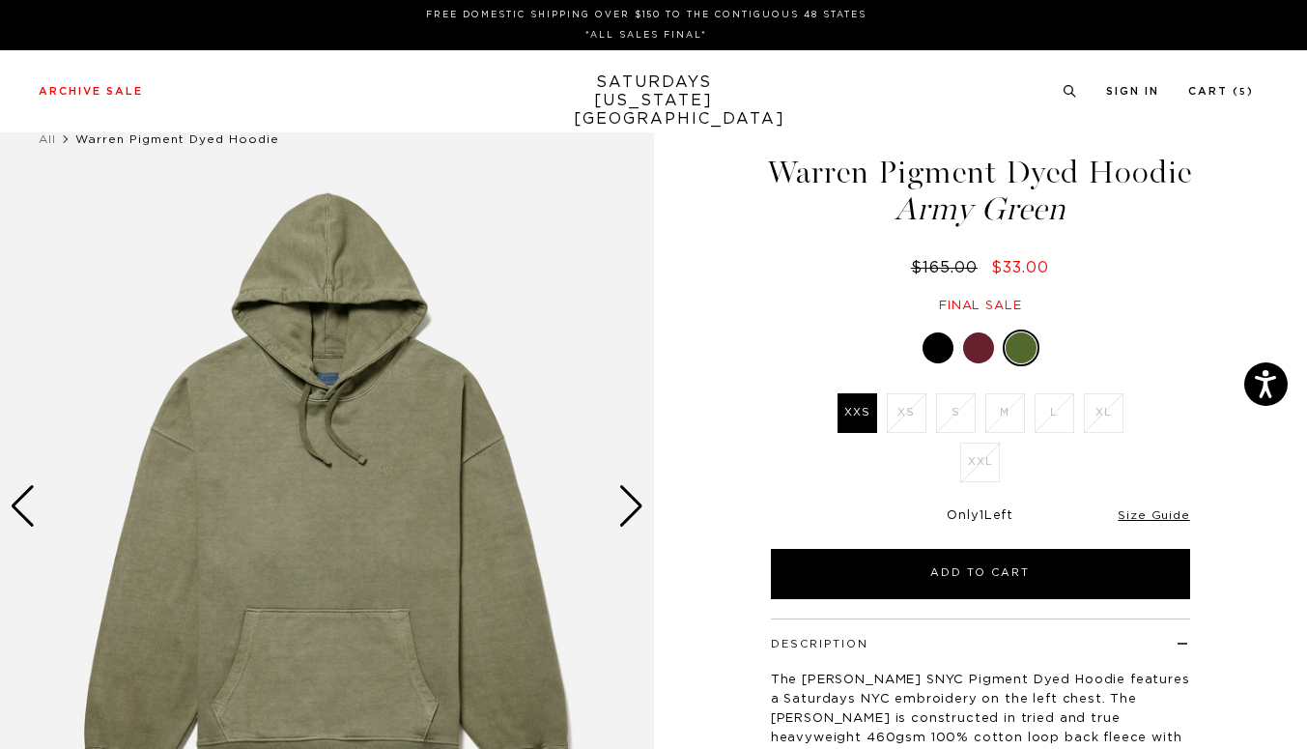
click at [937, 363] on div at bounding box center [938, 347] width 31 height 31
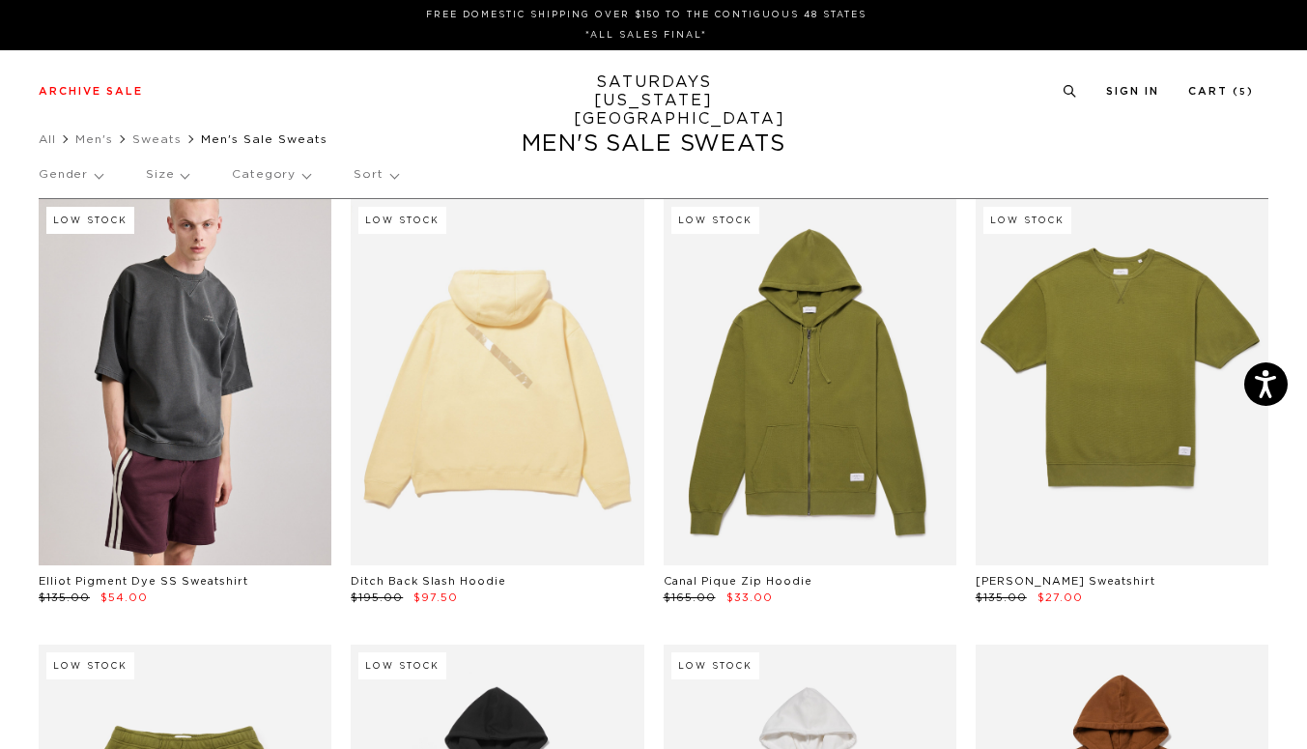
scroll to position [0, 7]
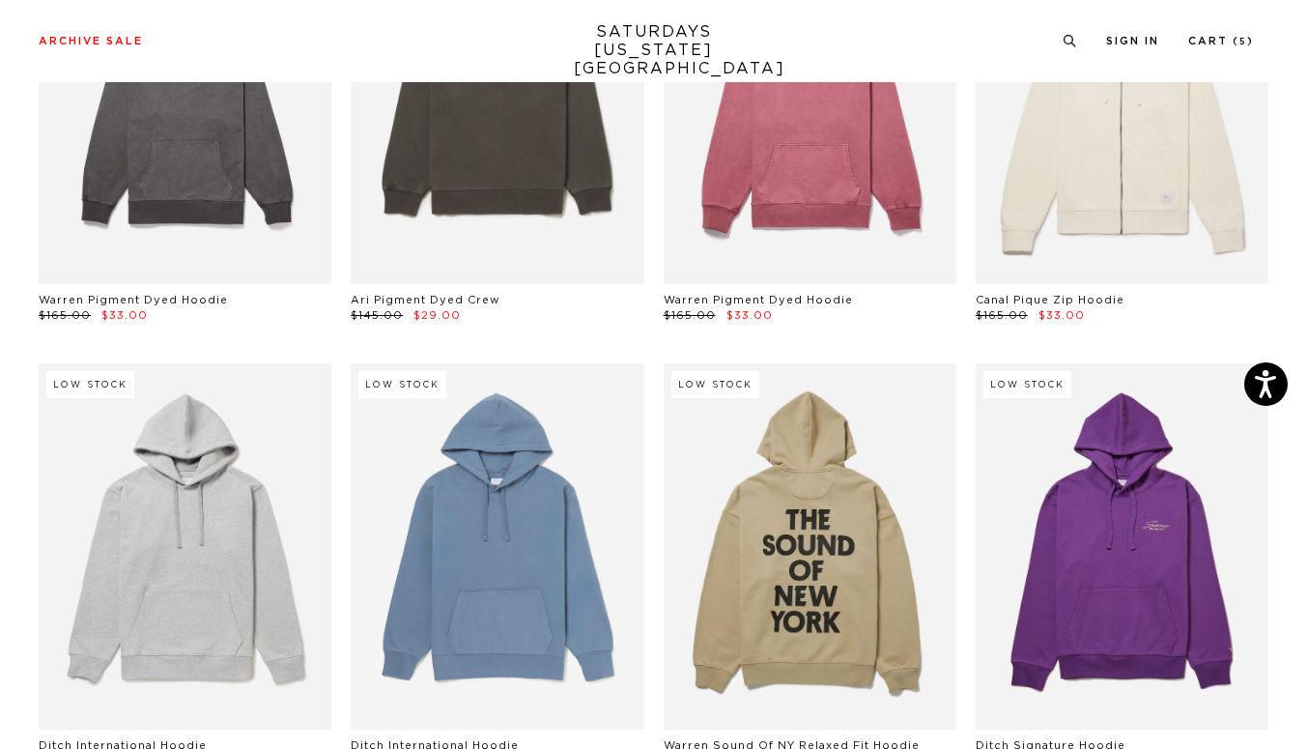
scroll to position [2510, 2]
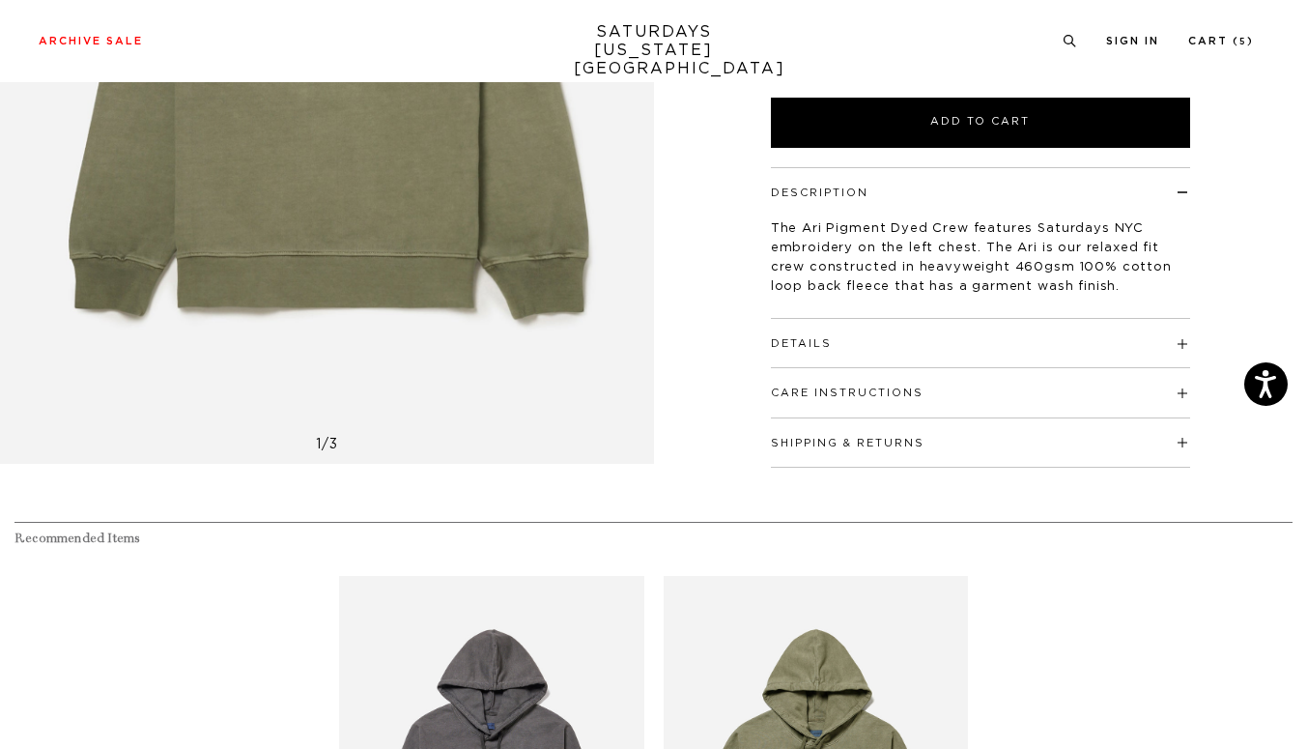
scroll to position [1154, 0]
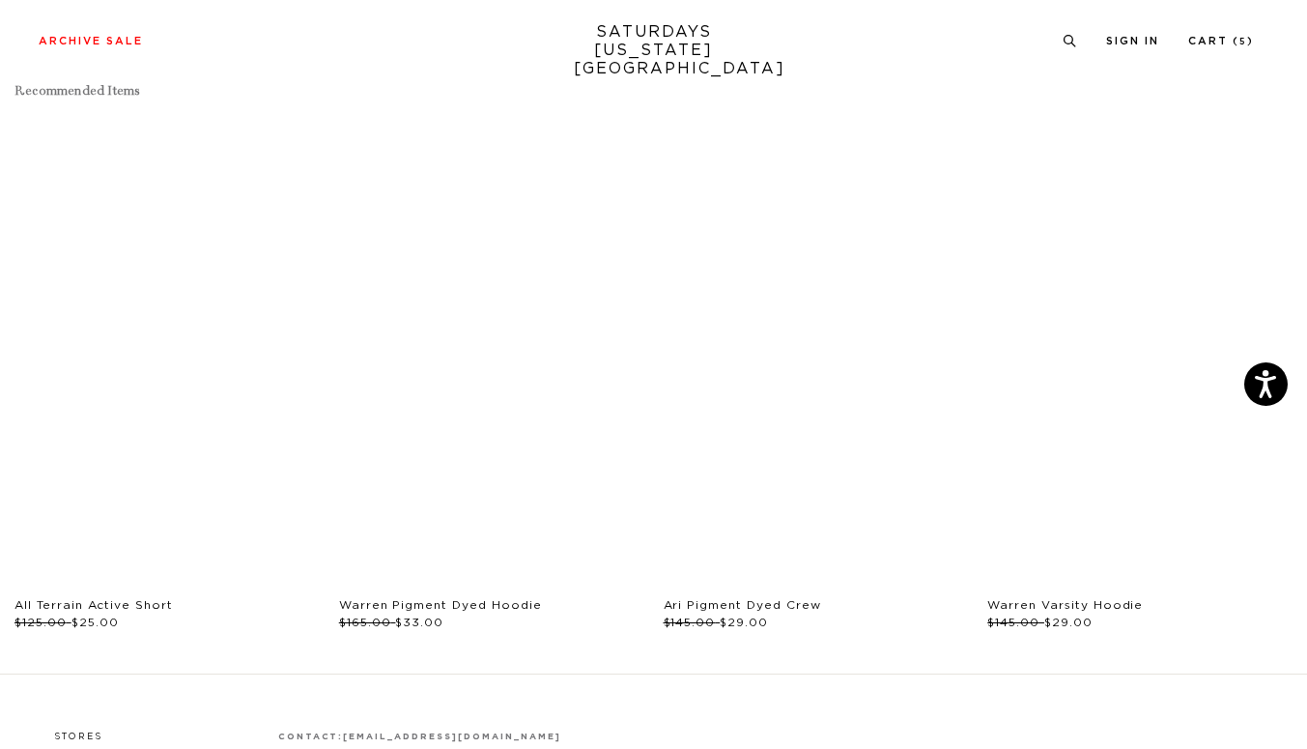
scroll to position [899, 0]
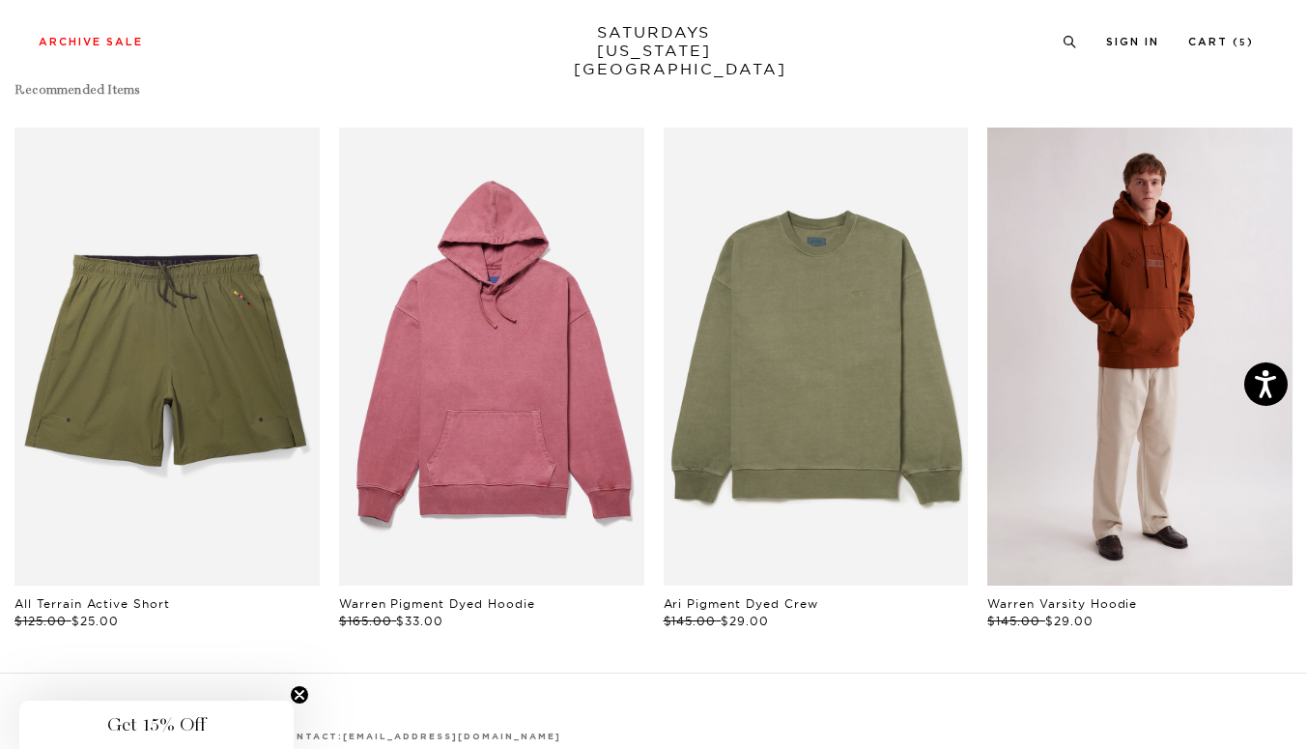
click at [598, 71] on div "Archive Sale Men's Tees Shirts Shorts Swim Knitwear Pants Sweats Women's" at bounding box center [653, 41] width 1307 height 82
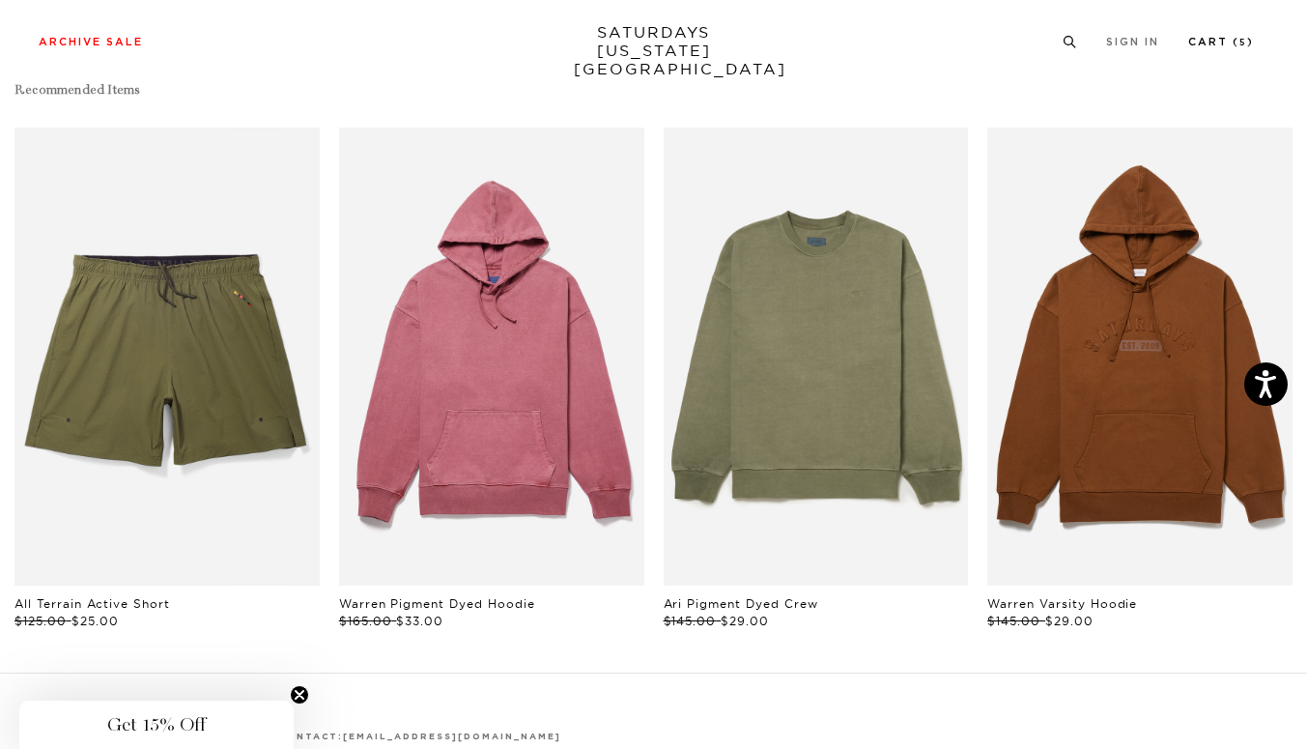
click at [1209, 40] on link "Cart ( 5 )" at bounding box center [1221, 42] width 66 height 11
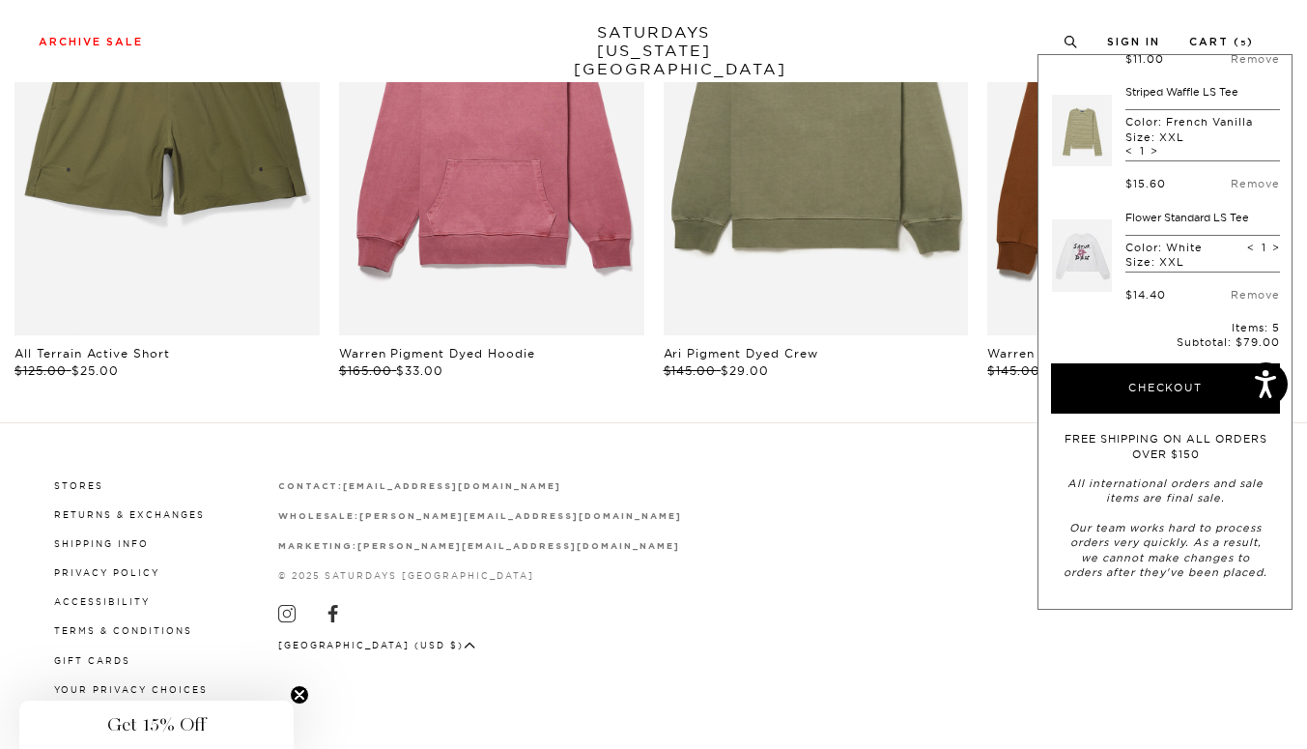
scroll to position [316, 0]
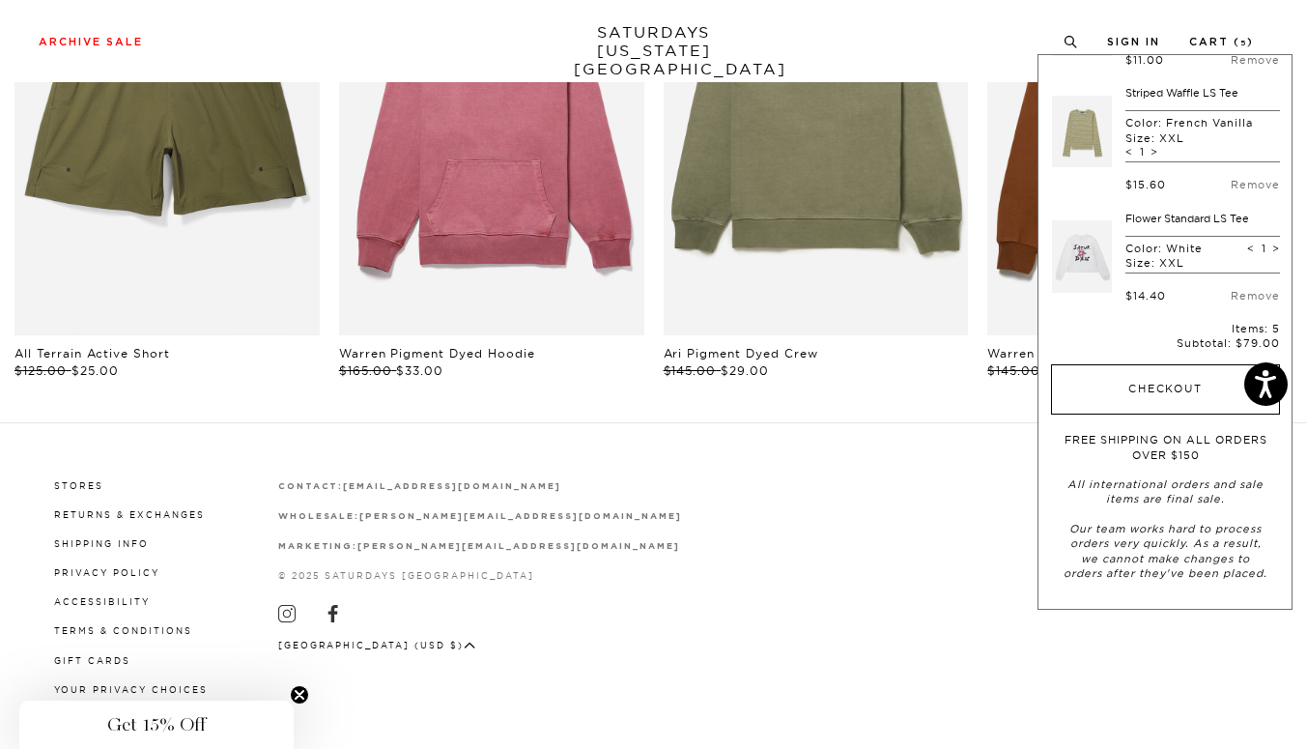
click at [1167, 389] on button "Checkout" at bounding box center [1165, 389] width 229 height 50
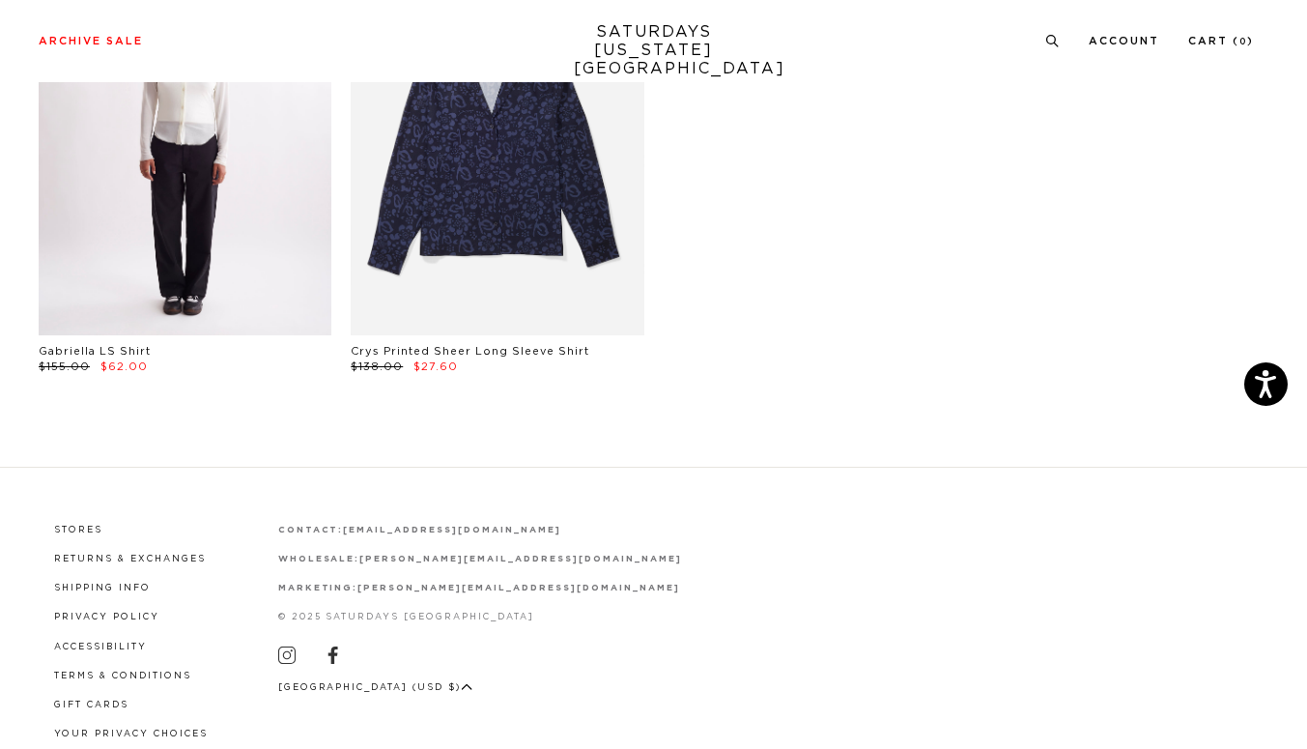
scroll to position [4279, 0]
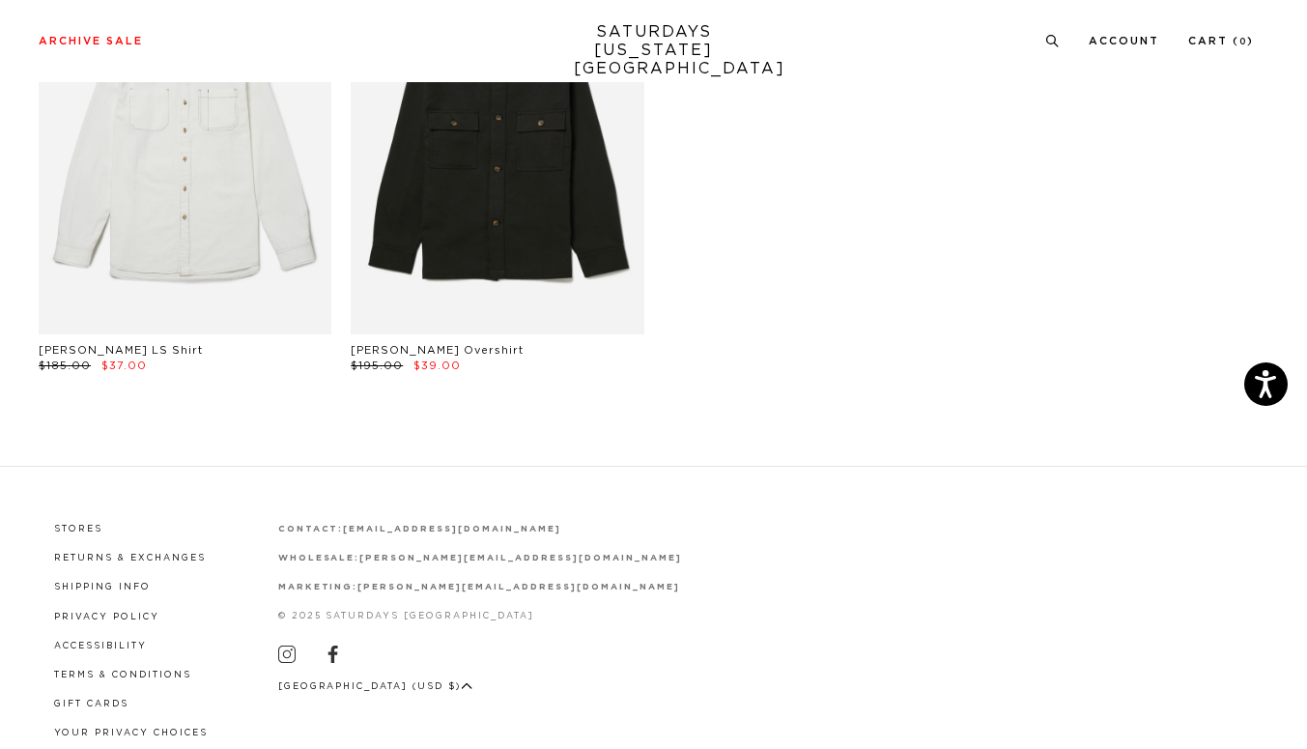
scroll to position [5161, 0]
